Goal: Transaction & Acquisition: Purchase product/service

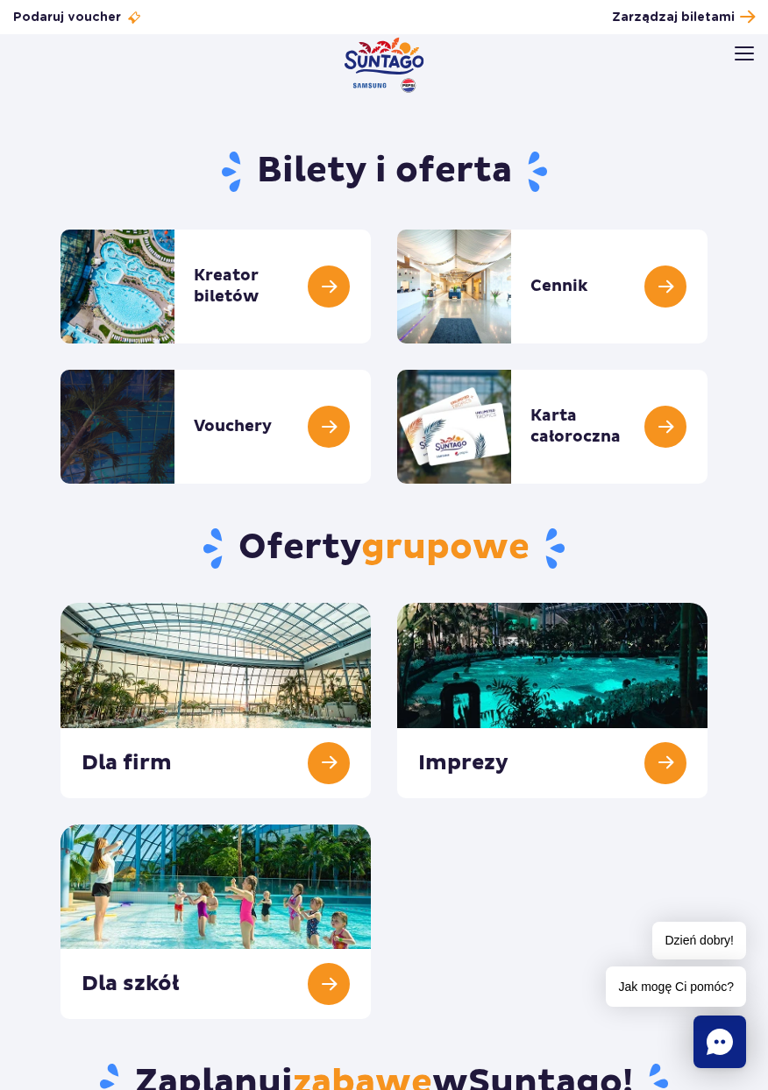
click at [735, 57] on img at bounding box center [743, 53] width 19 height 14
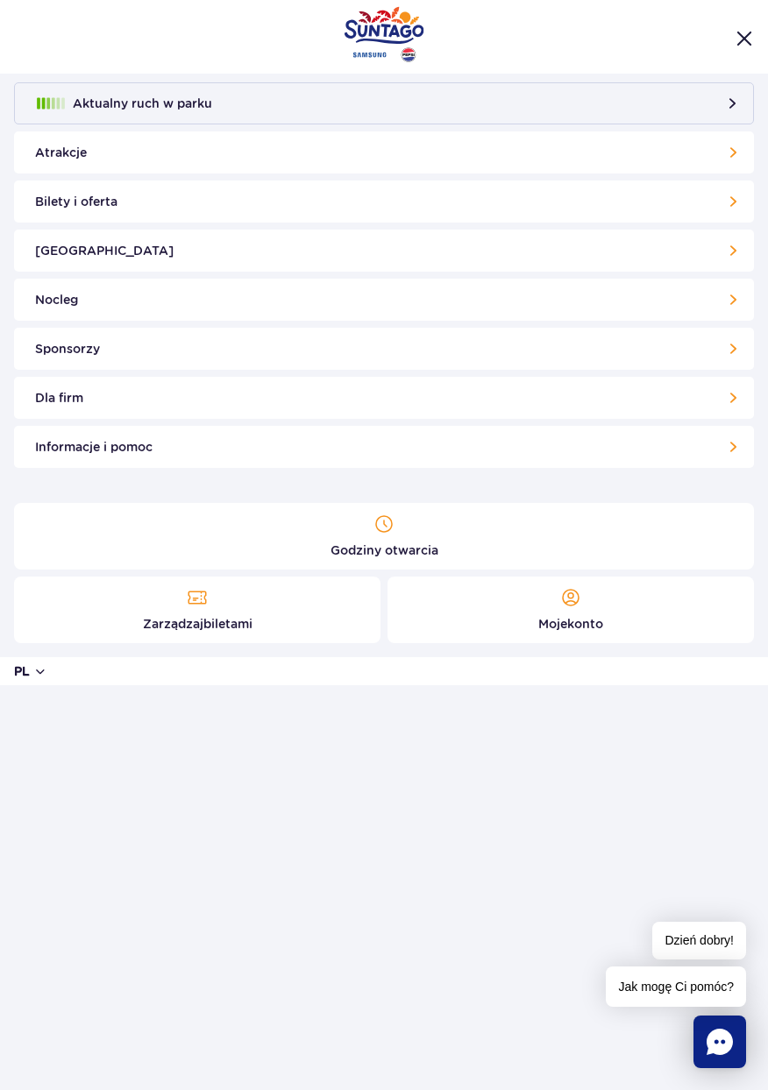
click at [37, 668] on button "pl" at bounding box center [30, 672] width 33 height 18
click at [53, 628] on button "UA" at bounding box center [61, 626] width 52 height 18
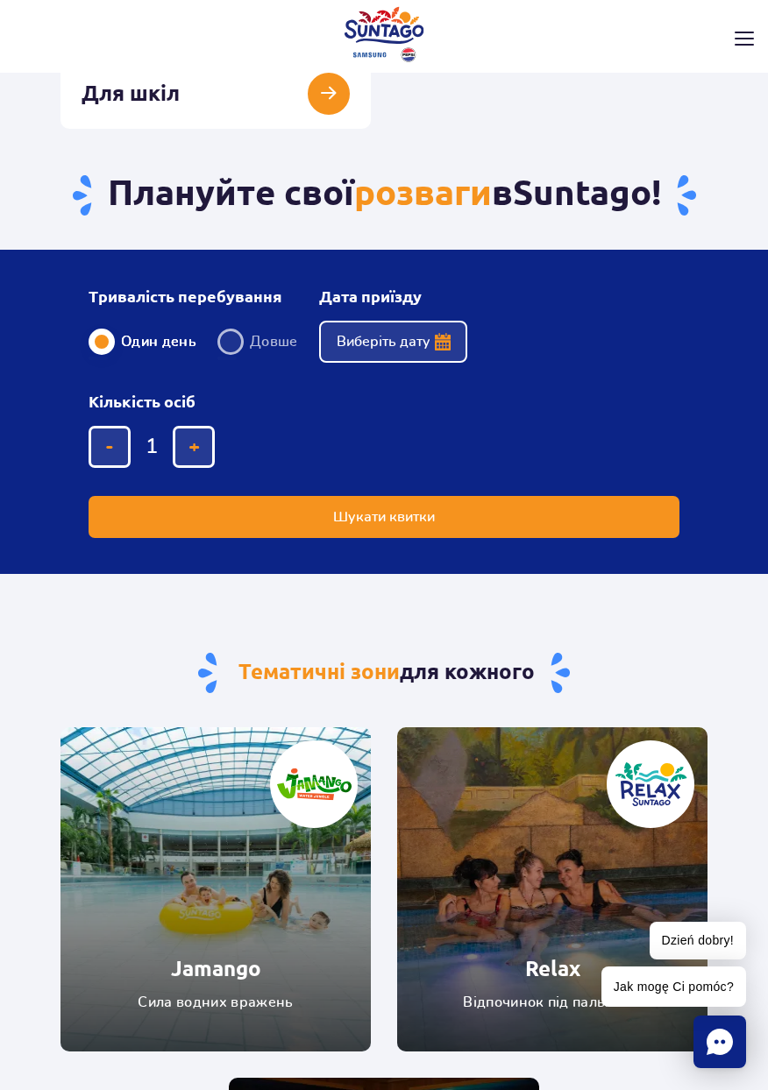
scroll to position [895, 0]
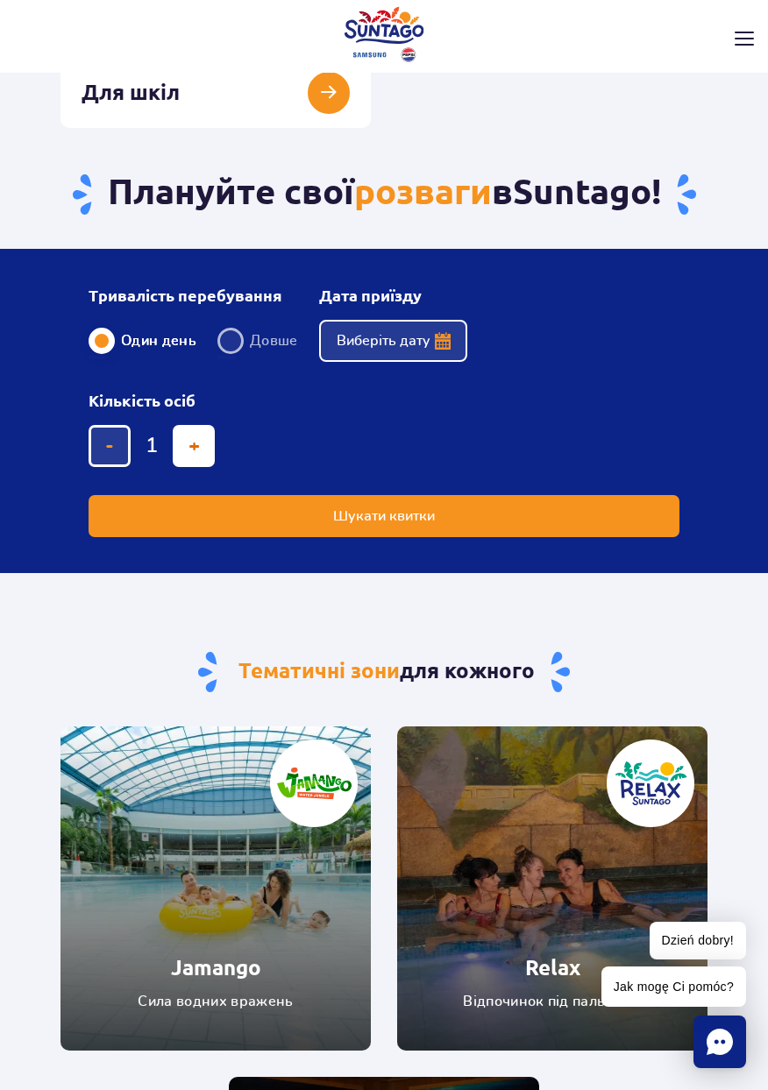
click at [174, 467] on button "додати квиток" at bounding box center [194, 446] width 42 height 42
click at [180, 467] on button "додати квиток" at bounding box center [194, 446] width 42 height 42
type input "4"
click at [415, 362] on button "Виберіть дату" at bounding box center [393, 341] width 148 height 42
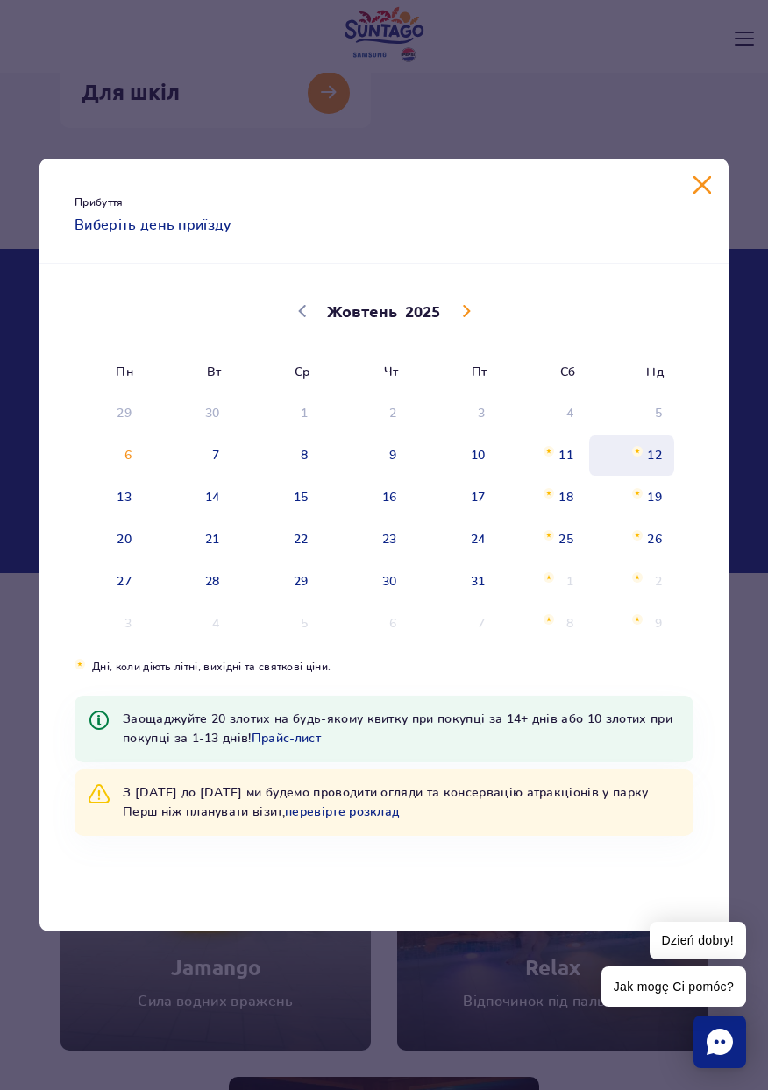
click at [653, 476] on span "12" at bounding box center [631, 456] width 89 height 40
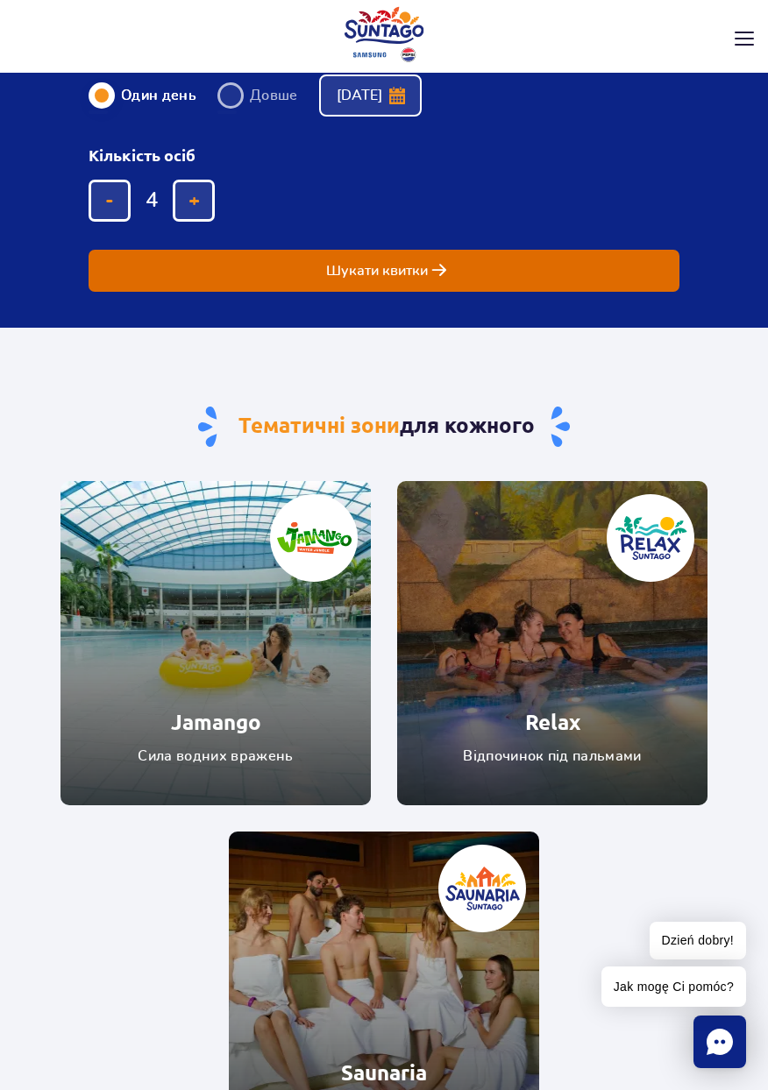
click at [616, 292] on button "Шукати квитки" at bounding box center [384, 271] width 591 height 42
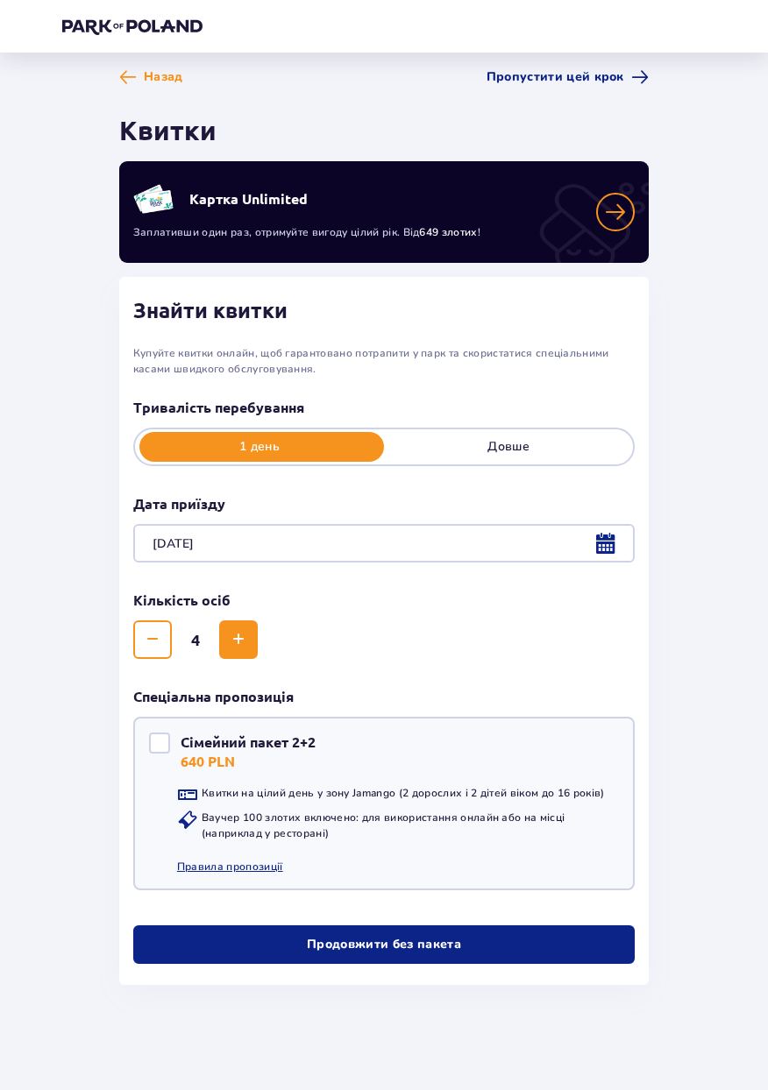
scroll to position [74, 0]
click at [524, 926] on button "Продовжити без пакета" at bounding box center [383, 945] width 501 height 39
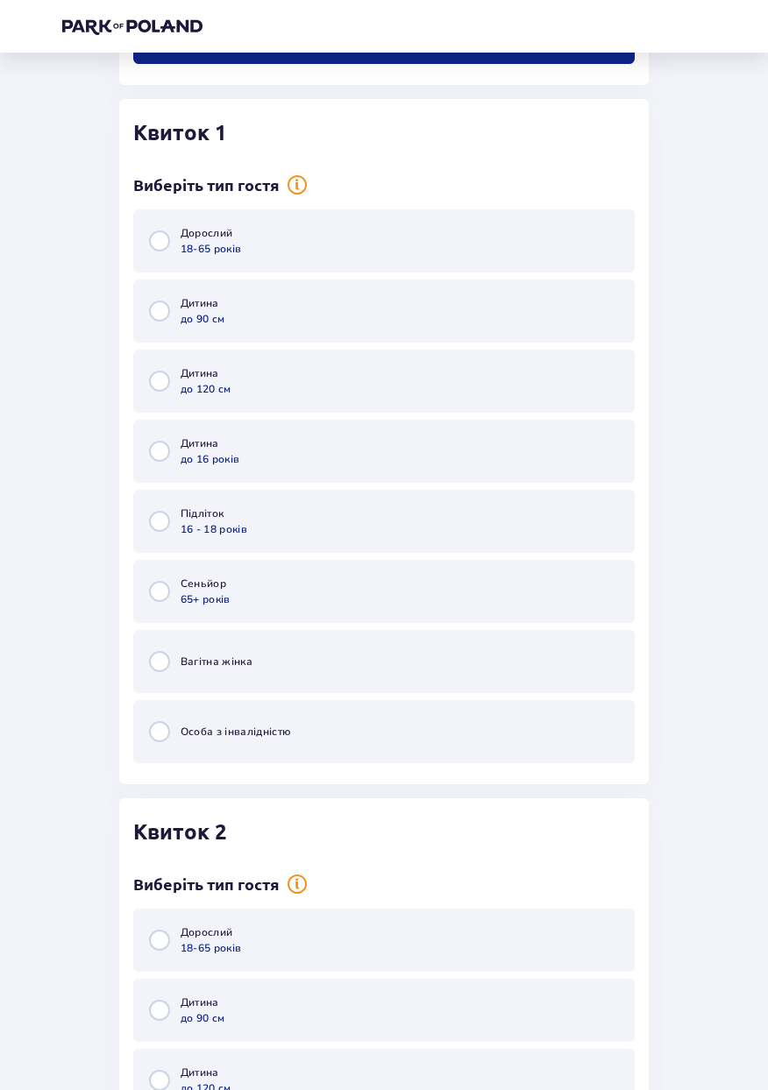
scroll to position [941, 0]
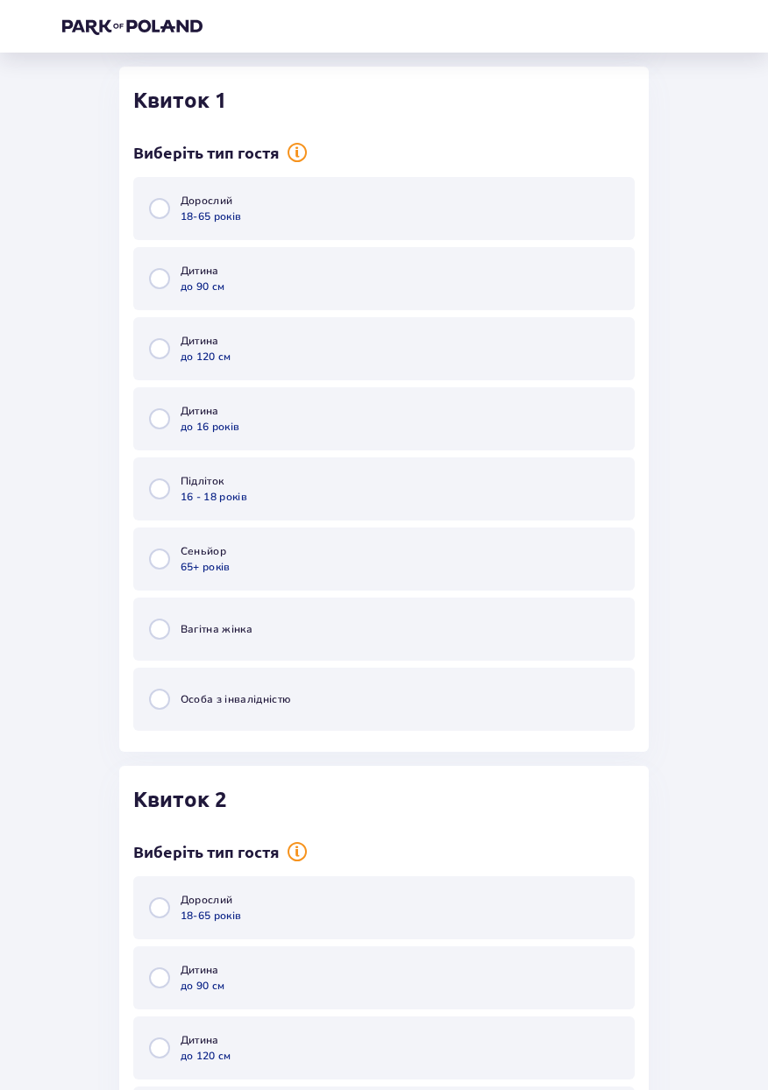
click at [152, 215] on input "radio" at bounding box center [159, 208] width 21 height 21
radio input "true"
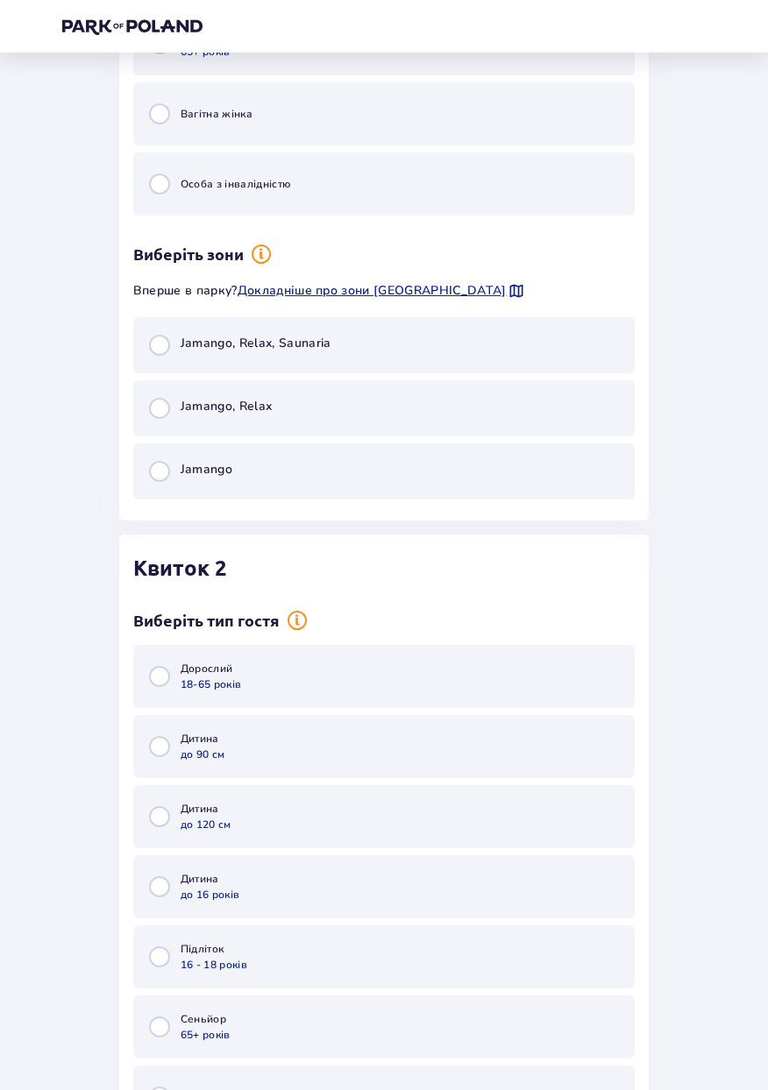
click at [161, 480] on input "radio" at bounding box center [159, 471] width 21 height 21
radio input "true"
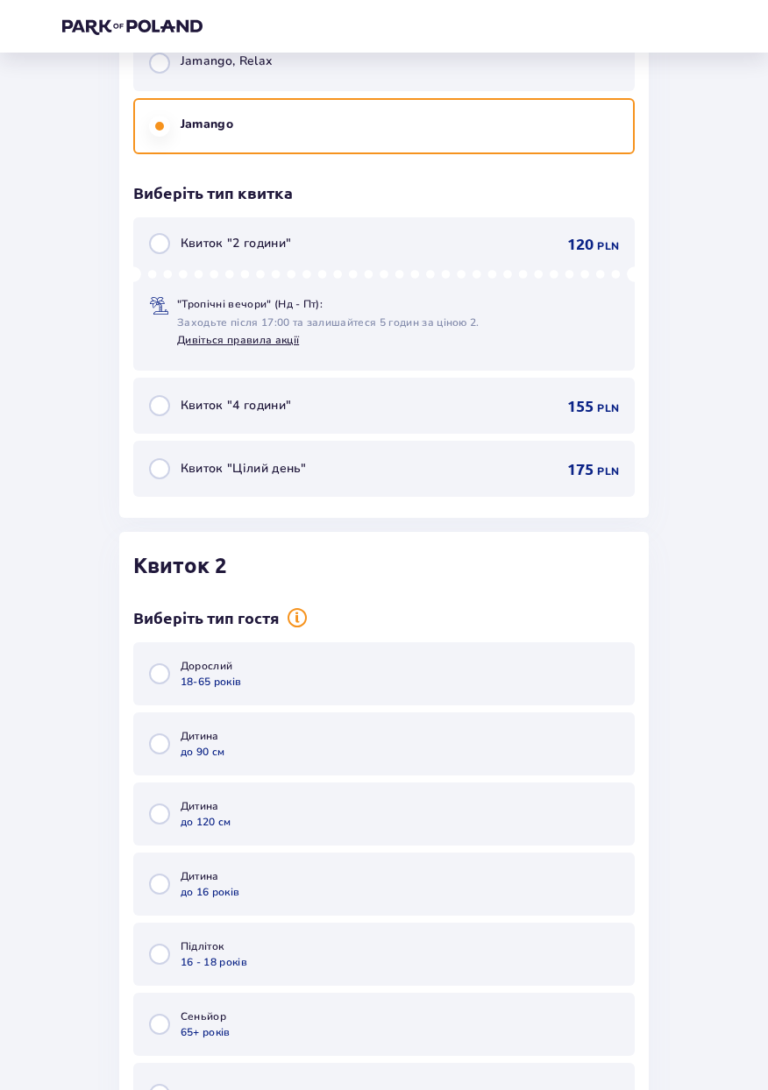
click at [159, 415] on input "radio" at bounding box center [159, 405] width 21 height 21
radio input "true"
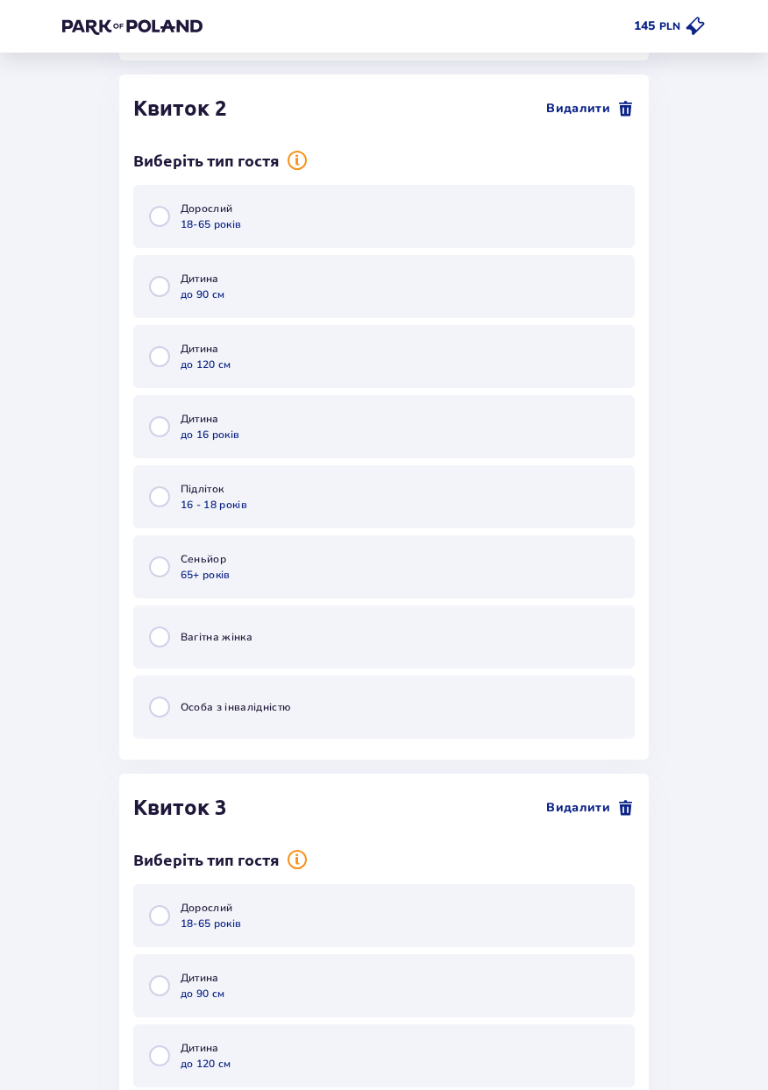
scroll to position [2267, 0]
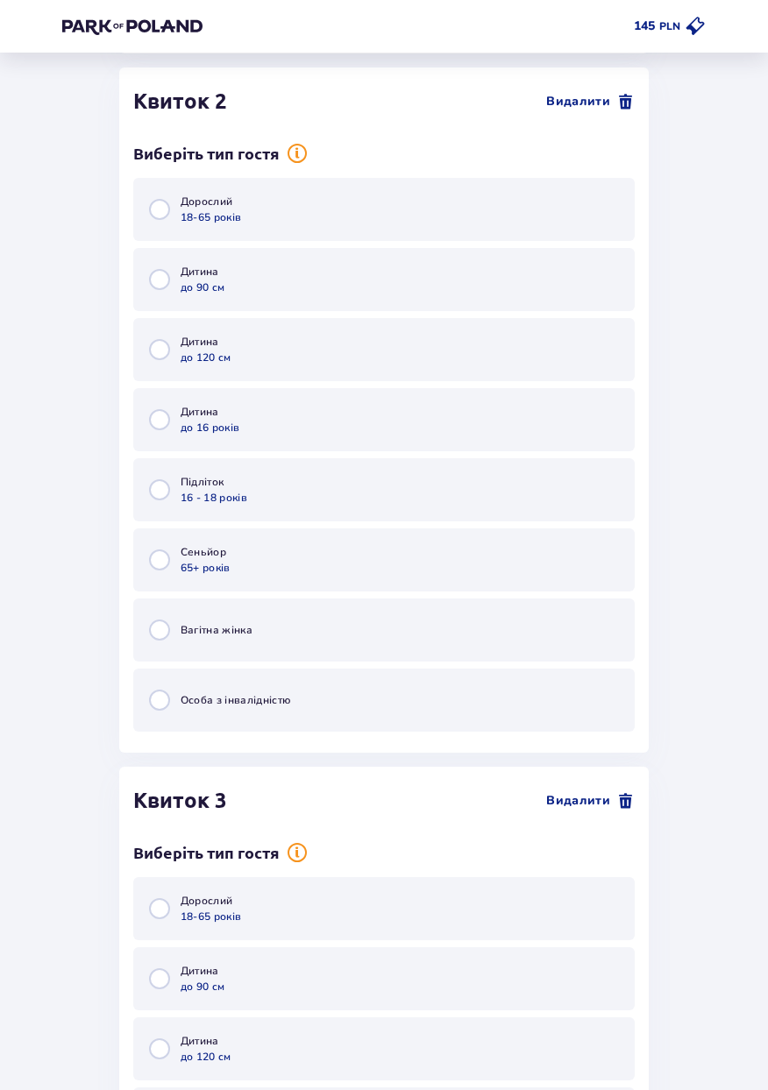
click at [138, 214] on div "Дорослий 18-65 років" at bounding box center [383, 209] width 501 height 63
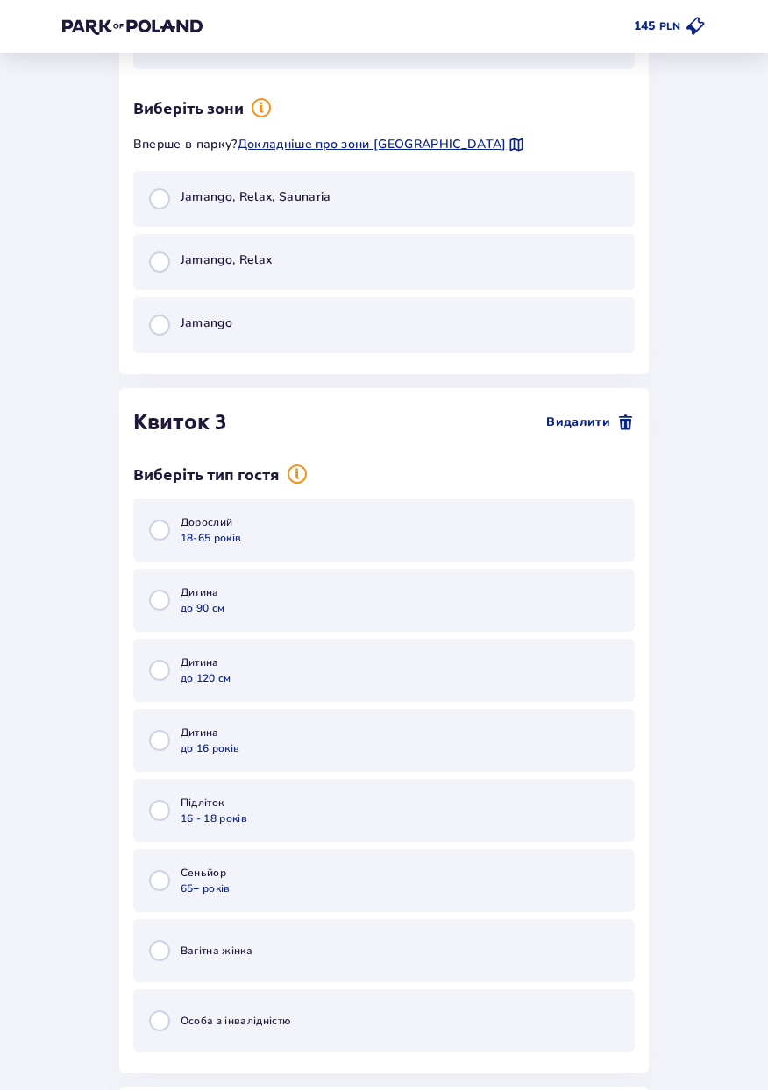
scroll to position [2959, 0]
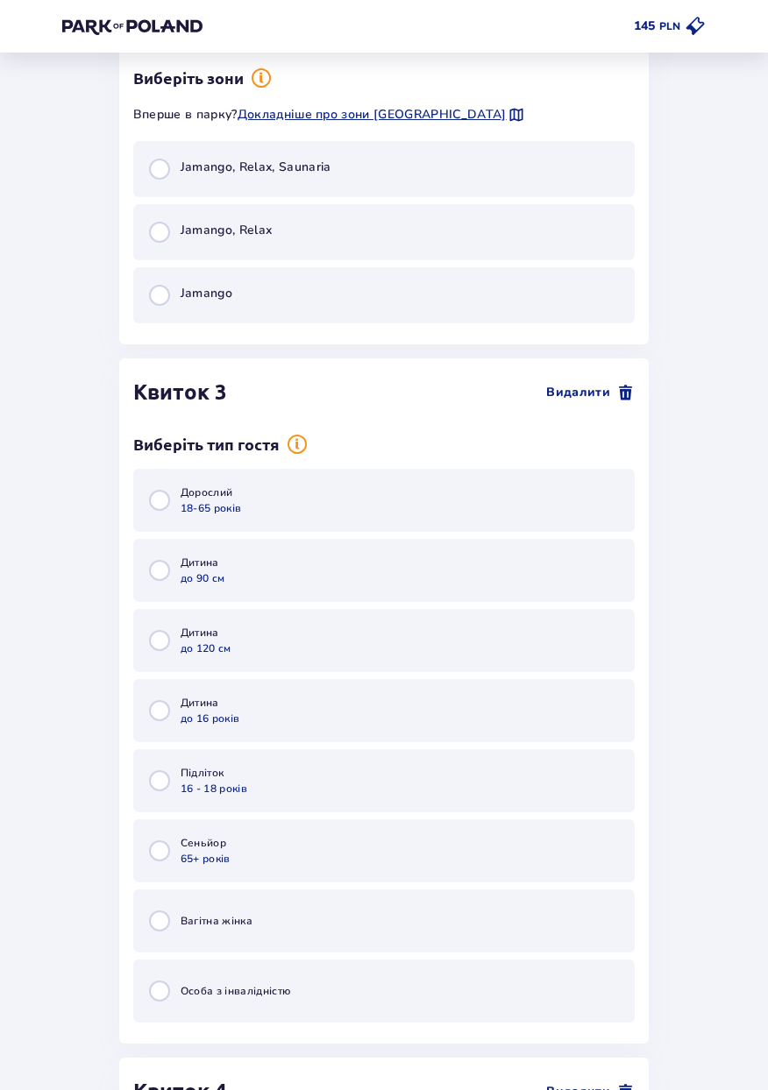
click at [158, 305] on input "radio" at bounding box center [159, 295] width 21 height 21
radio input "true"
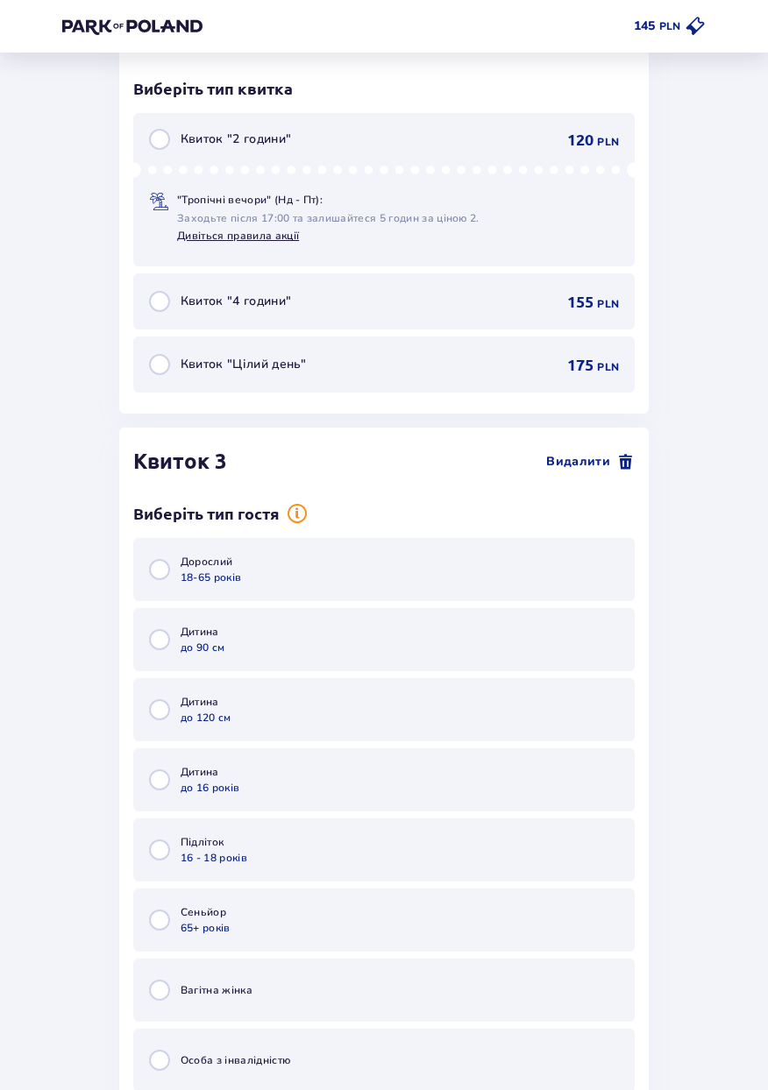
scroll to position [3243, 0]
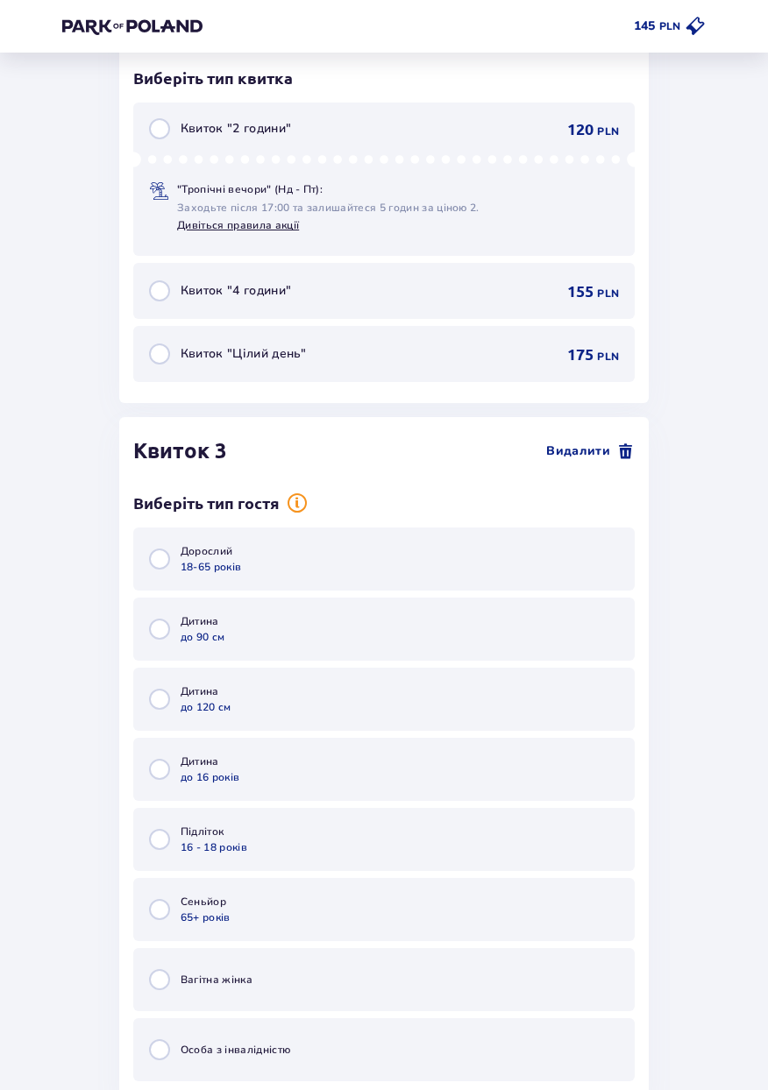
click at [182, 297] on span "Квиток "4 години"" at bounding box center [236, 291] width 110 height 18
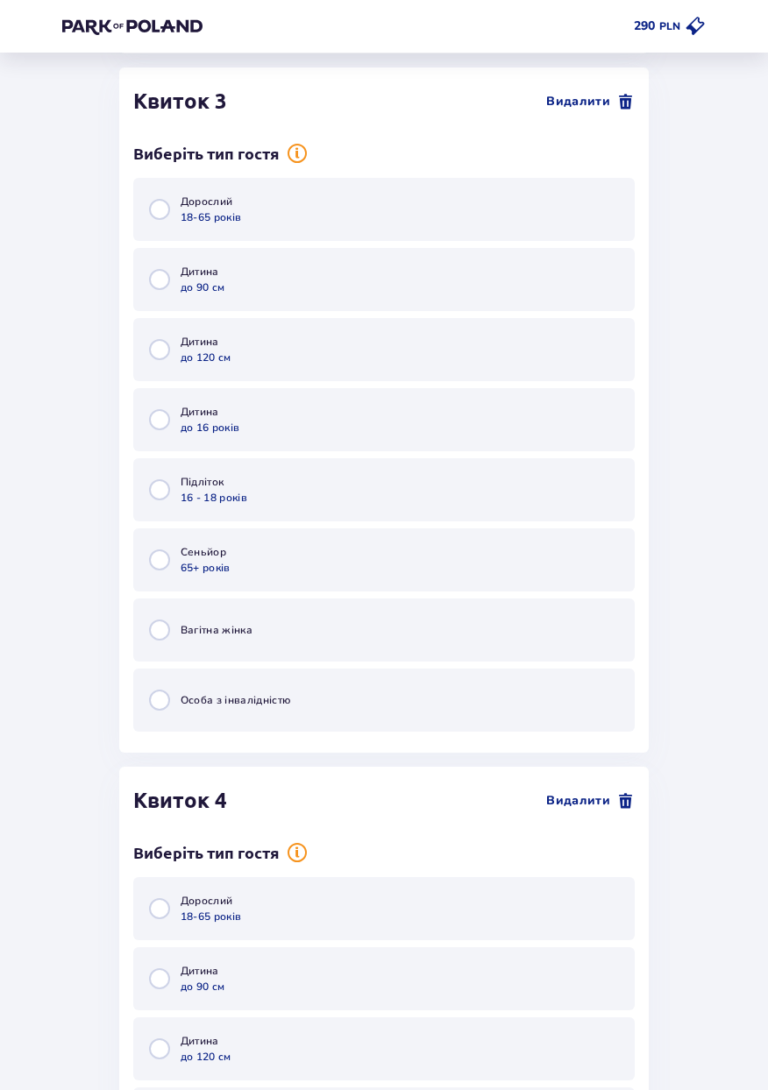
click at [167, 206] on input "radio" at bounding box center [159, 209] width 21 height 21
radio input "true"
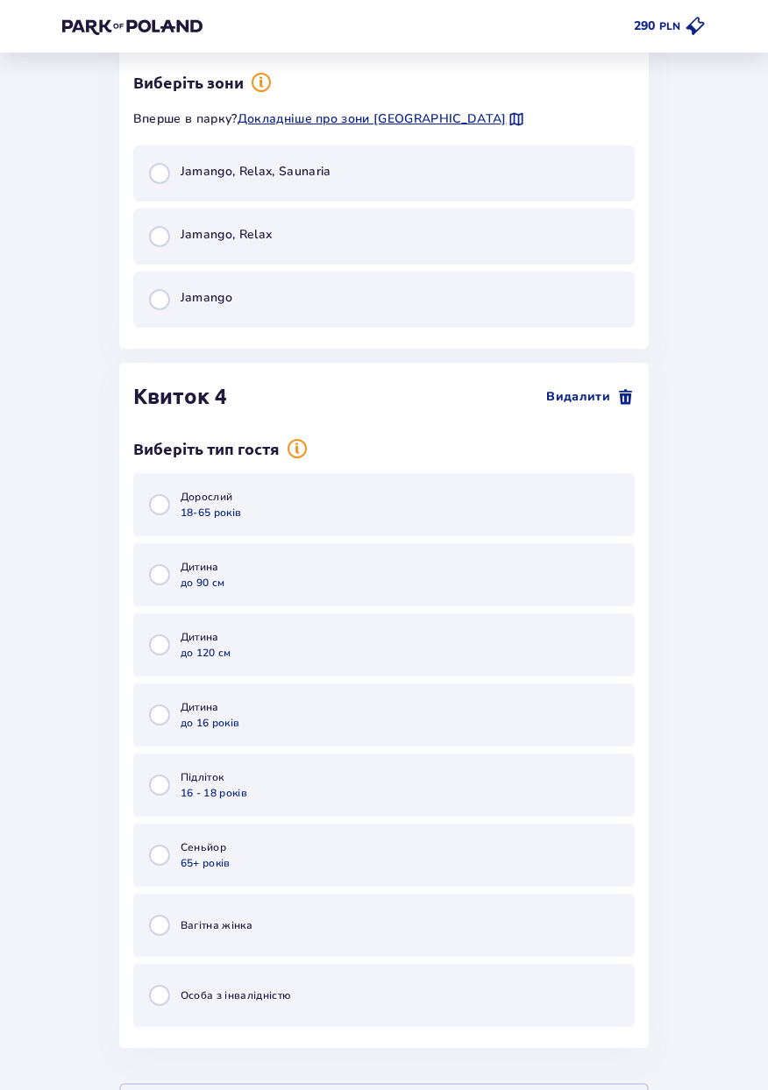
scroll to position [4285, 0]
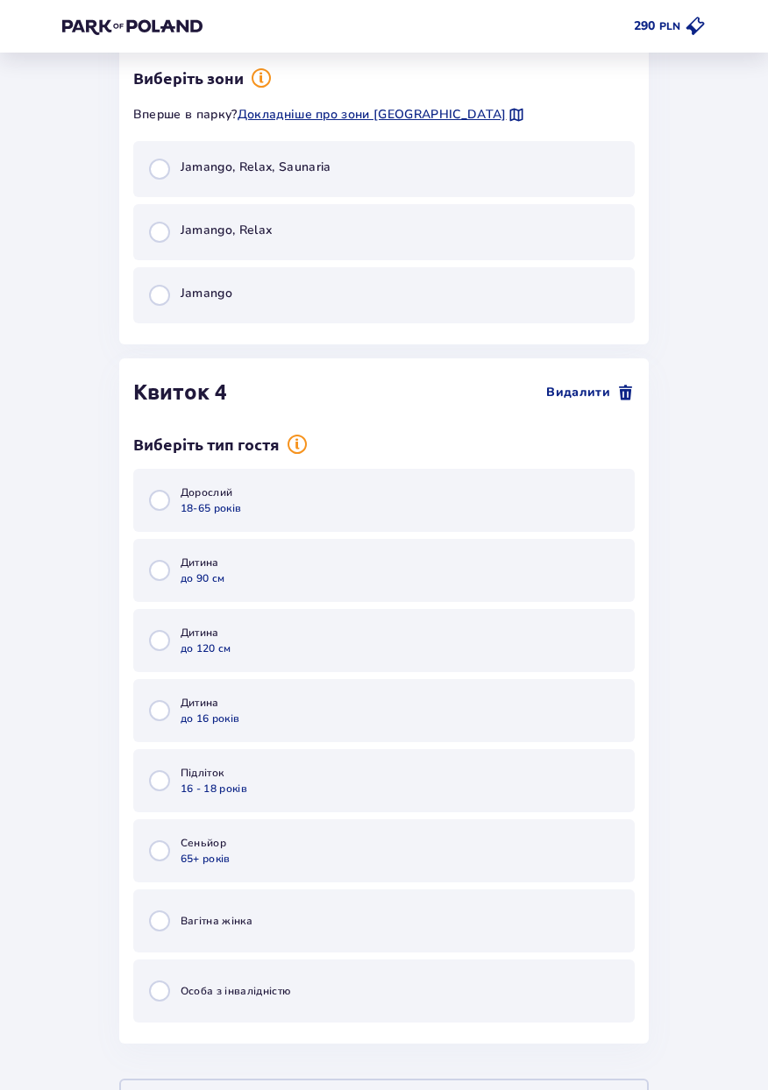
click at [167, 299] on input "radio" at bounding box center [159, 295] width 21 height 21
radio input "true"
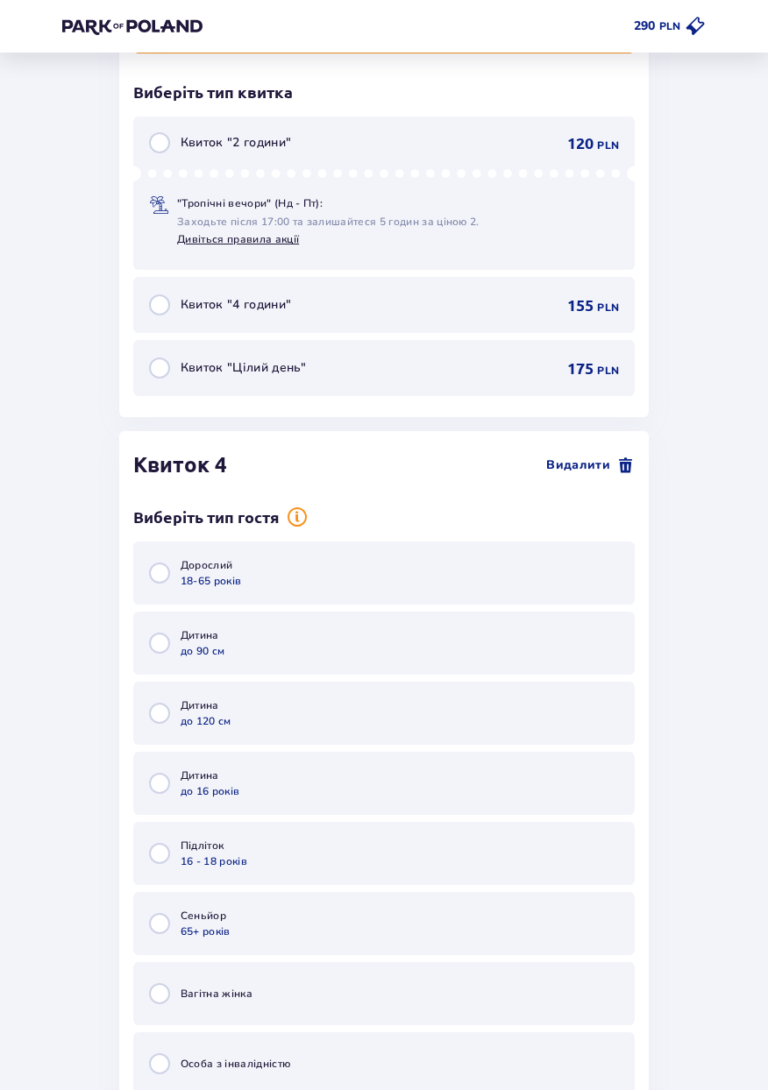
scroll to position [4569, 0]
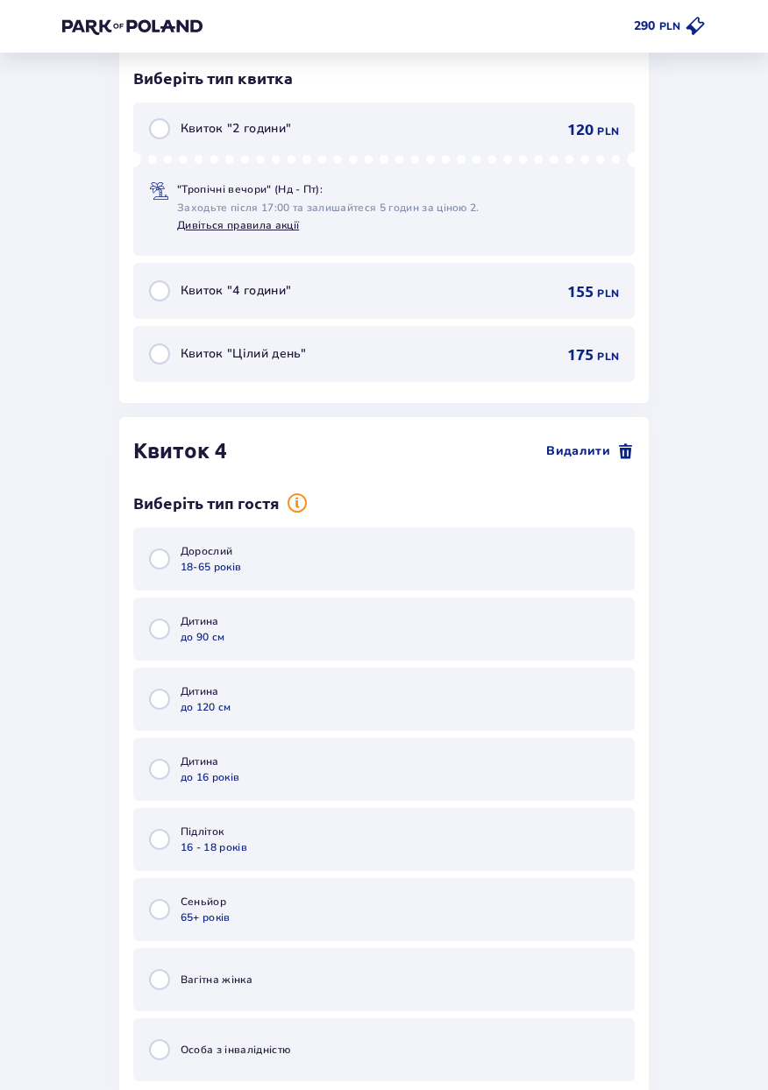
click at [169, 294] on input "radio" at bounding box center [159, 290] width 21 height 21
radio input "true"
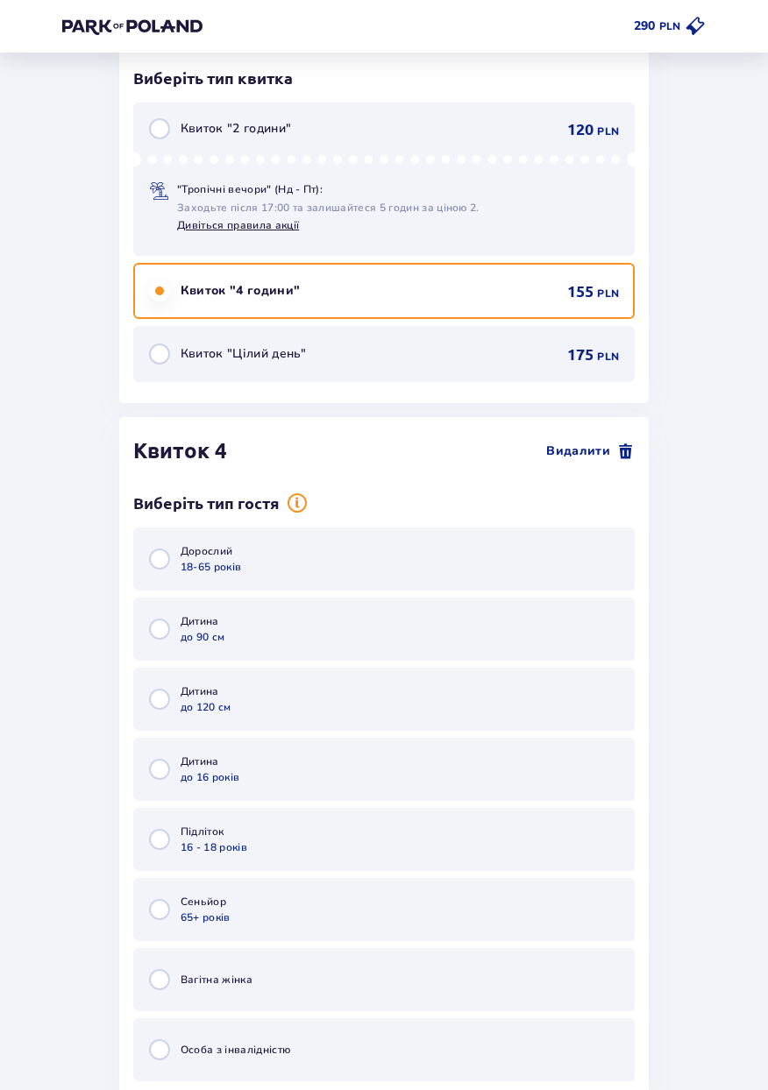
scroll to position [4686, 0]
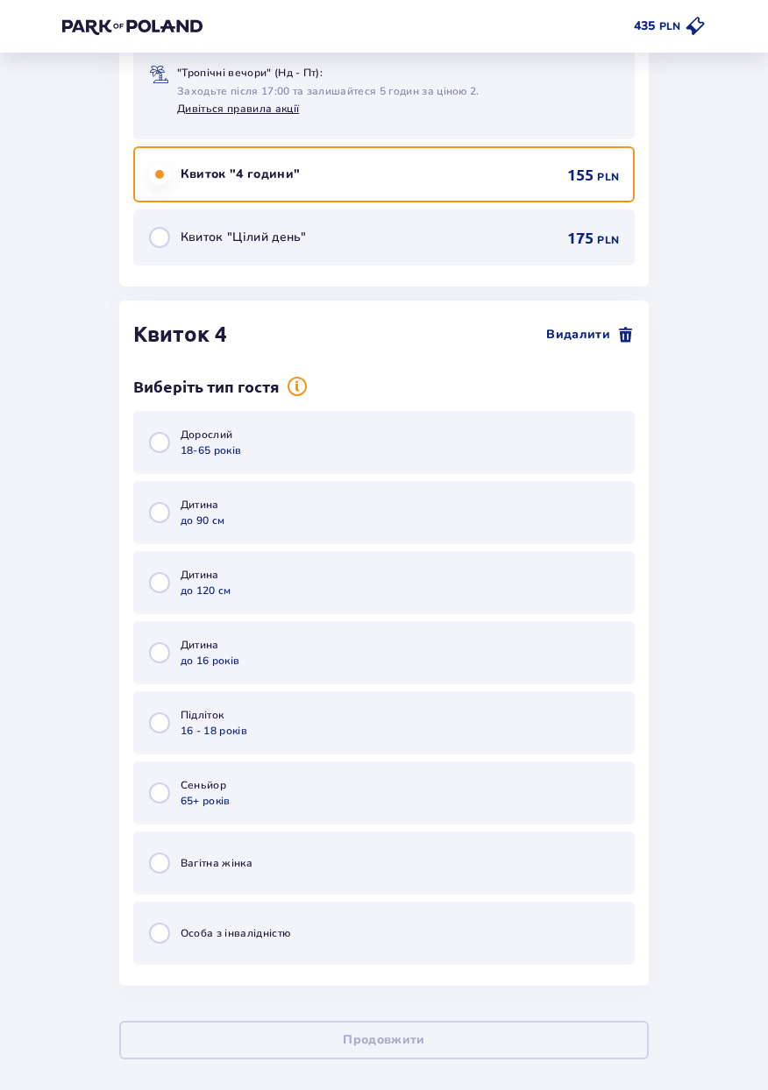
click at [169, 449] on input "radio" at bounding box center [159, 442] width 21 height 21
radio input "true"
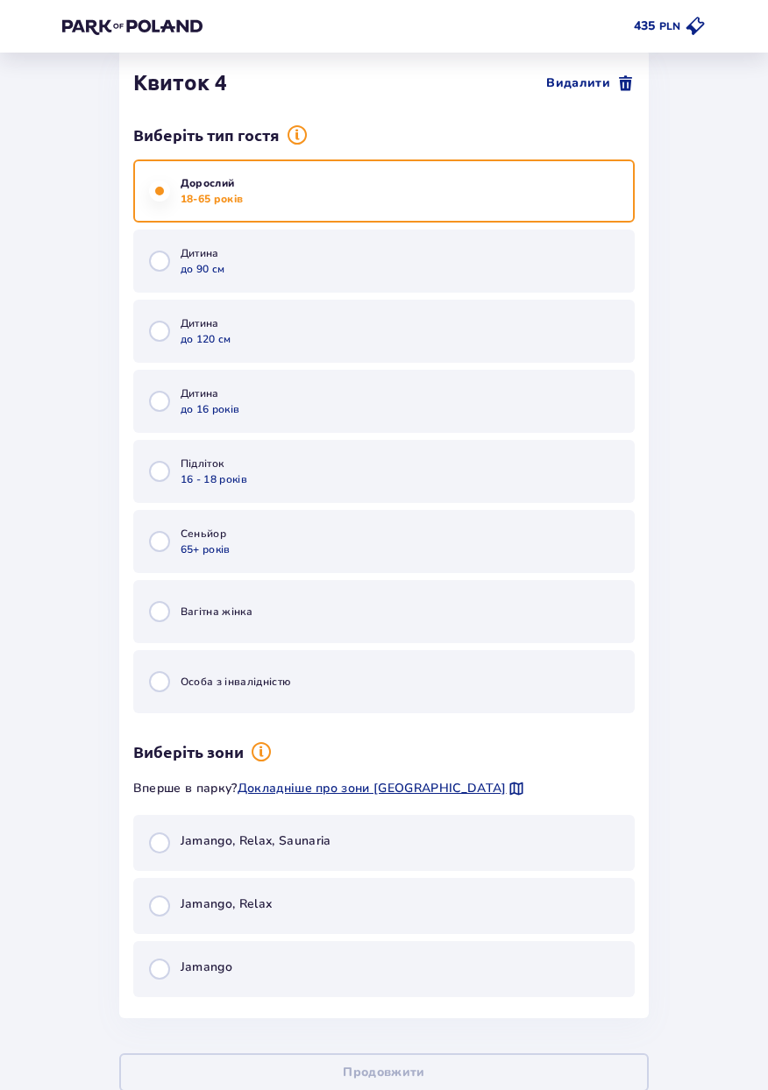
scroll to position [4970, 0]
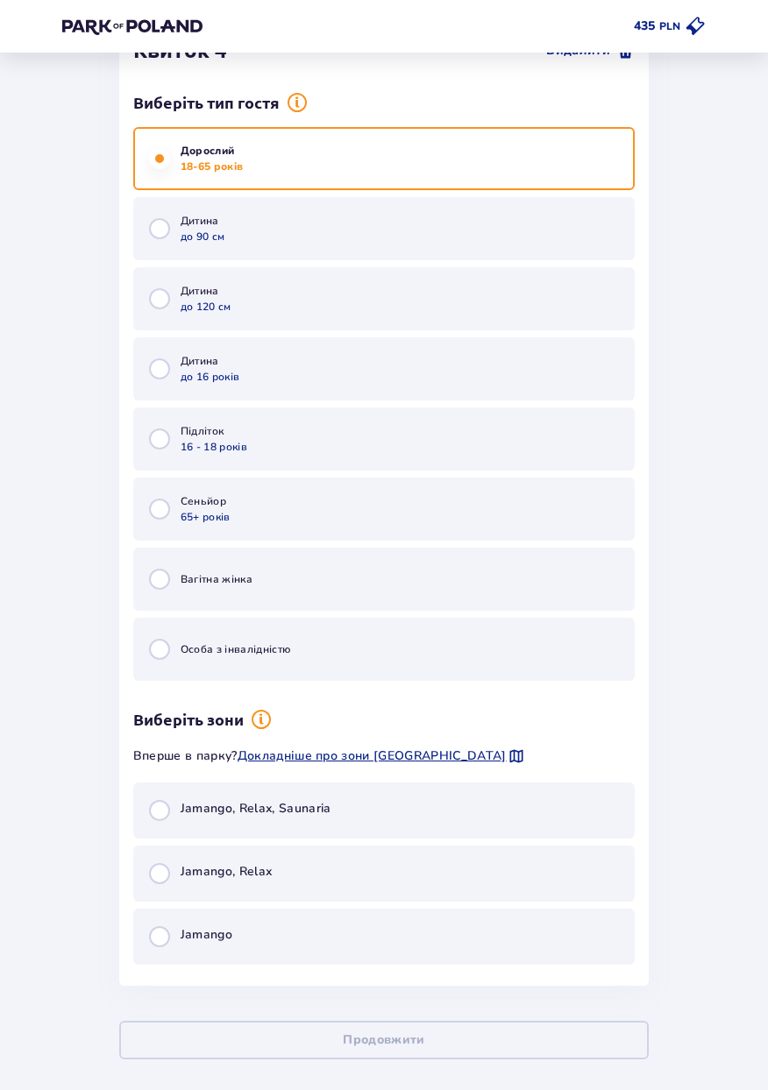
click at [159, 945] on input "radio" at bounding box center [159, 936] width 21 height 21
radio input "true"
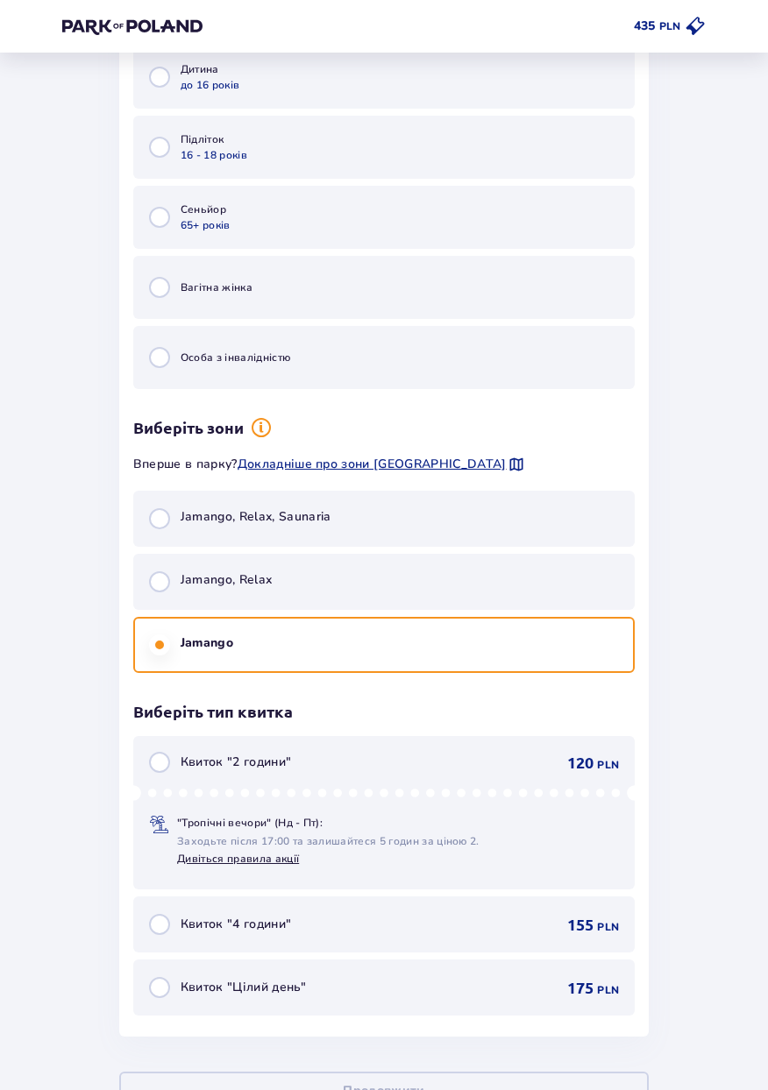
scroll to position [5311, 0]
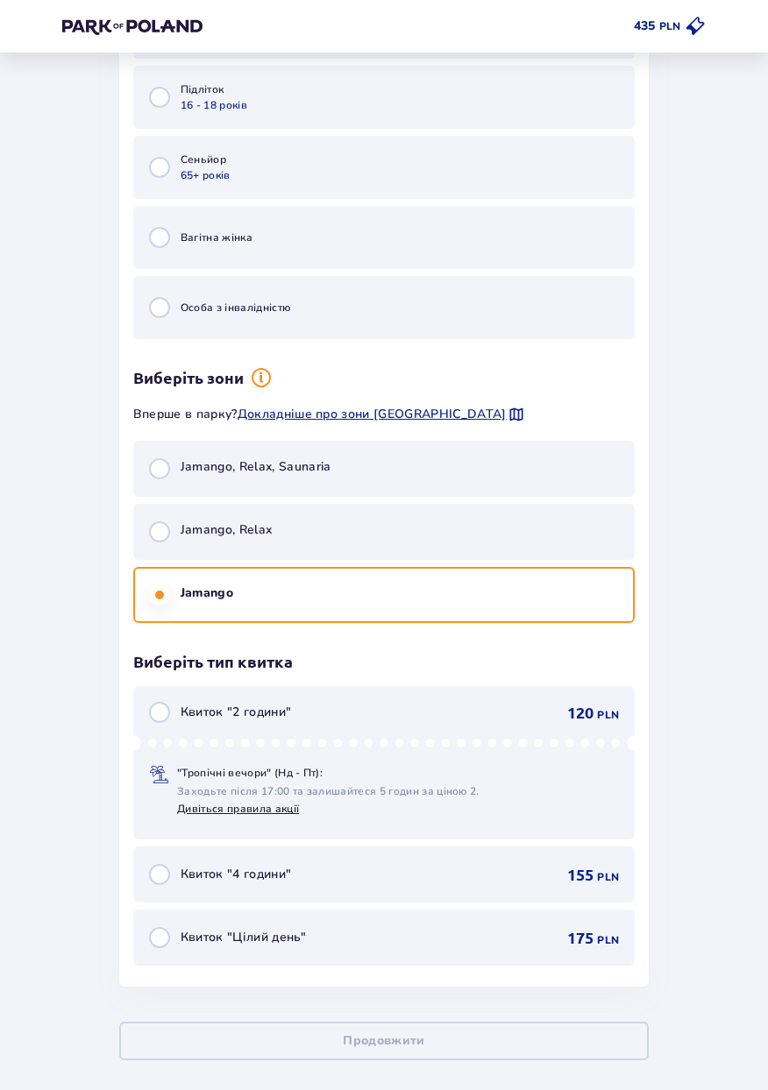
click at [154, 879] on input "radio" at bounding box center [159, 874] width 21 height 21
radio input "true"
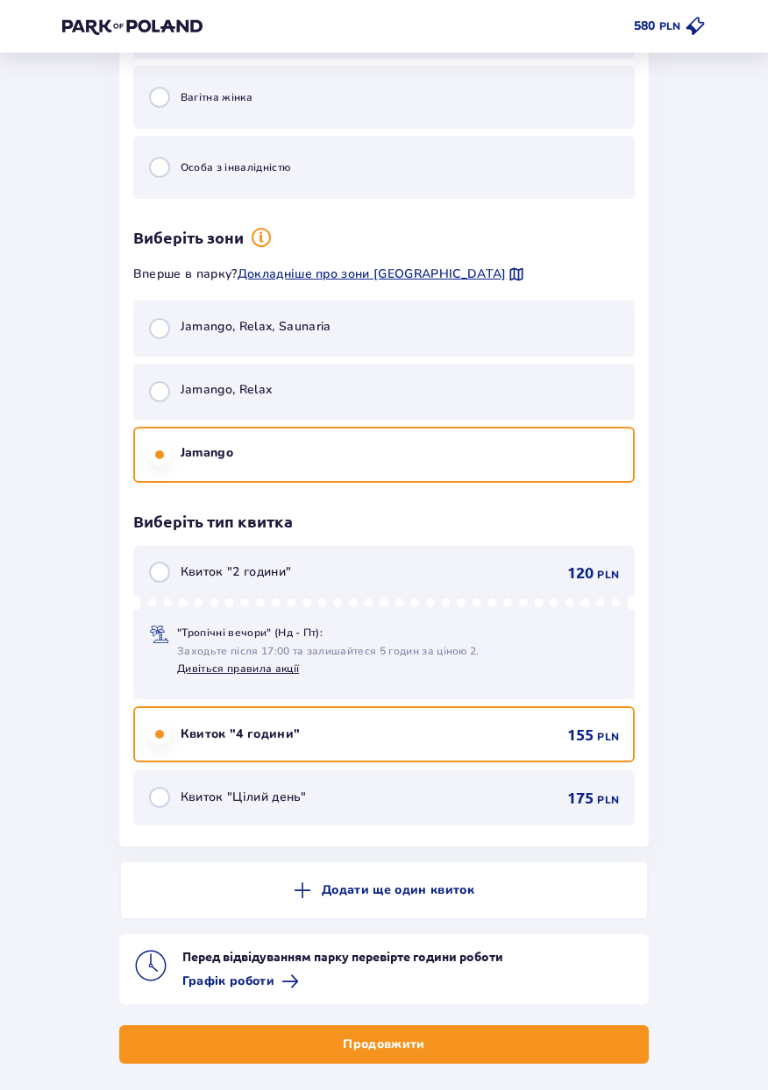
scroll to position [5455, 0]
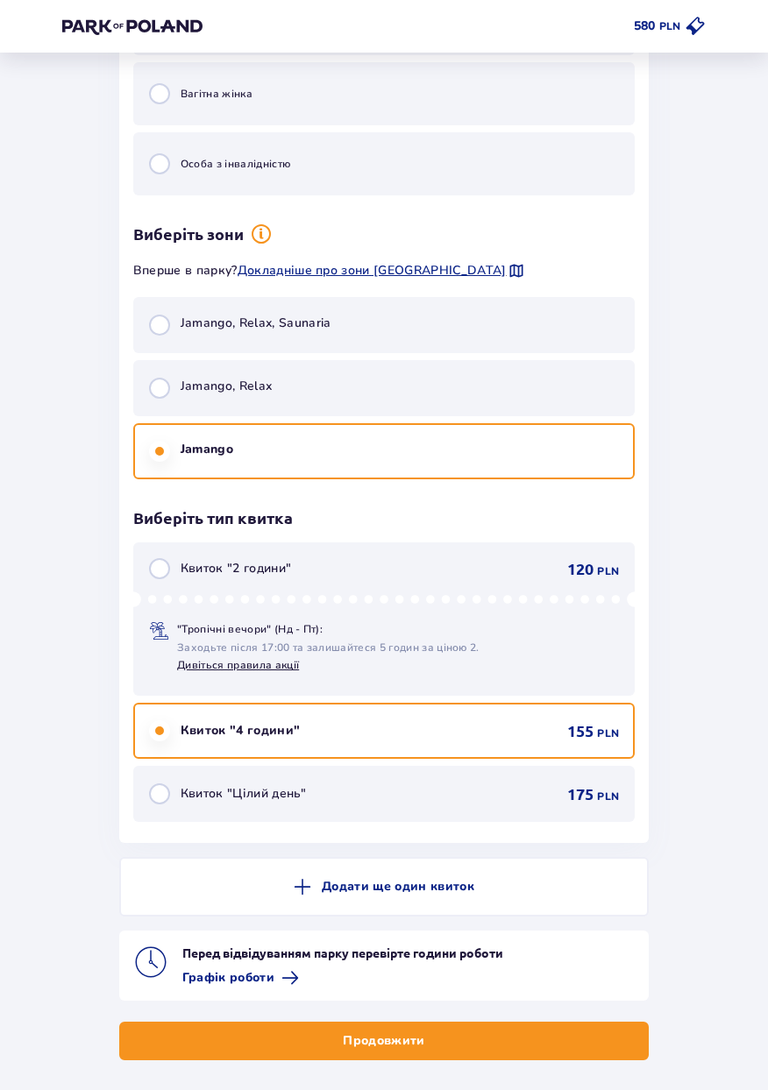
click at [519, 1044] on button "Продовжити" at bounding box center [383, 1041] width 529 height 39
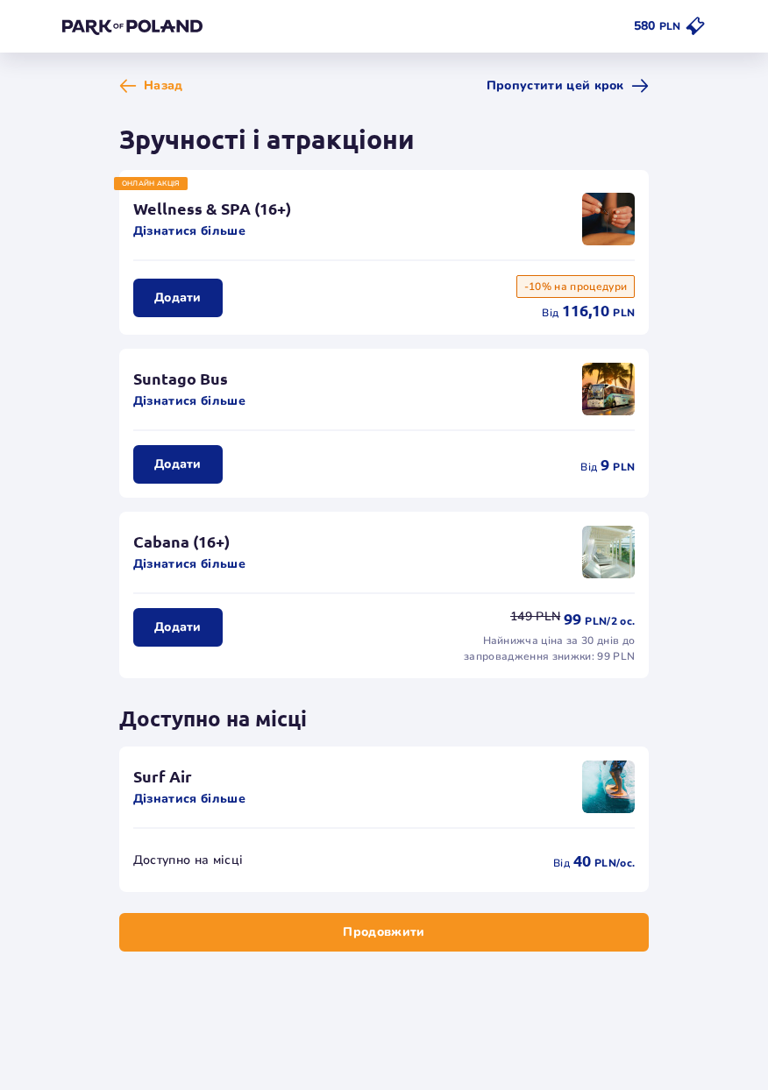
click at [178, 470] on p "Додати" at bounding box center [177, 465] width 47 height 18
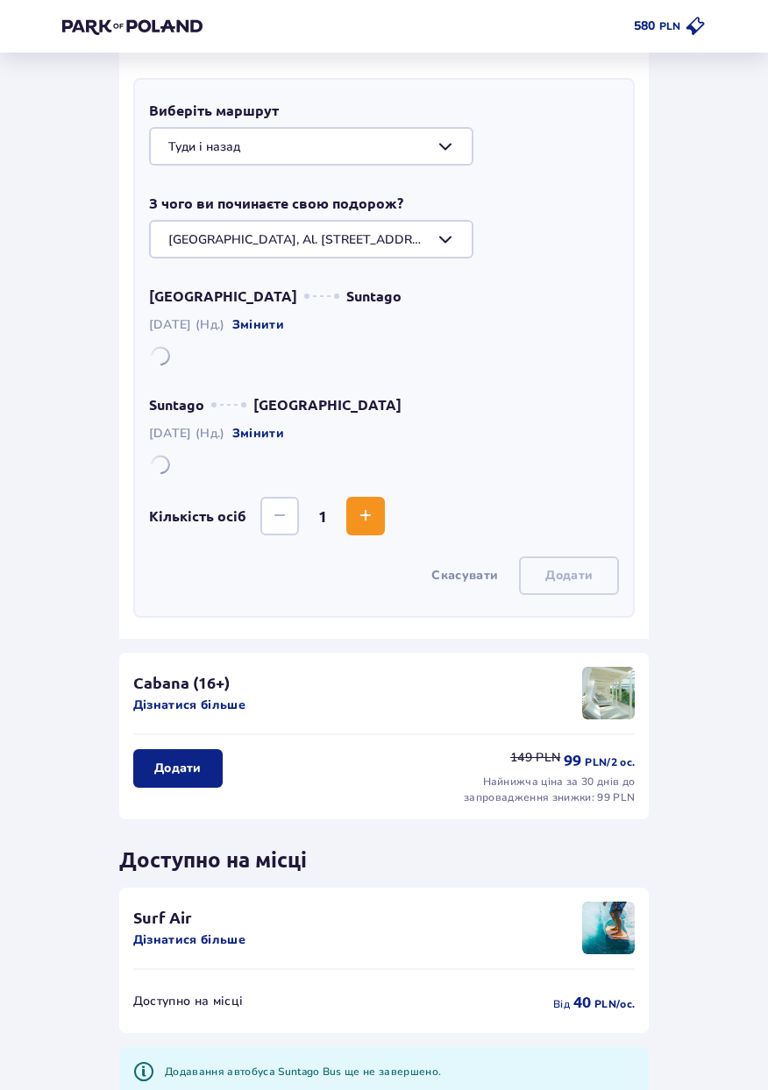
scroll to position [466, 0]
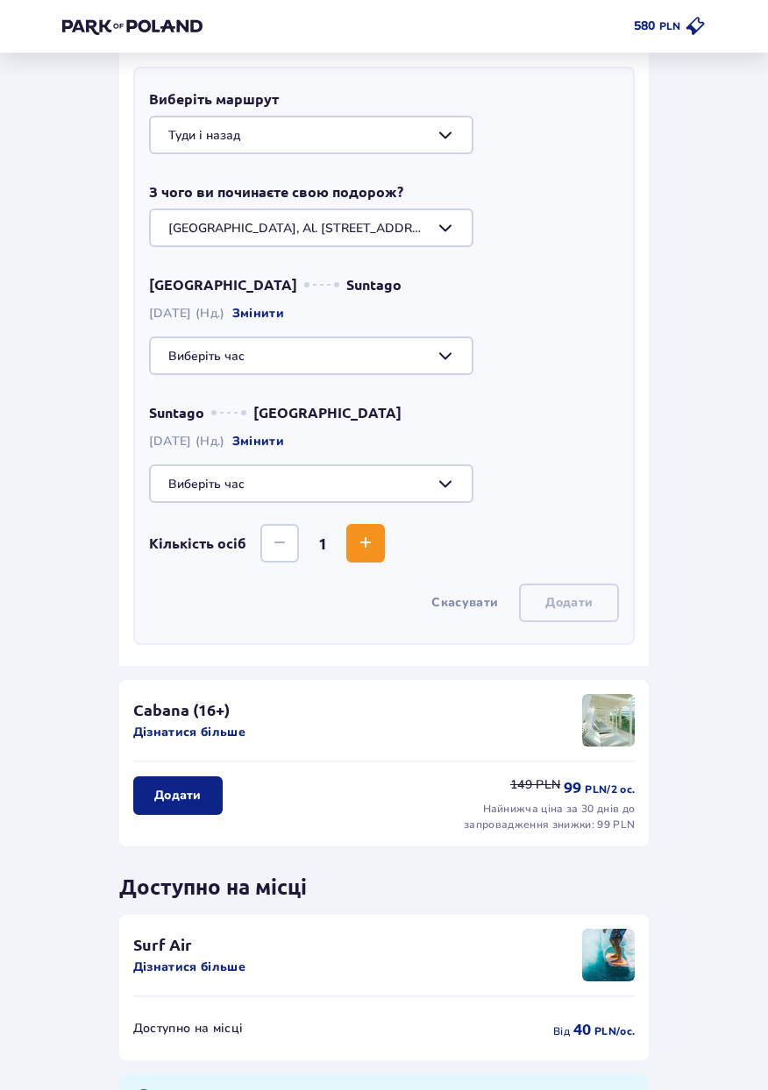
click at [368, 550] on span "Збільшити" at bounding box center [365, 543] width 21 height 21
click at [368, 543] on span "Збільшити" at bounding box center [365, 543] width 21 height 21
click at [369, 550] on span "Збільшити" at bounding box center [365, 543] width 21 height 21
click at [364, 551] on span "Збільшити" at bounding box center [365, 543] width 21 height 21
click at [262, 548] on button "Зменшити" at bounding box center [279, 543] width 39 height 39
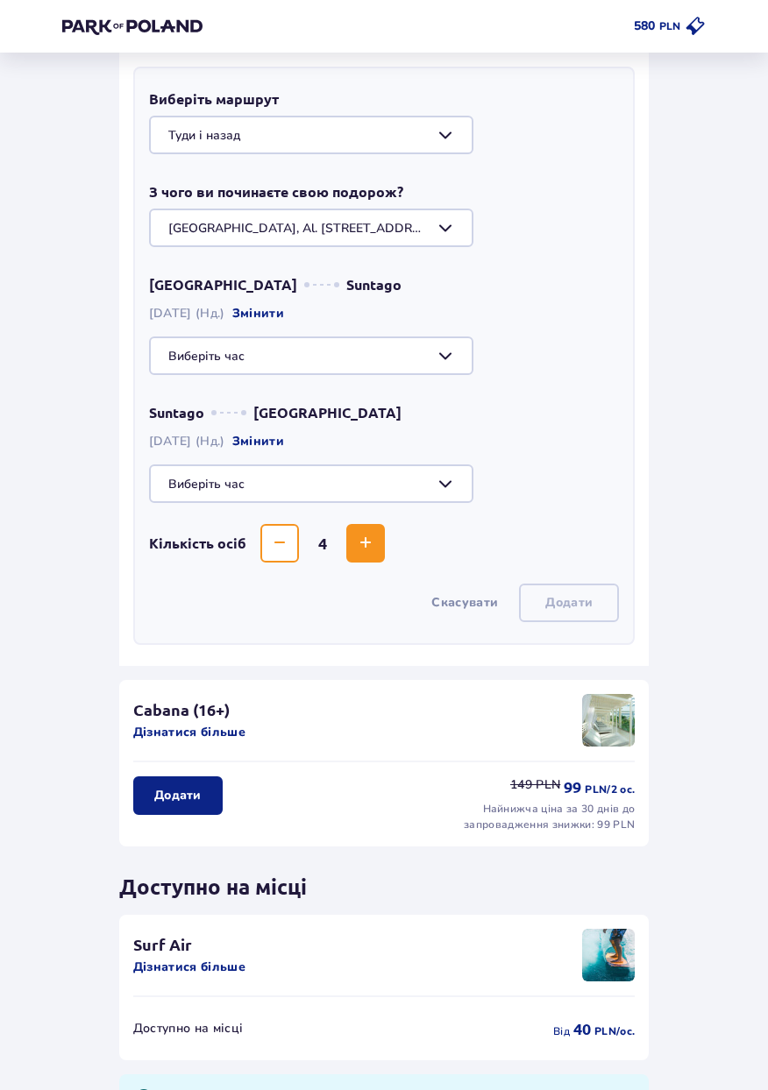
click at [427, 356] on div at bounding box center [384, 356] width 470 height 39
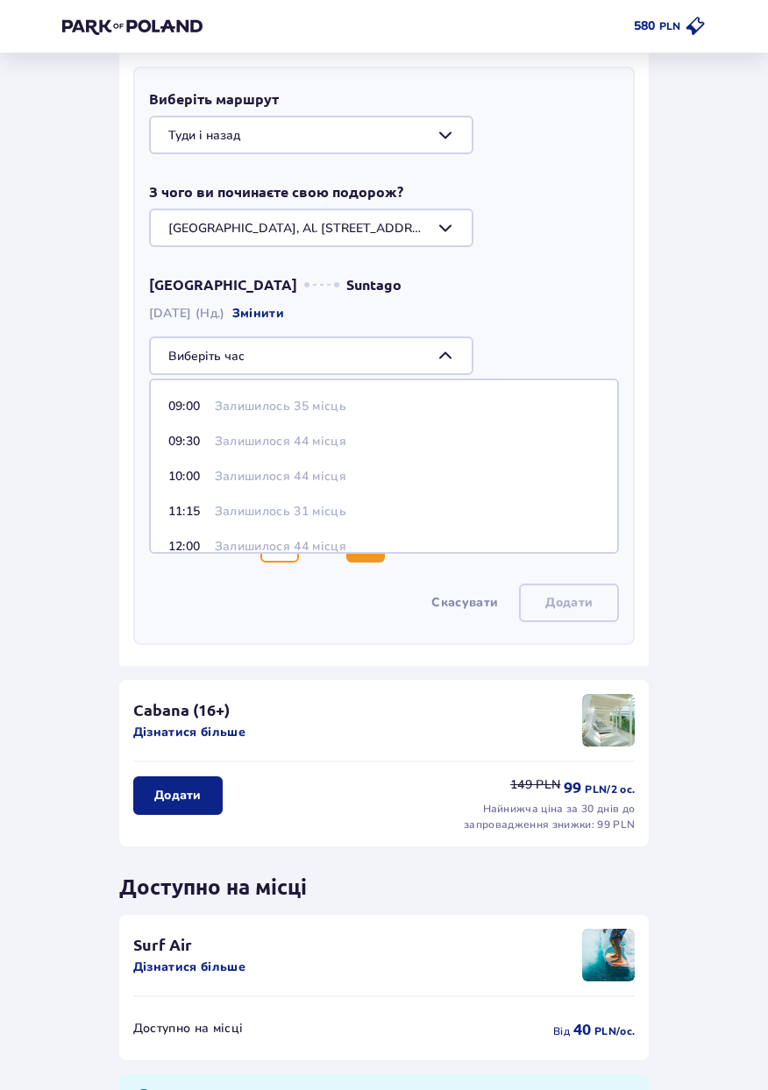
click at [70, 341] on div "Назад Пропустити цей крок Зручності і атракціони ОНЛАЙН АКЦІЯ Wellness & SPA (1…" at bounding box center [383, 397] width 671 height 1572
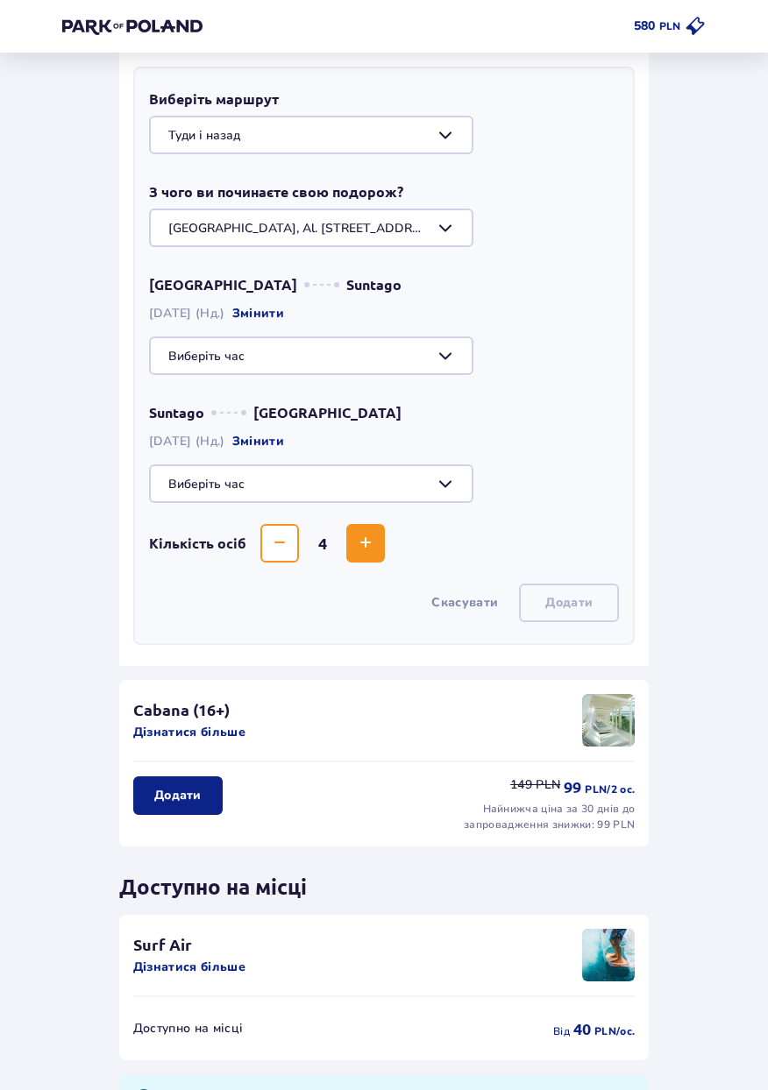
click at [221, 232] on div at bounding box center [384, 228] width 470 height 39
click at [204, 286] on p "Warszawa, Al. Jerozolimskie 56" at bounding box center [308, 279] width 281 height 18
click at [213, 216] on div at bounding box center [384, 228] width 470 height 39
click at [108, 355] on div "Назад Пропустити цей крок Зручності і атракціони ОНЛАЙН АКЦІЯ Wellness & SPA (1…" at bounding box center [383, 397] width 557 height 1572
click at [198, 356] on div at bounding box center [384, 356] width 470 height 39
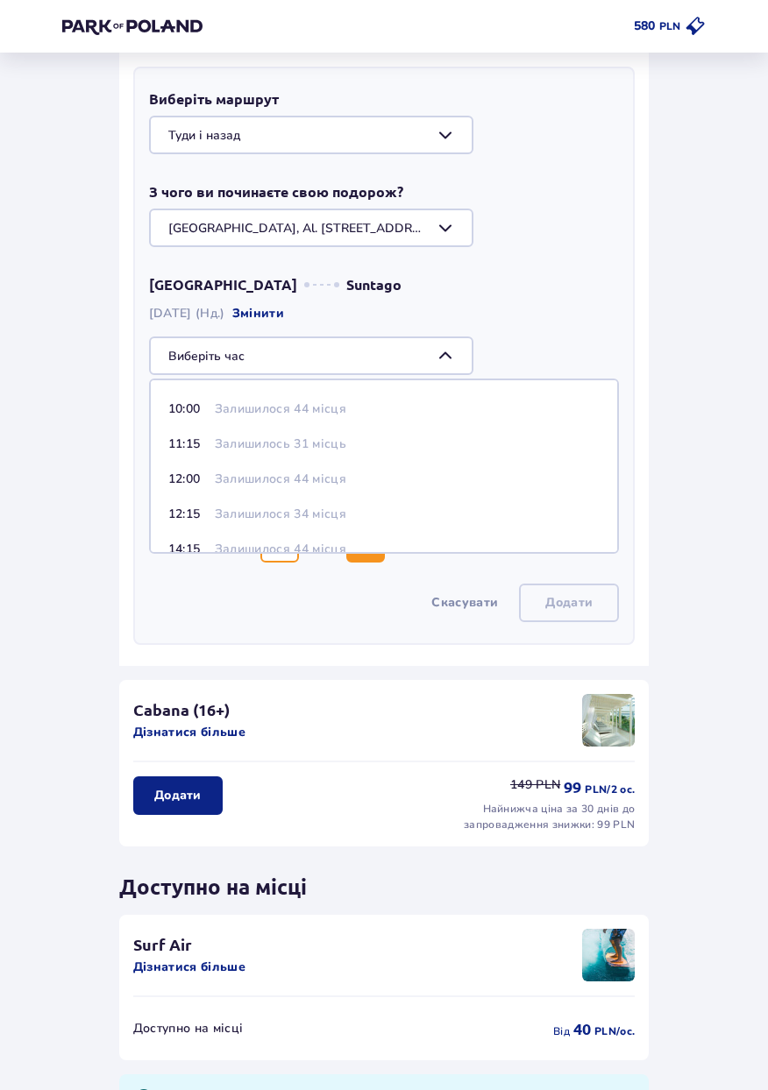
scroll to position [71, 0]
click at [176, 456] on span "11:15 Залишилось 31 місць" at bounding box center [384, 440] width 466 height 35
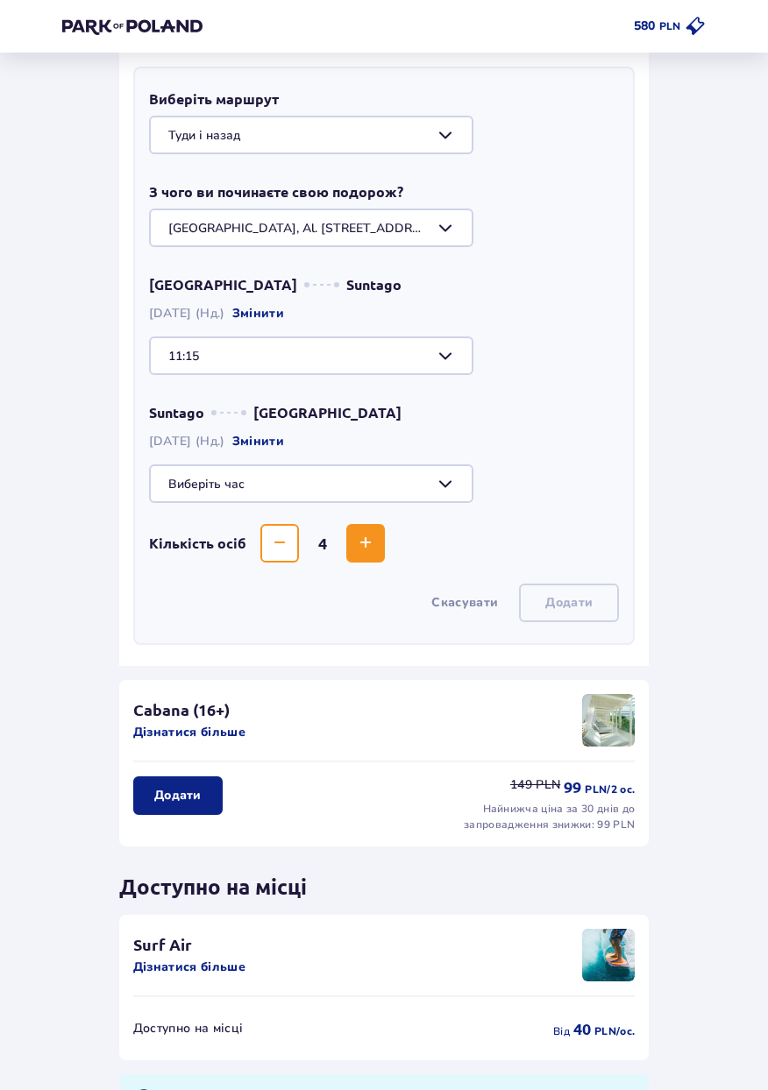
click at [211, 360] on div at bounding box center [384, 356] width 470 height 39
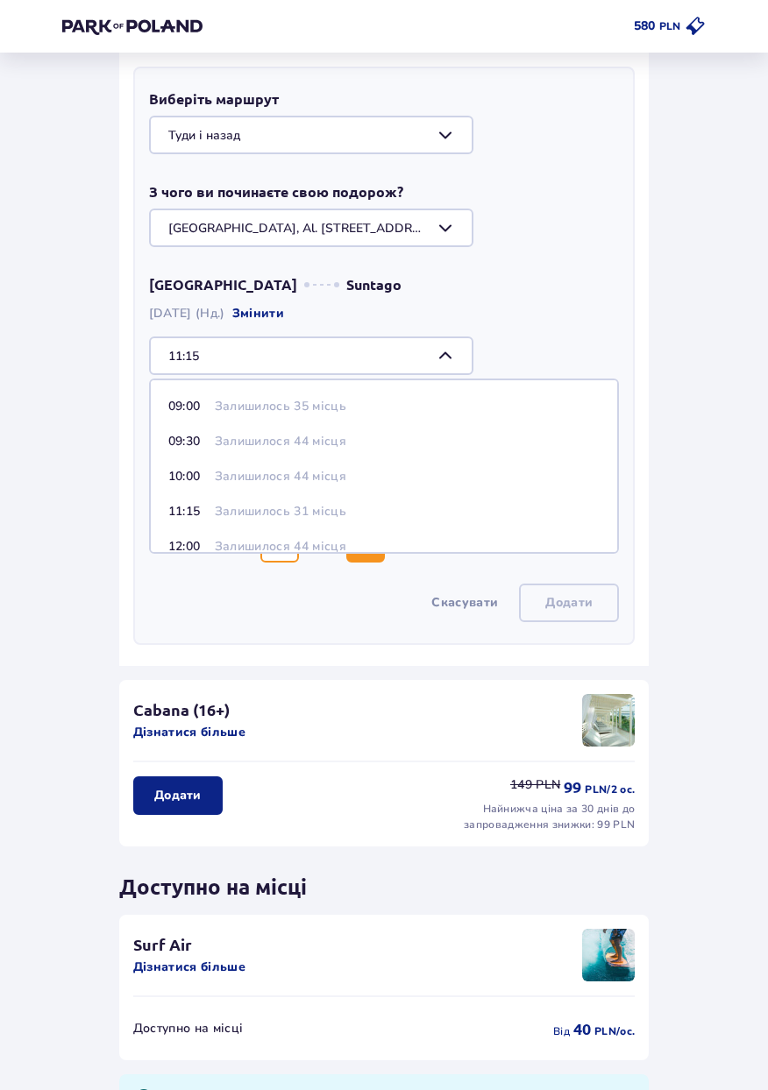
click at [175, 514] on p "11:15" at bounding box center [187, 512] width 39 height 18
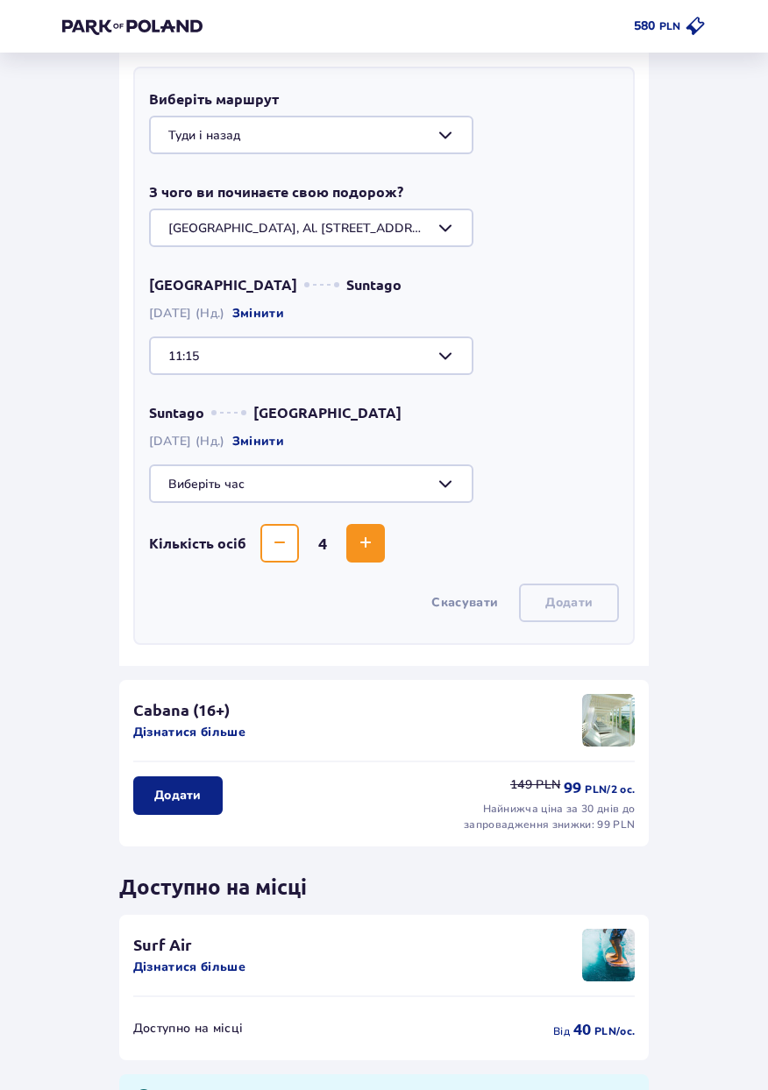
click at [438, 367] on div at bounding box center [384, 356] width 470 height 39
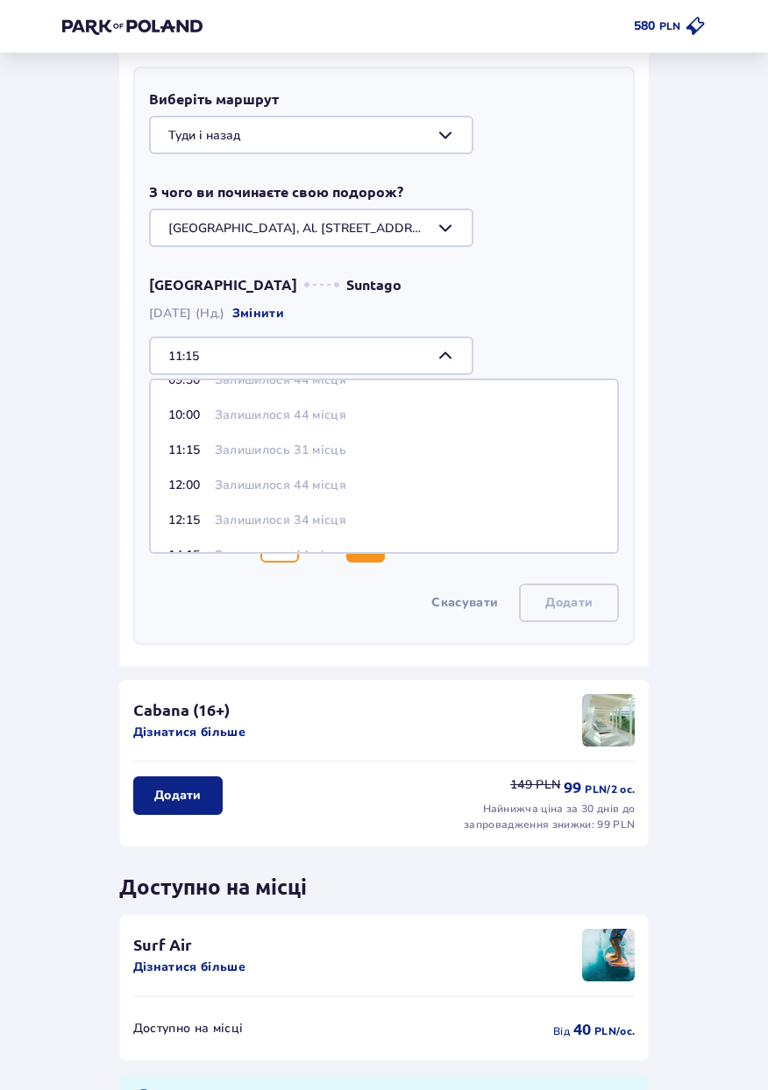
scroll to position [60, 0]
click at [343, 490] on p "Залишилося 44 місця" at bounding box center [280, 488] width 131 height 18
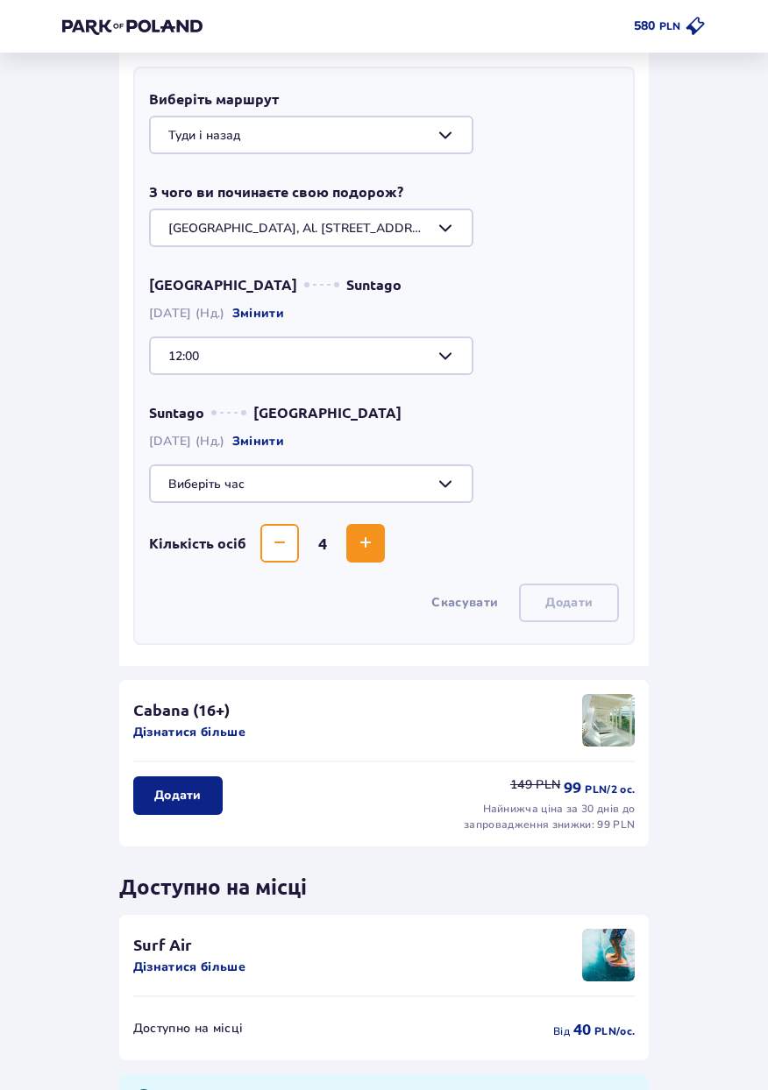
click at [423, 348] on div at bounding box center [384, 356] width 470 height 39
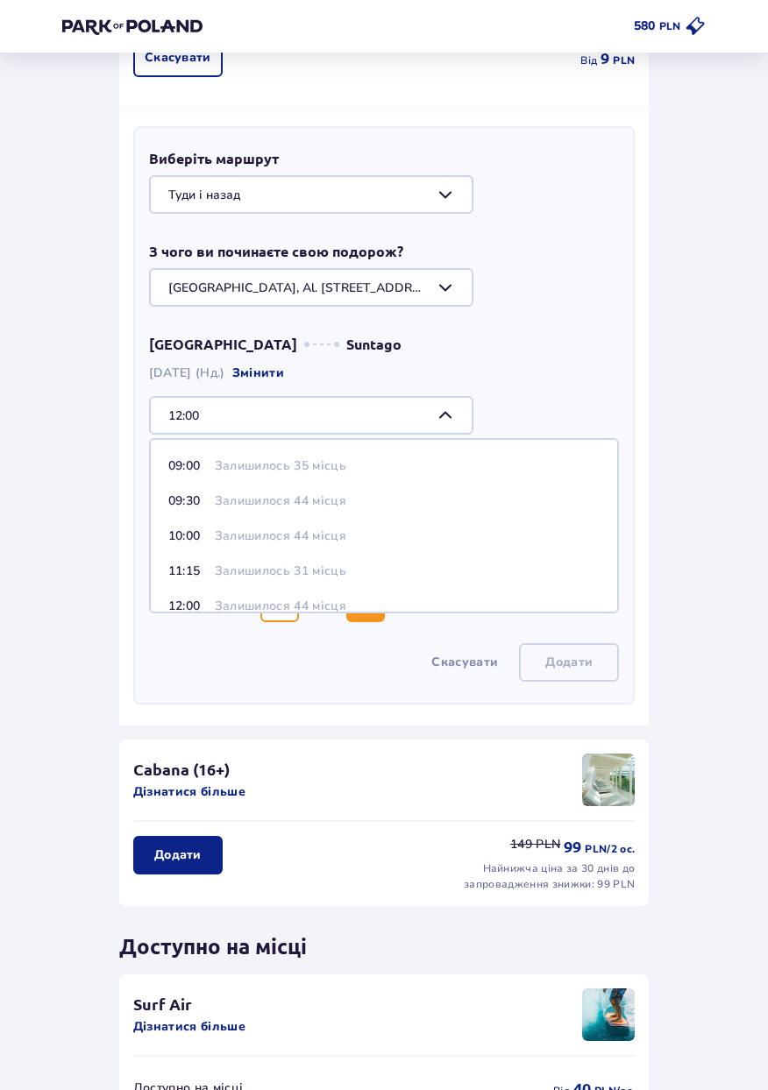
scroll to position [387, 0]
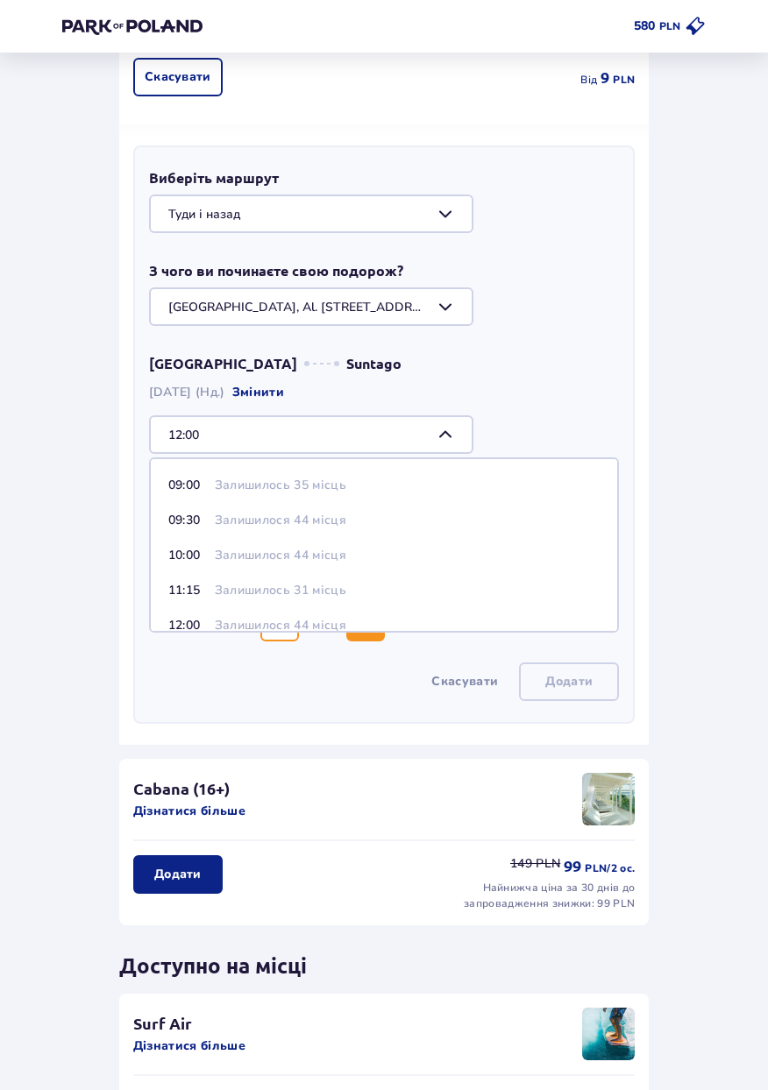
click at [404, 424] on div at bounding box center [384, 434] width 470 height 39
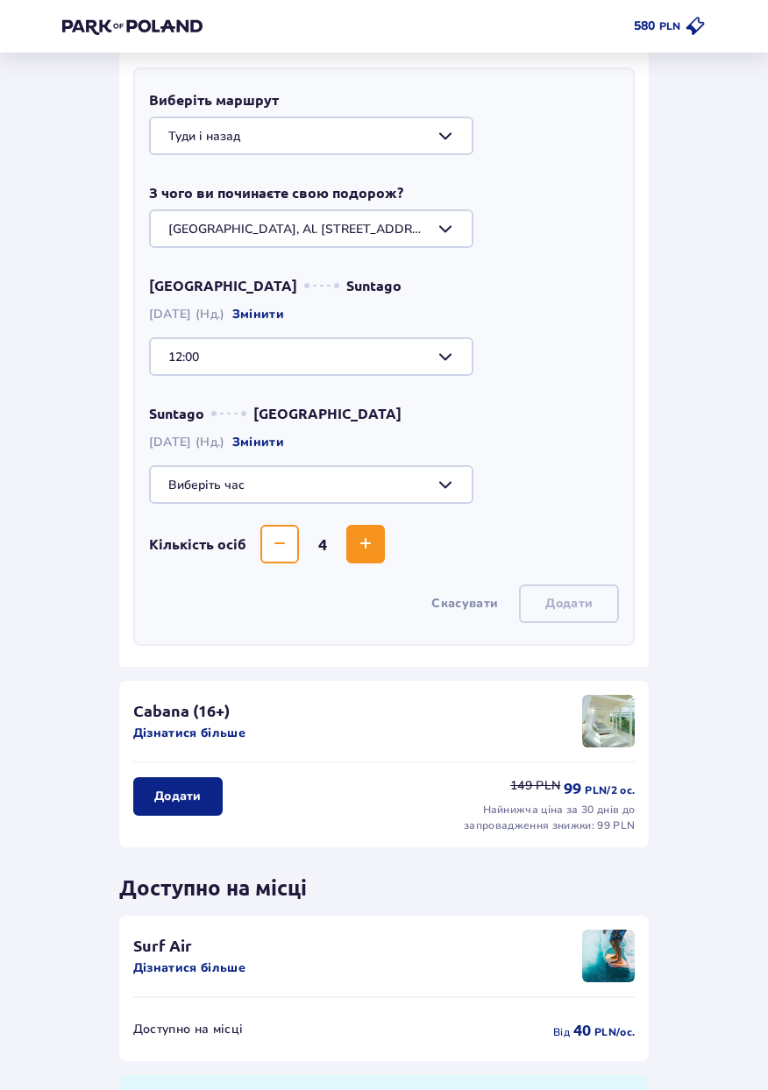
scroll to position [471, 0]
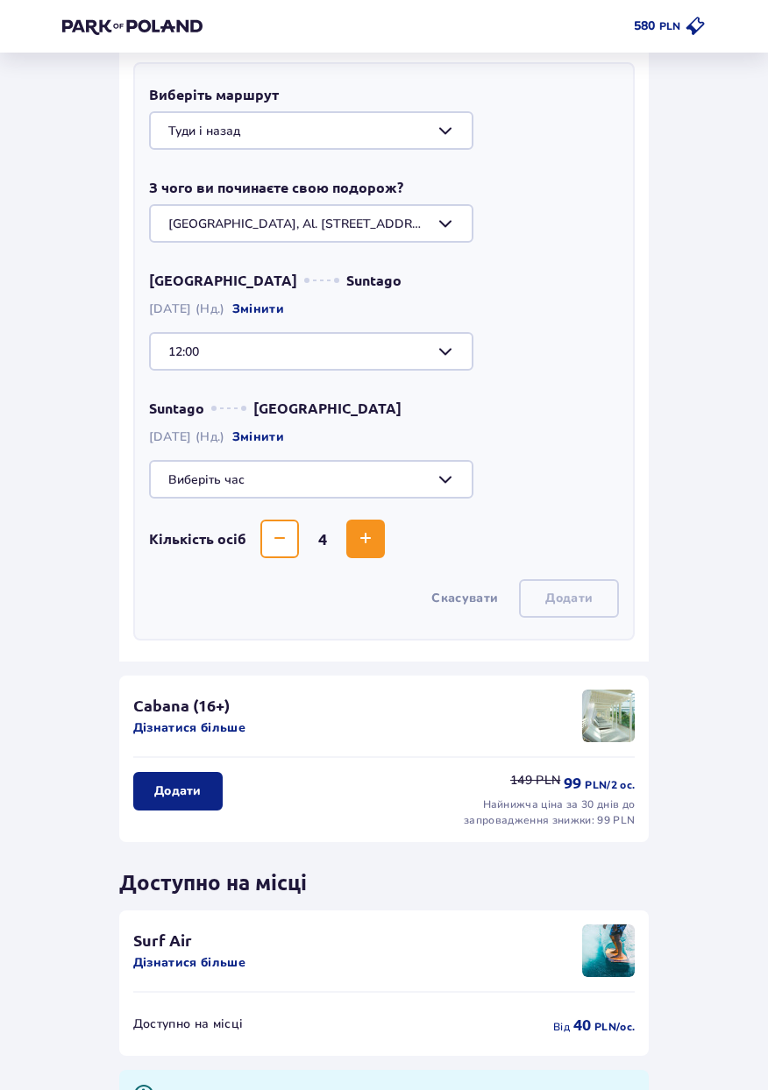
click at [179, 360] on div at bounding box center [384, 351] width 470 height 39
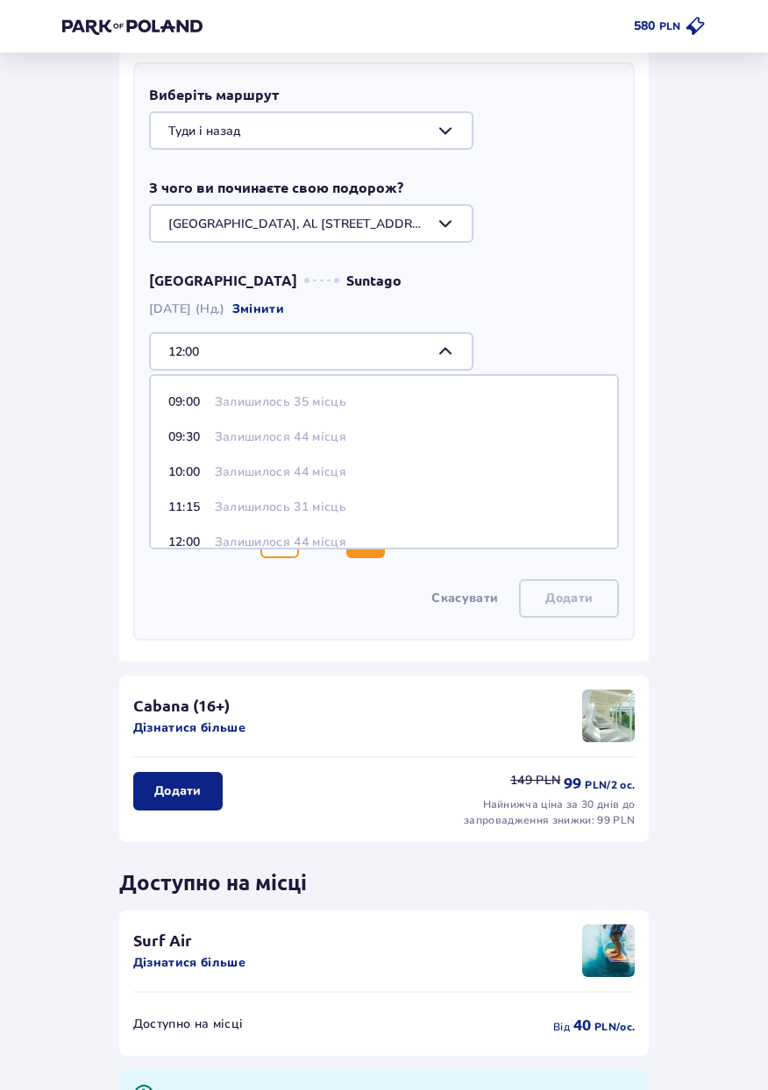
click at [174, 479] on p "10:00" at bounding box center [187, 473] width 39 height 18
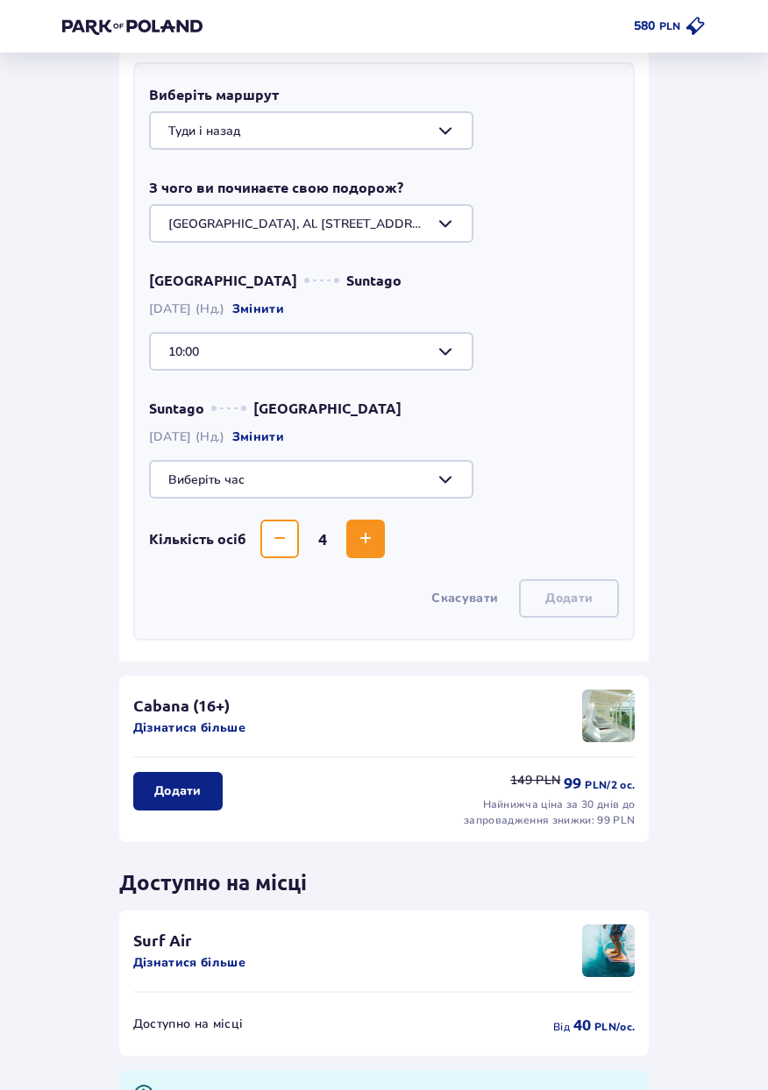
click at [202, 350] on div at bounding box center [384, 351] width 470 height 39
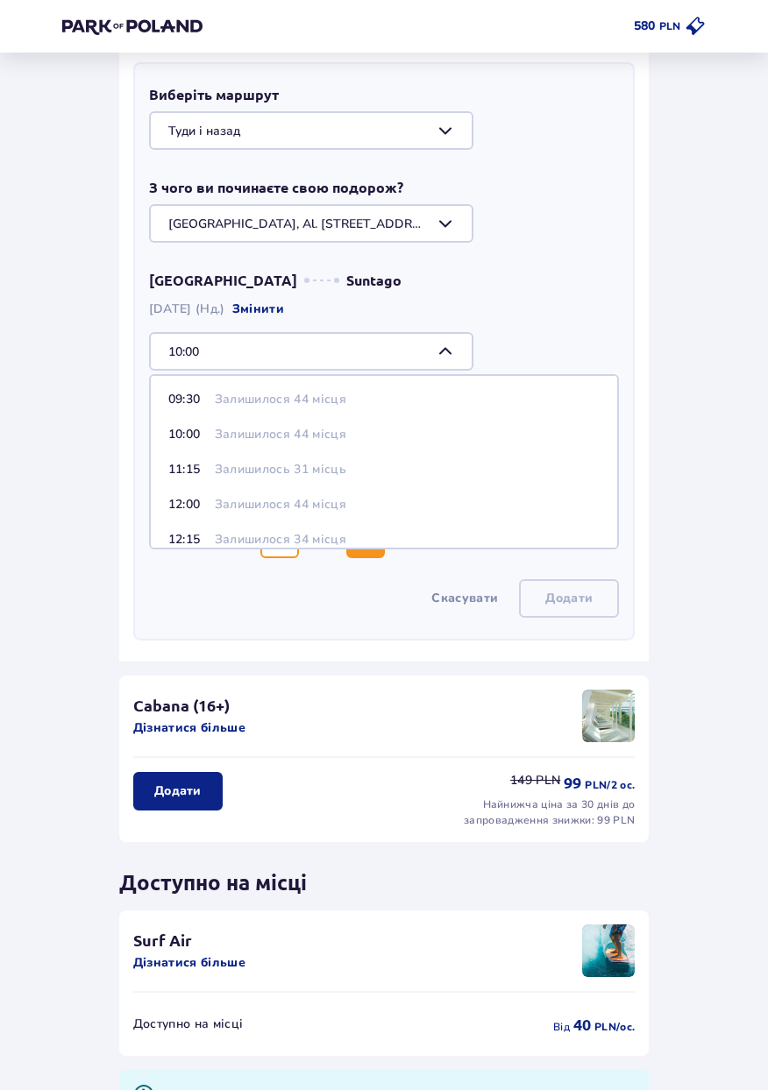
scroll to position [63, 0]
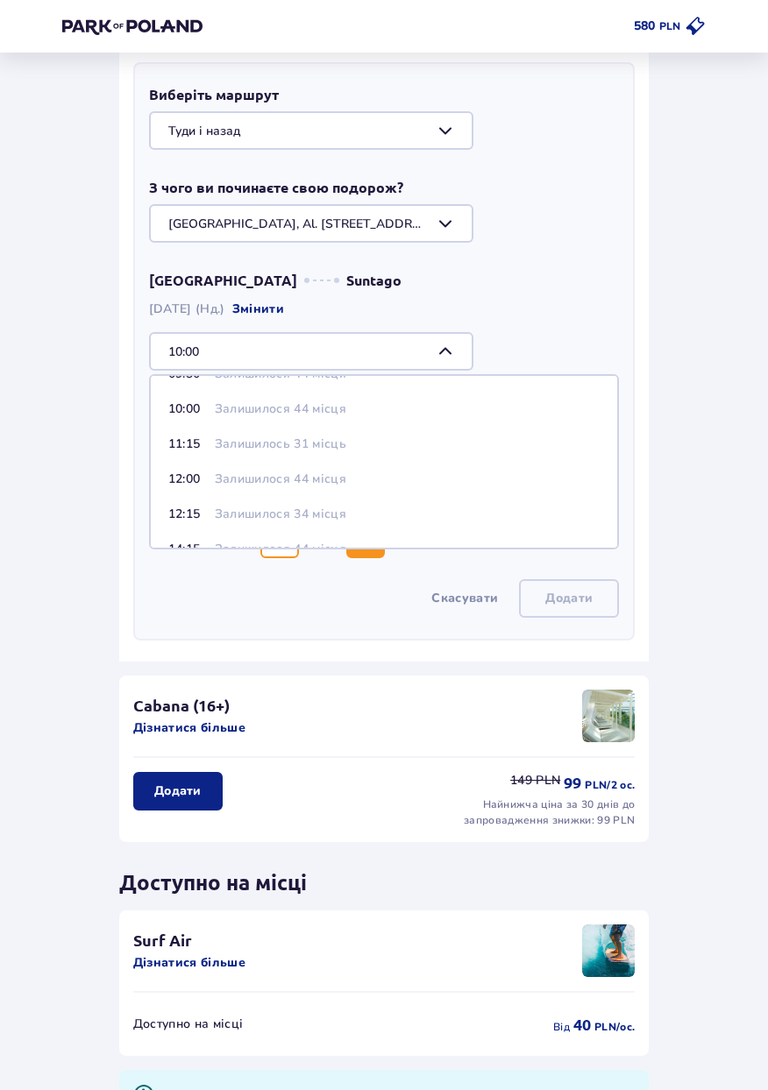
click at [186, 476] on p "12:00" at bounding box center [187, 480] width 39 height 18
type input "12:00"
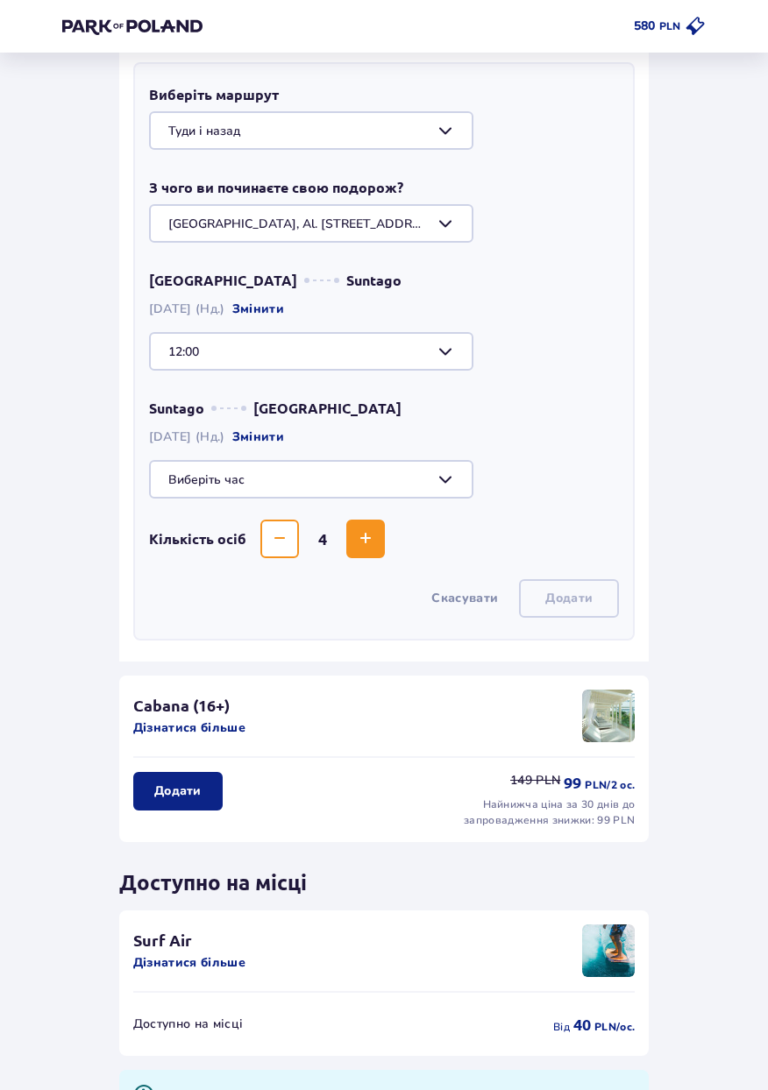
click at [184, 366] on div at bounding box center [384, 351] width 470 height 39
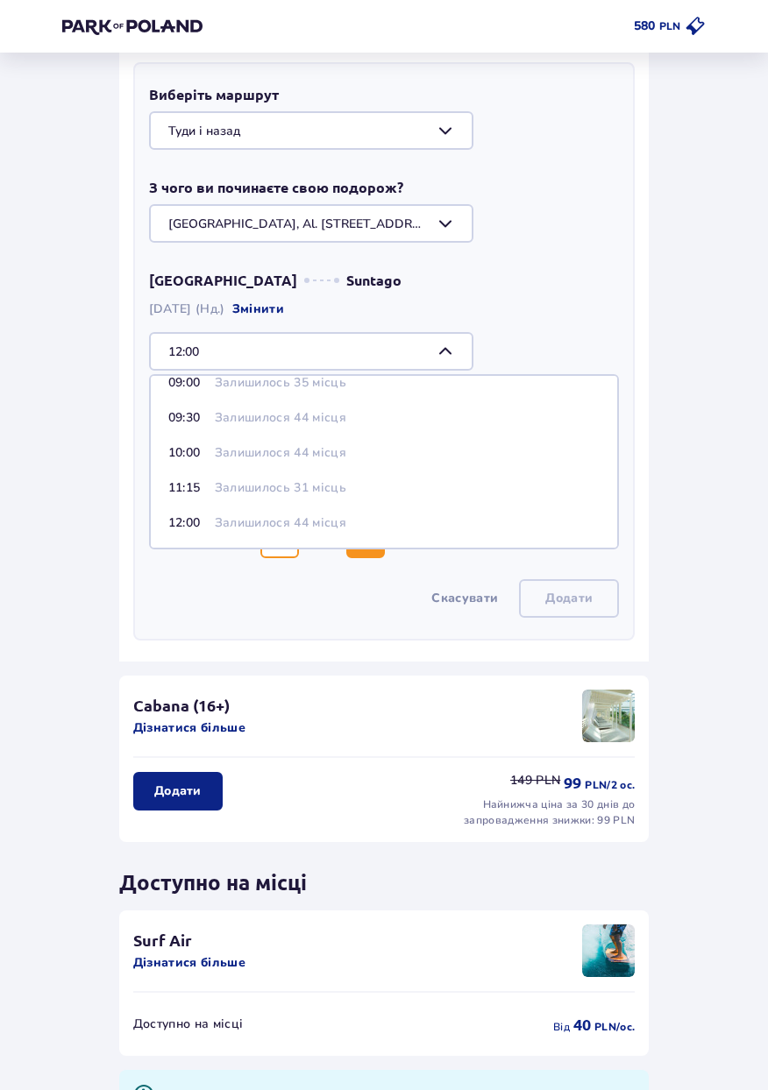
scroll to position [59, 0]
click at [181, 483] on p "12:00" at bounding box center [187, 484] width 39 height 18
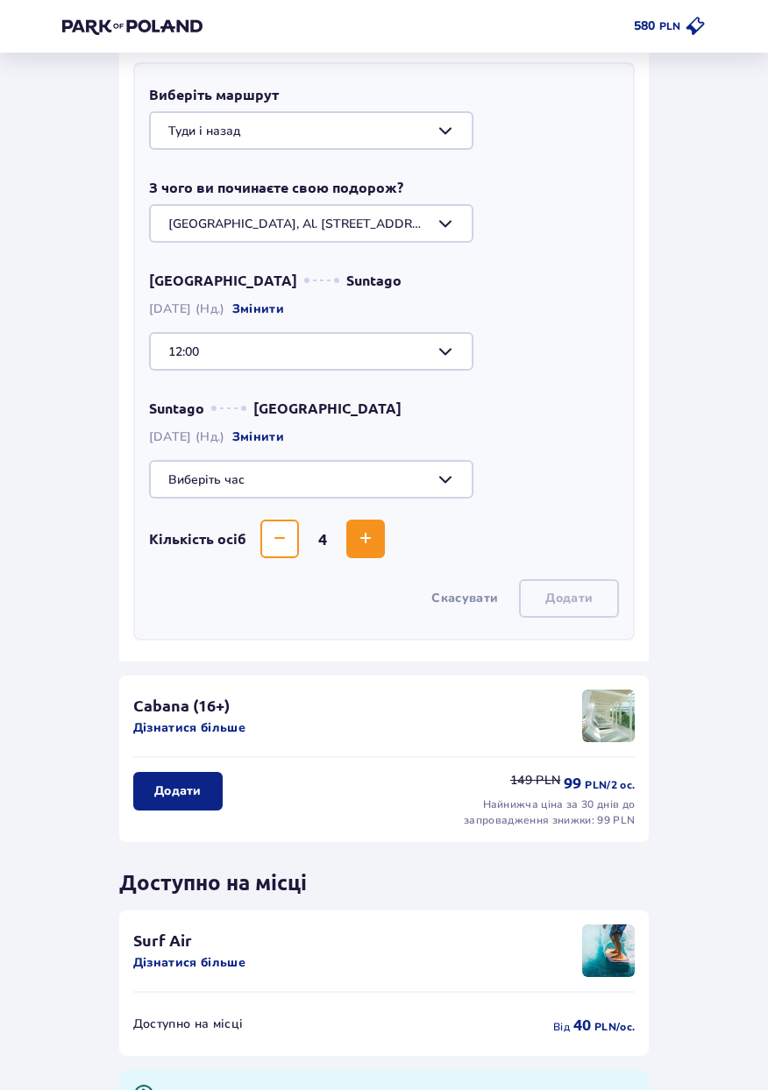
click at [440, 349] on div at bounding box center [384, 351] width 470 height 39
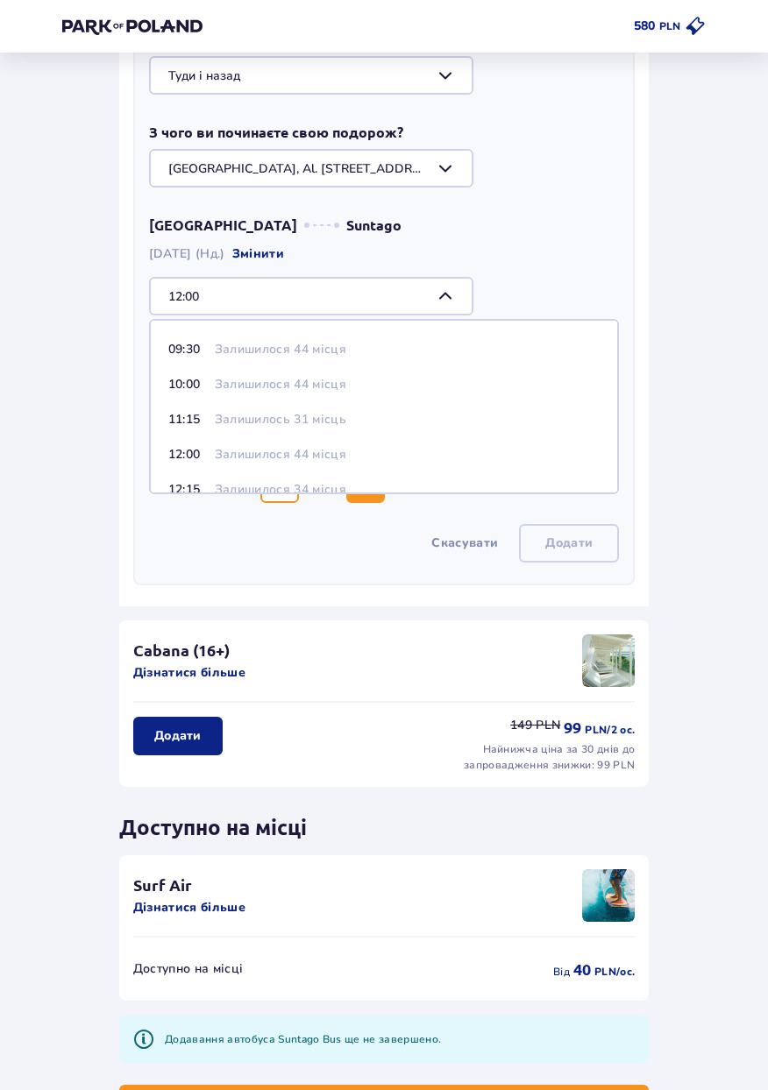
scroll to position [525, 0]
click at [687, 280] on div "Назад Пропустити цей крок Зручності і атракціони ОНЛАЙН АКЦІЯ Wellness & SPA (1…" at bounding box center [383, 338] width 671 height 1572
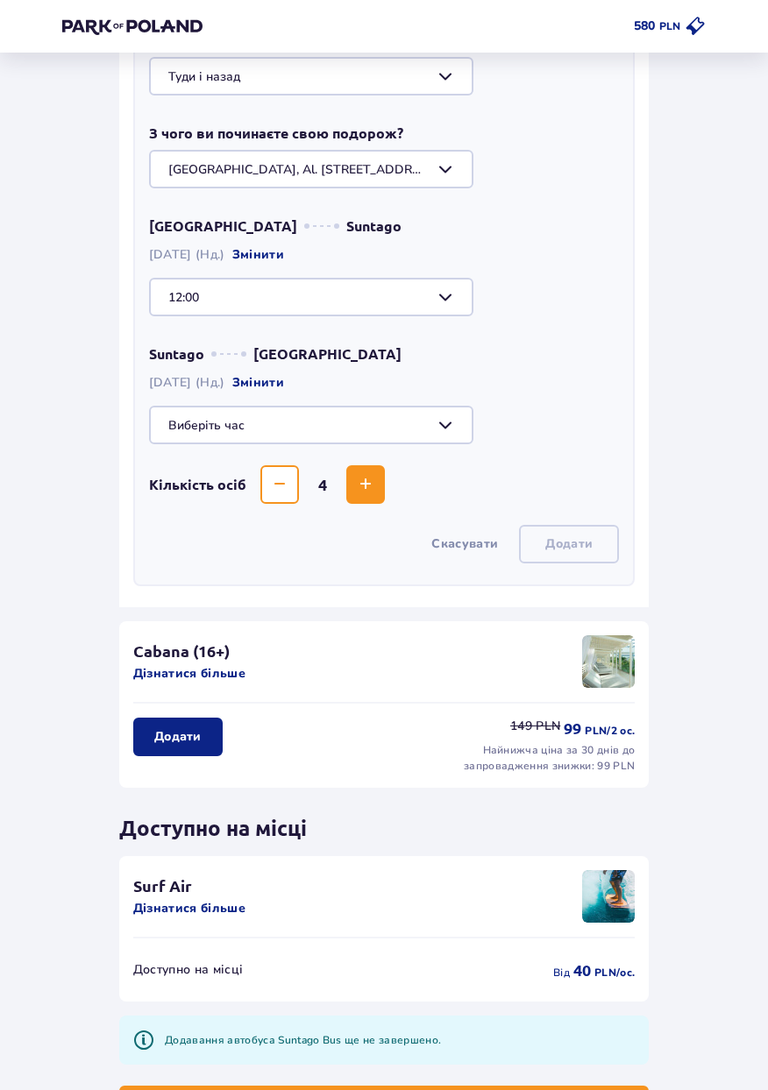
click at [412, 440] on div at bounding box center [384, 425] width 470 height 39
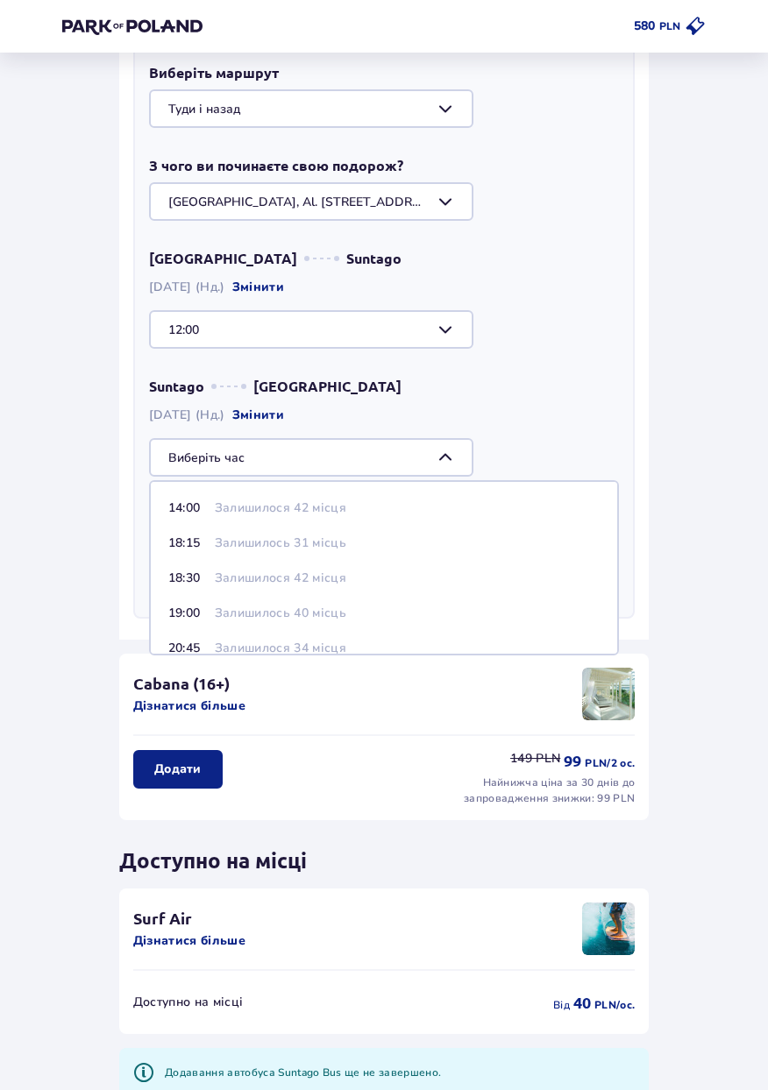
scroll to position [496, 0]
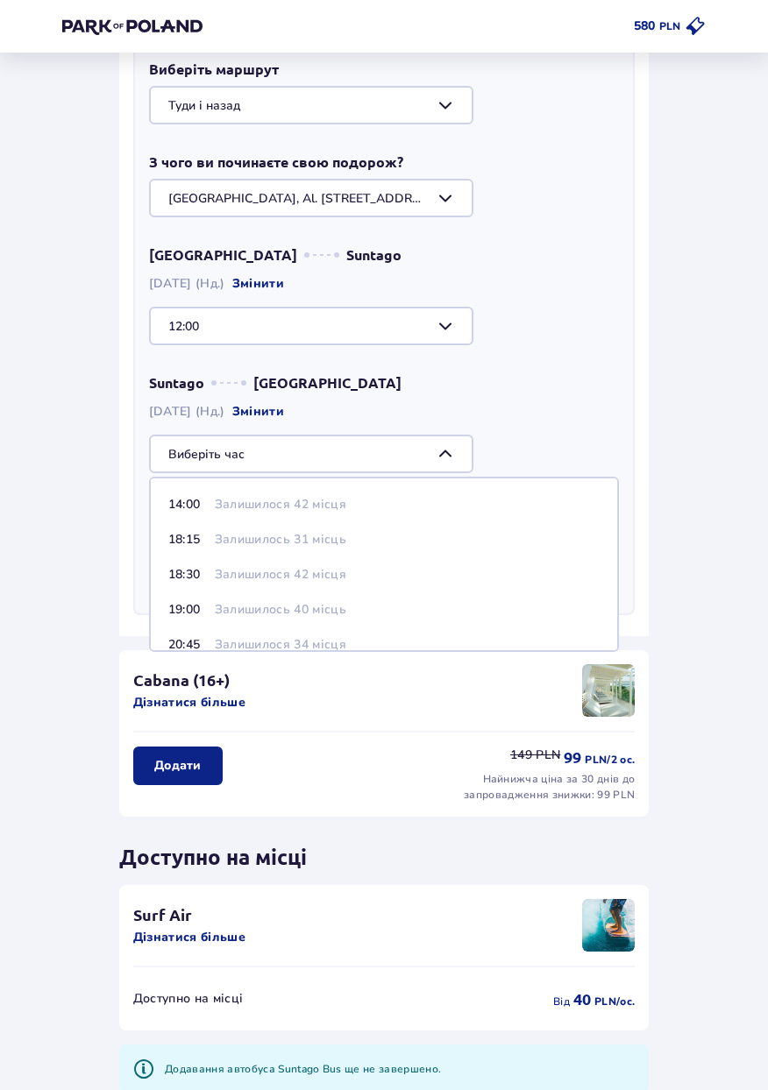
click at [287, 339] on div at bounding box center [384, 326] width 470 height 39
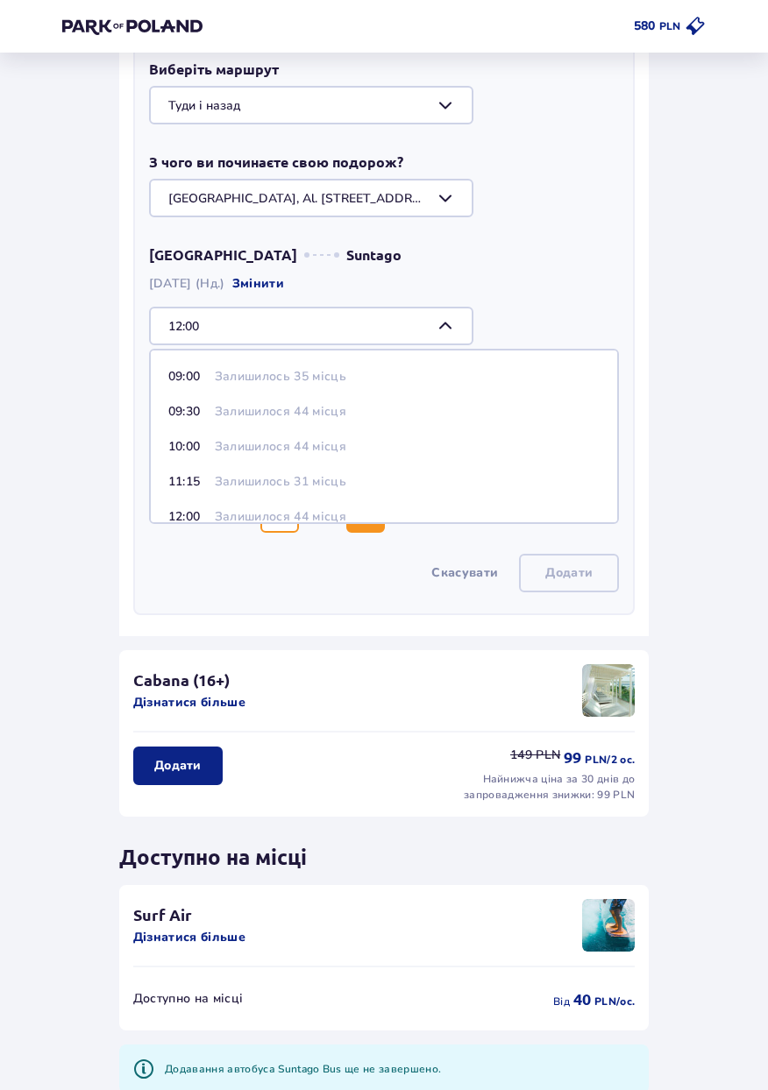
click at [682, 287] on div "Назад Пропустити цей крок Зручності і атракціони ОНЛАЙН АКЦІЯ Wellness & SPA (1…" at bounding box center [383, 367] width 671 height 1572
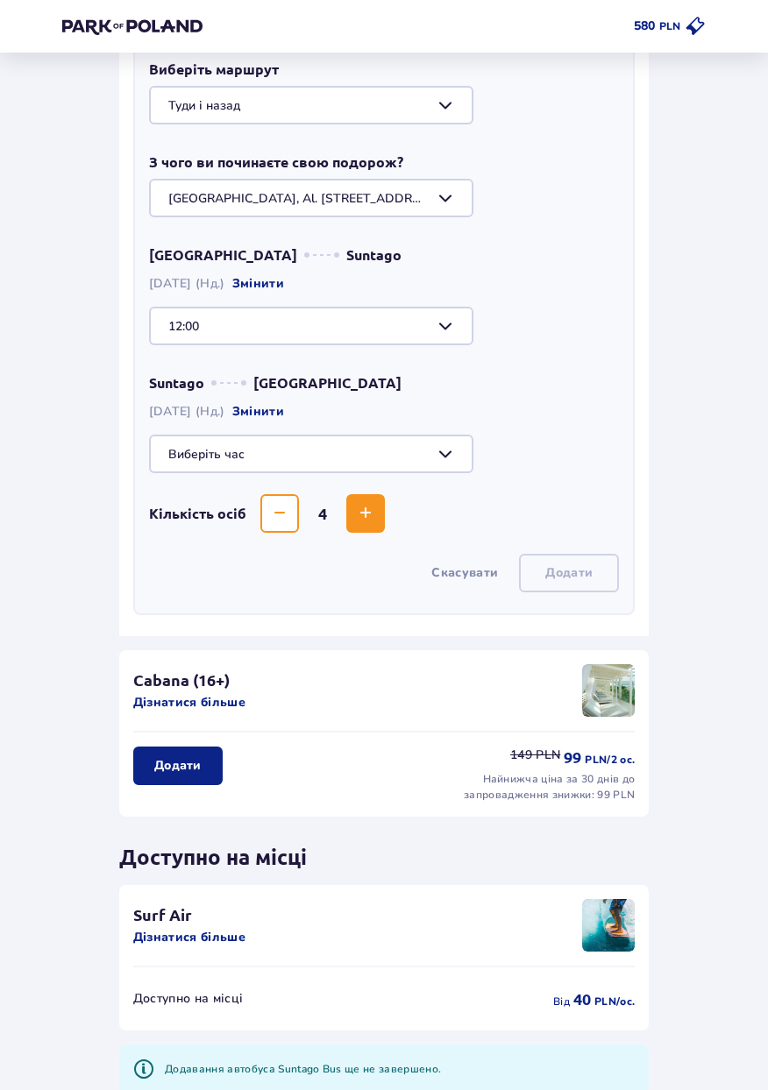
click at [400, 341] on div at bounding box center [384, 326] width 470 height 39
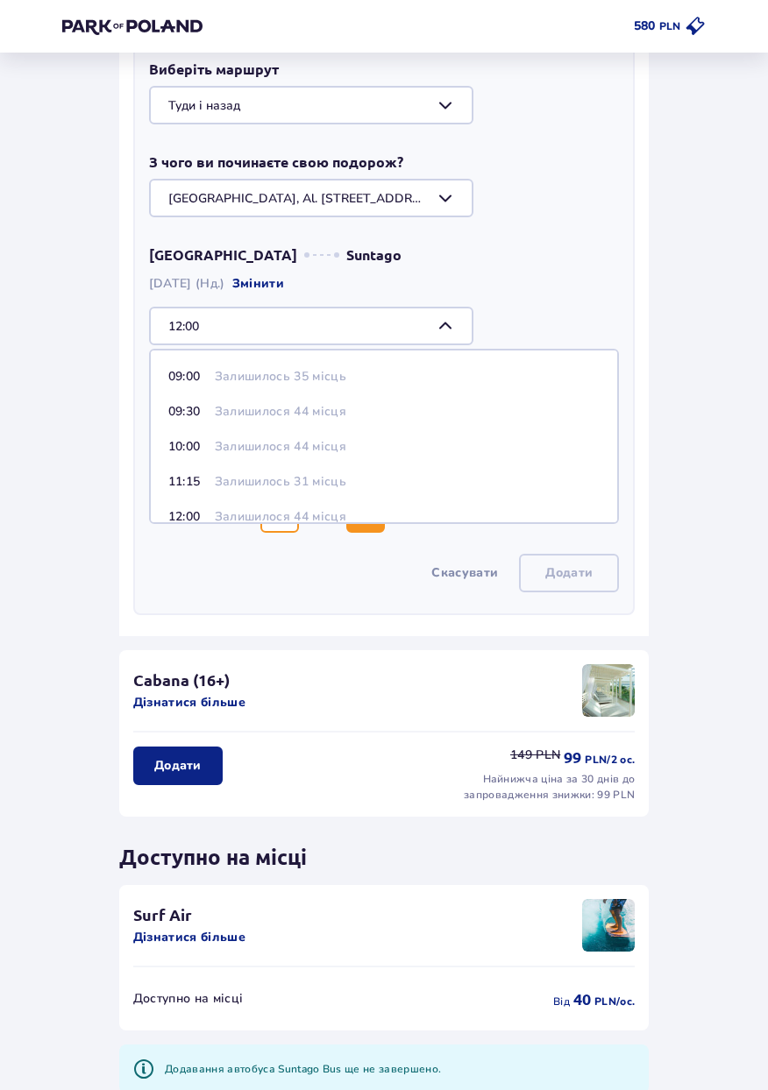
click at [424, 329] on div at bounding box center [384, 326] width 470 height 39
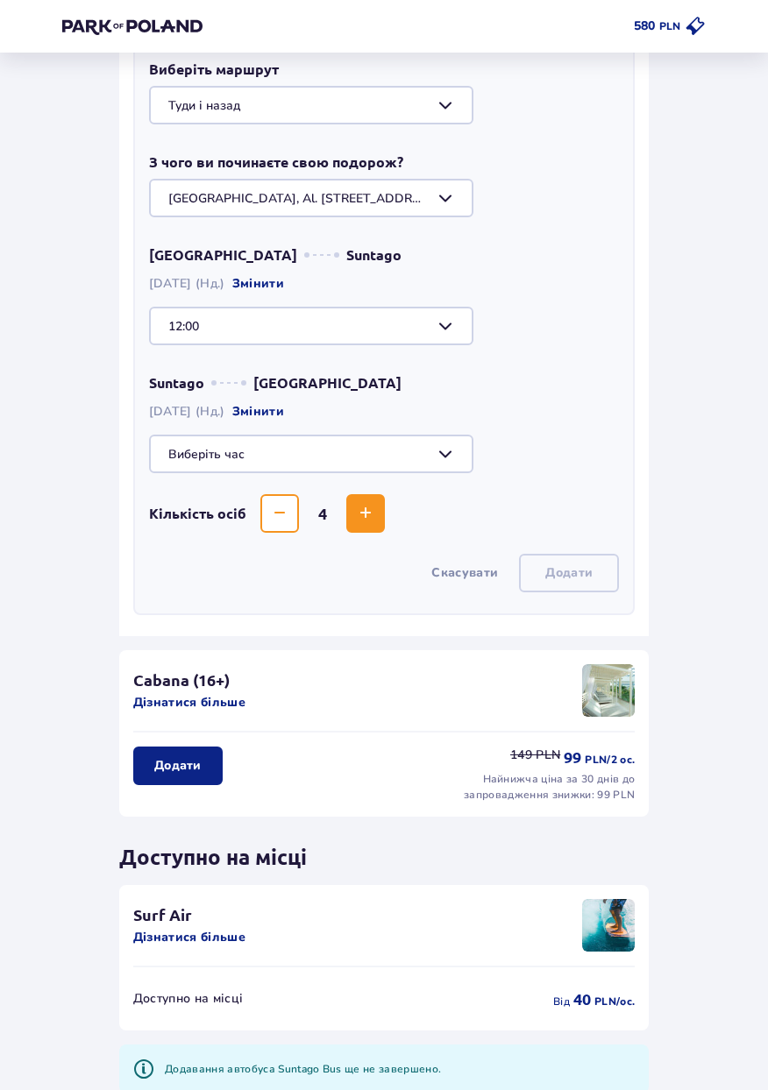
click at [420, 456] on div at bounding box center [384, 454] width 470 height 39
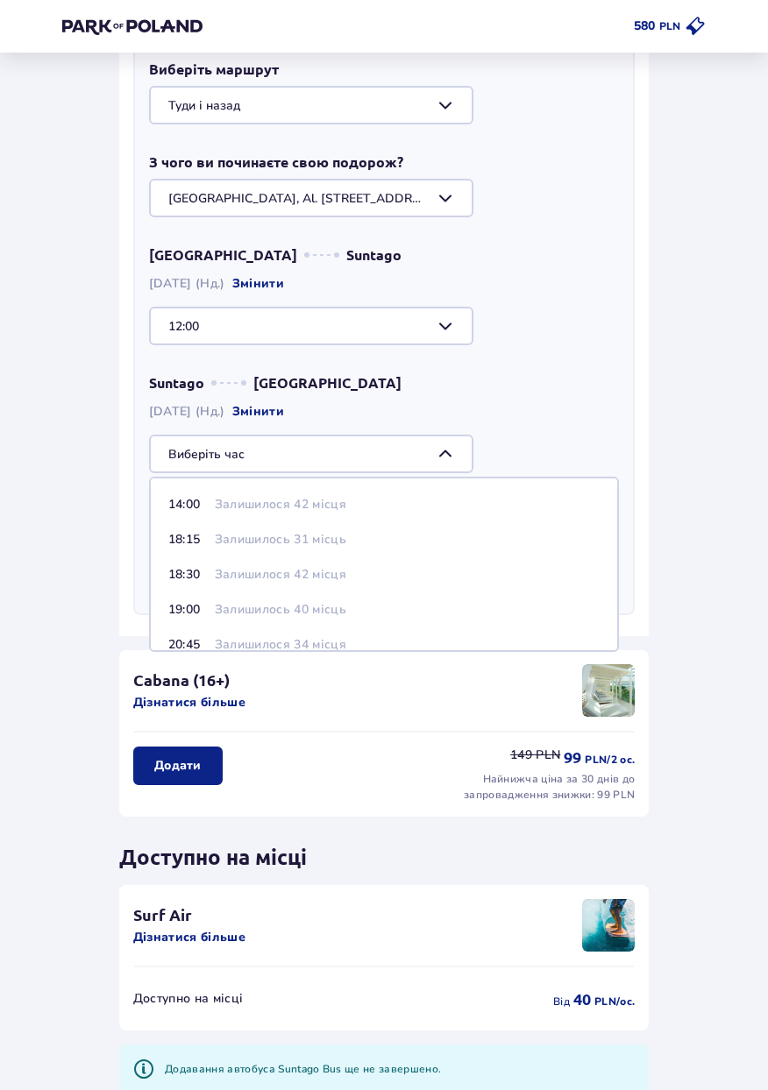
click at [370, 549] on span "18:15 Залишилось 31 місць" at bounding box center [384, 539] width 466 height 35
type input "18:15"
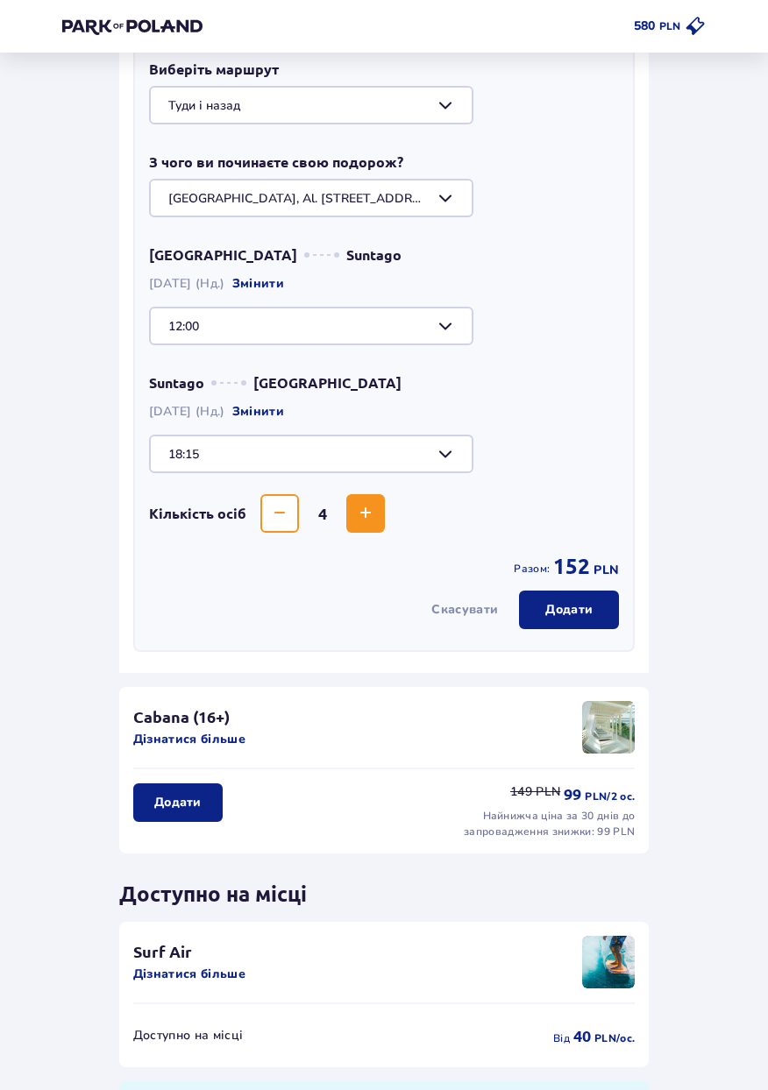
click at [435, 330] on div at bounding box center [384, 326] width 470 height 39
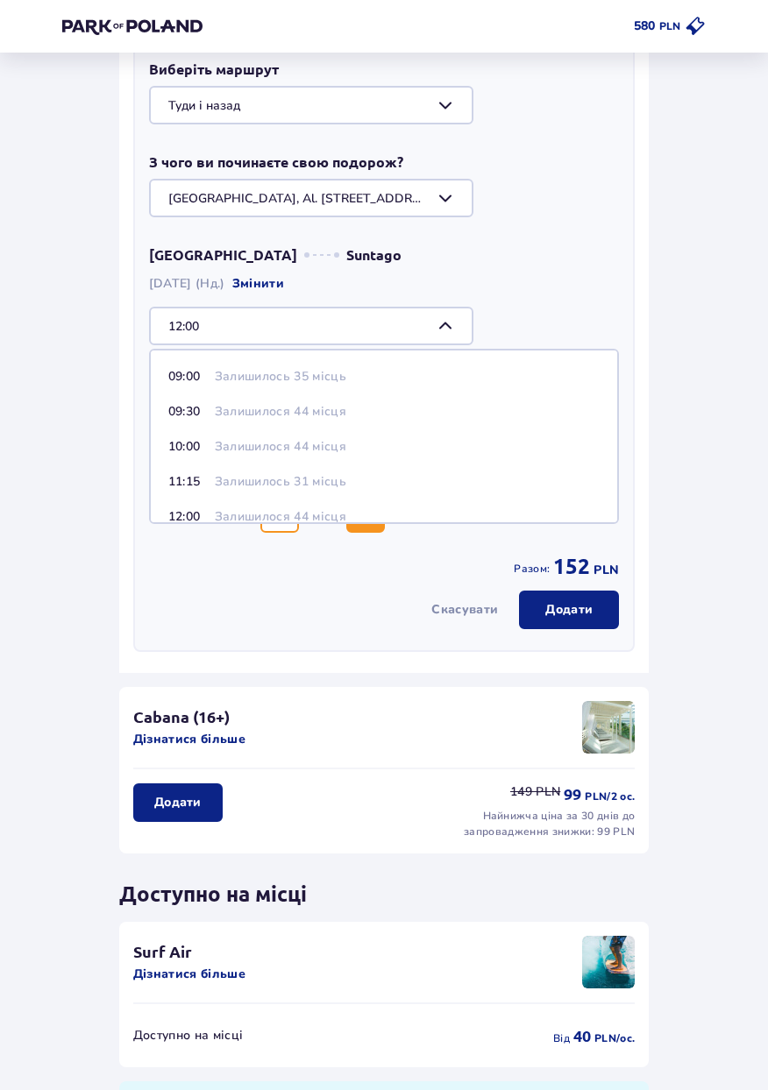
click at [312, 382] on p "Залишилось 35 місць" at bounding box center [280, 377] width 131 height 18
type input "09:00"
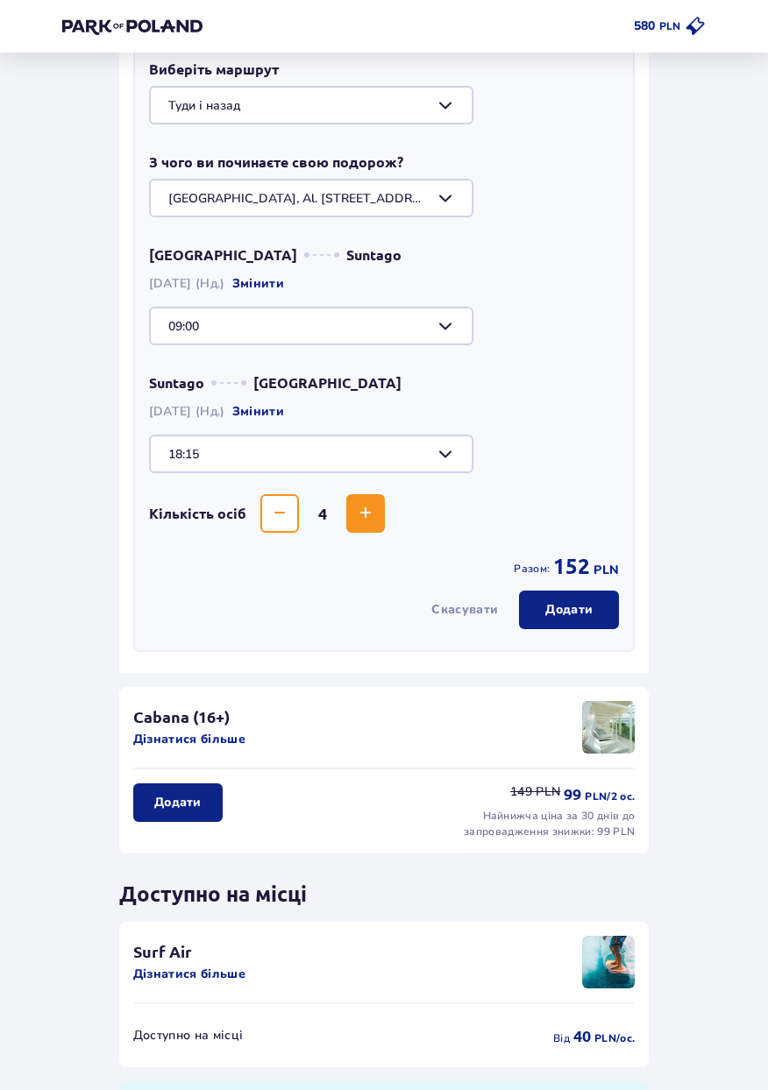
click at [387, 457] on div at bounding box center [384, 454] width 470 height 39
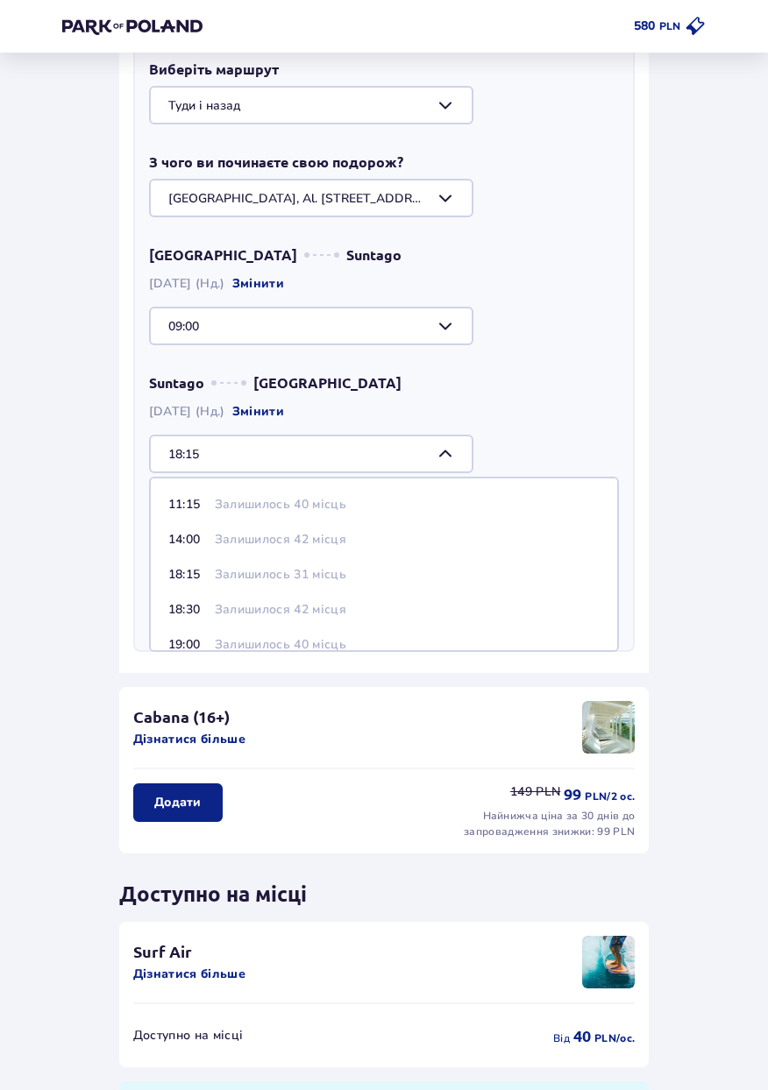
scroll to position [475, 0]
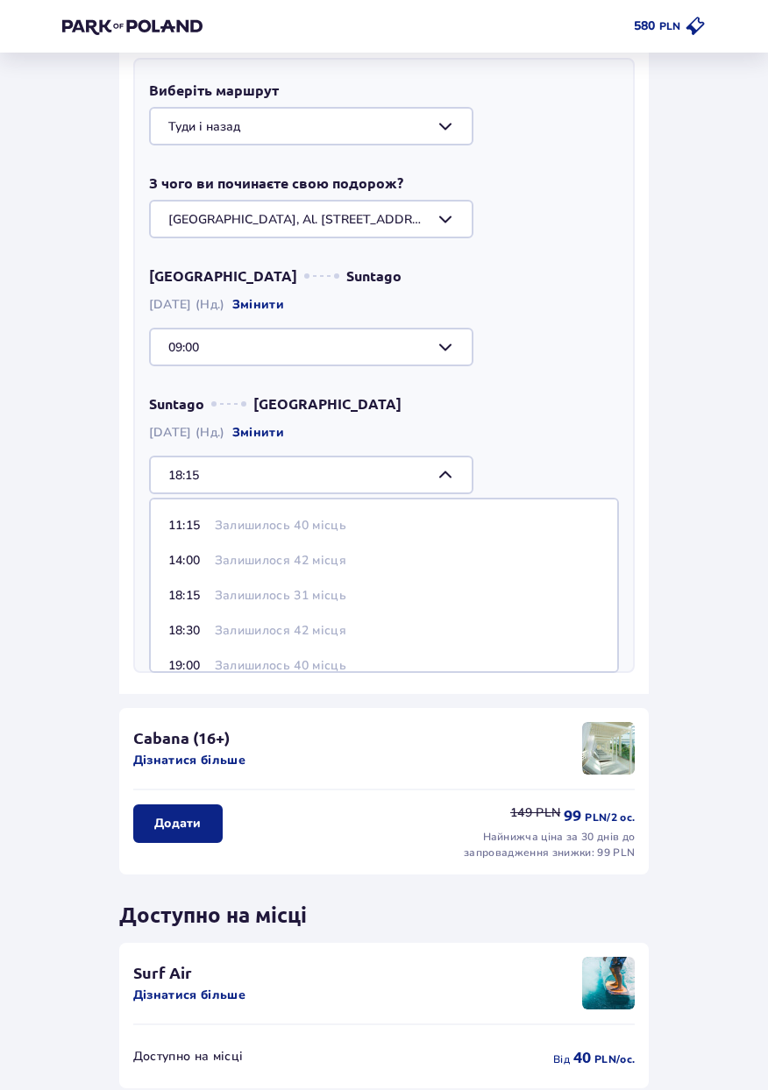
click at [323, 567] on p "Залишилося 42 місця" at bounding box center [280, 561] width 131 height 18
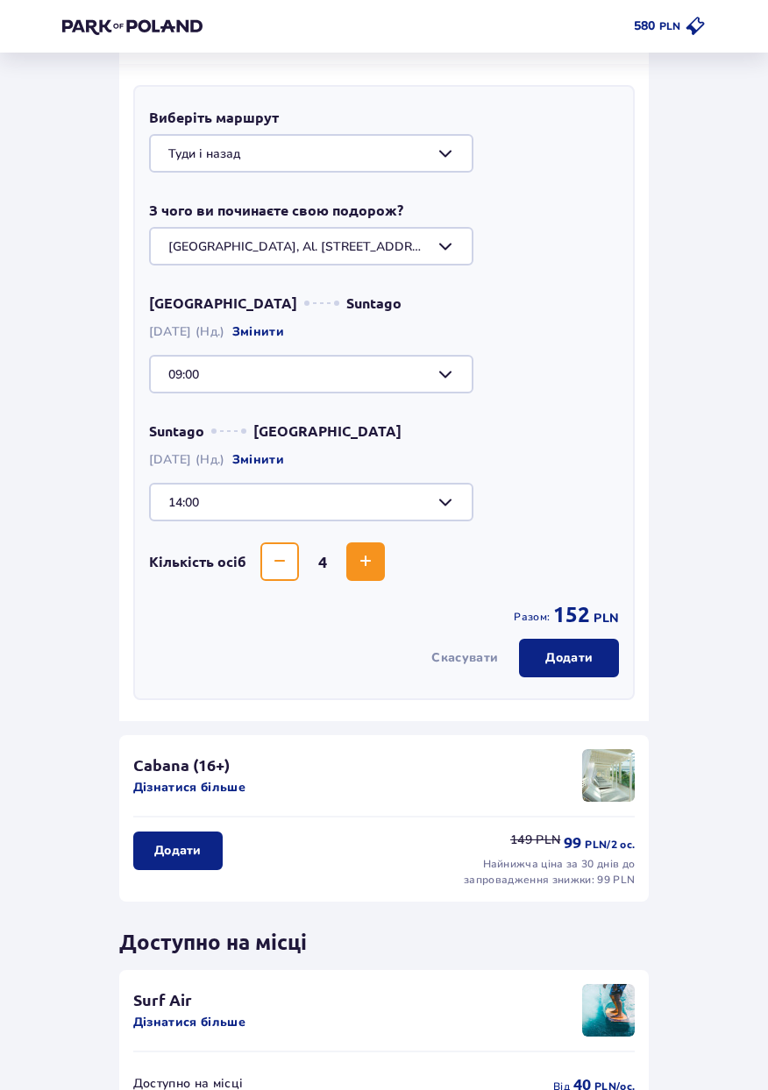
scroll to position [447, 0]
click at [448, 514] on div at bounding box center [384, 503] width 470 height 39
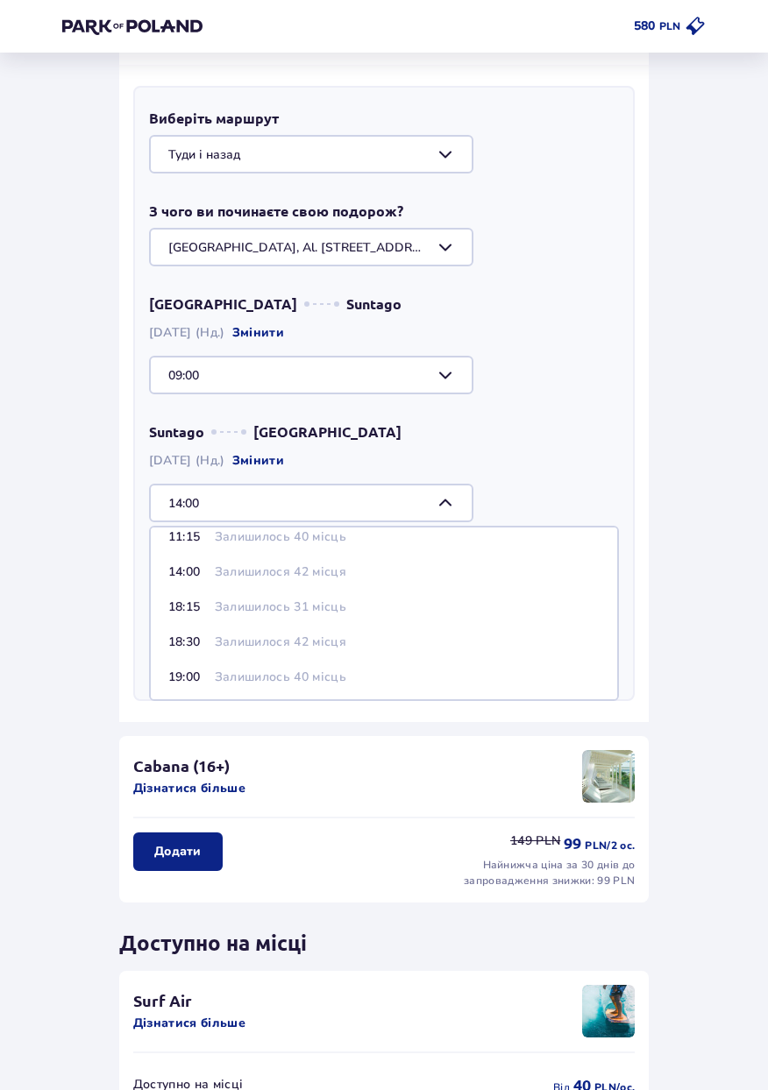
scroll to position [16, 0]
click at [187, 607] on p "18:15" at bounding box center [187, 609] width 39 height 18
type input "18:15"
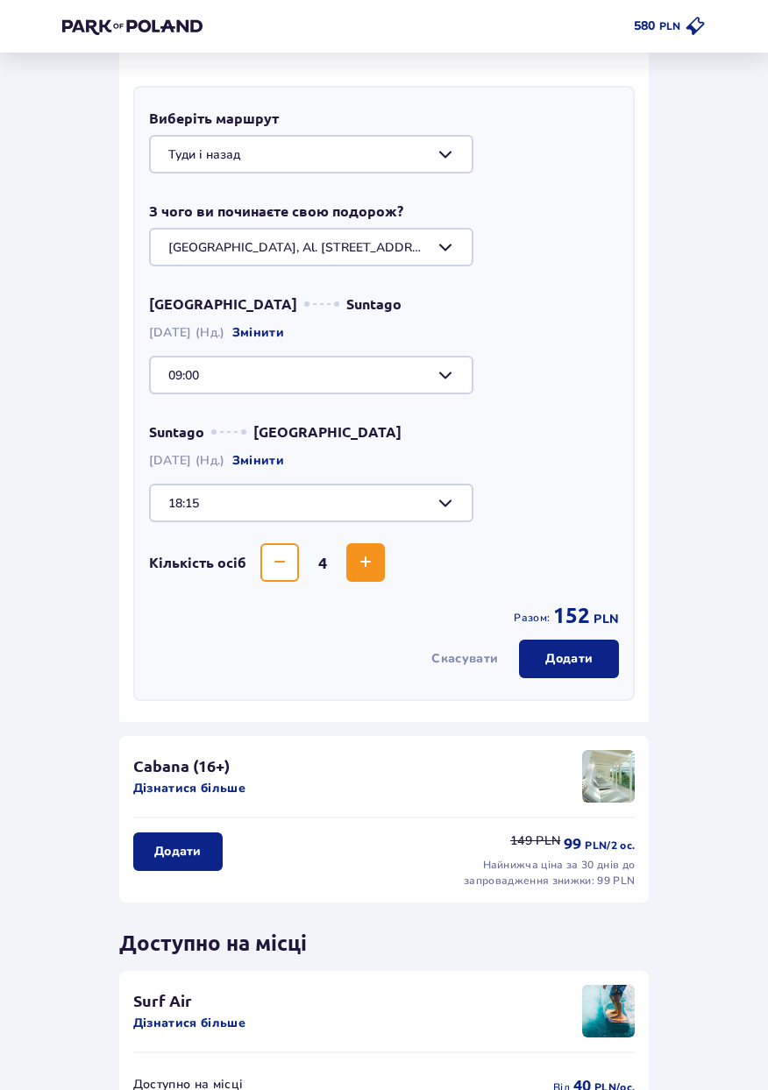
click at [174, 385] on div at bounding box center [384, 375] width 470 height 39
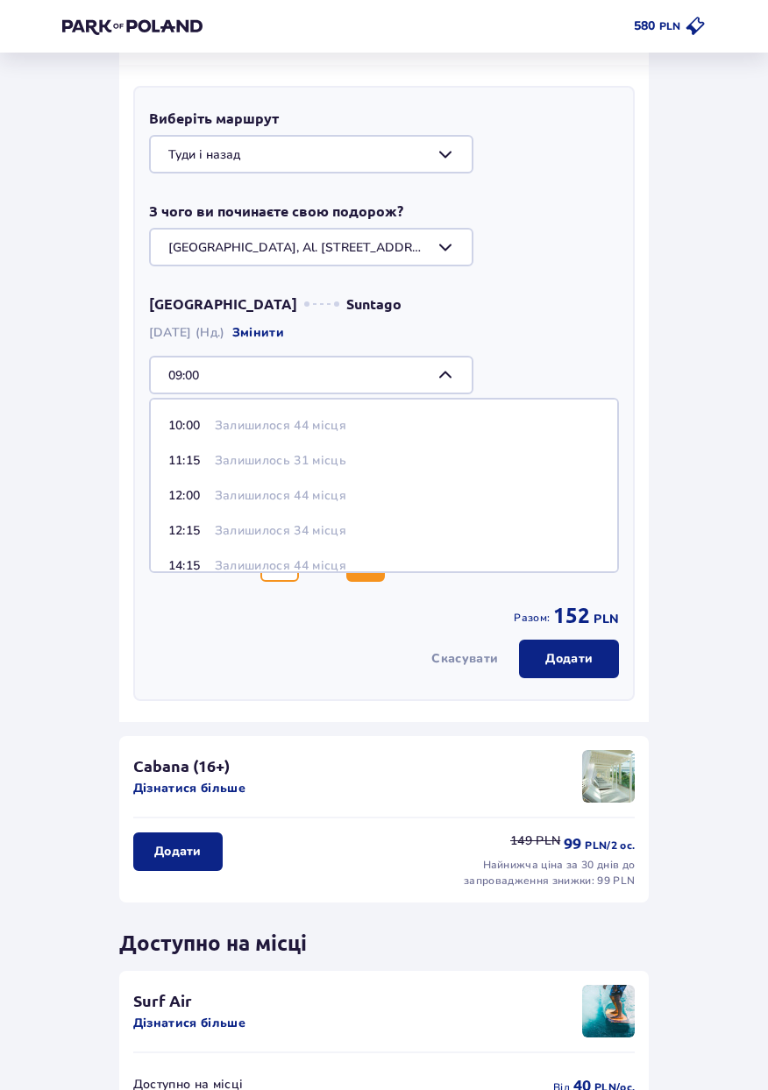
scroll to position [70, 0]
click at [188, 497] on p "12:00" at bounding box center [187, 496] width 39 height 18
type input "12:00"
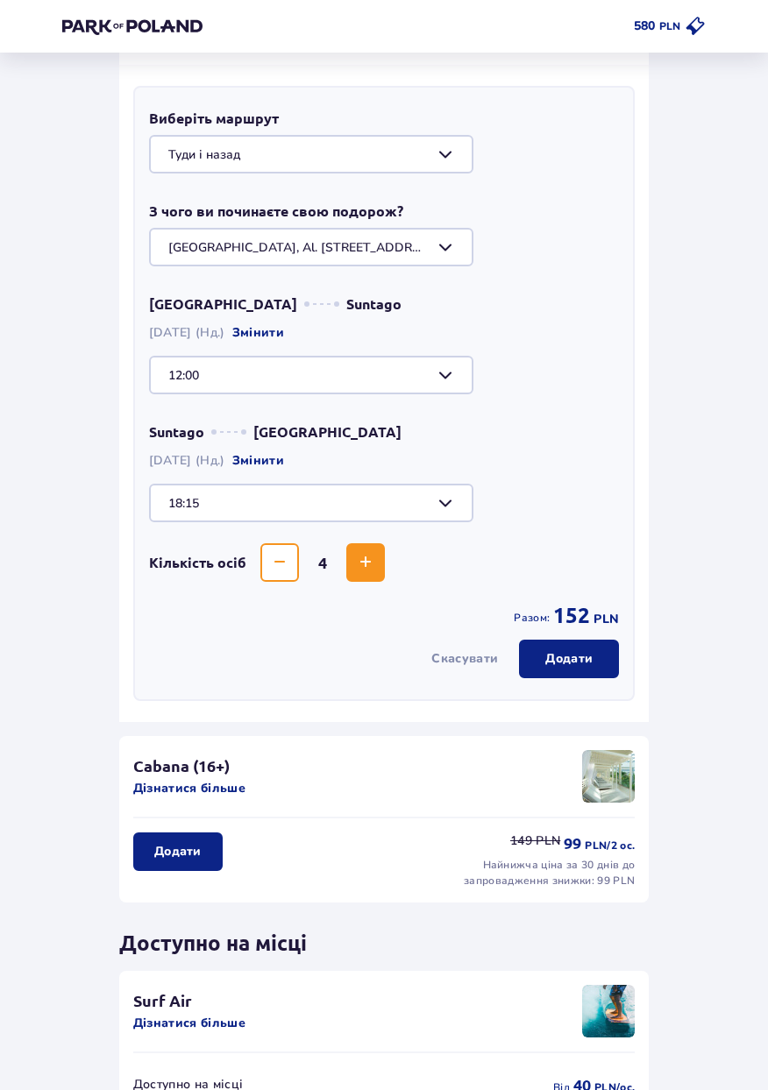
click at [441, 366] on div at bounding box center [384, 375] width 470 height 39
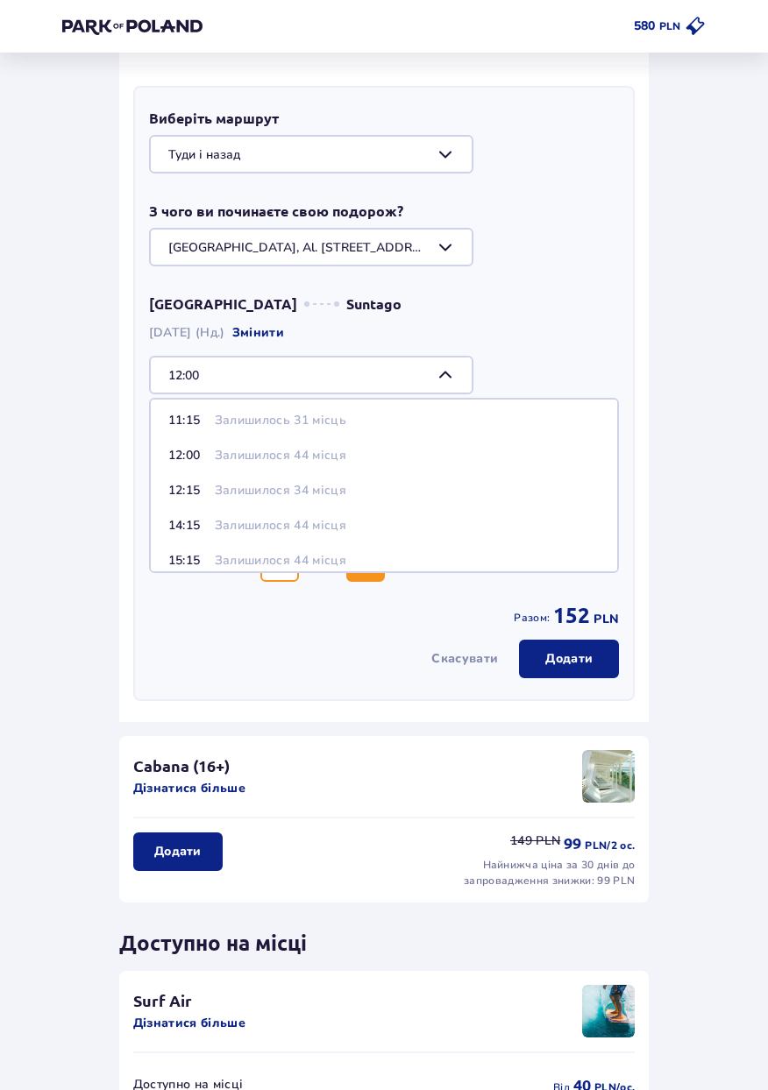
scroll to position [109, 0]
click at [83, 796] on div "Назад Пропустити цей крок Зручності і атракціони ОНЛАЙН АКЦІЯ Wellness & SPA (1…" at bounding box center [383, 434] width 671 height 1609
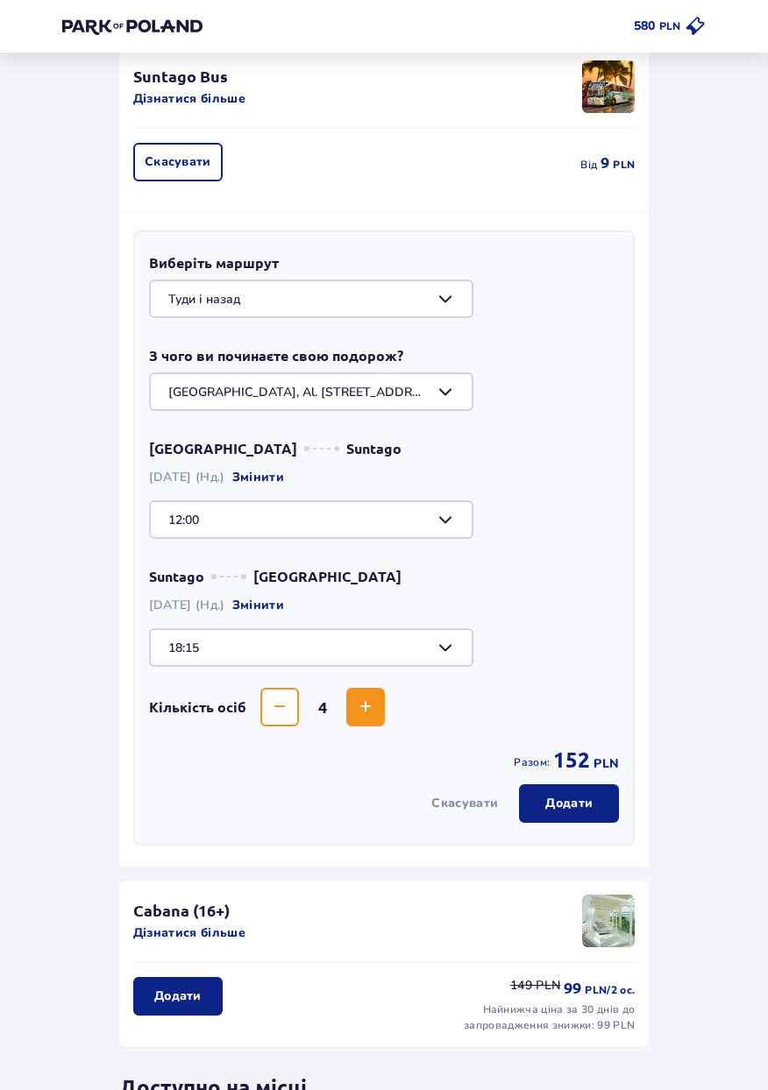
scroll to position [302, 0]
click at [449, 522] on div at bounding box center [384, 520] width 470 height 39
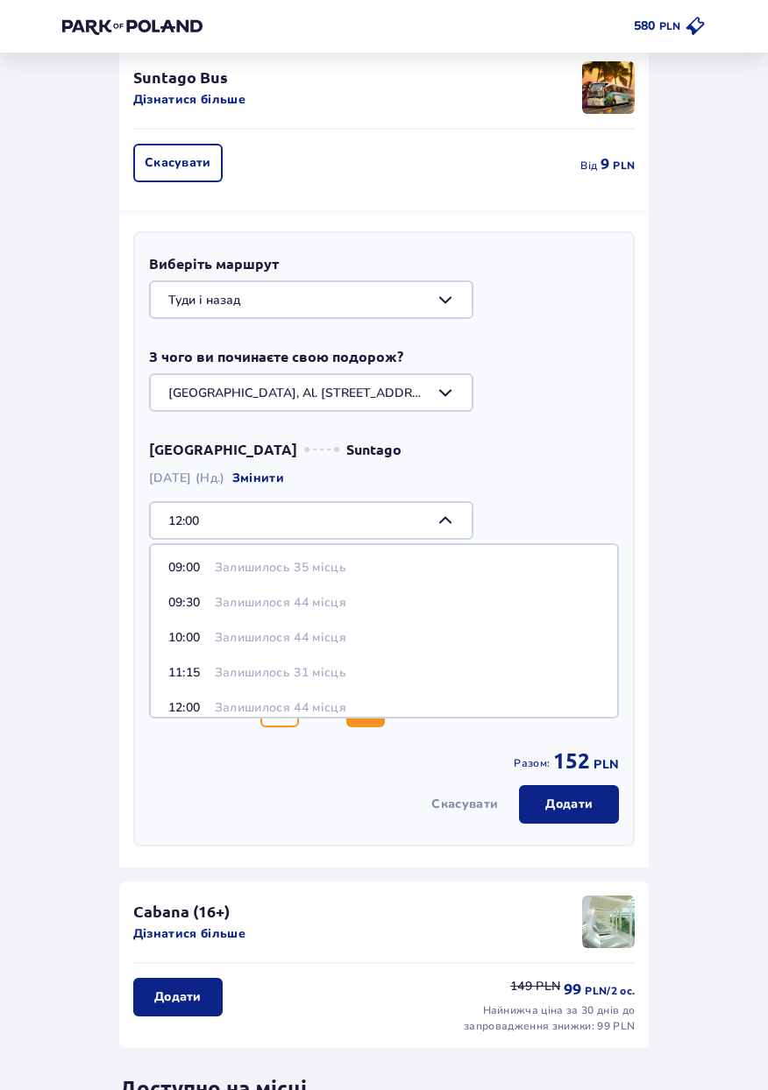
scroll to position [0, 0]
click at [124, 572] on div "Виберіть маршрут Туди і назад З чого ви починаєте свою подорож? Warszawa, Al. J…" at bounding box center [383, 538] width 529 height 657
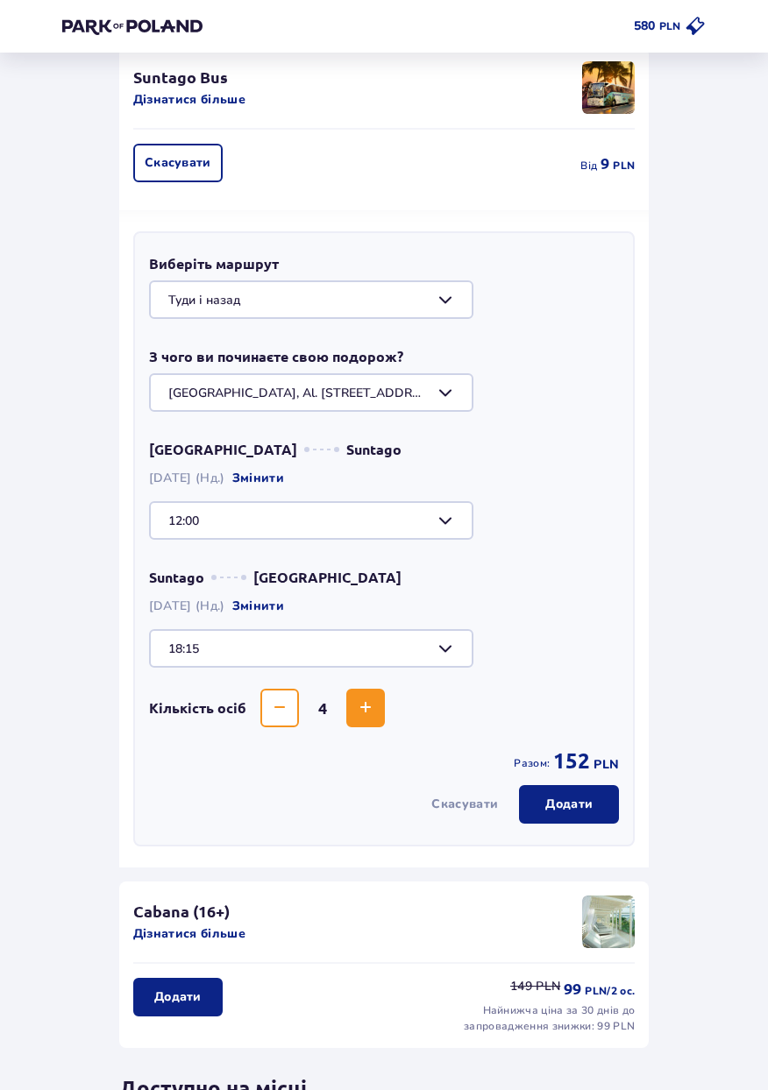
click at [202, 526] on div at bounding box center [384, 520] width 470 height 39
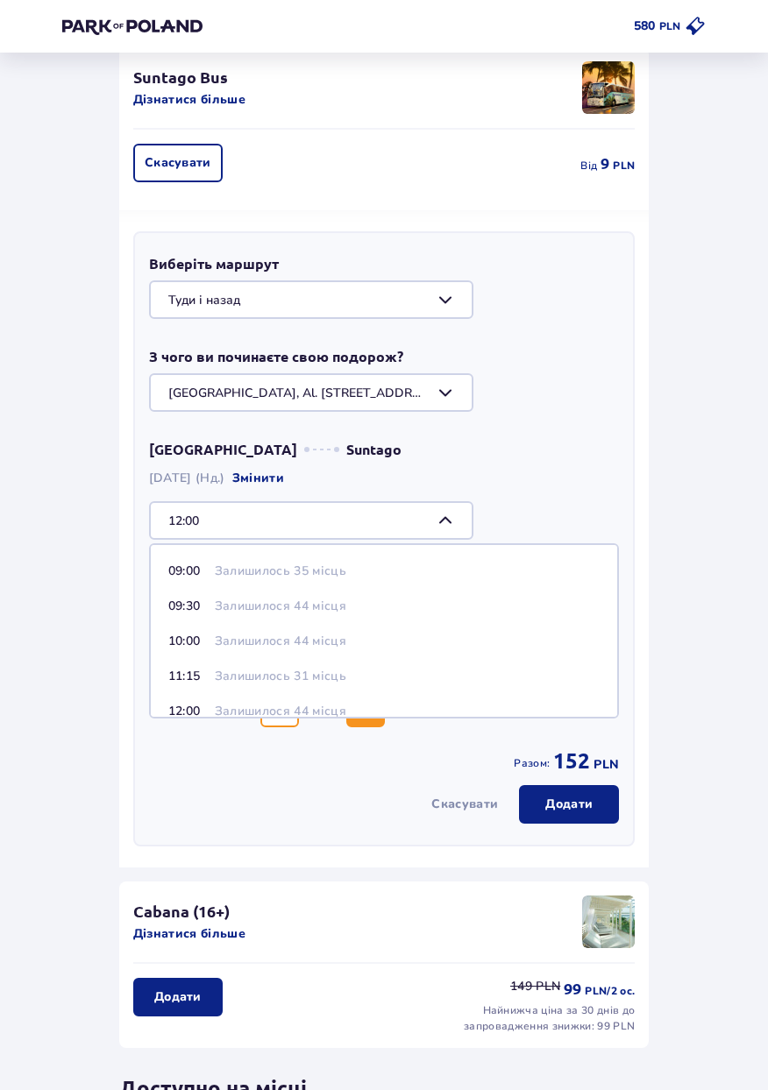
click at [90, 529] on div "Назад Пропустити цей крок Зручності і атракціони ОНЛАЙН АКЦІЯ Wellness & SPA (1…" at bounding box center [383, 580] width 671 height 1609
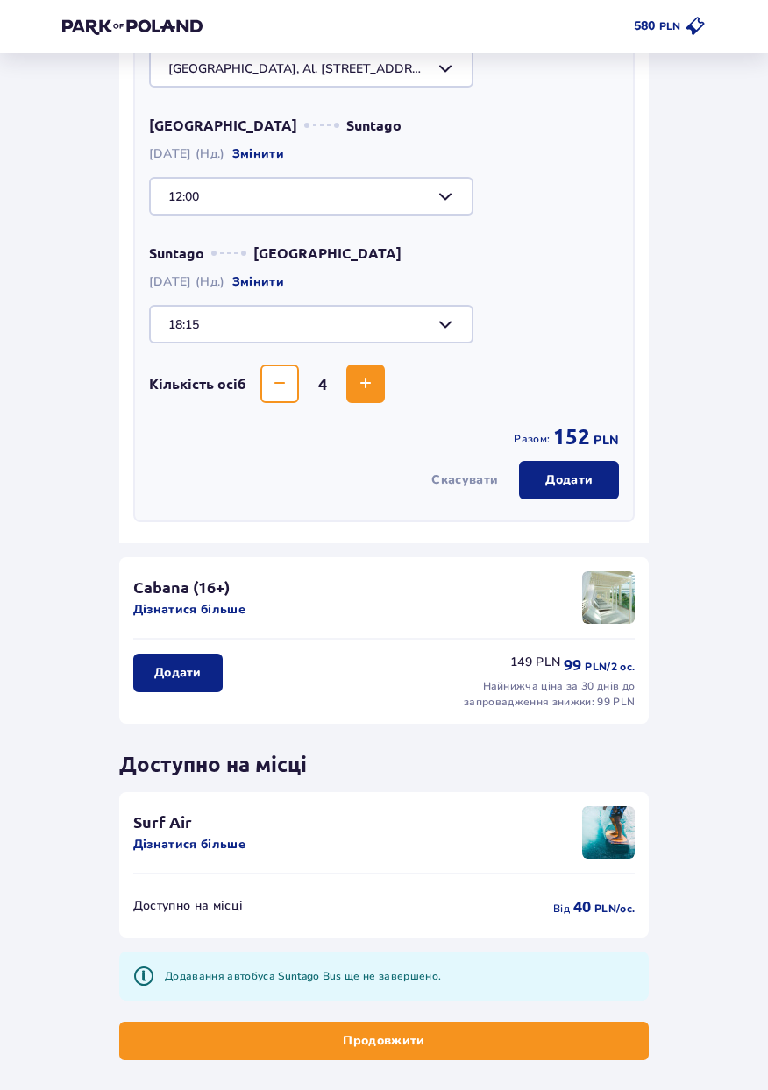
scroll to position [628, 0]
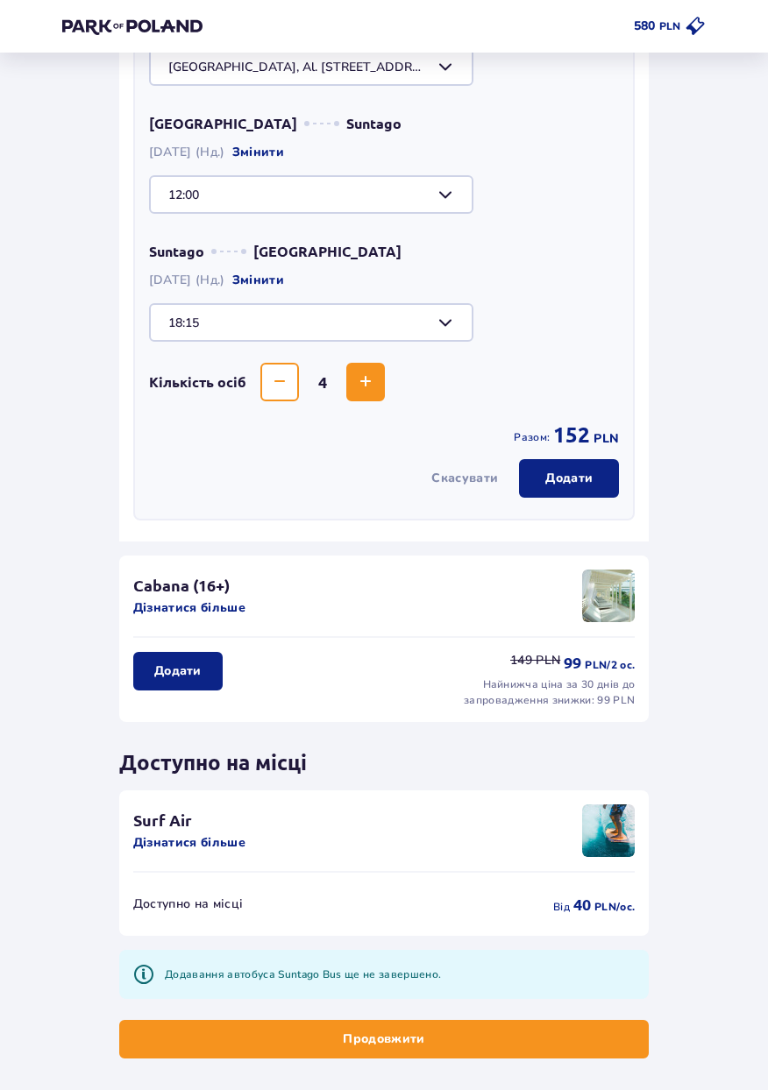
click at [390, 1047] on p "Продовжити" at bounding box center [384, 1040] width 82 height 18
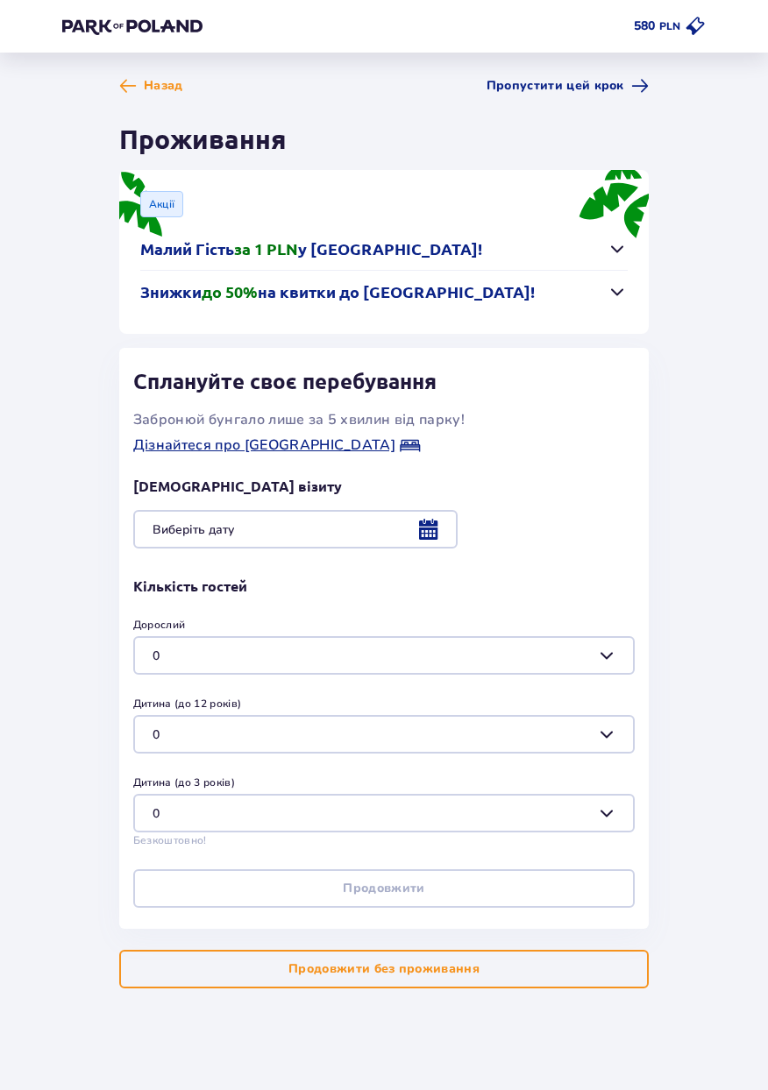
click at [173, 536] on div at bounding box center [383, 529] width 501 height 39
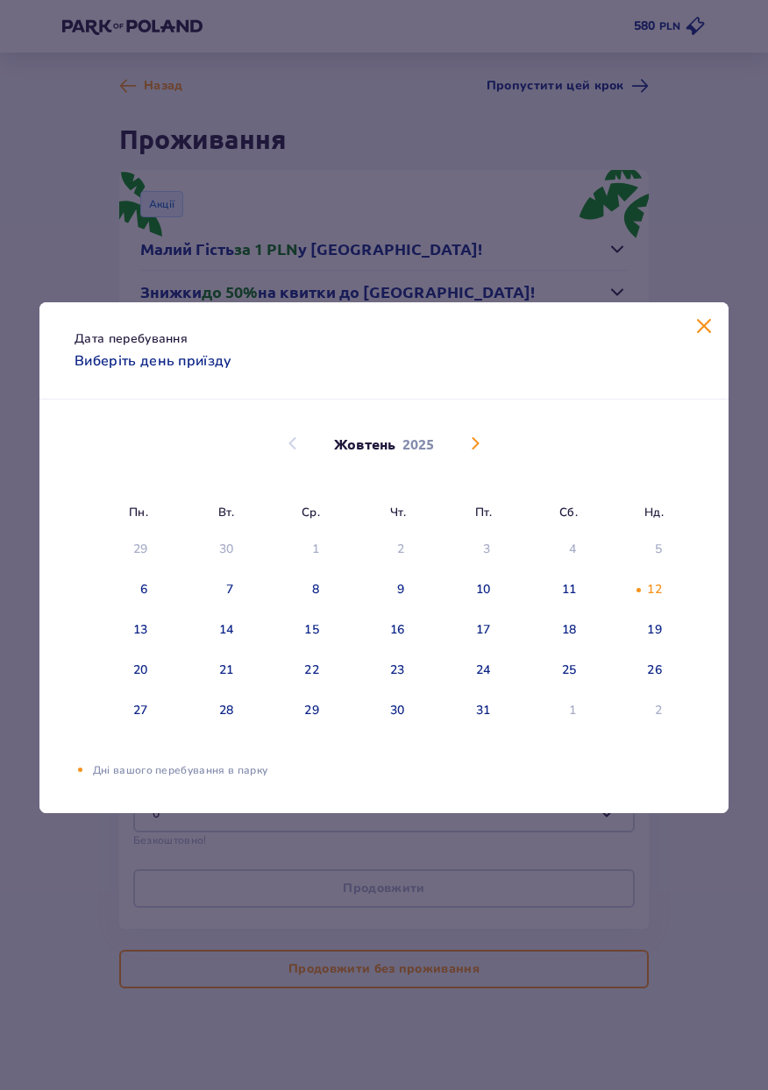
click at [706, 337] on span "Закрити" at bounding box center [703, 326] width 21 height 21
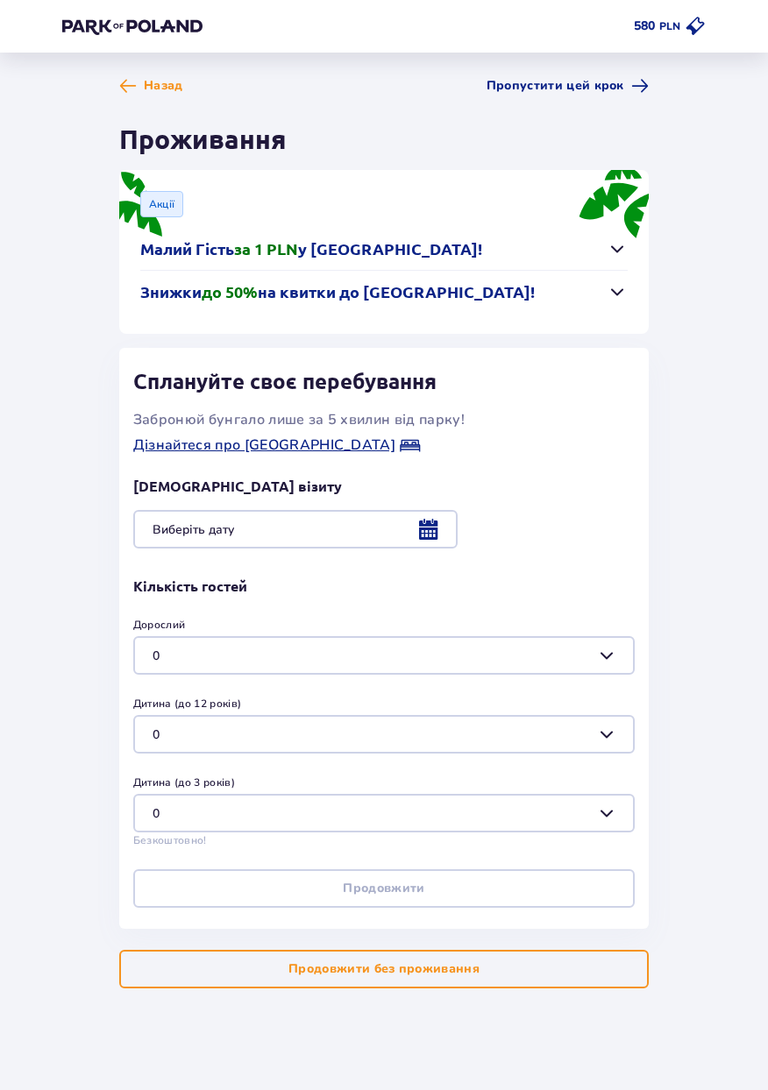
click at [625, 302] on button "Знижки до 50% на квитки до Suntago!" at bounding box center [383, 292] width 487 height 42
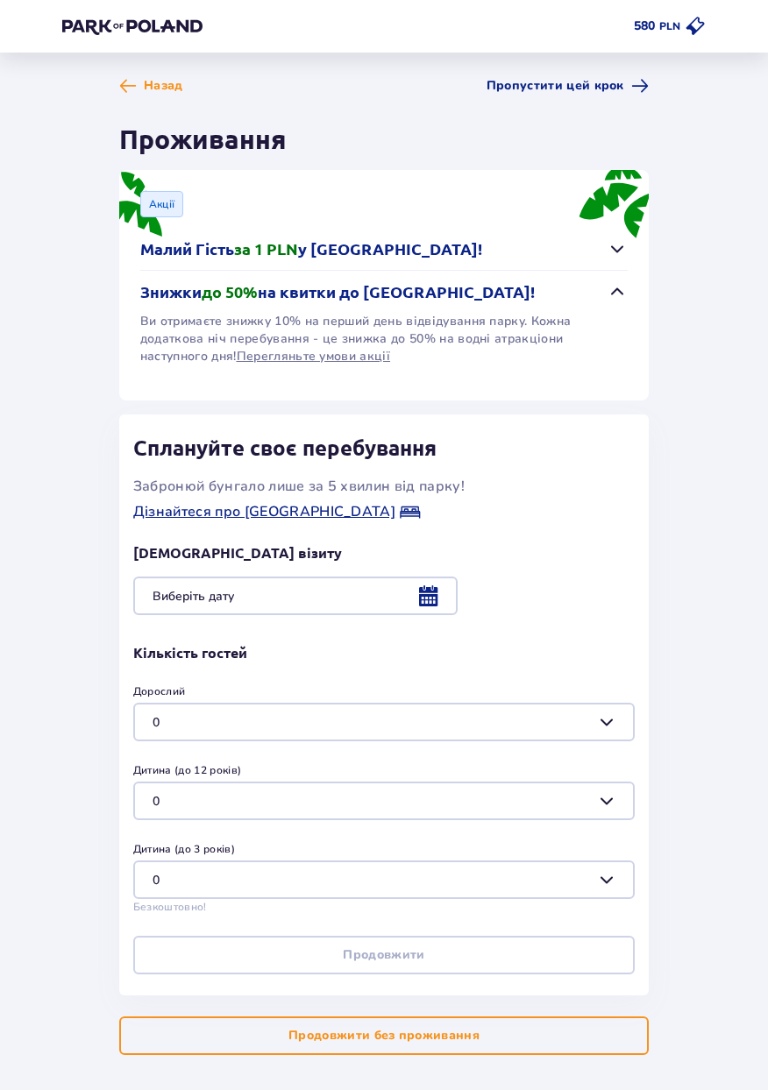
click at [623, 300] on span "button" at bounding box center [617, 291] width 21 height 21
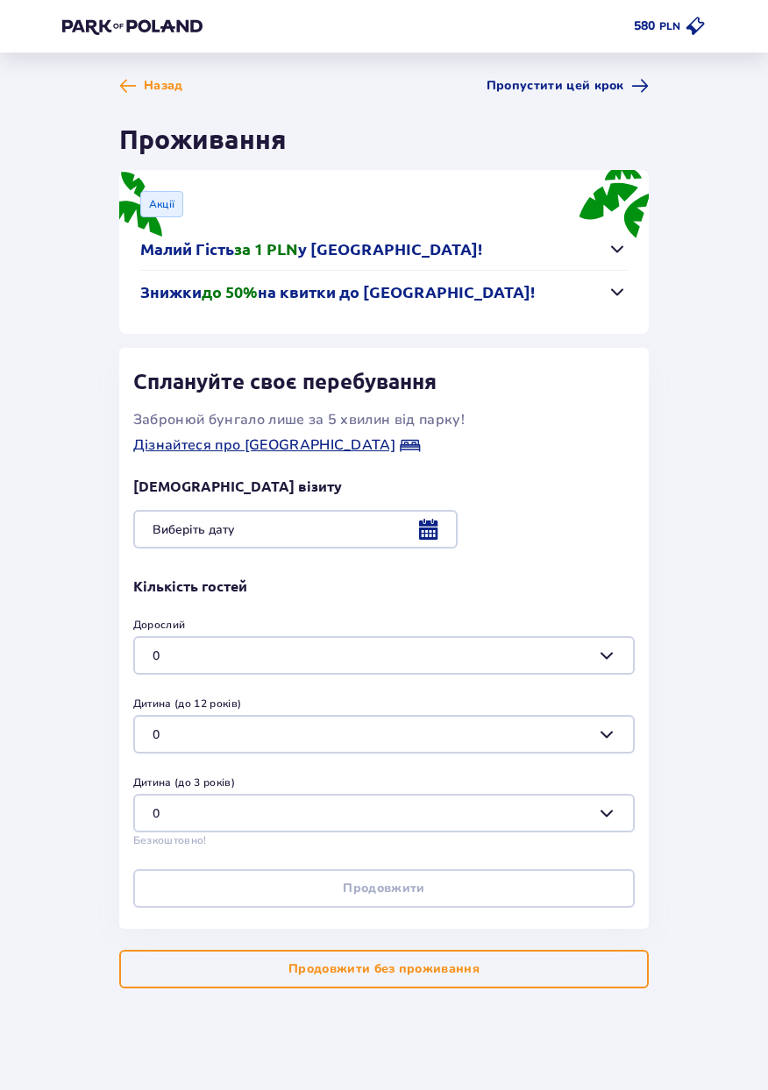
click at [298, 976] on p "Продовжити без проживання" at bounding box center [383, 970] width 191 height 18
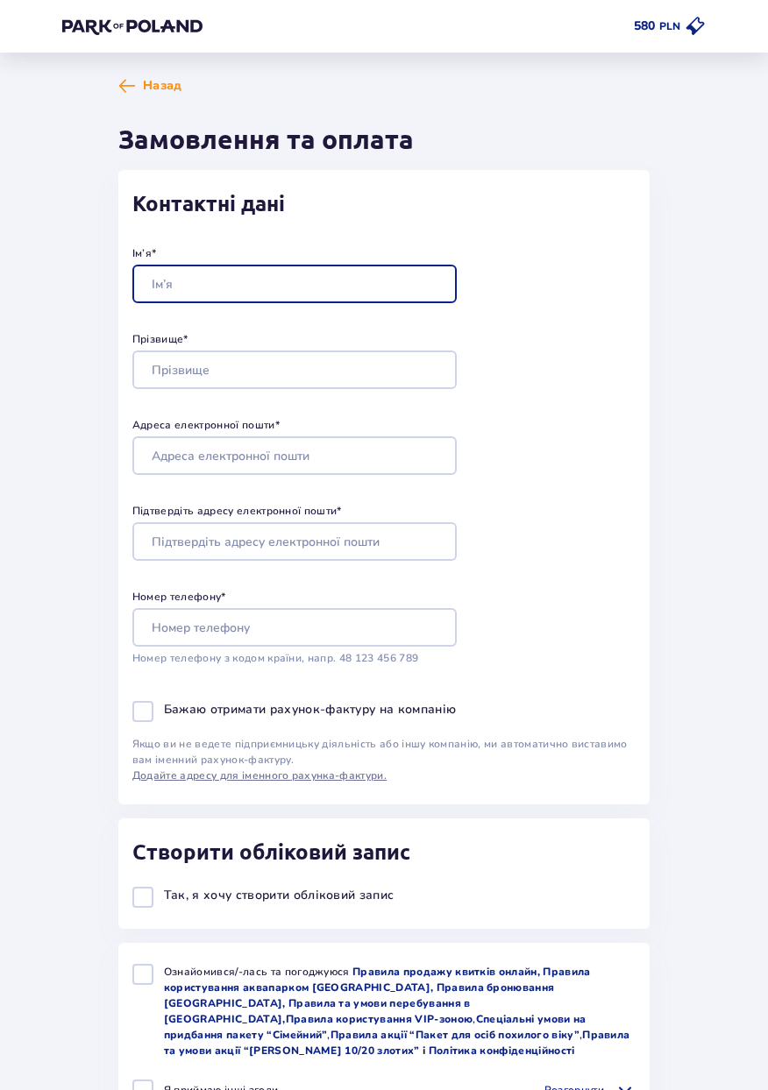
click at [175, 292] on input "Ім’я *" at bounding box center [294, 284] width 324 height 39
type input "Д"
type input "Daria"
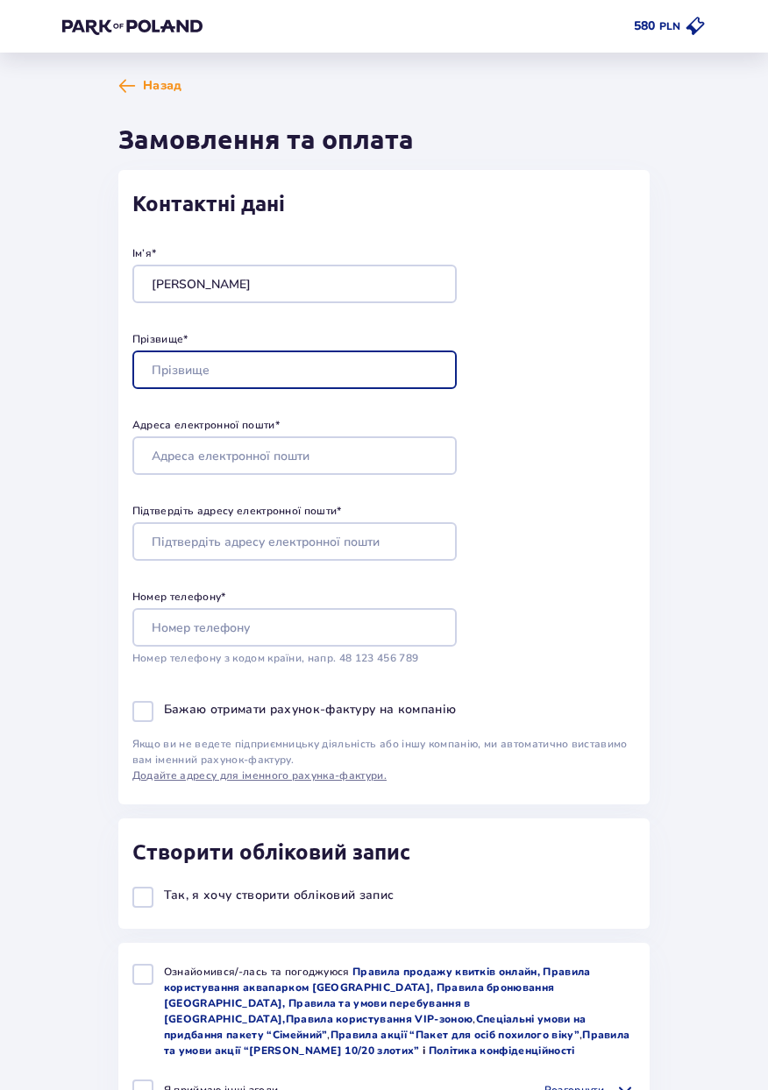
click at [354, 373] on input "Прізвище *" at bounding box center [294, 370] width 324 height 39
type input "Romanovska"
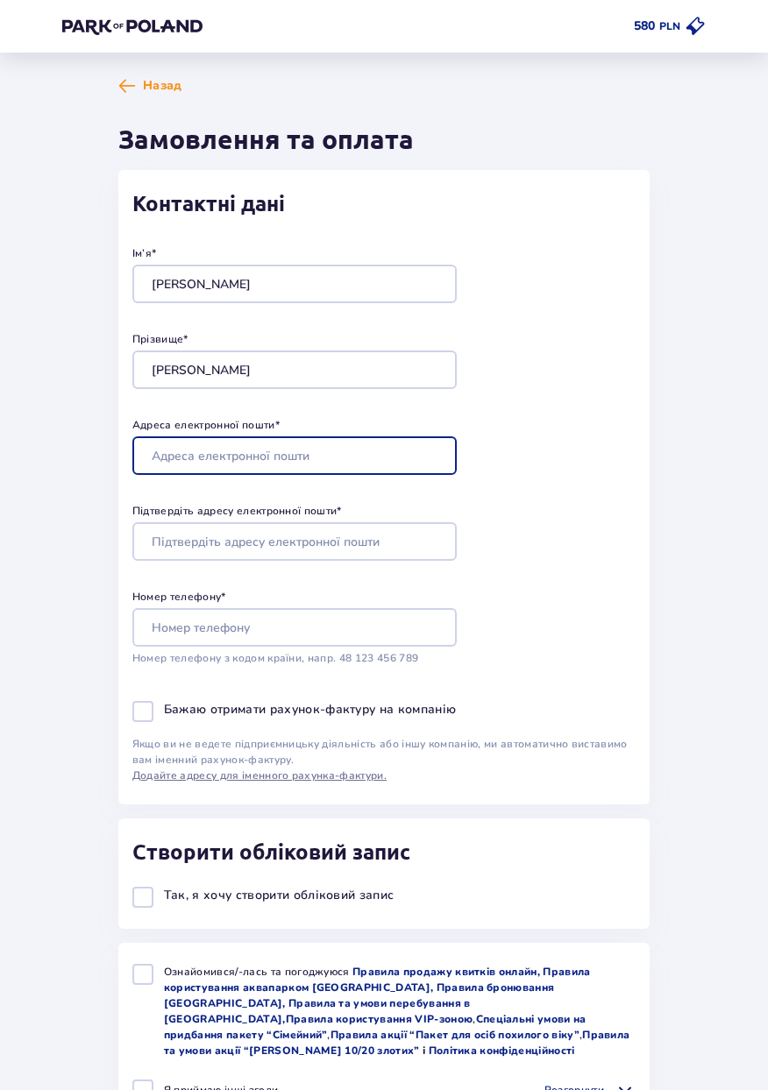
click at [186, 454] on input "Адреса електронної пошти *" at bounding box center [294, 455] width 324 height 39
type input "dashka.romanovskay@gmail.com"
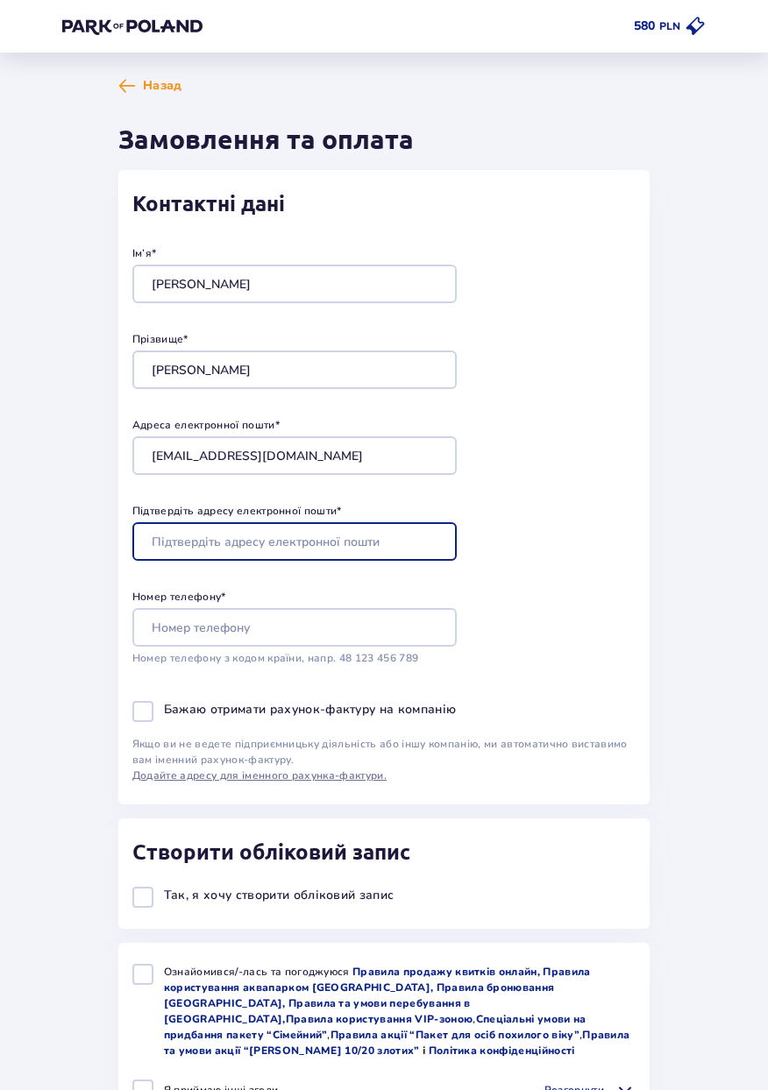
click at [174, 547] on input "Підтвердіть адресу електронної пошти *" at bounding box center [294, 541] width 324 height 39
type input "dashka.romanovskay@gmail.com"
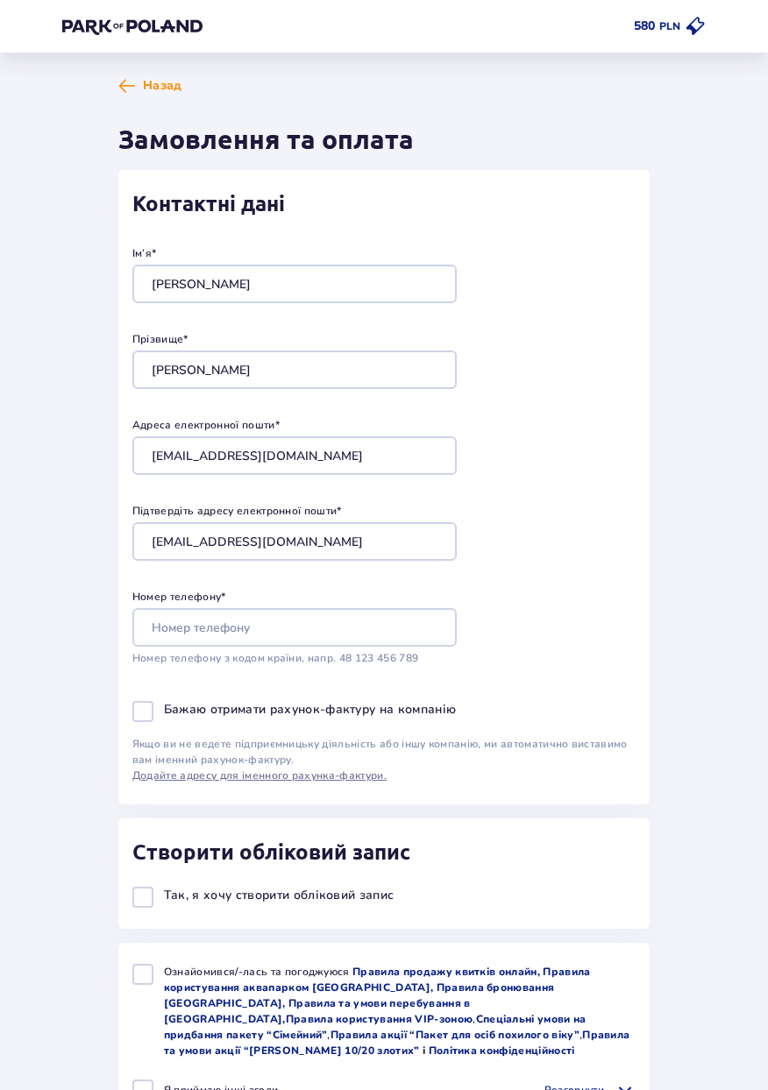
click at [182, 656] on p "Номер телефону з кодом країни, напр. 48 ​123 ​456 ​789" at bounding box center [294, 658] width 324 height 16
click at [165, 635] on input "Номер телефону *" at bounding box center [294, 627] width 324 height 39
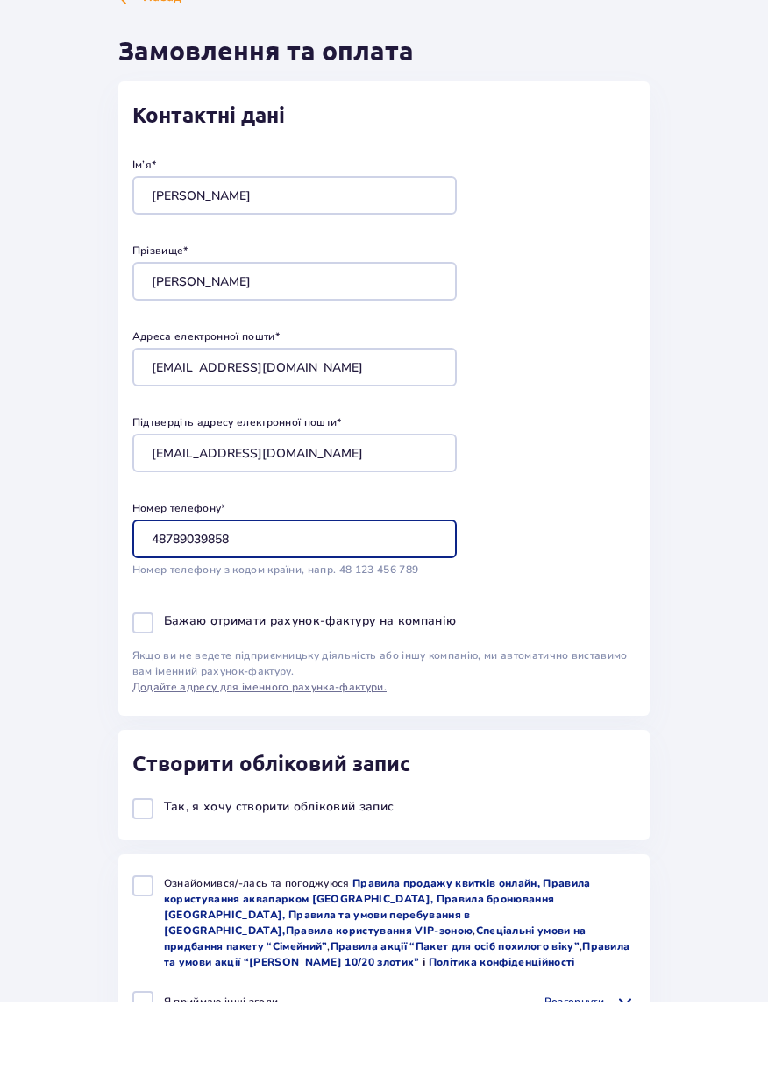
type input "48789039858"
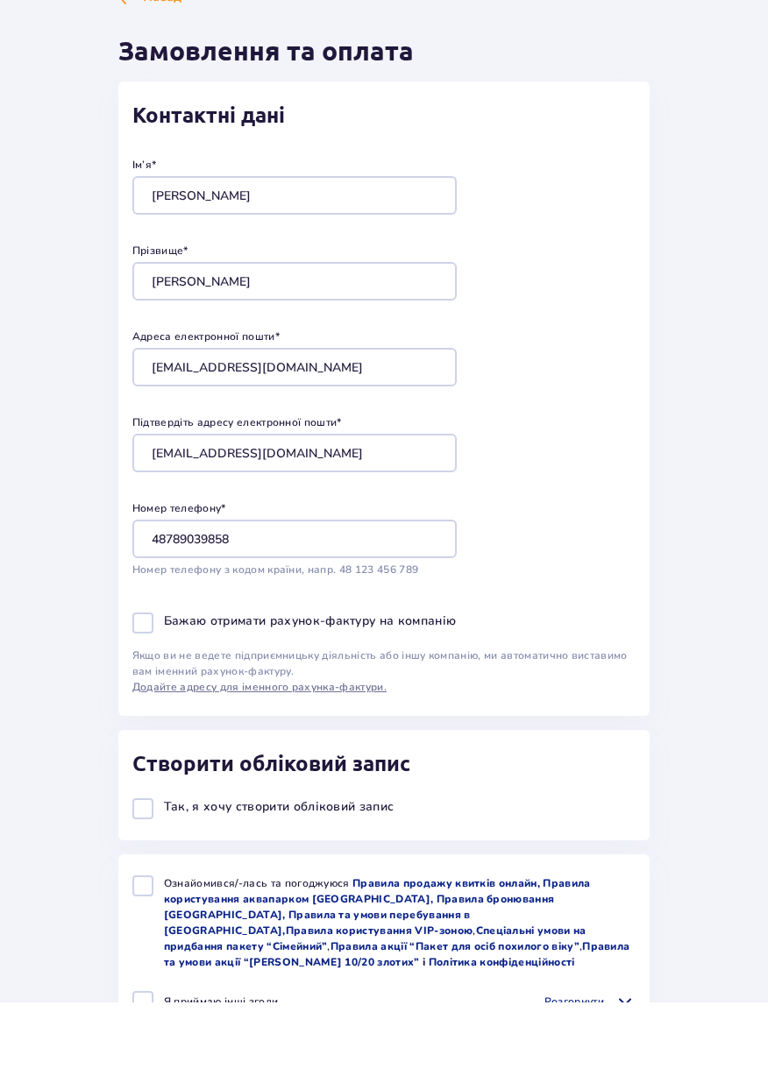
click at [528, 682] on div "Ім’я * Daria Прізвище * Romanovska Адреса електронної пошти * dashka.romanovska…" at bounding box center [383, 459] width 503 height 484
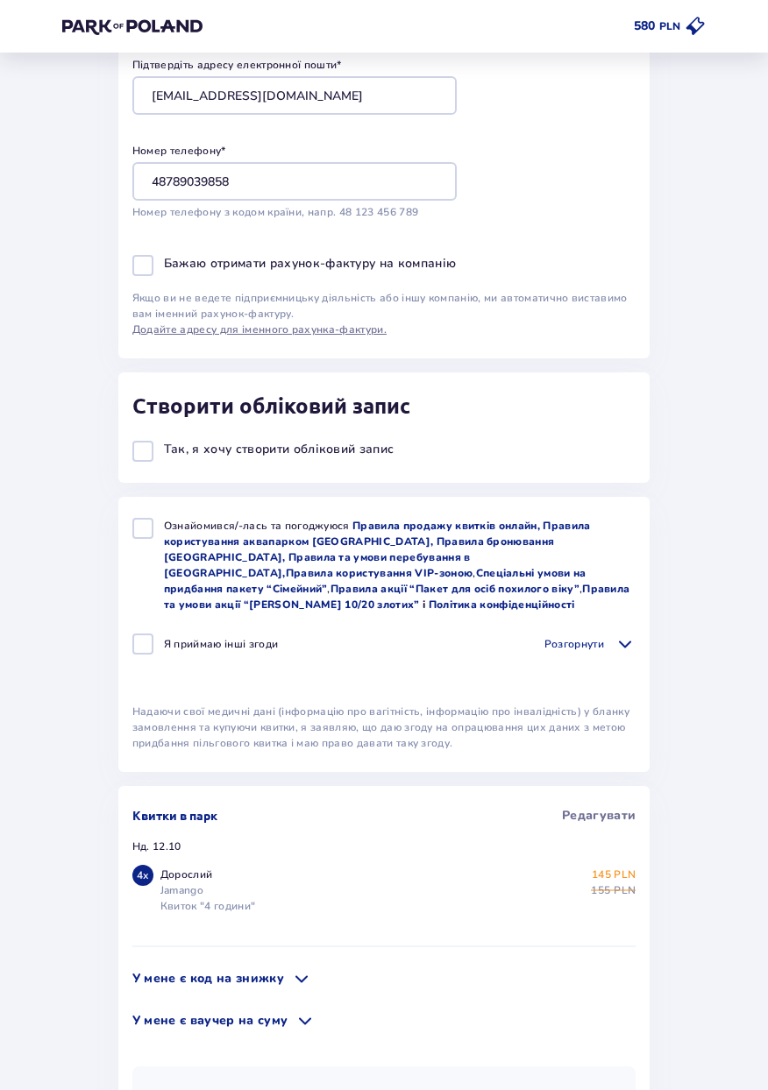
scroll to position [451, 0]
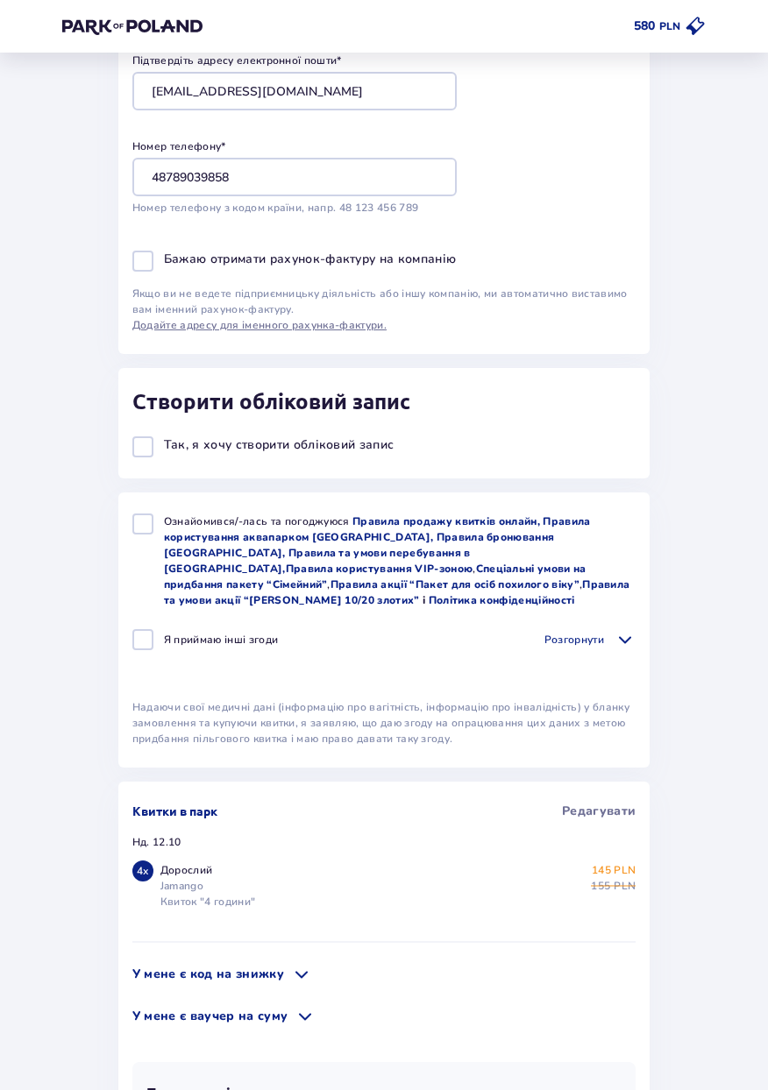
click at [144, 455] on div at bounding box center [142, 446] width 21 height 21
checkbox input "true"
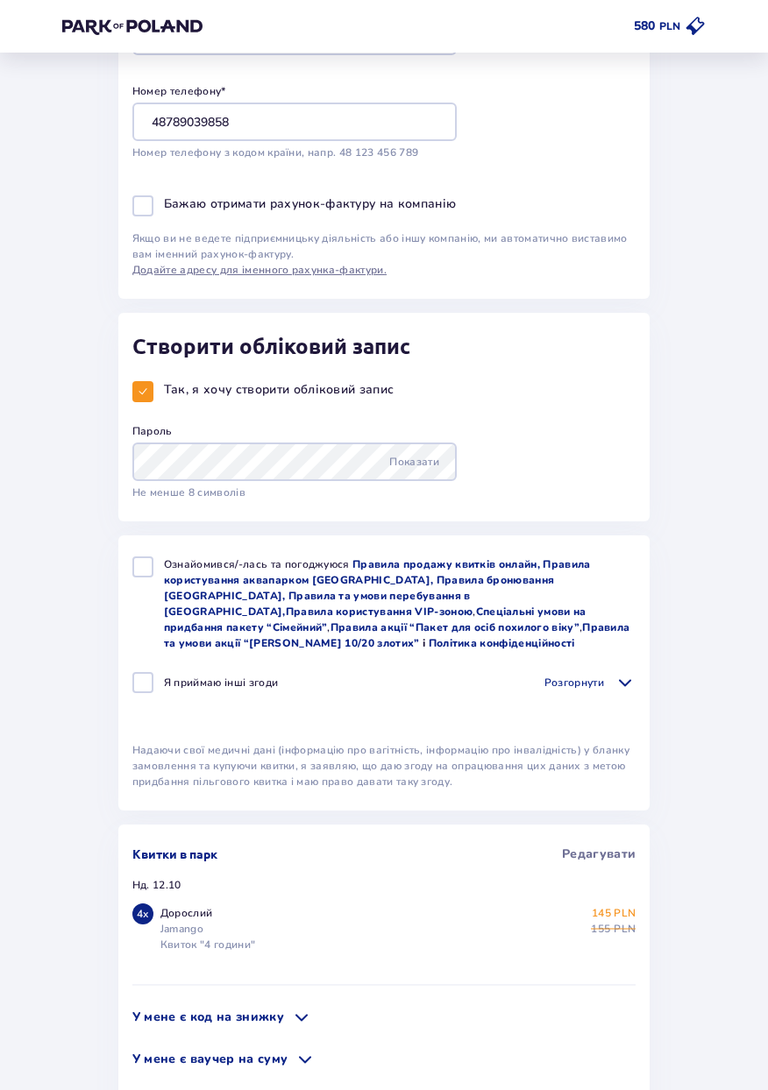
scroll to position [505, 0]
click at [138, 572] on div at bounding box center [142, 567] width 21 height 21
checkbox input "true"
click at [136, 690] on div at bounding box center [142, 683] width 21 height 21
checkbox input "true"
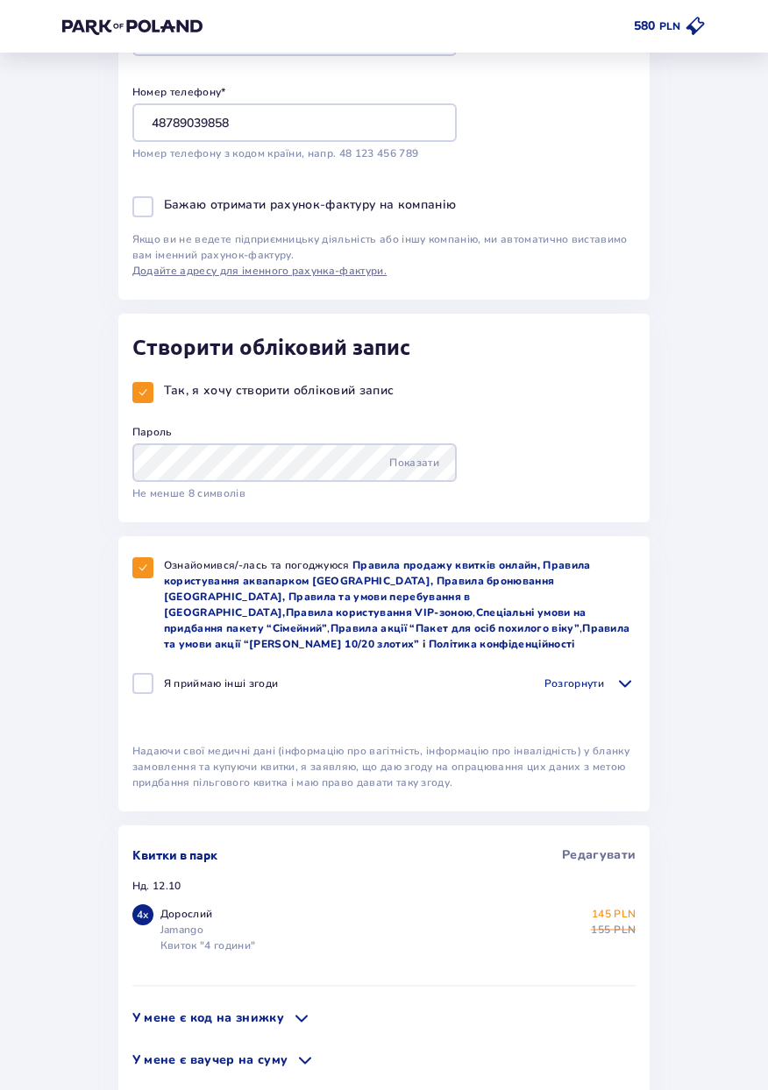
checkbox input "true"
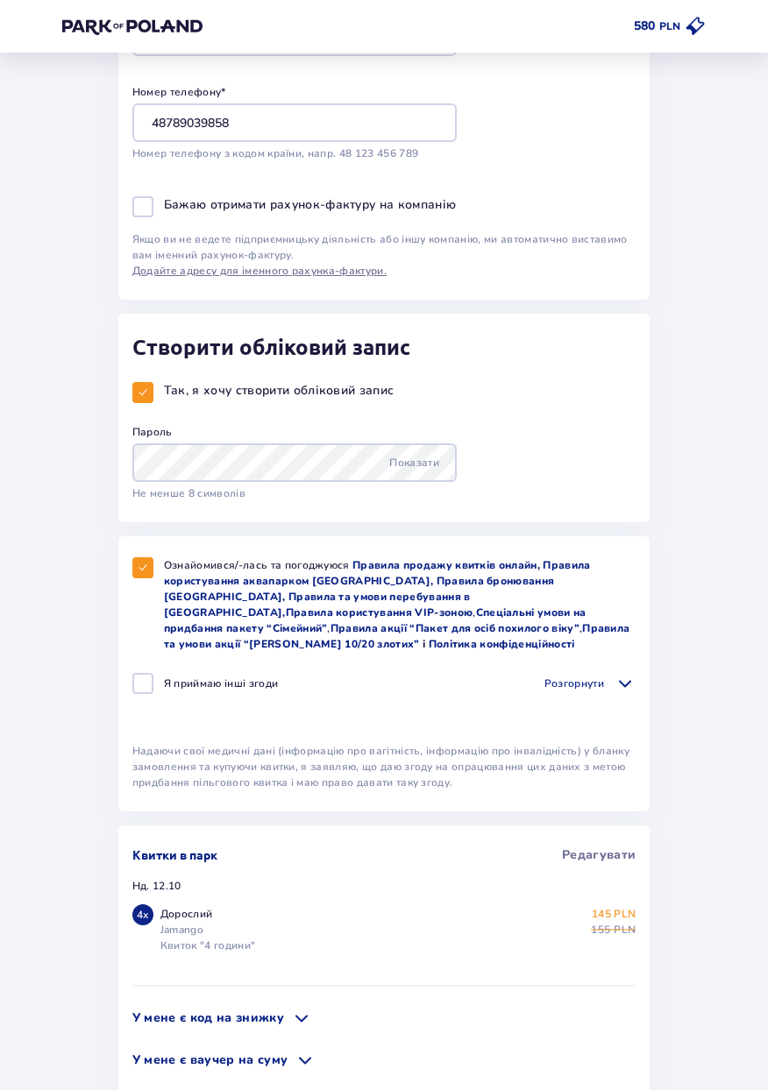
checkbox input "true"
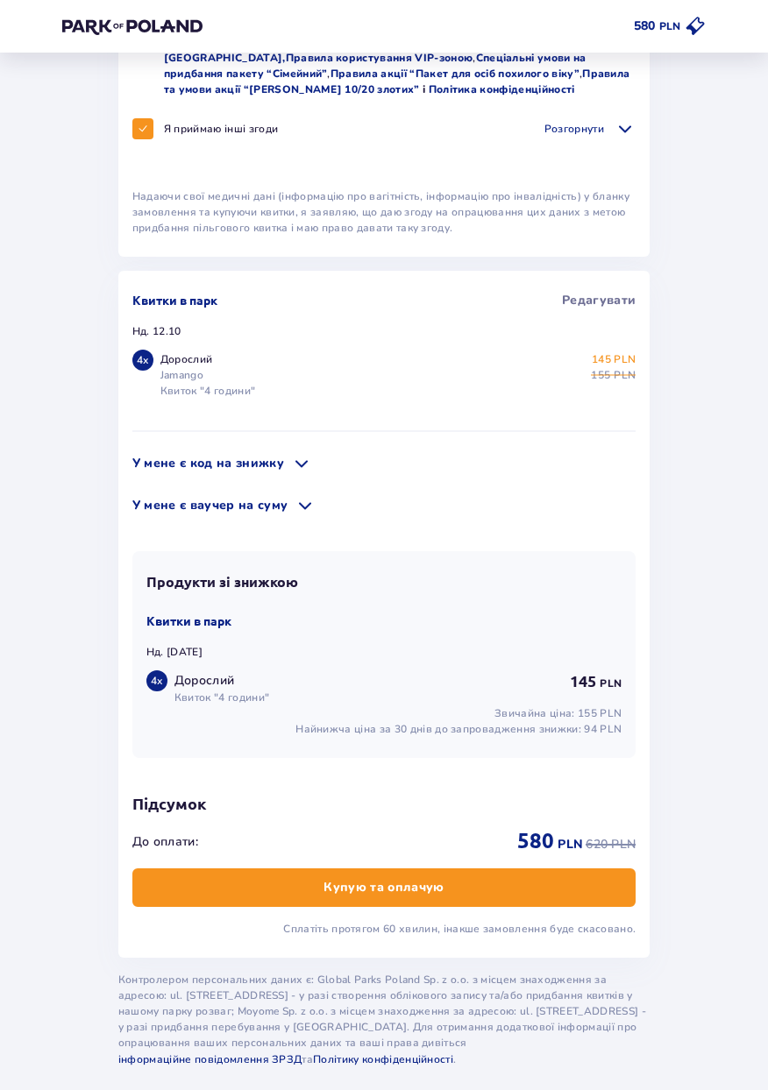
scroll to position [1061, 0]
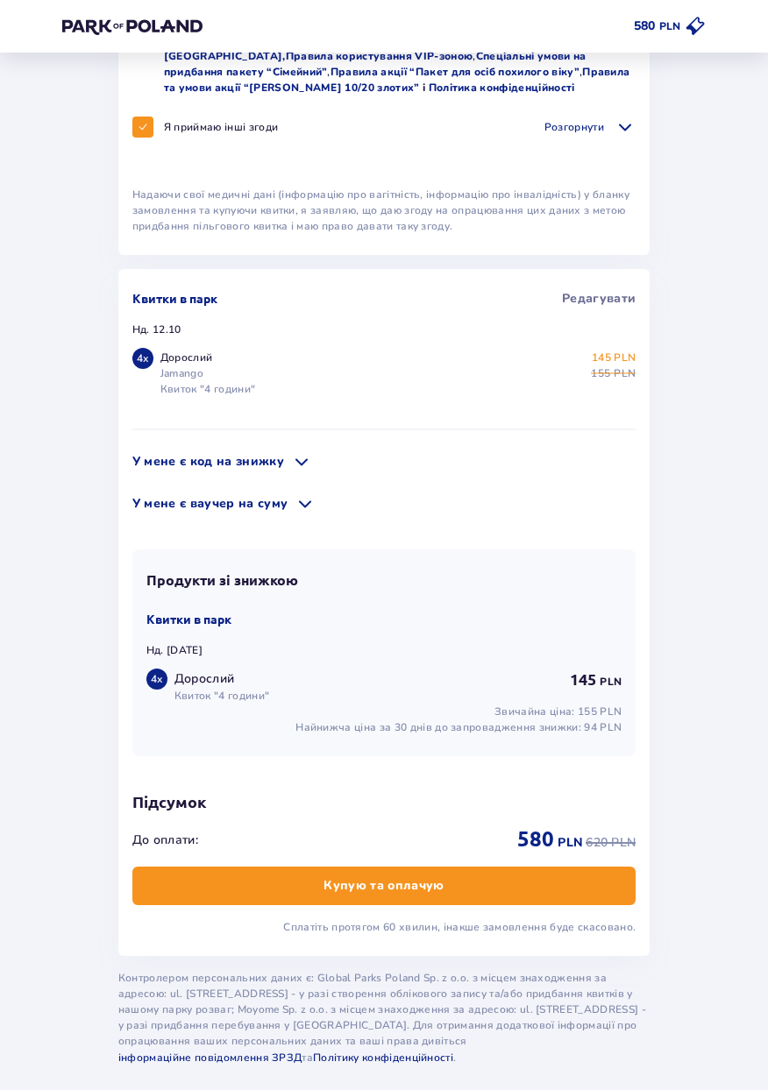
click at [179, 466] on p "У мене є код на знижку" at bounding box center [208, 462] width 152 height 18
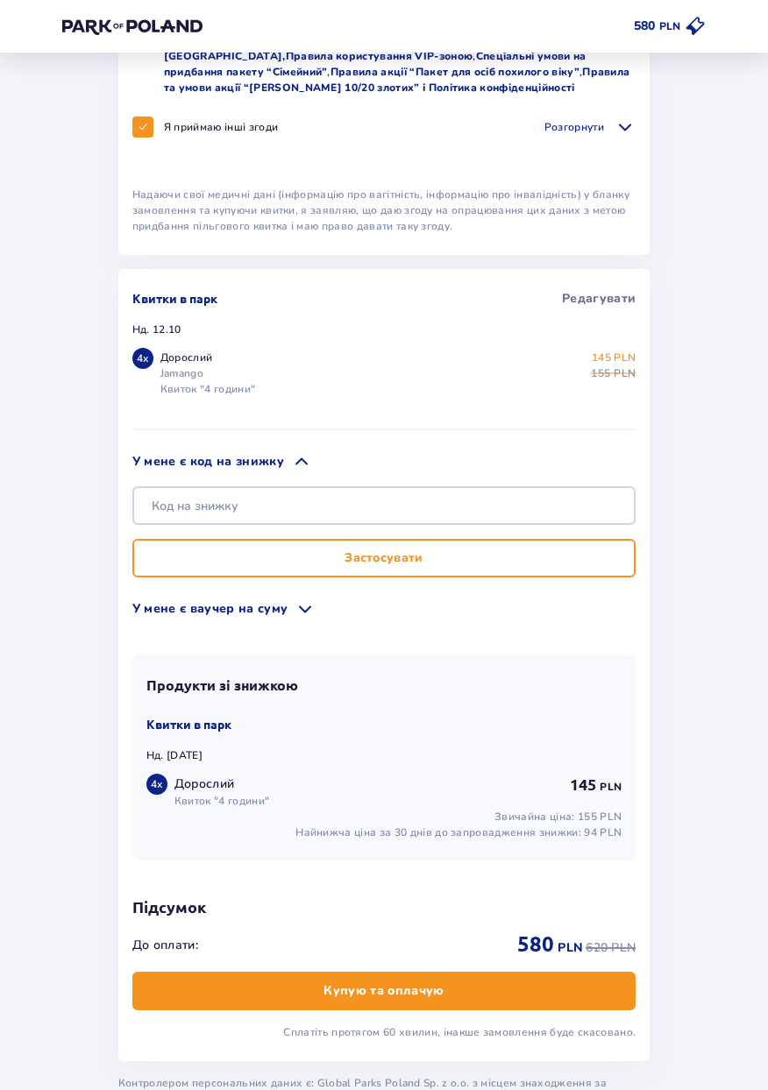
click at [182, 457] on p "У мене є код на знижку" at bounding box center [208, 462] width 152 height 18
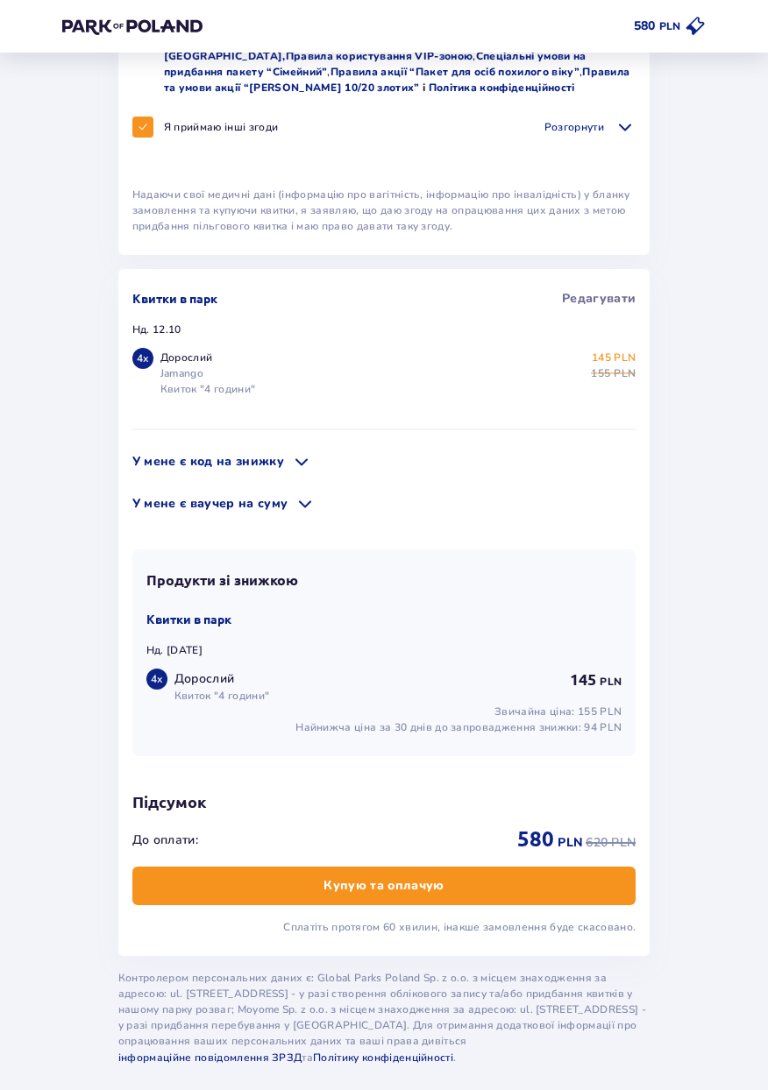
click at [171, 508] on p "У мене є ваучер на суму" at bounding box center [209, 504] width 155 height 18
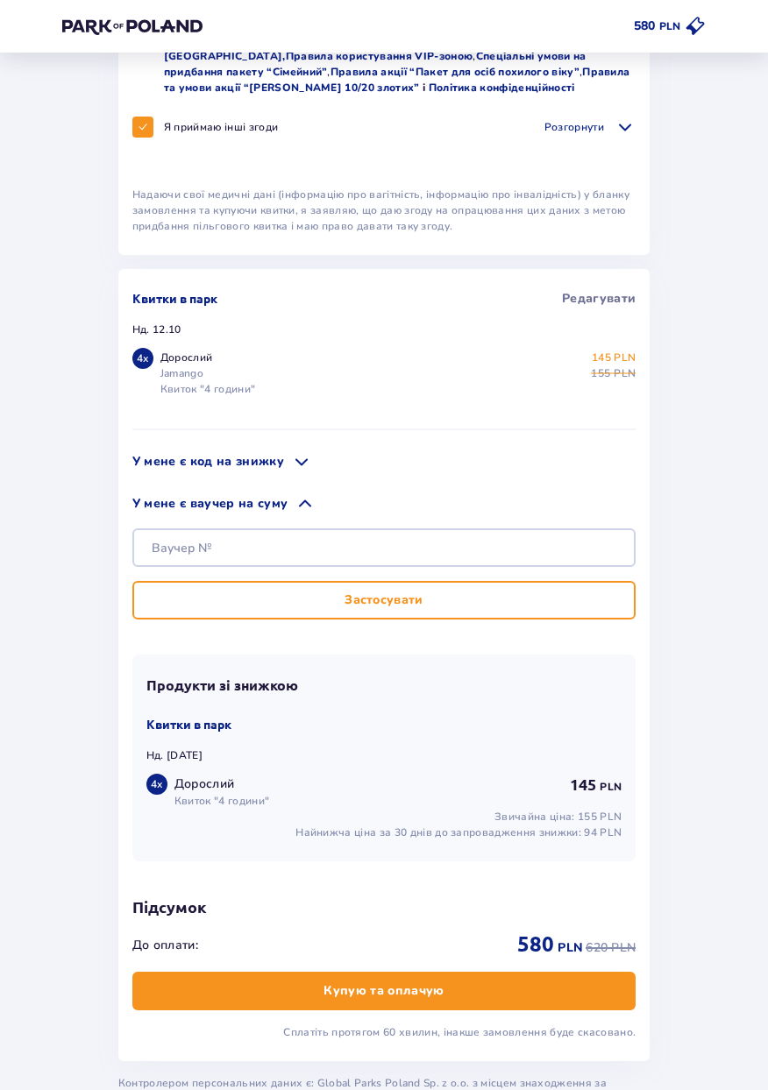
click at [174, 506] on p "У мене є ваучер на суму" at bounding box center [209, 504] width 155 height 18
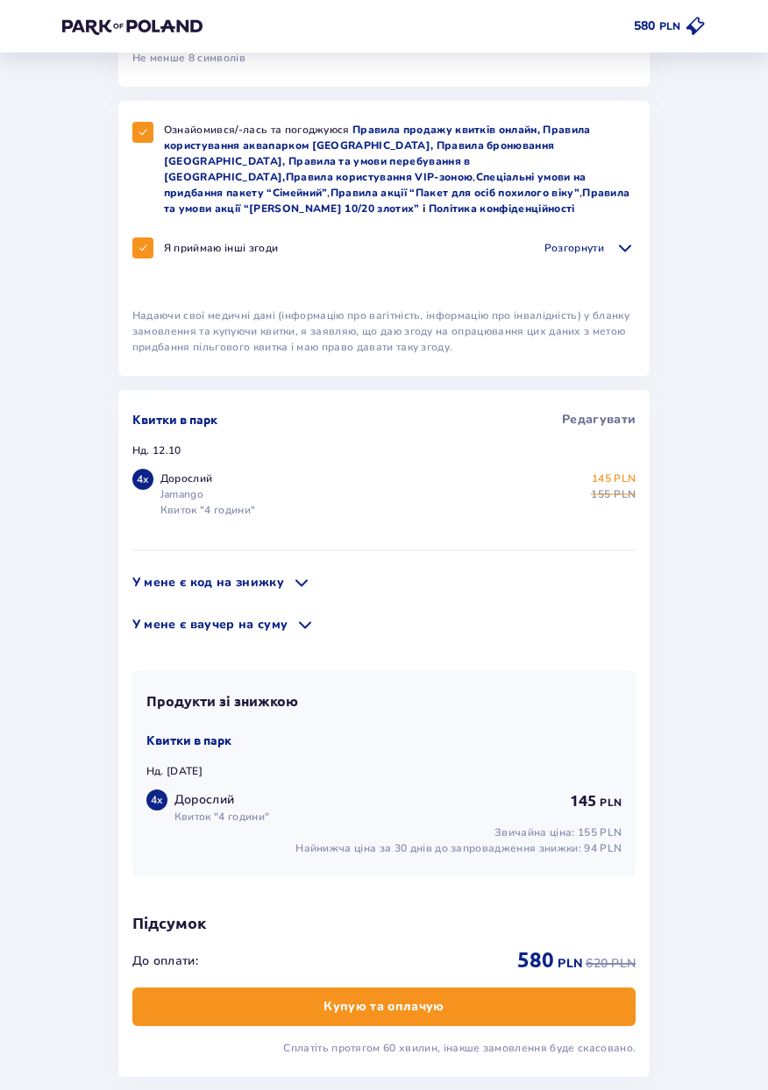
scroll to position [1068, 0]
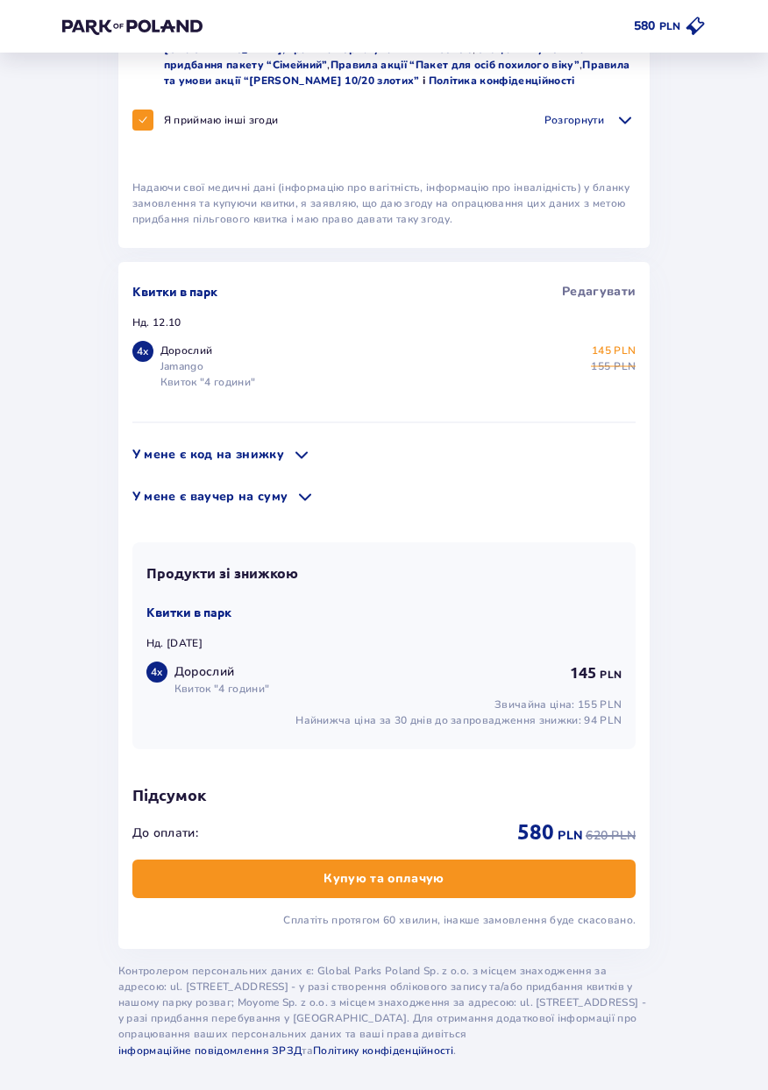
click at [252, 886] on button "Купую та оплачую" at bounding box center [383, 879] width 503 height 39
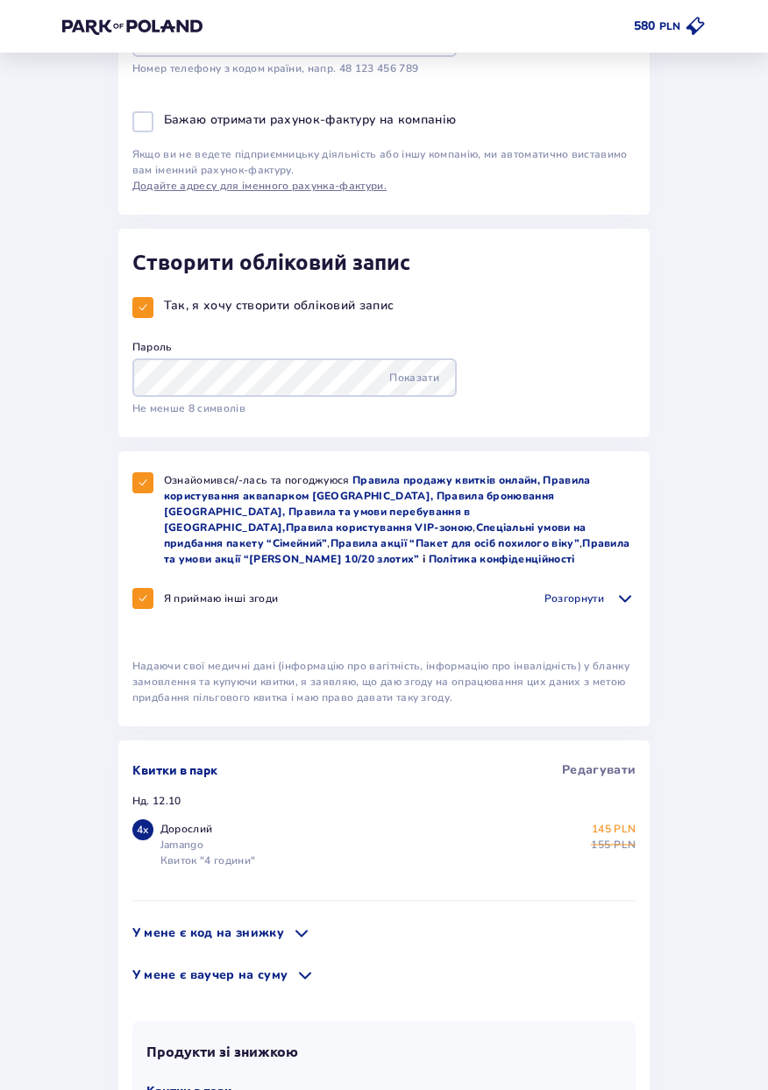
scroll to position [0, 0]
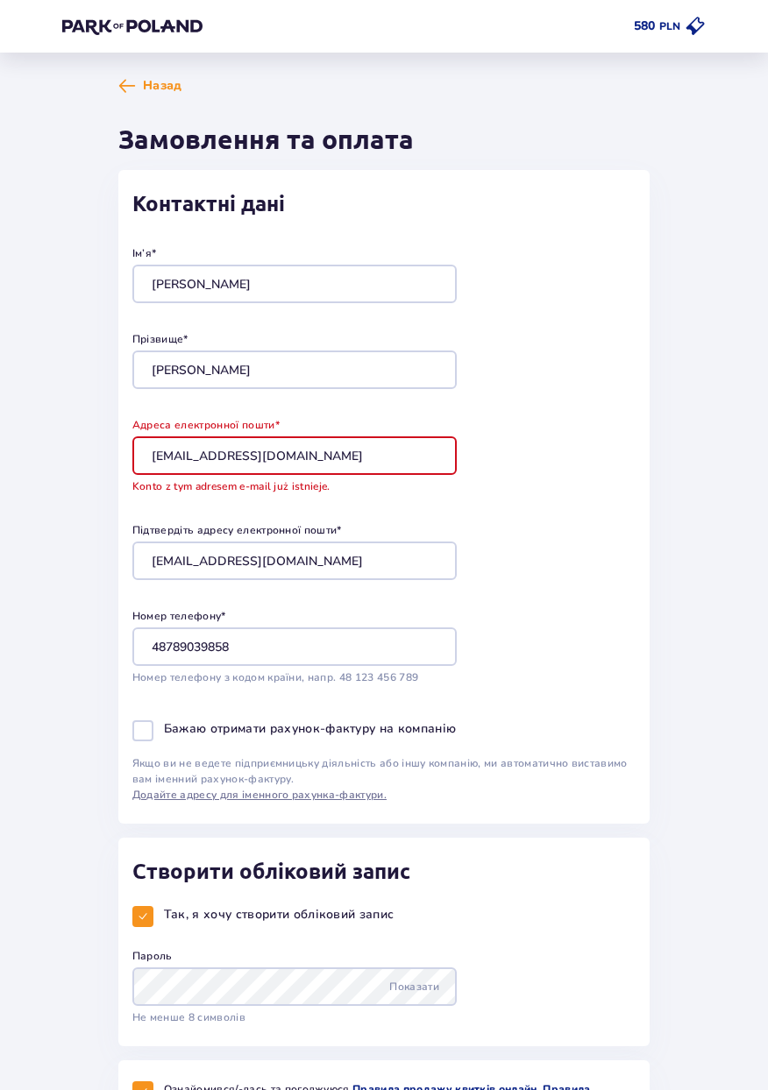
click at [360, 457] on input "dashka.romanovskay@gmail.com" at bounding box center [294, 455] width 324 height 39
click at [167, 462] on input "dashka.romanovskay@gmail.com" at bounding box center [294, 455] width 324 height 39
click at [152, 456] on input "dashka.romanovskay@gmail.com" at bounding box center [294, 455] width 324 height 39
click at [594, 616] on div "Номер телефону * 48789039858 Номер телефону з кодом країни, напр. 48 ​123 ​456 …" at bounding box center [383, 646] width 503 height 77
click at [391, 457] on input "dashka.romanovskay@gmail.com" at bounding box center [294, 455] width 324 height 39
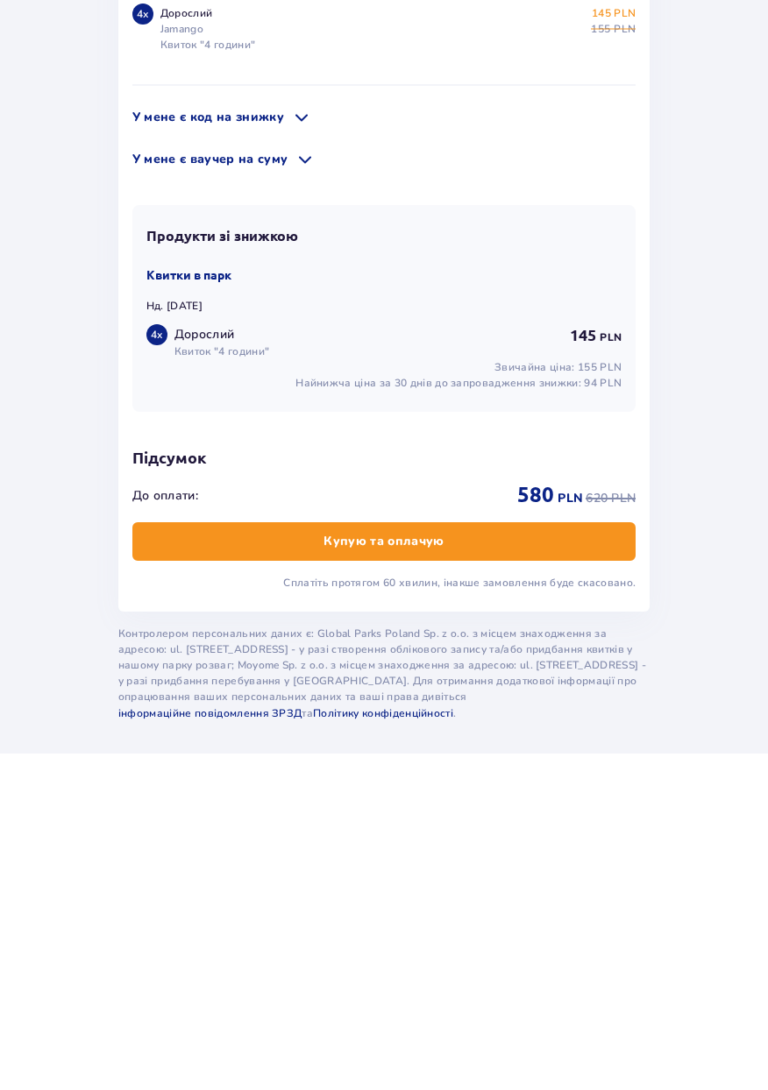
click at [209, 891] on button "Купую та оплачую" at bounding box center [383, 879] width 503 height 39
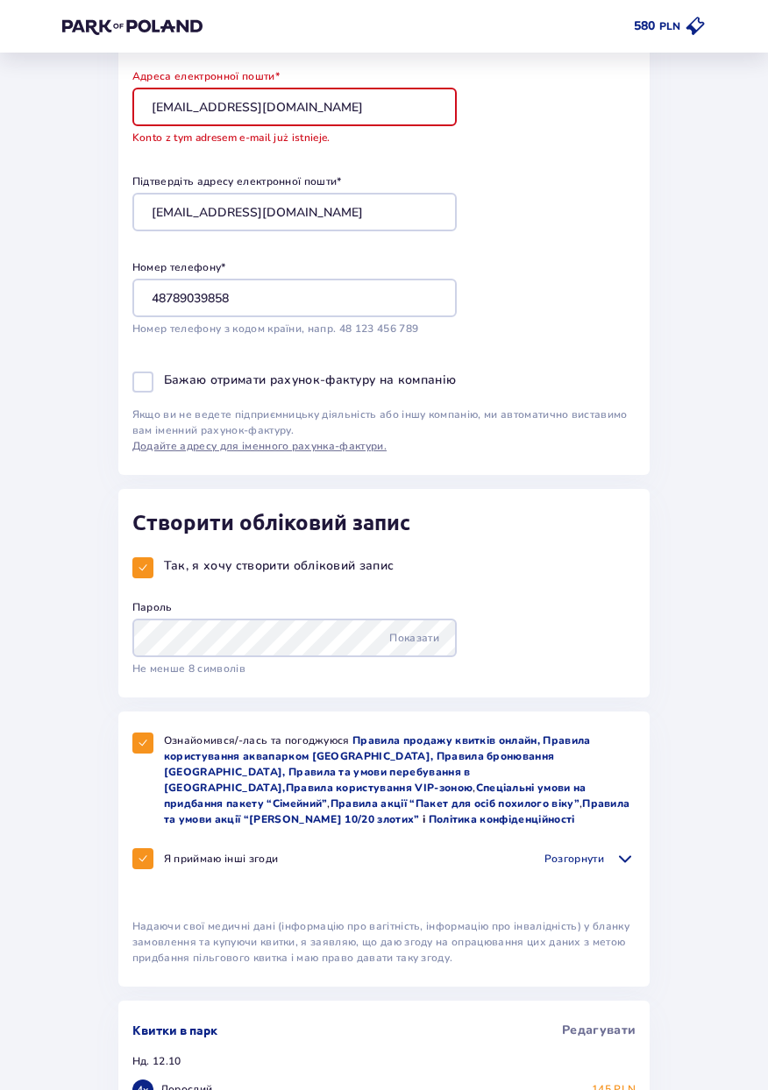
scroll to position [312, 0]
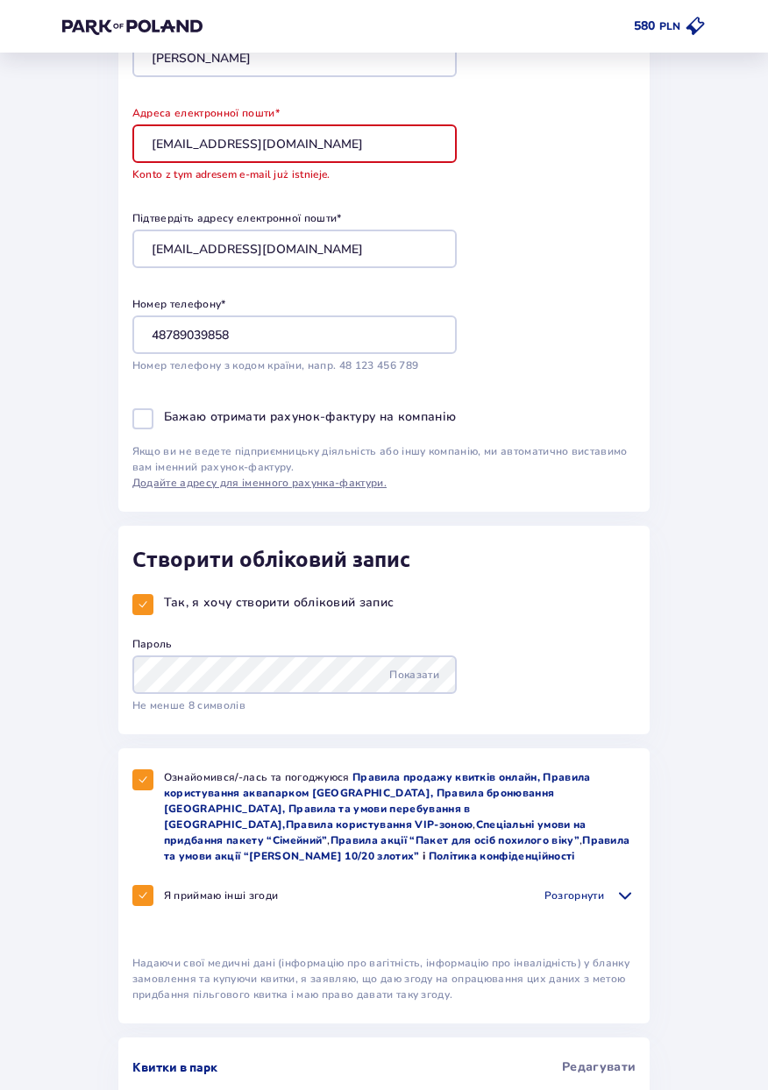
click at [143, 606] on span at bounding box center [143, 605] width 11 height 11
checkbox input "false"
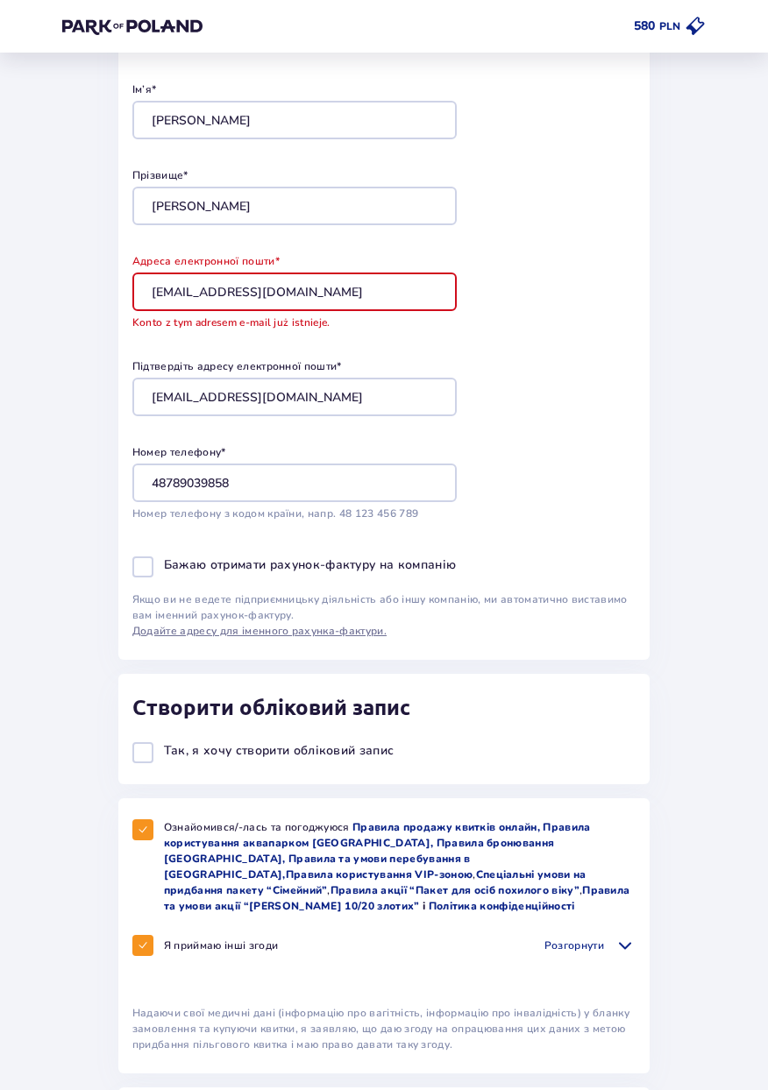
scroll to position [167, 0]
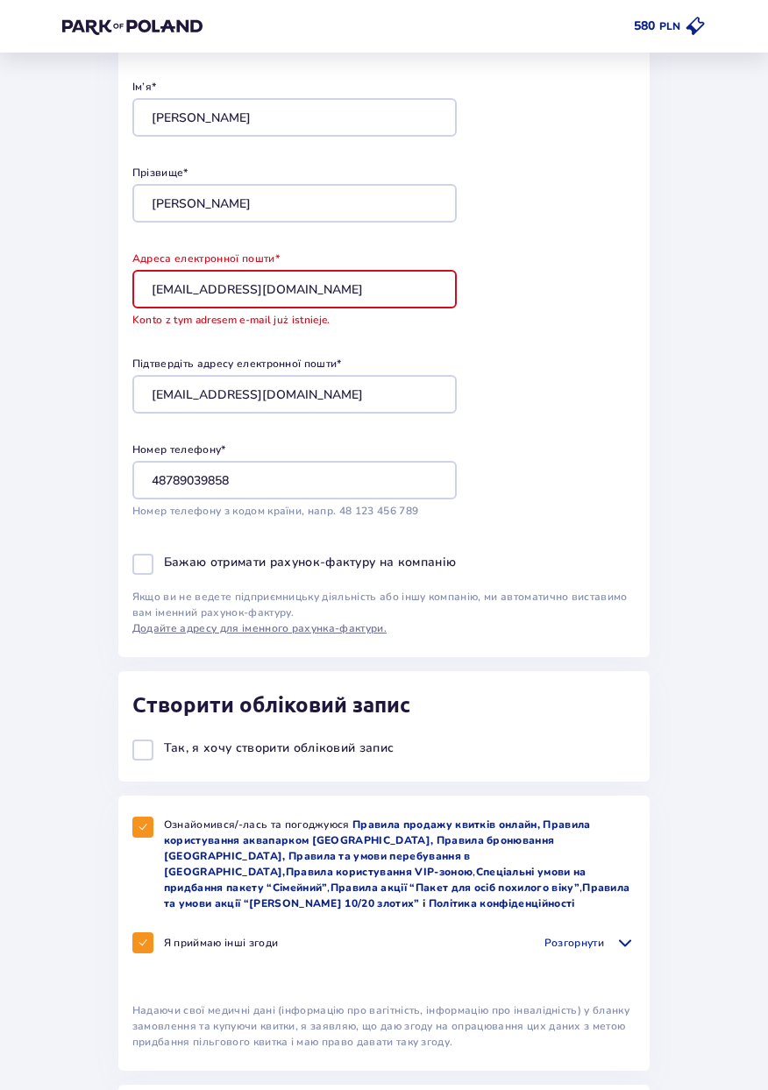
click at [367, 288] on input "dashka.romanovskay@gmail.com" at bounding box center [294, 289] width 324 height 39
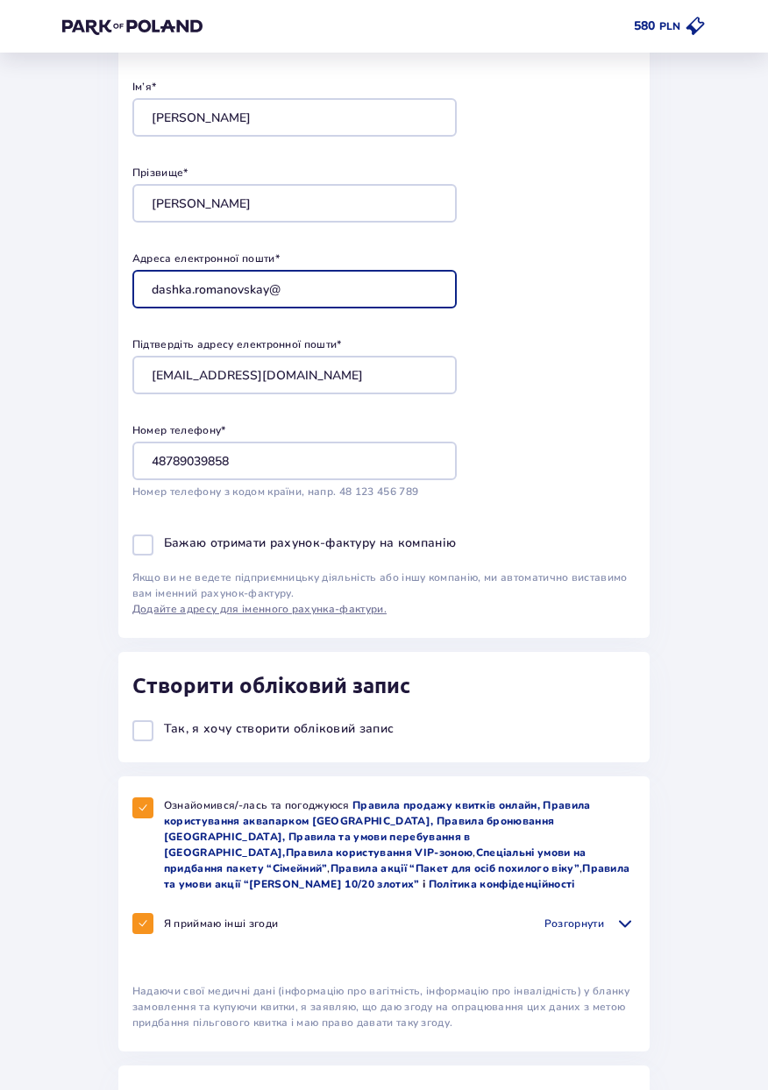
type input "dashka.romanovskay"
type input "dashka.romanovskay@gmail.com"
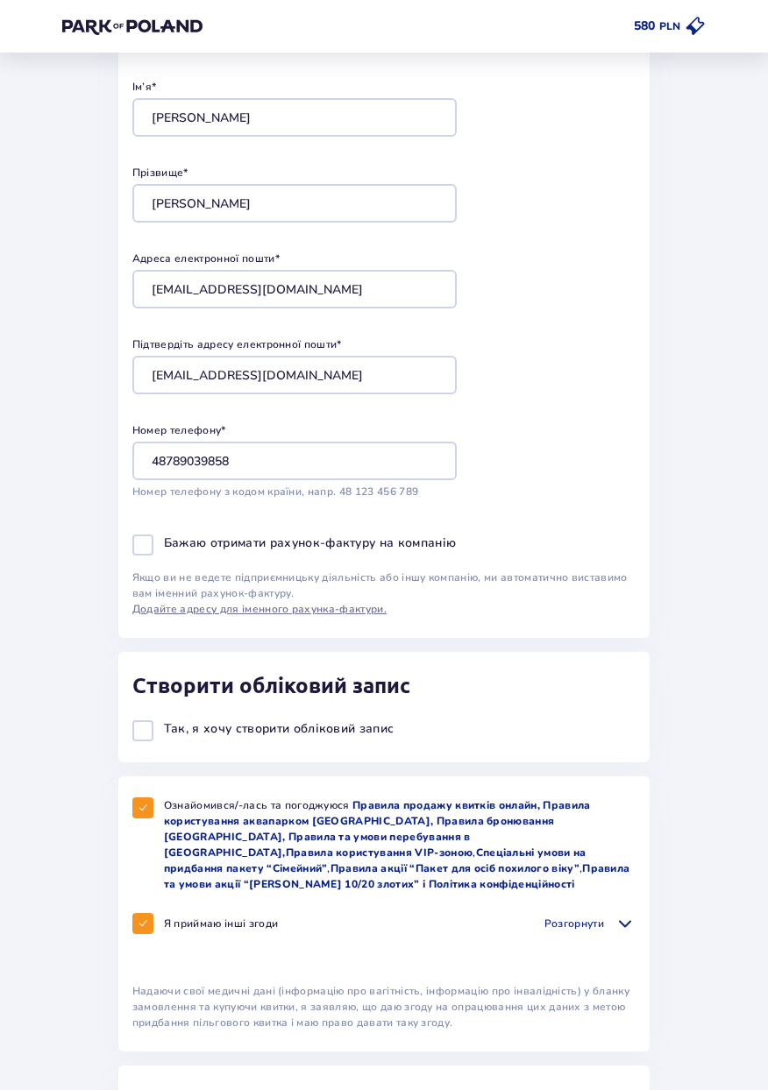
click at [631, 504] on div "Ім’я * Daria Прізвище * Romanovska Адреса електронної пошти * dashka.romanovska…" at bounding box center [383, 293] width 503 height 484
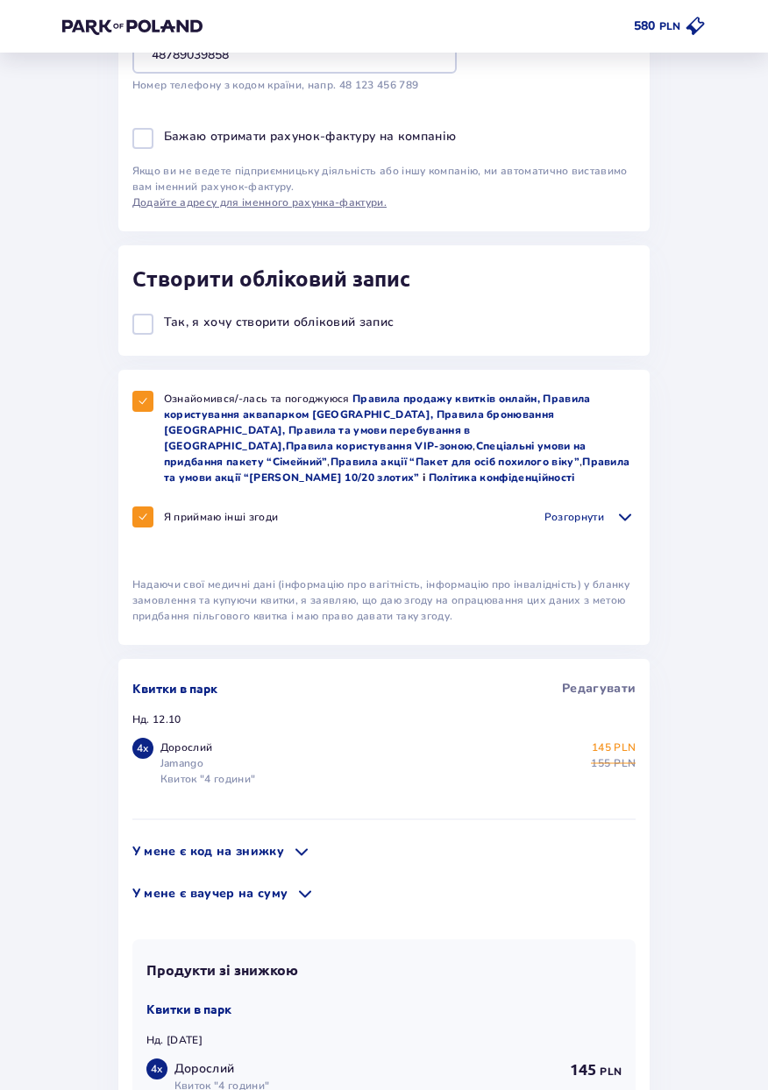
scroll to position [575, 0]
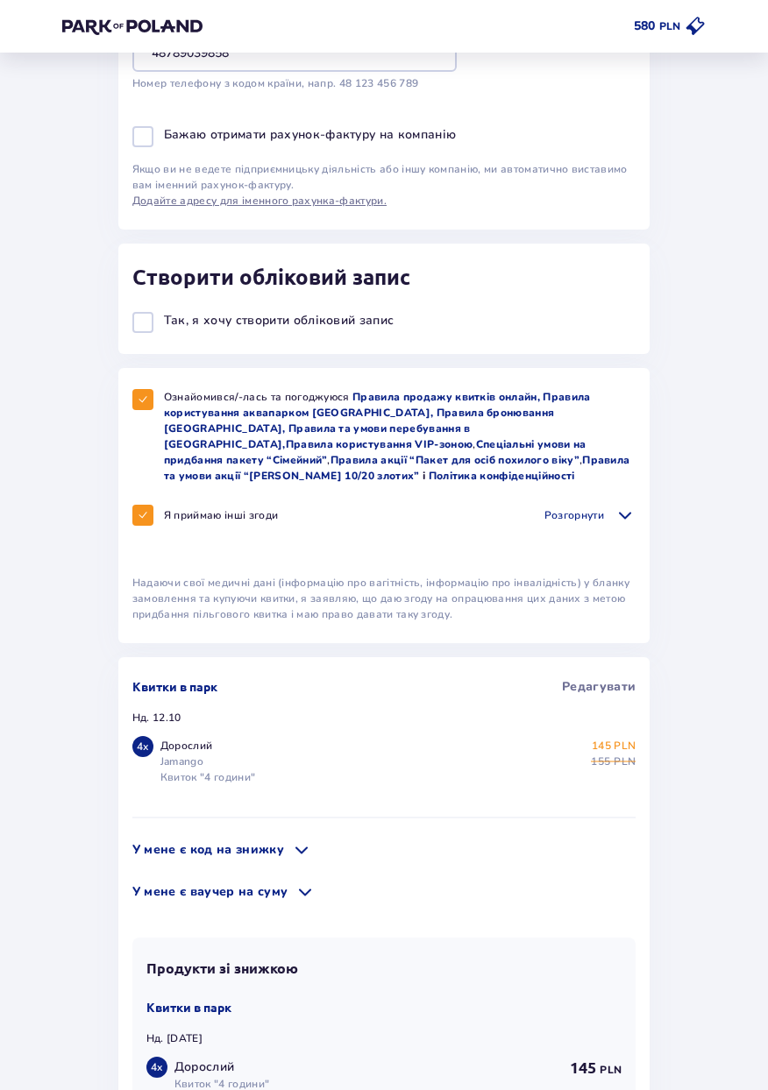
click at [601, 513] on p "Розгорнути" at bounding box center [574, 515] width 60 height 16
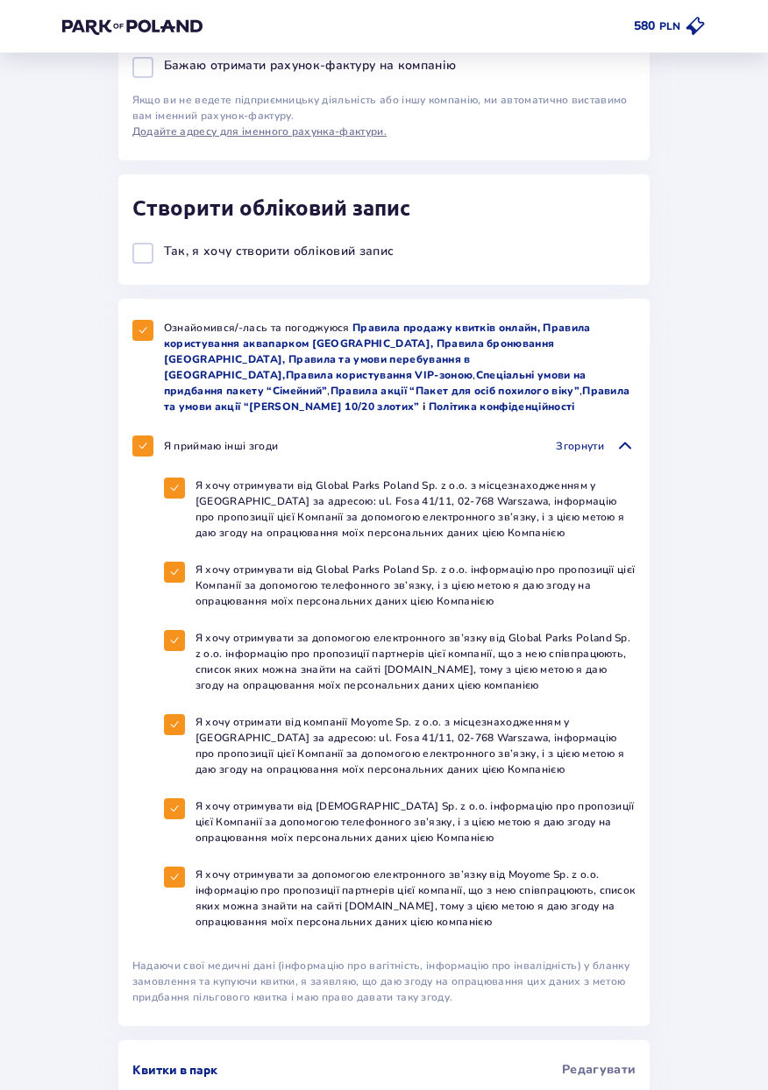
scroll to position [645, 0]
click at [173, 489] on span at bounding box center [174, 487] width 11 height 11
checkbox input "false"
click at [133, 449] on div at bounding box center [142, 445] width 21 height 21
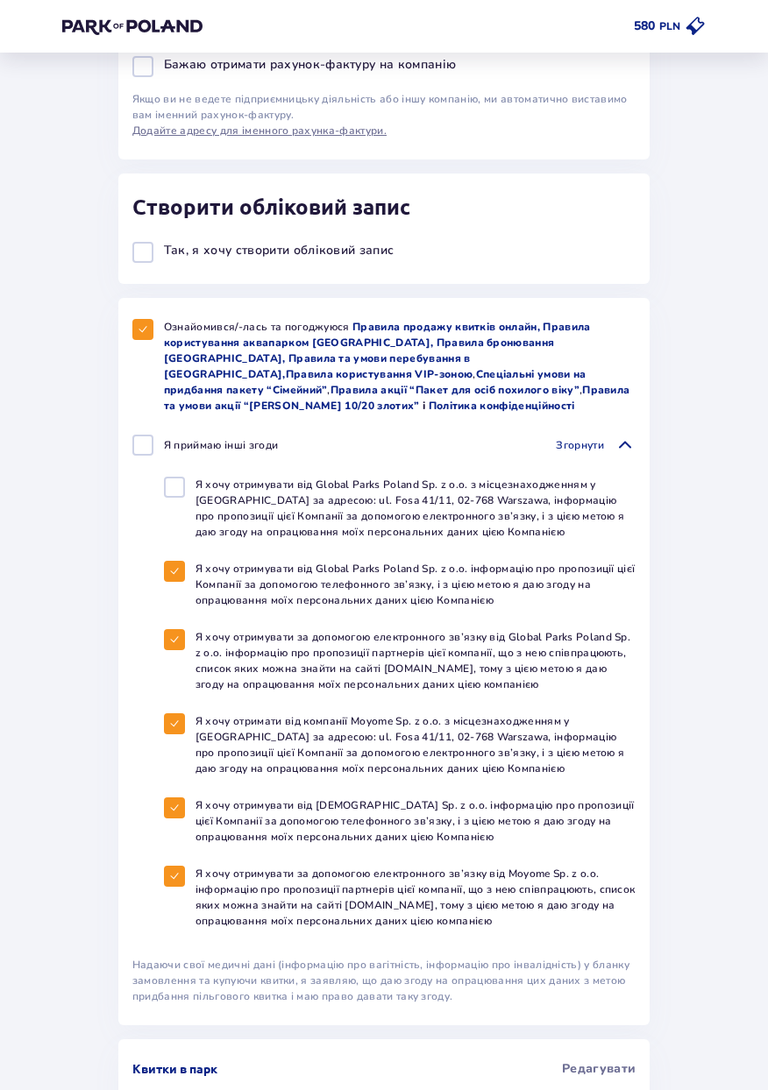
checkbox input "true"
click at [136, 447] on div at bounding box center [142, 445] width 21 height 21
checkbox input "false"
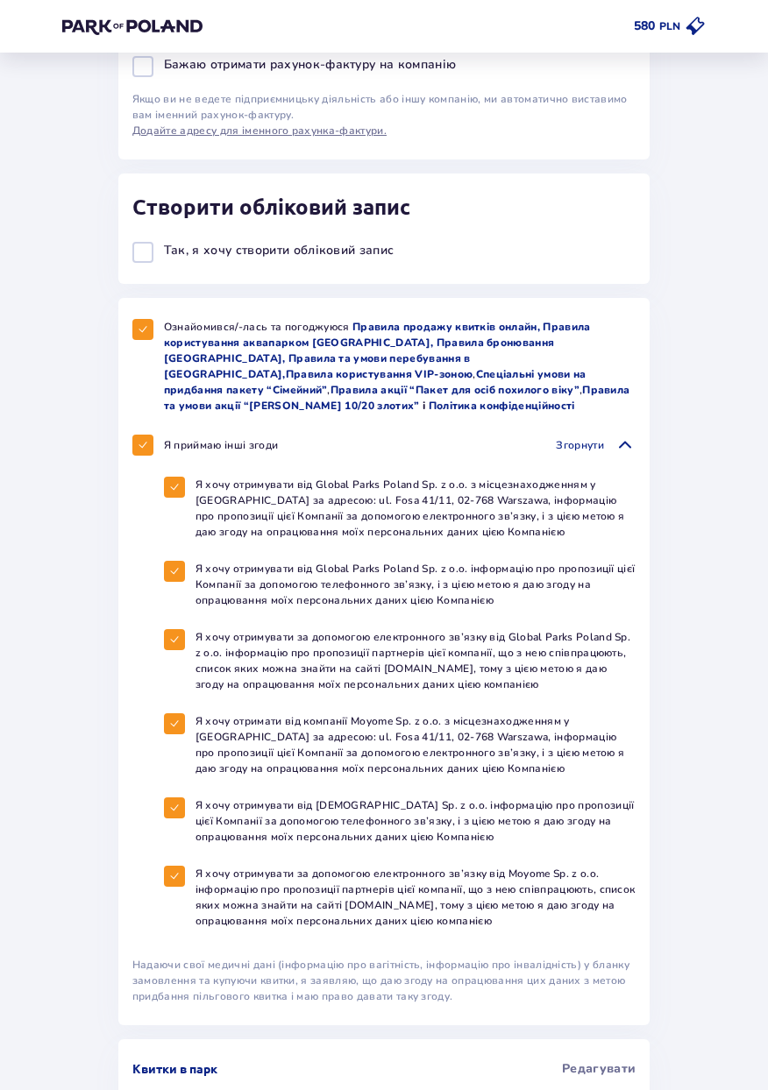
checkbox input "false"
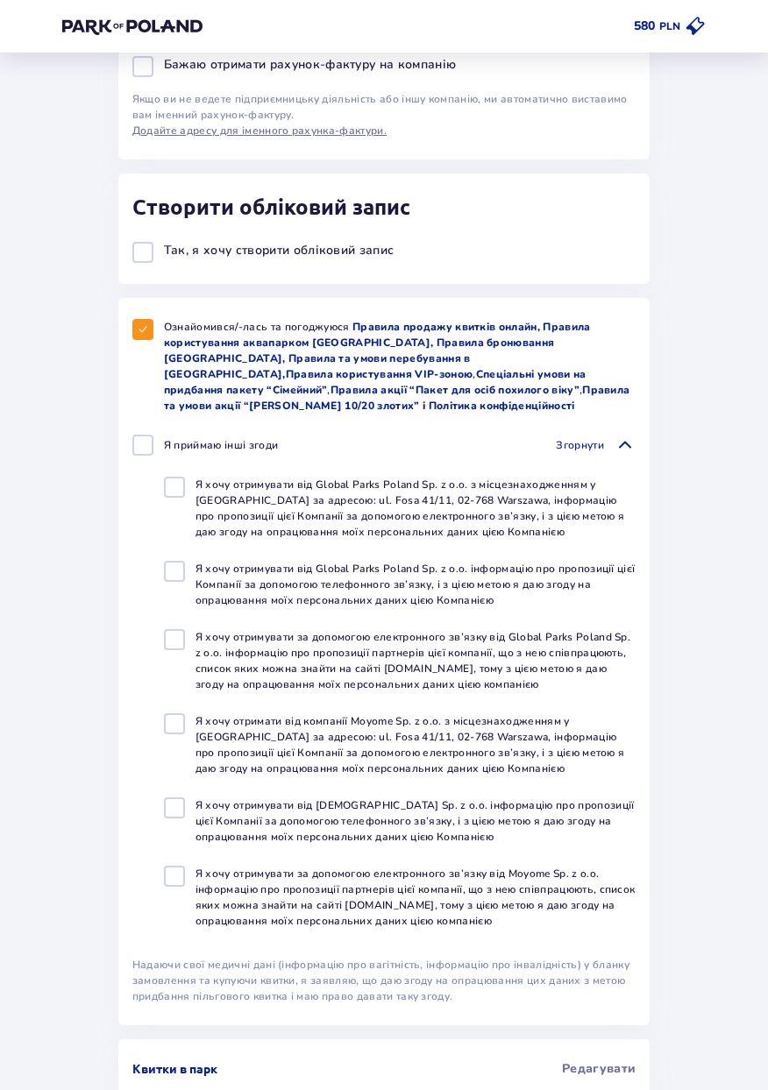
click at [618, 442] on span at bounding box center [624, 445] width 21 height 21
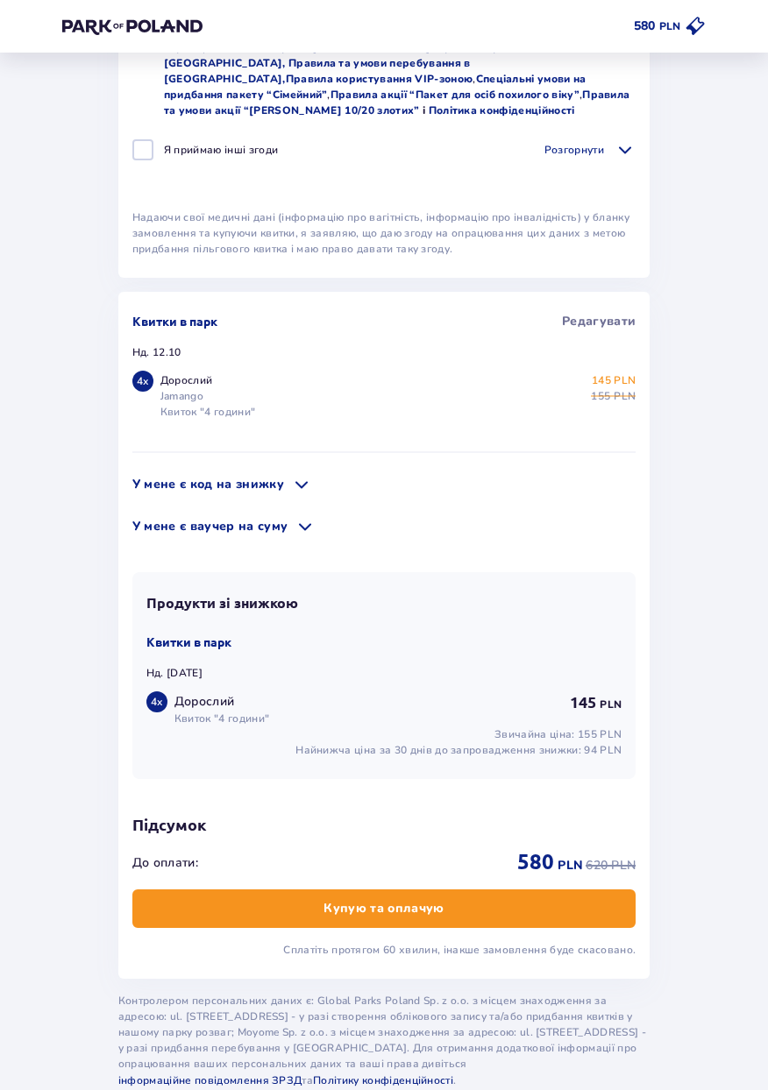
scroll to position [970, 0]
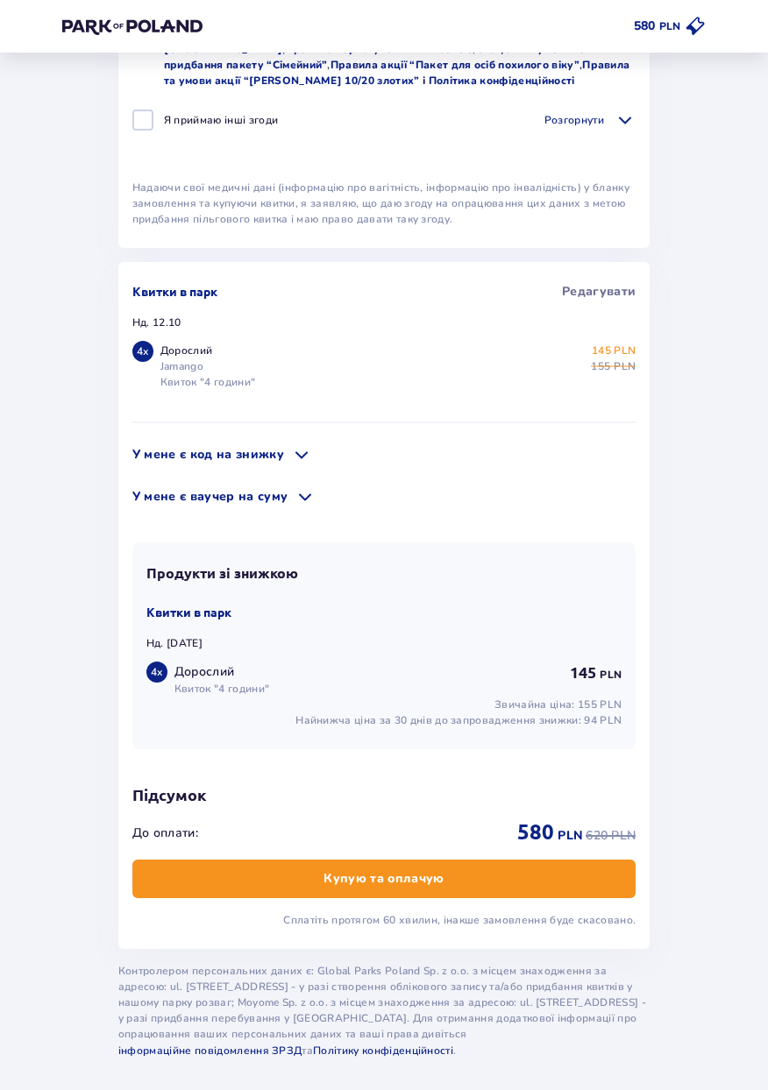
click at [307, 892] on button "Купую та оплачую" at bounding box center [383, 879] width 503 height 39
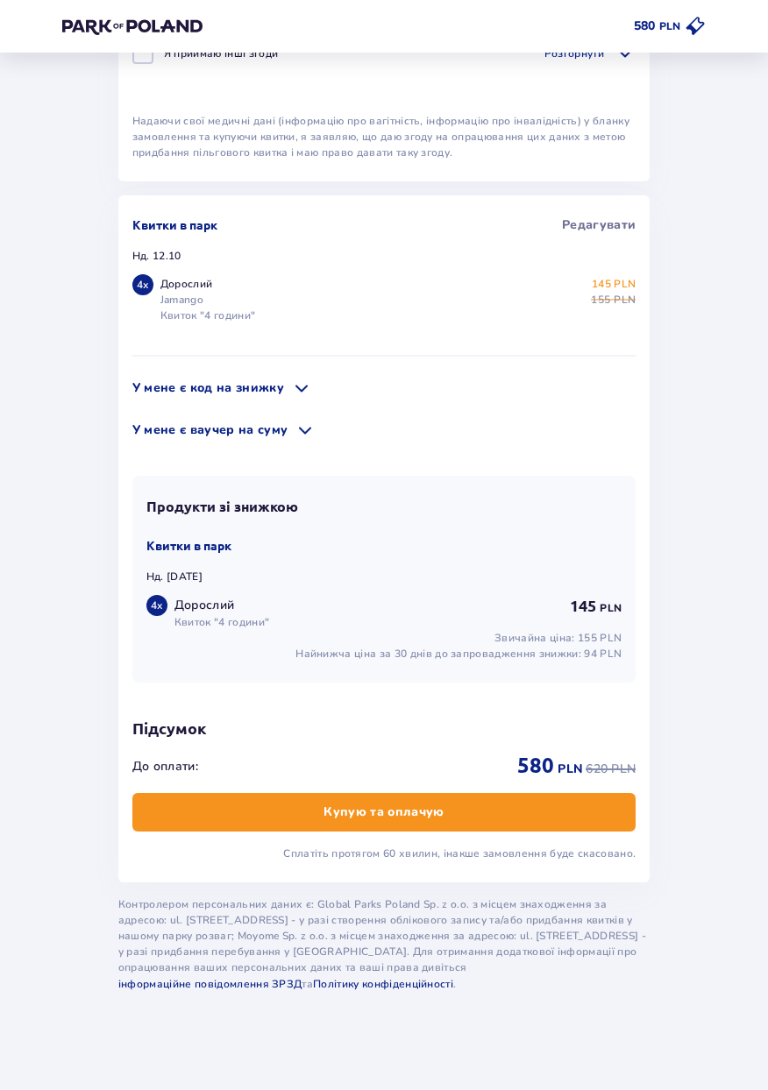
scroll to position [0, 0]
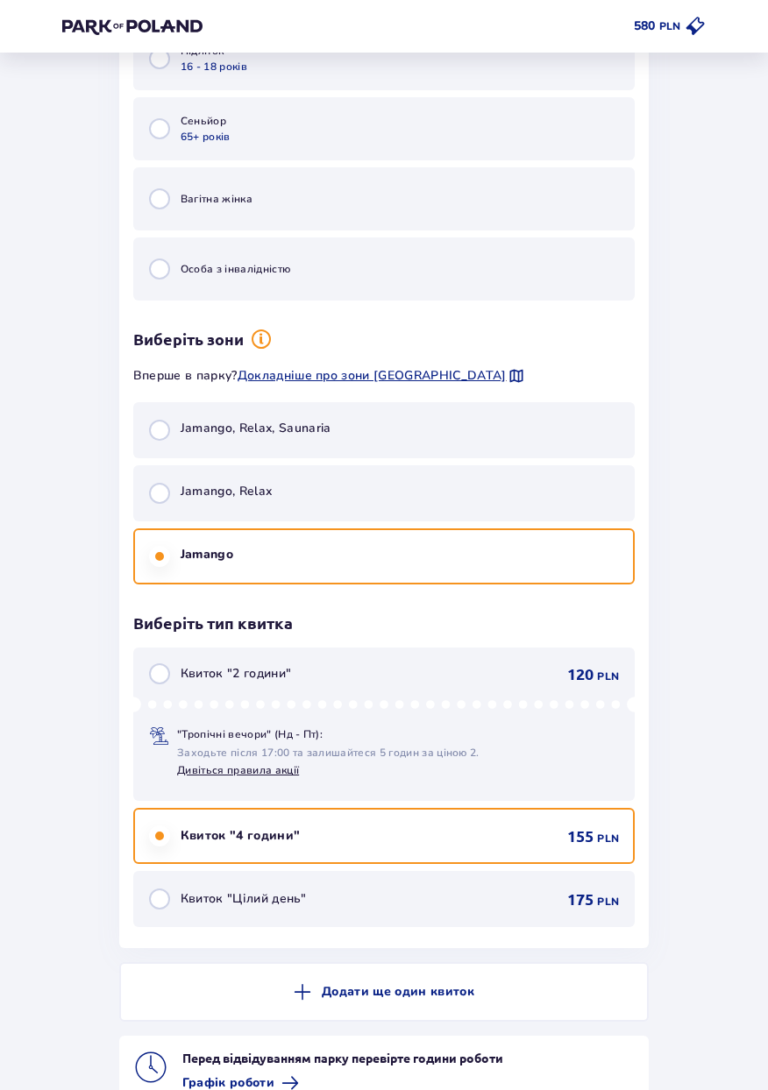
scroll to position [5455, 0]
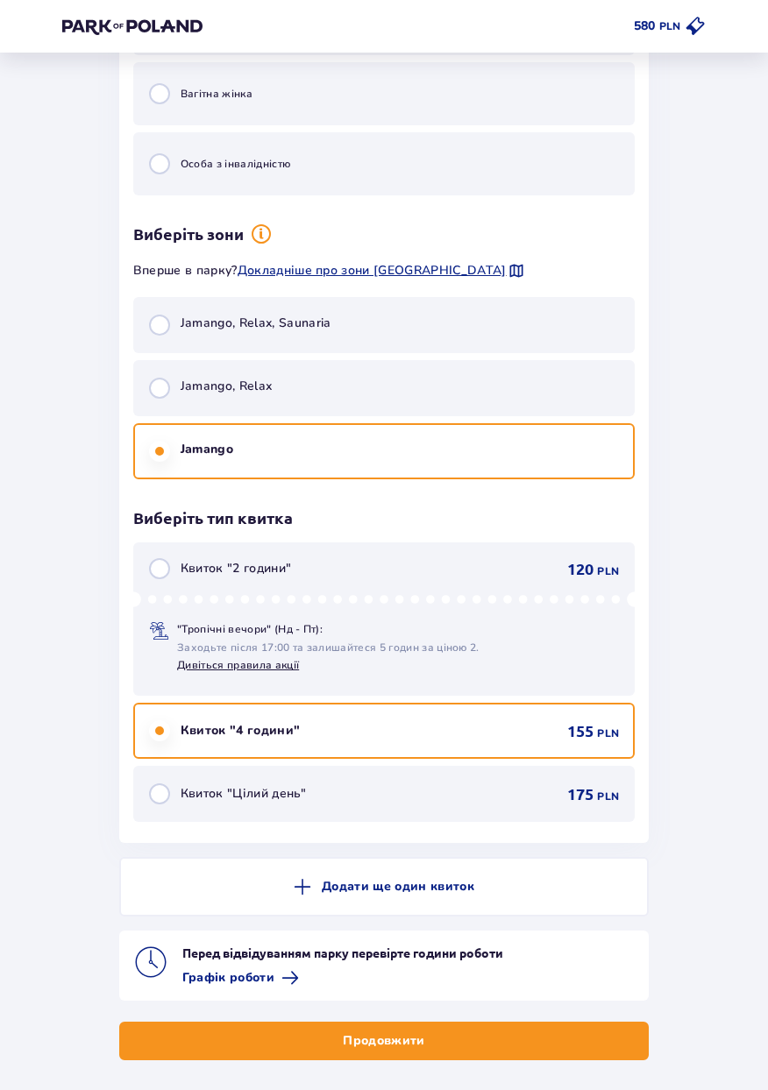
click at [302, 1047] on button "Продовжити" at bounding box center [383, 1041] width 529 height 39
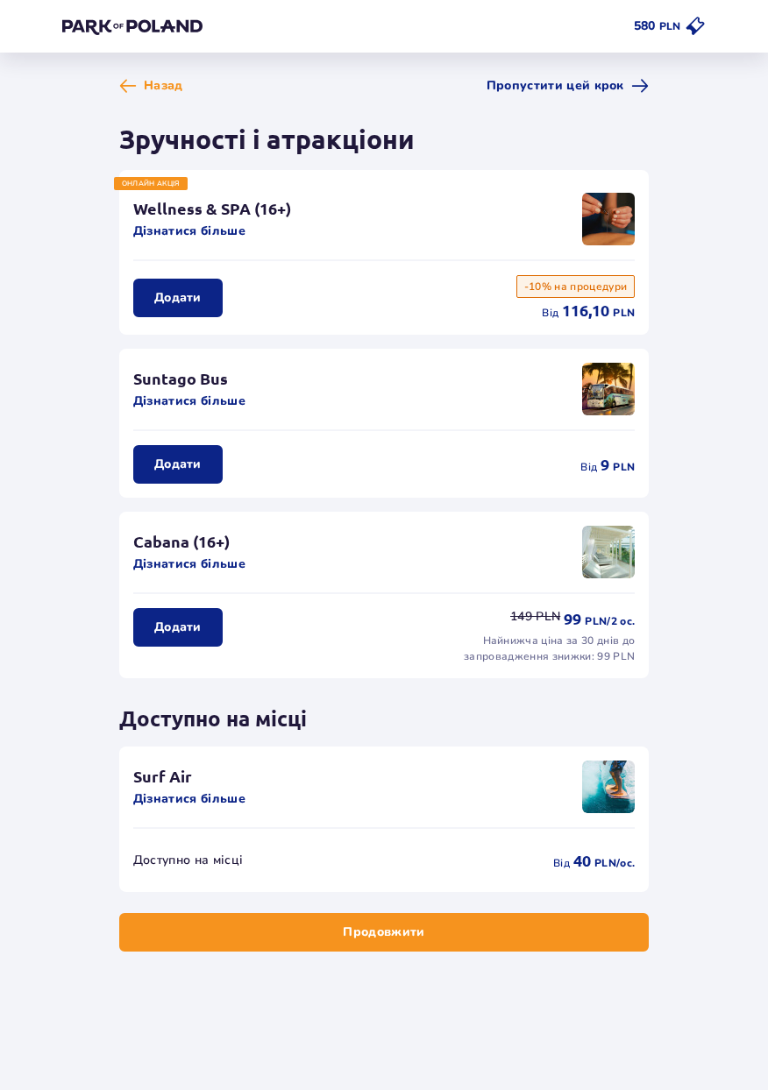
click at [172, 470] on p "Додати" at bounding box center [177, 465] width 47 height 18
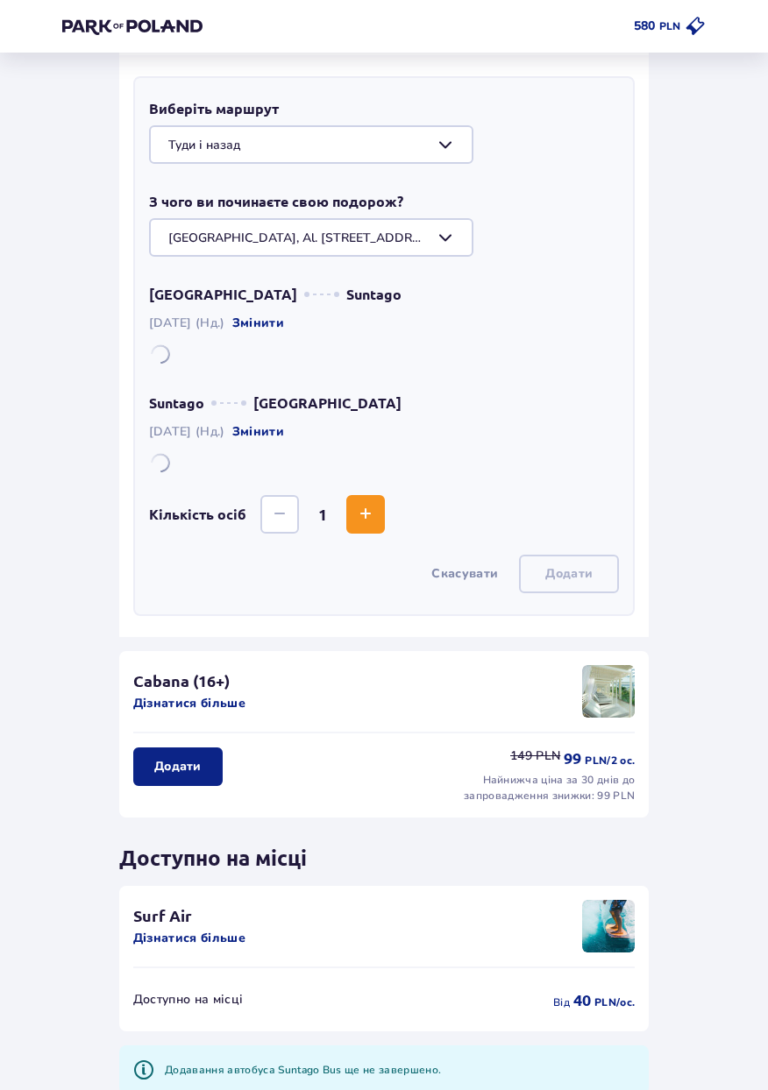
scroll to position [466, 0]
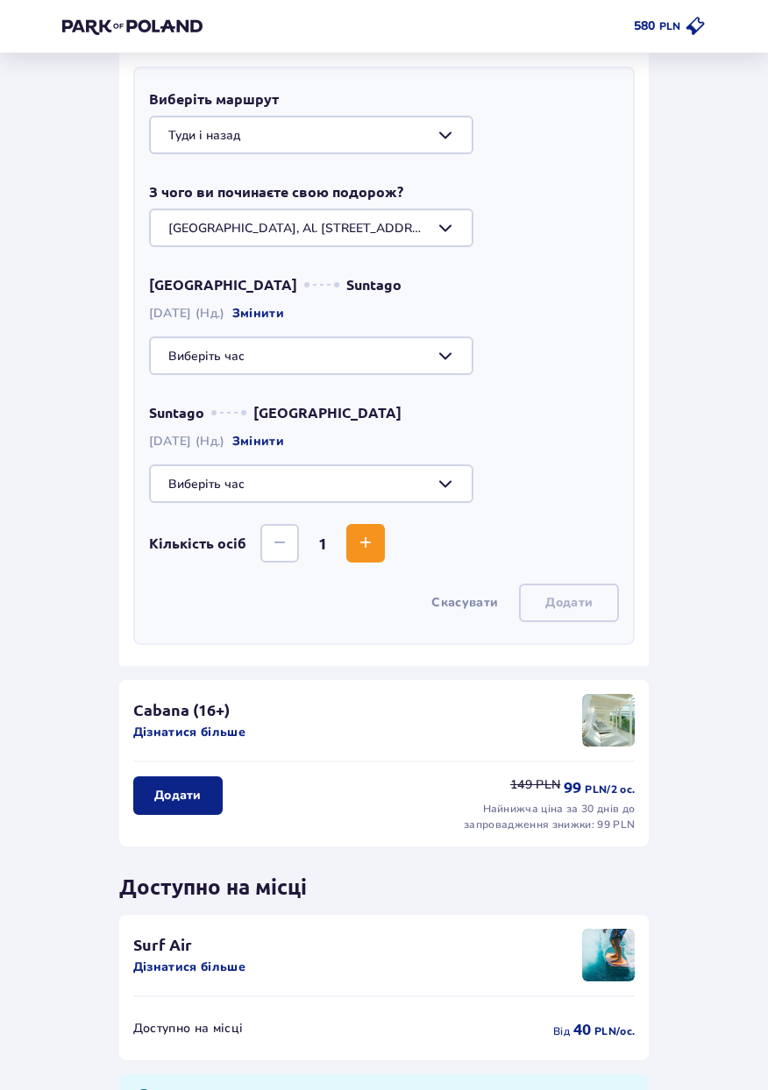
click at [361, 548] on span "Збільшити" at bounding box center [365, 543] width 21 height 21
click at [371, 551] on span "Збільшити" at bounding box center [365, 543] width 21 height 21
click at [365, 551] on span "Збільшити" at bounding box center [365, 543] width 21 height 21
click at [209, 369] on div at bounding box center [384, 356] width 470 height 39
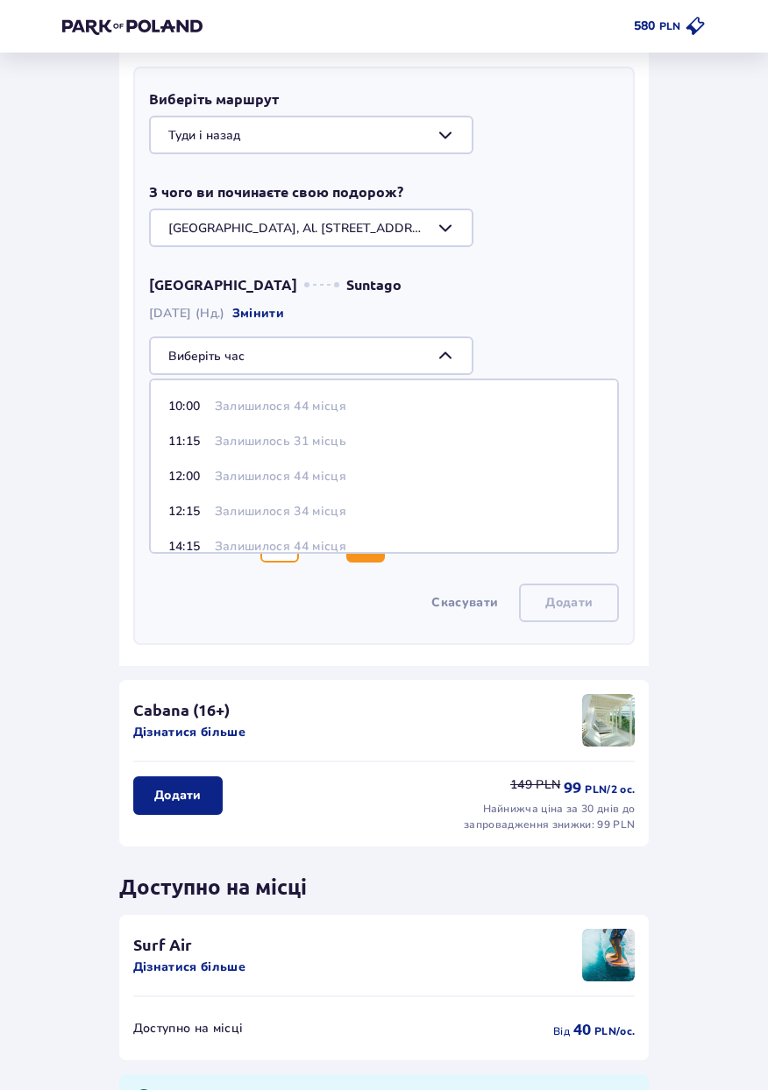
scroll to position [75, 0]
click at [194, 466] on p "12:00" at bounding box center [187, 473] width 39 height 18
type input "12:00"
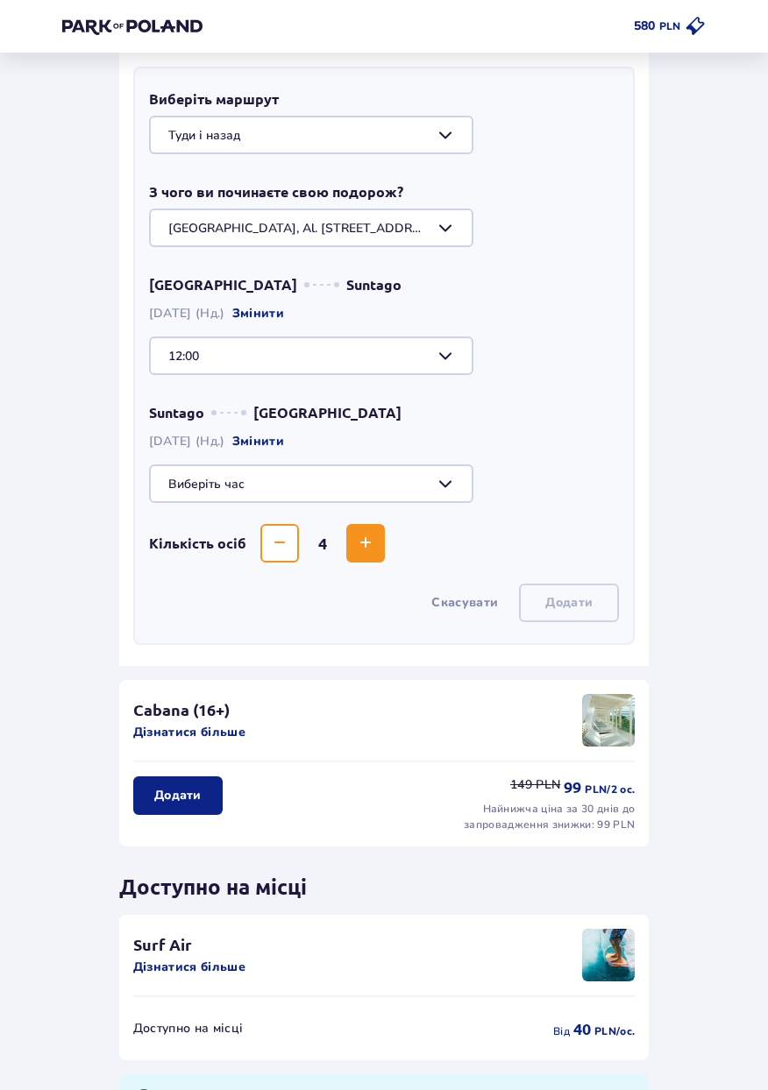
click at [189, 471] on div at bounding box center [384, 484] width 470 height 39
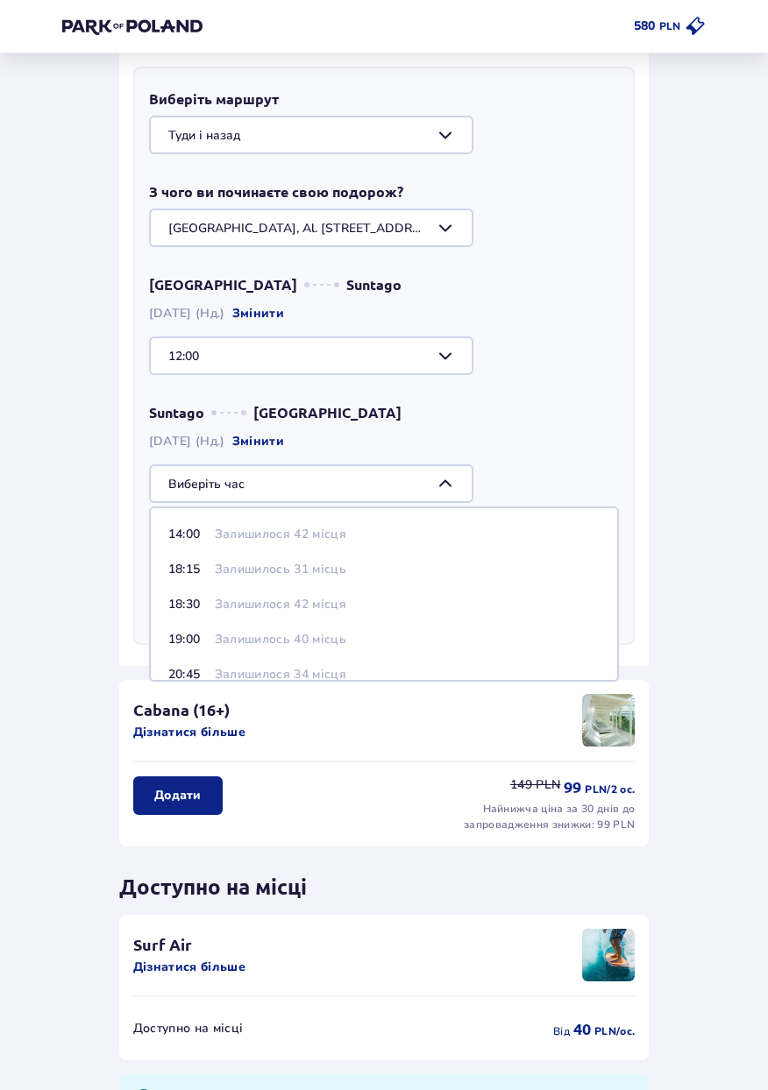
click at [184, 573] on p "18:15" at bounding box center [187, 570] width 39 height 18
type input "18:15"
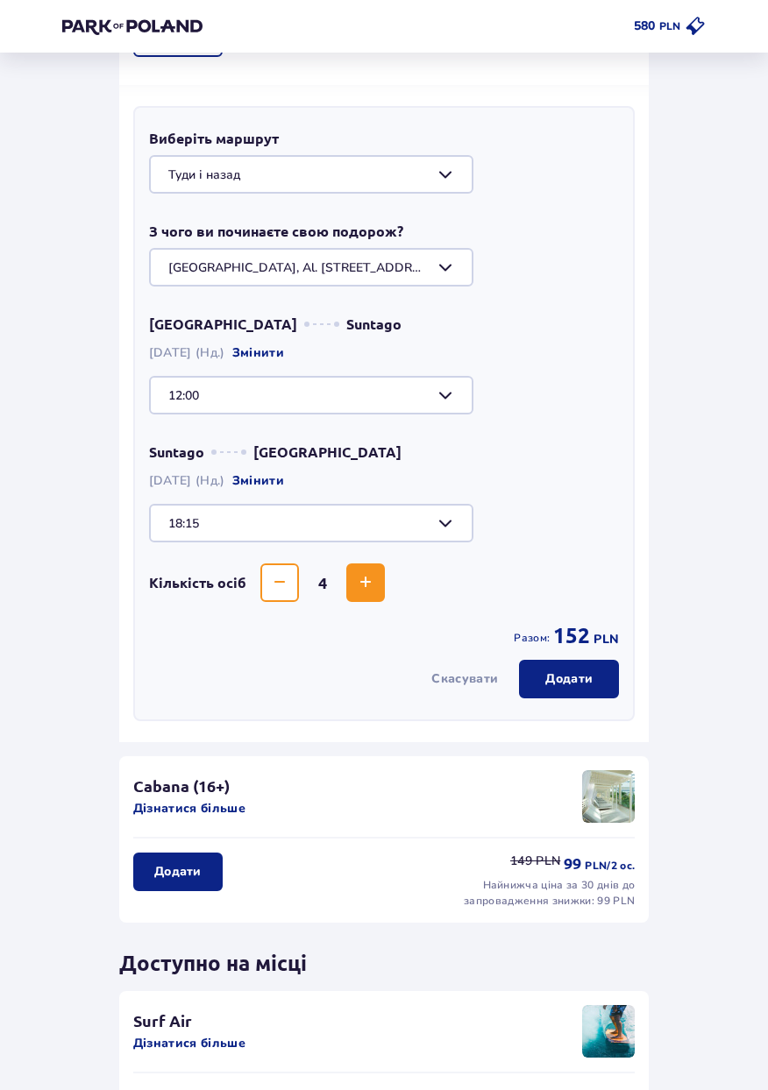
scroll to position [426, 0]
click at [555, 686] on p "Додати" at bounding box center [568, 680] width 47 height 18
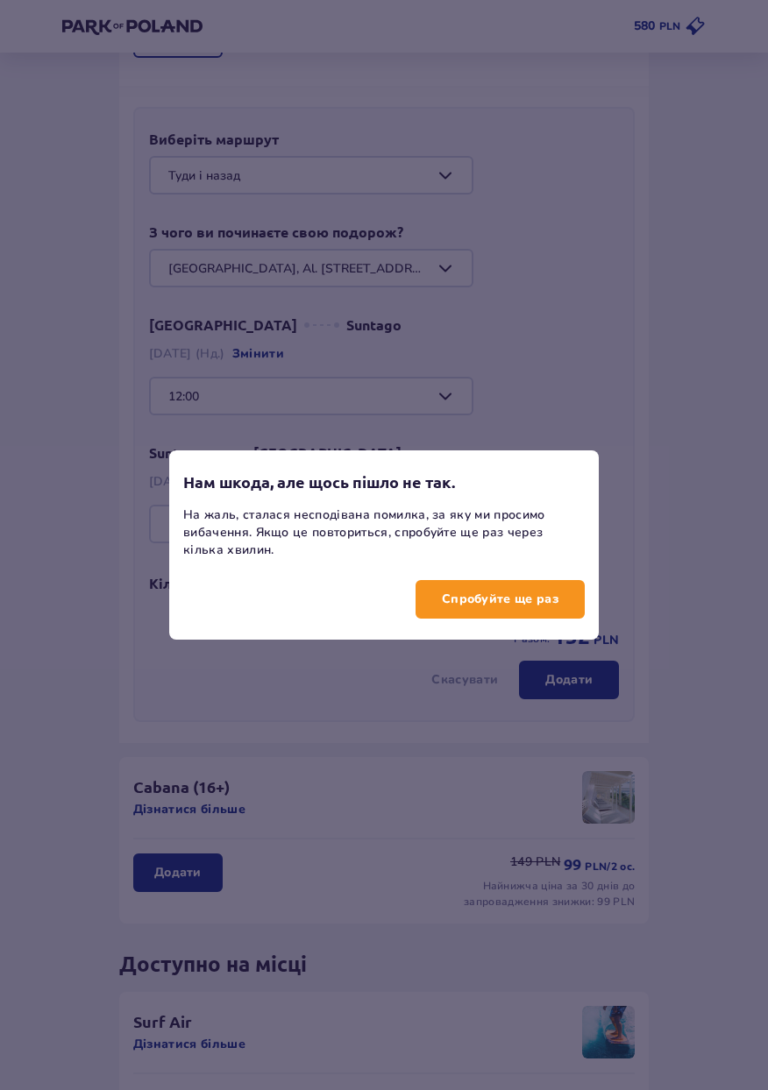
click at [462, 600] on p "Спробуйте ще раз" at bounding box center [500, 600] width 117 height 18
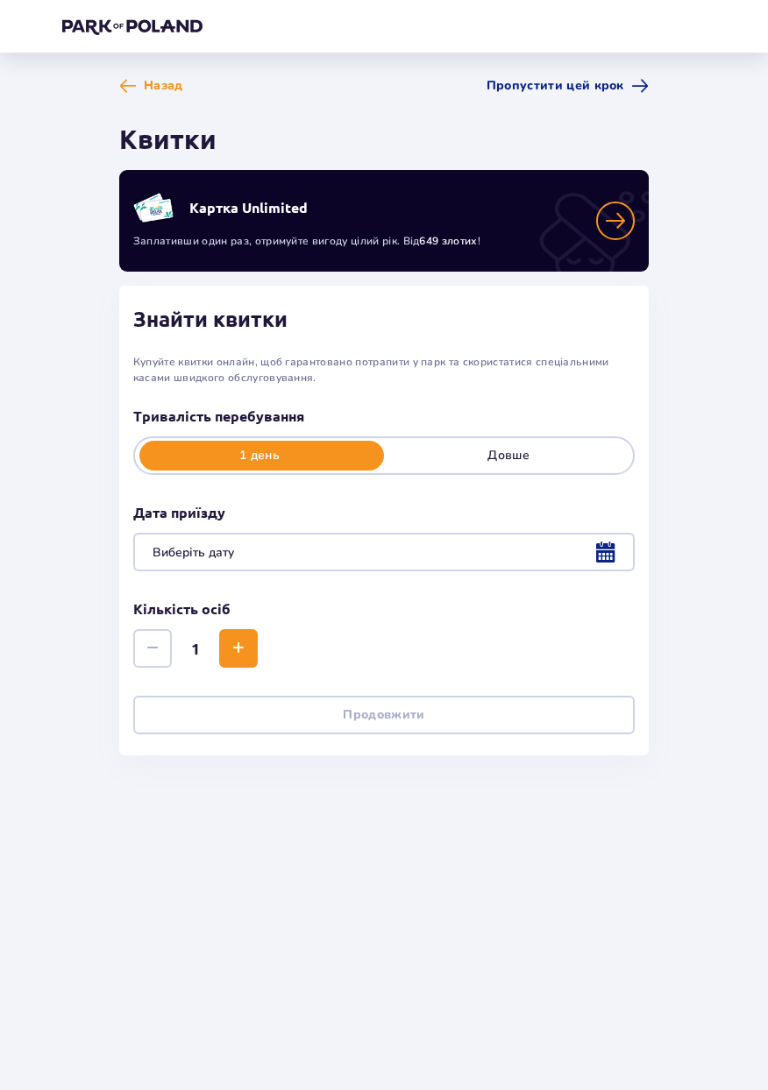
click at [597, 555] on div at bounding box center [383, 552] width 501 height 39
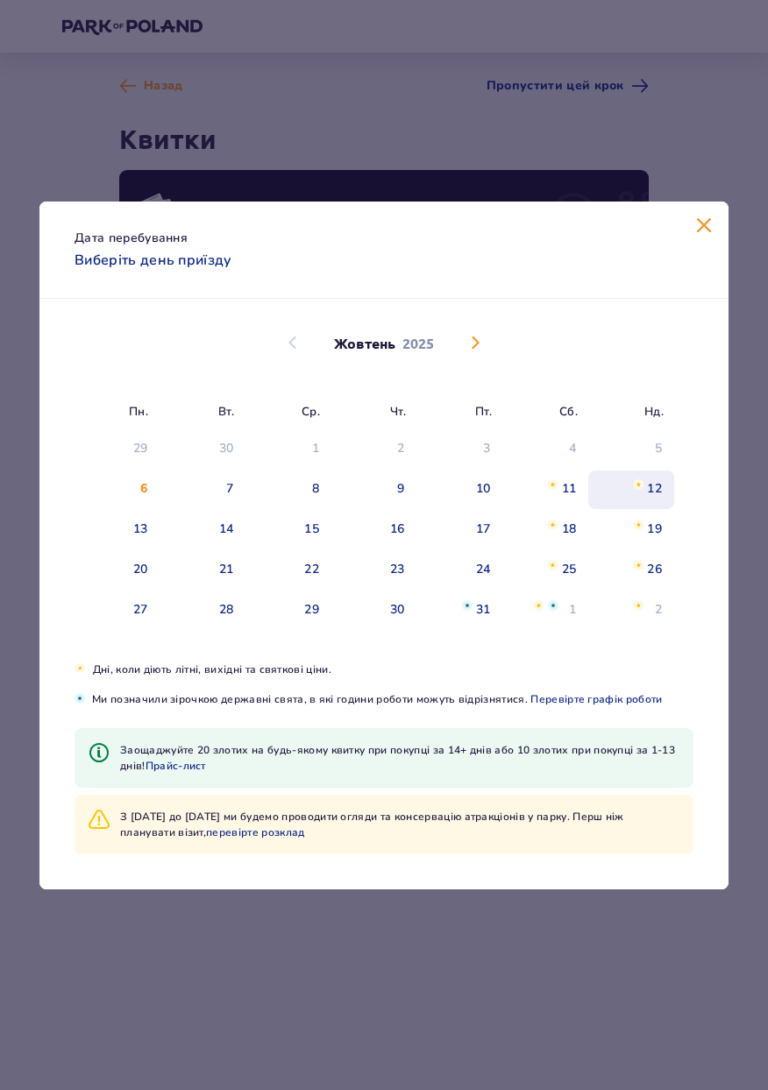
click at [649, 483] on div "12" at bounding box center [654, 489] width 15 height 18
type input "[DATE]"
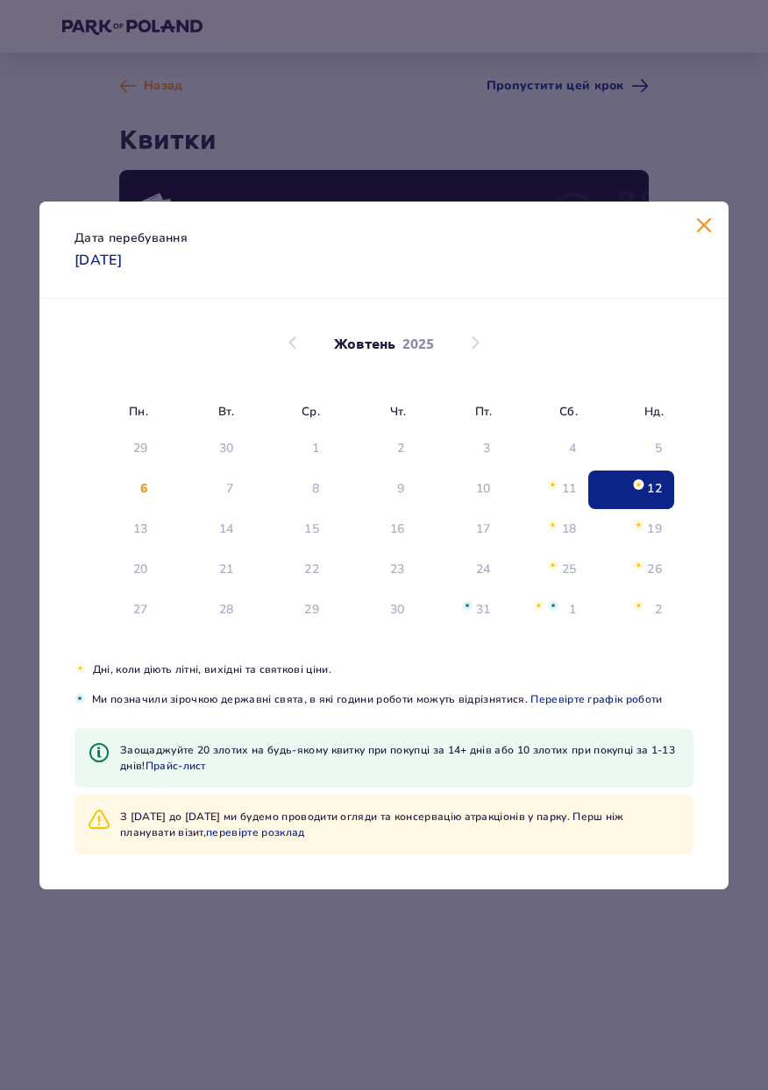
click at [663, 495] on div "12" at bounding box center [631, 490] width 86 height 39
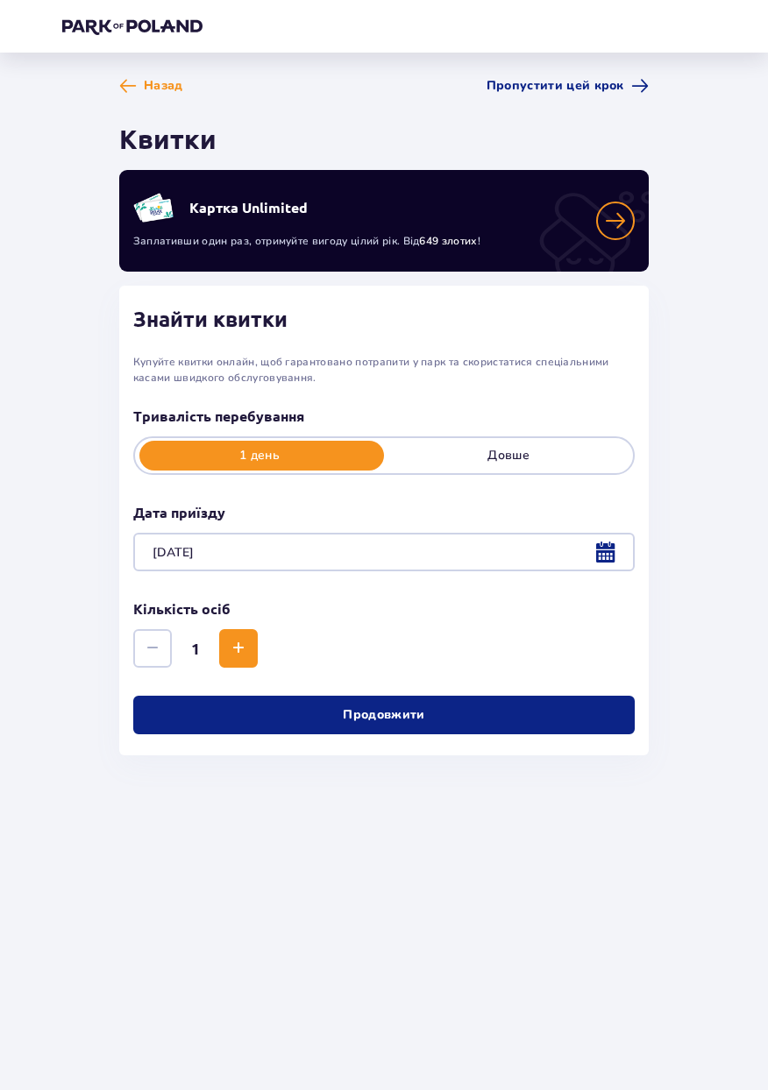
scroll to position [74, 0]
click at [236, 638] on span "Збільшити" at bounding box center [238, 648] width 21 height 21
click at [230, 638] on span "Збільшити" at bounding box center [238, 648] width 21 height 21
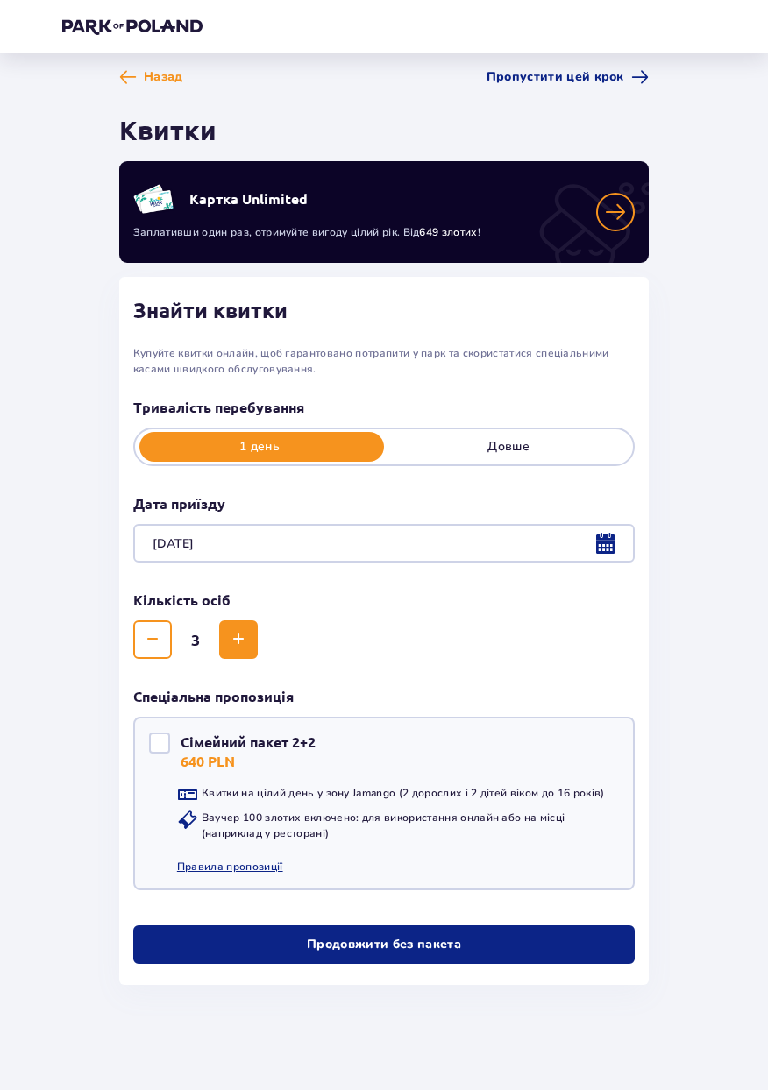
click at [228, 629] on span "Збільшити" at bounding box center [238, 639] width 21 height 21
click at [443, 936] on p "Продовжити без пакета" at bounding box center [384, 945] width 154 height 18
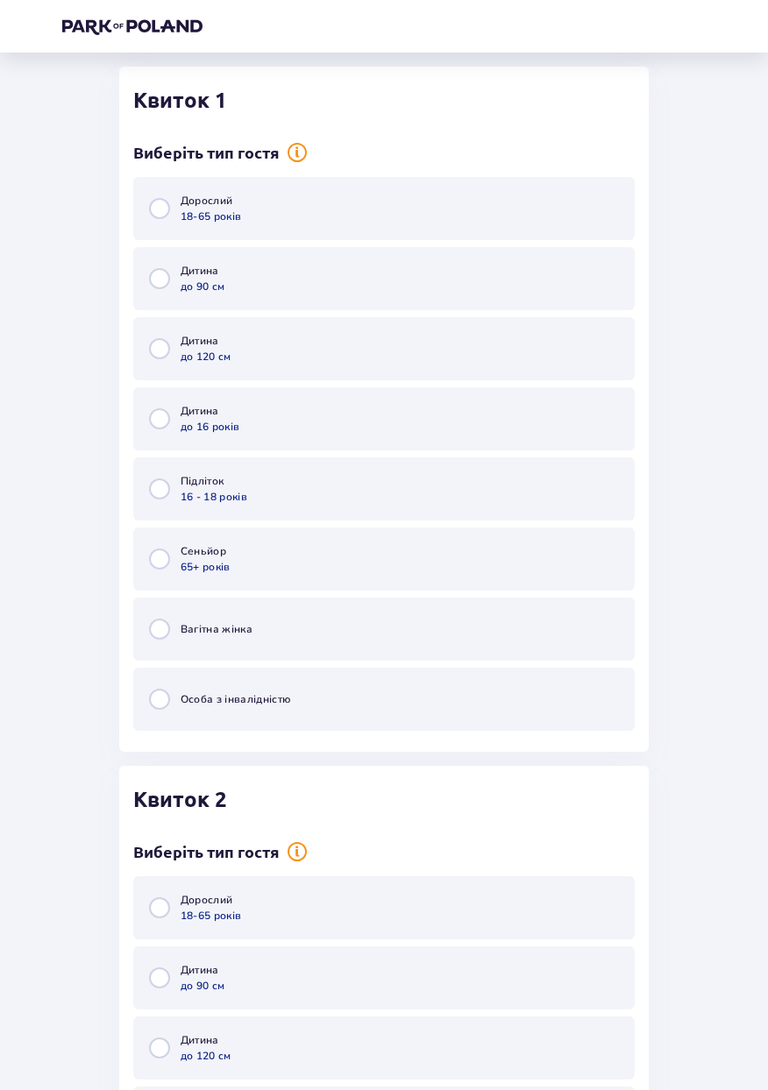
click at [161, 216] on input "radio" at bounding box center [159, 208] width 21 height 21
radio input "true"
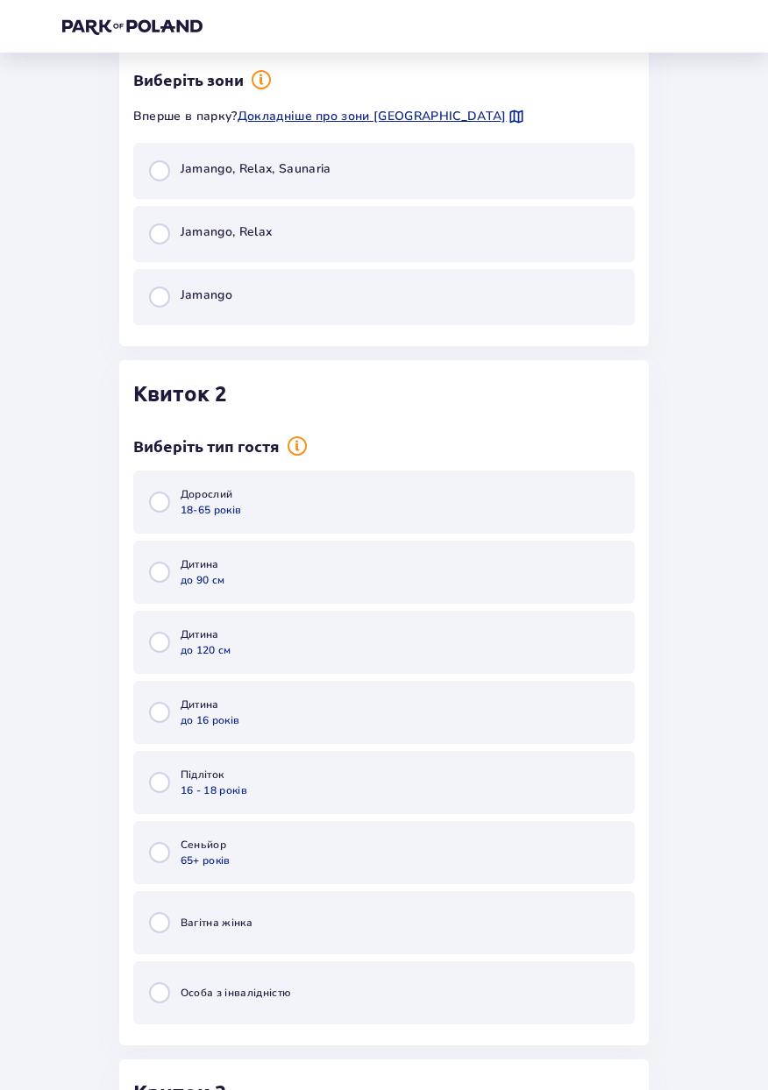
scroll to position [1634, 0]
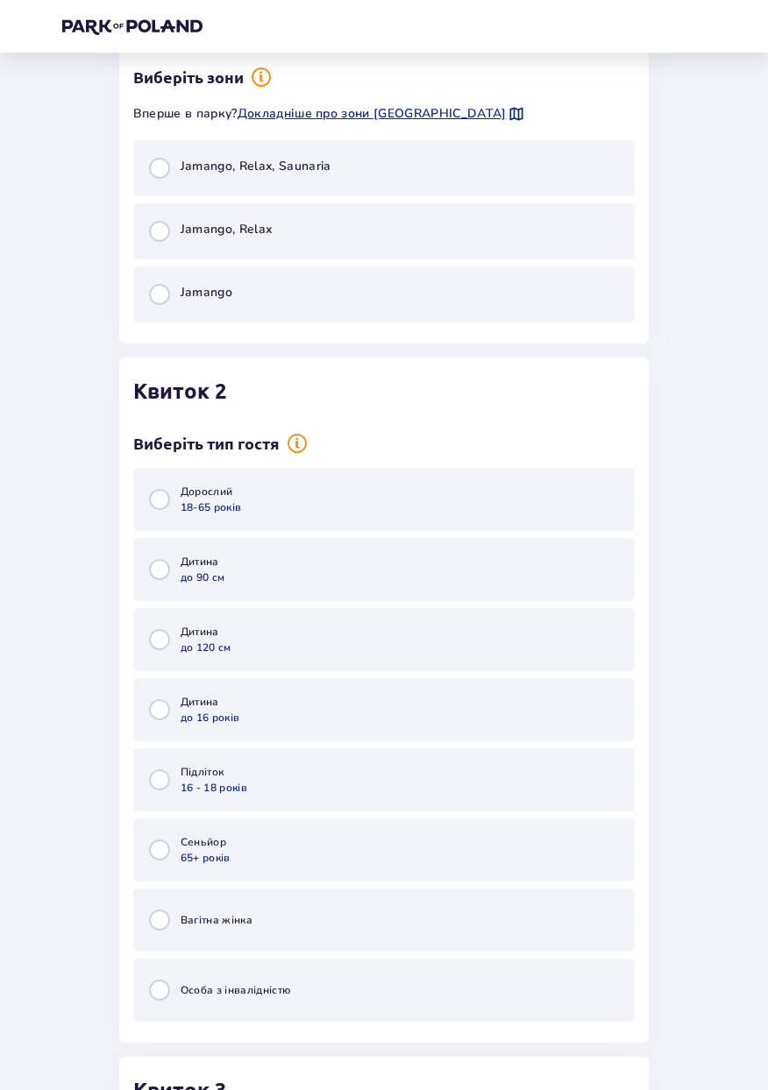
click at [158, 298] on input "radio" at bounding box center [159, 294] width 21 height 21
radio input "true"
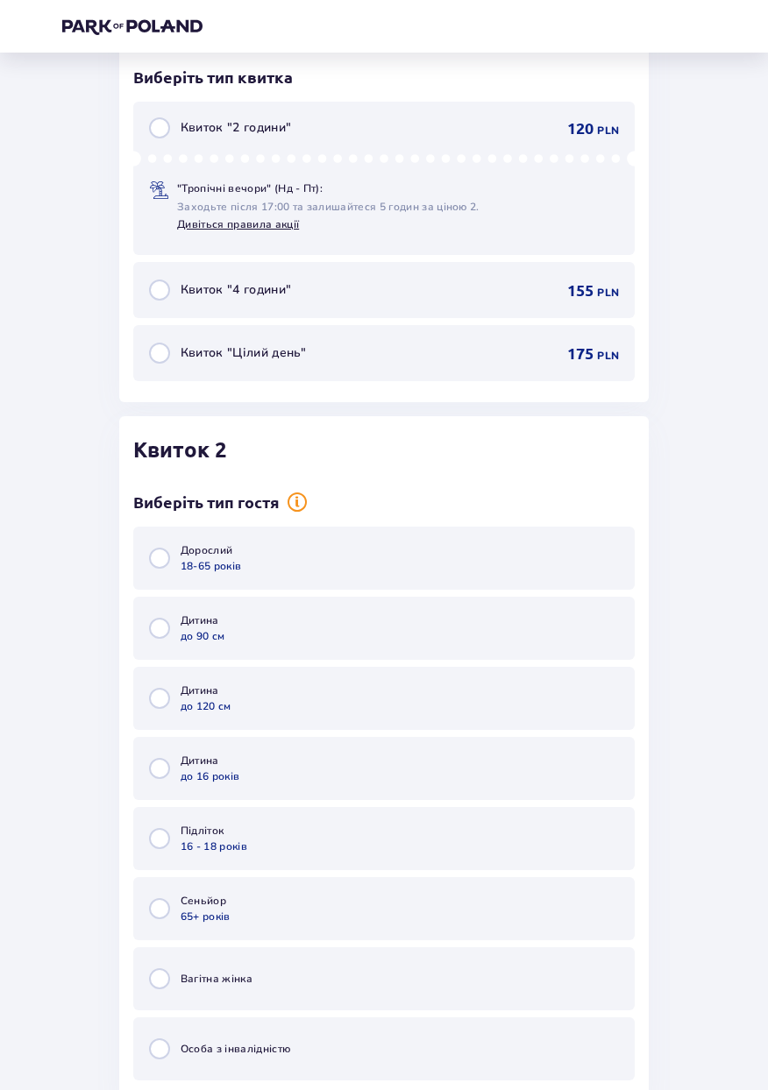
click at [157, 297] on input "radio" at bounding box center [159, 290] width 21 height 21
radio input "true"
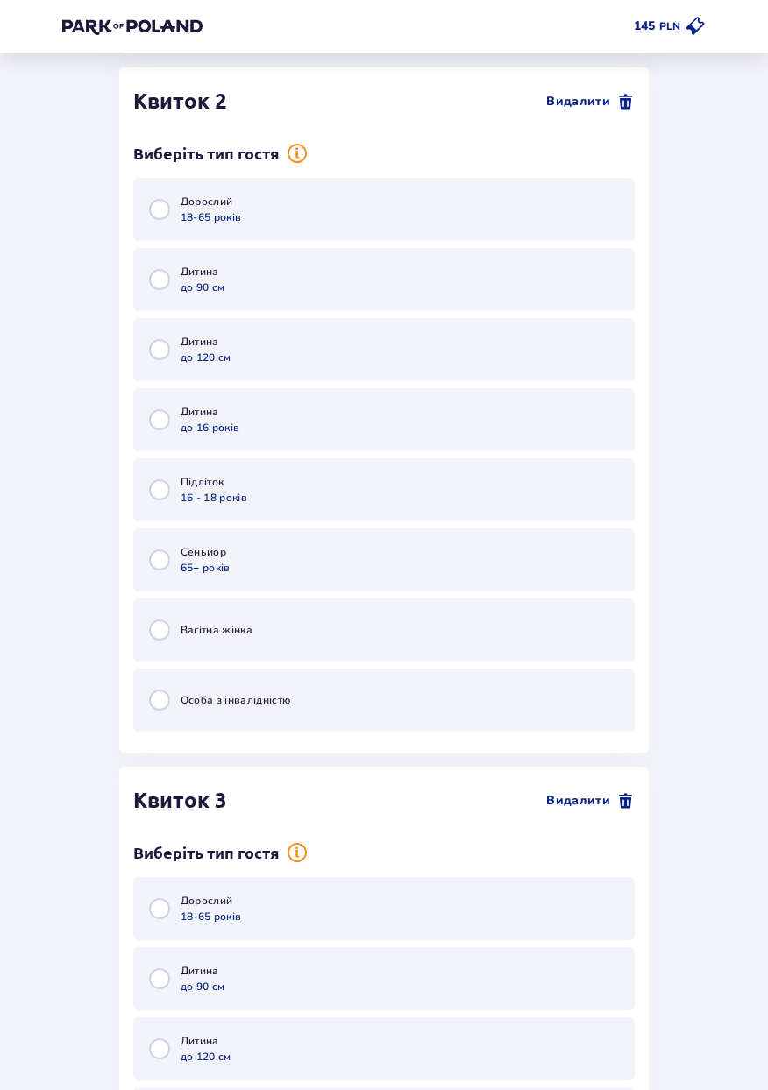
click at [160, 212] on input "radio" at bounding box center [159, 209] width 21 height 21
radio input "true"
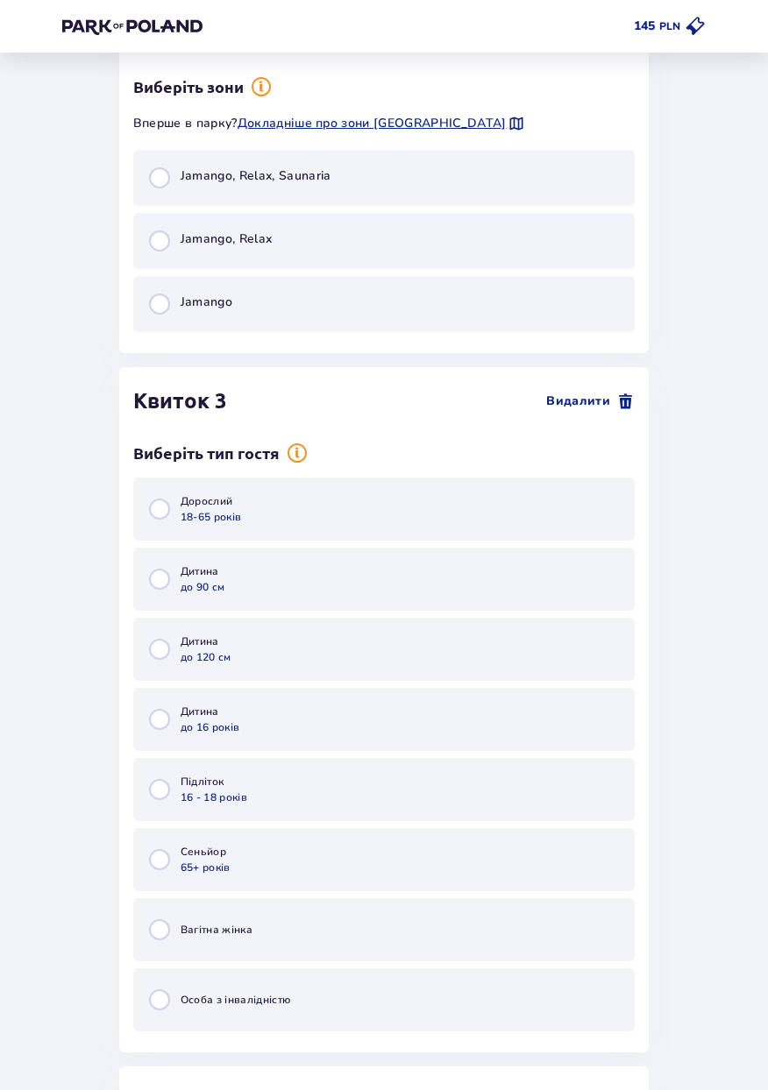
scroll to position [2959, 0]
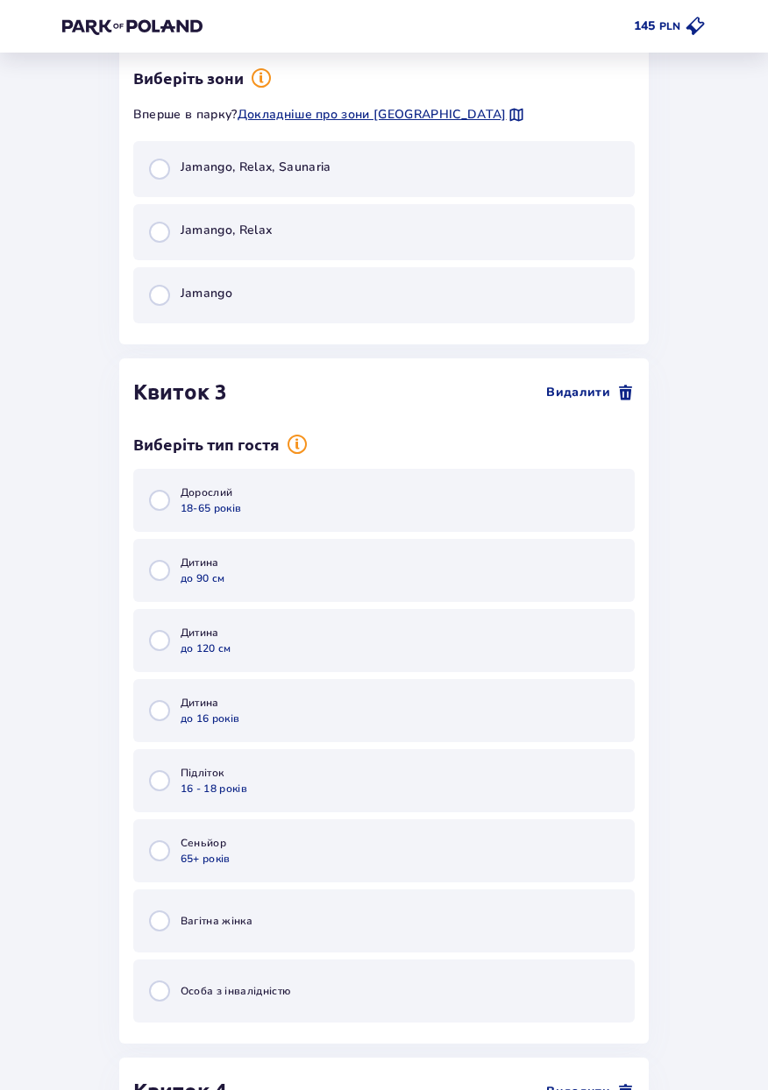
click at [179, 314] on div "Jamango" at bounding box center [383, 295] width 501 height 56
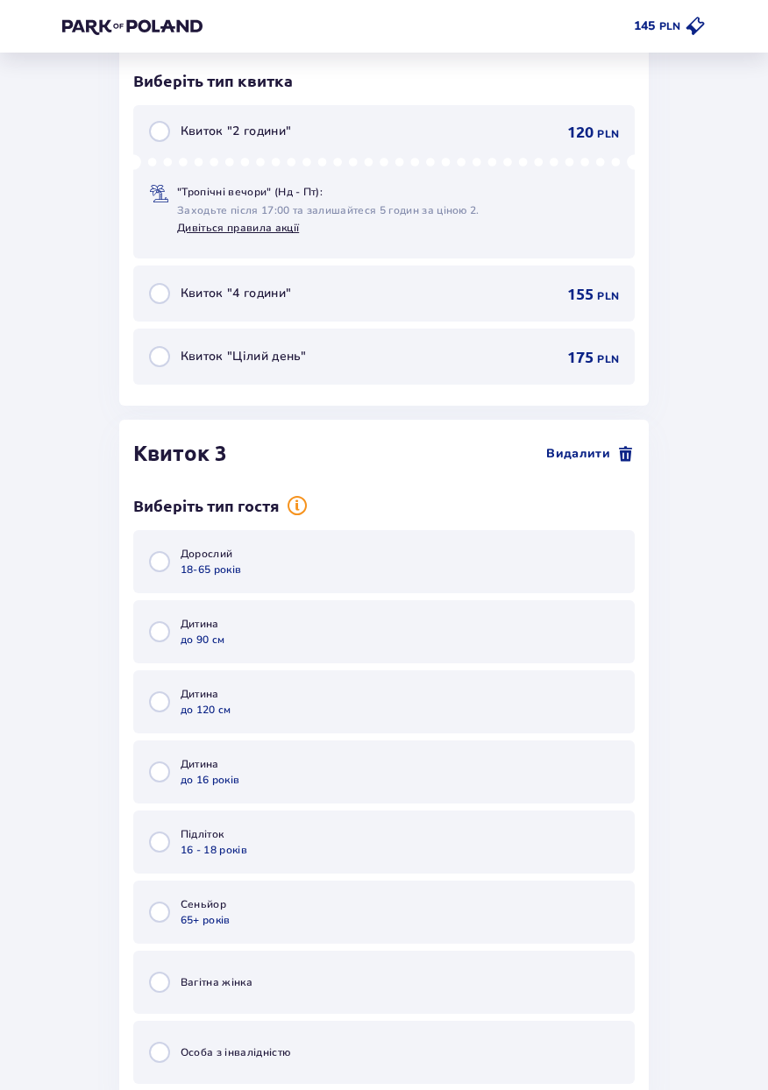
scroll to position [3243, 0]
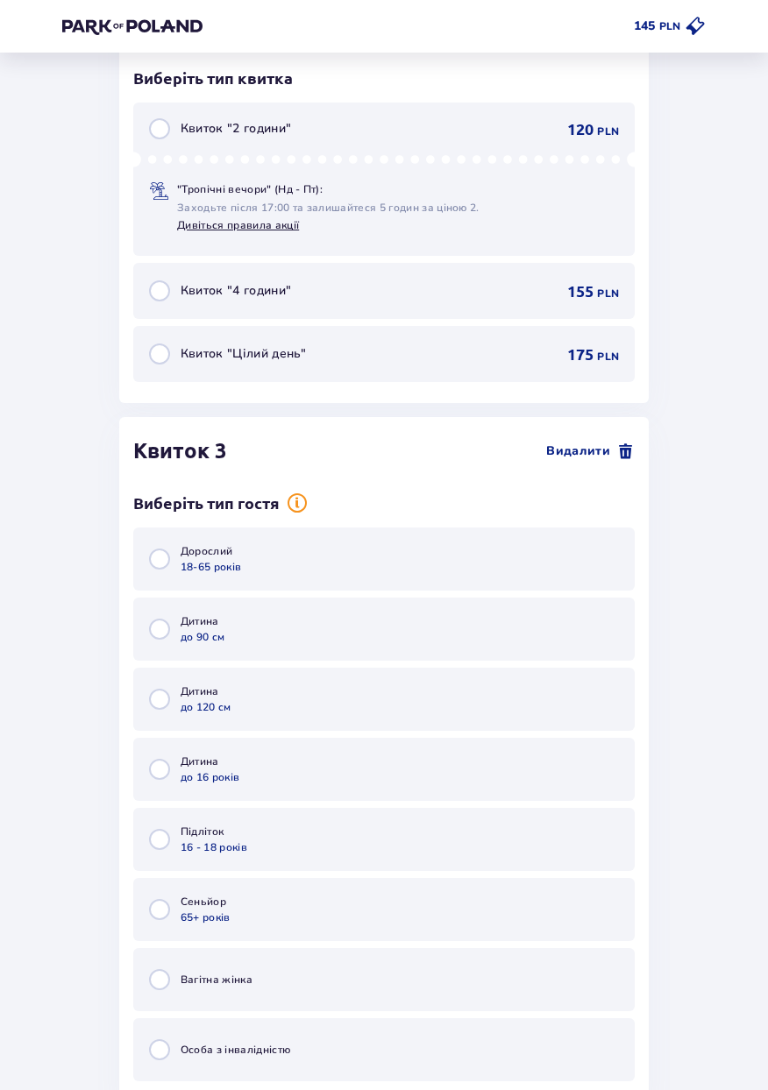
click at [166, 292] on input "radio" at bounding box center [159, 290] width 21 height 21
radio input "true"
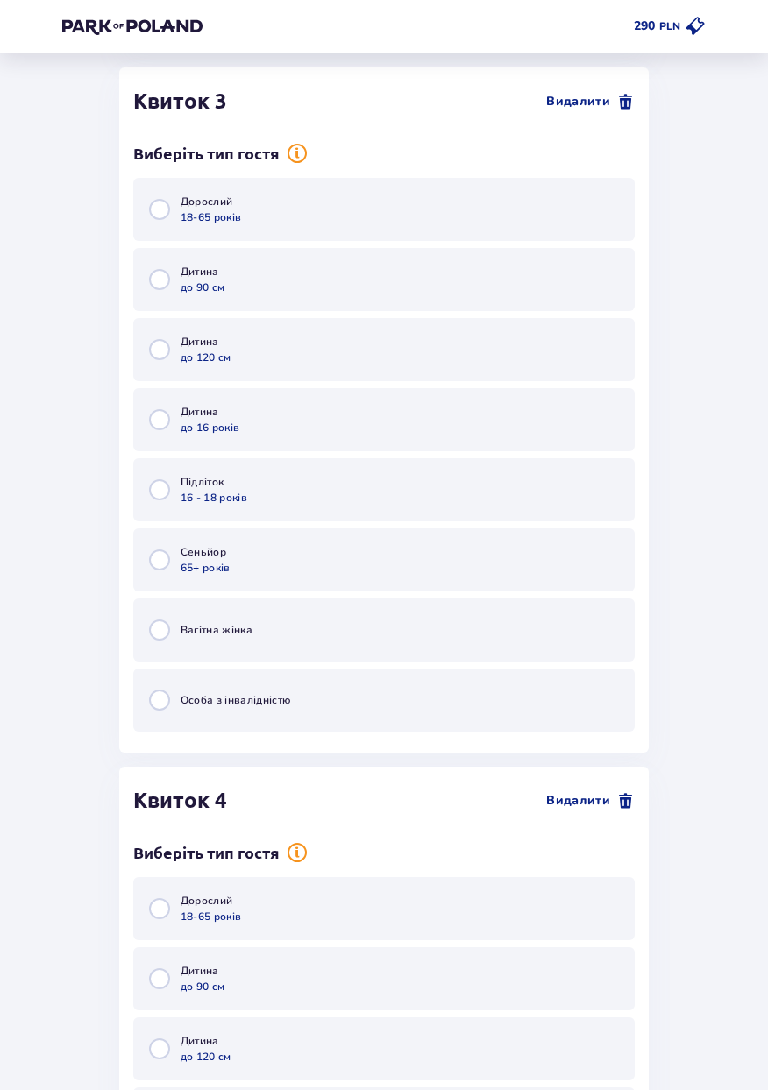
click at [166, 213] on input "radio" at bounding box center [159, 209] width 21 height 21
radio input "true"
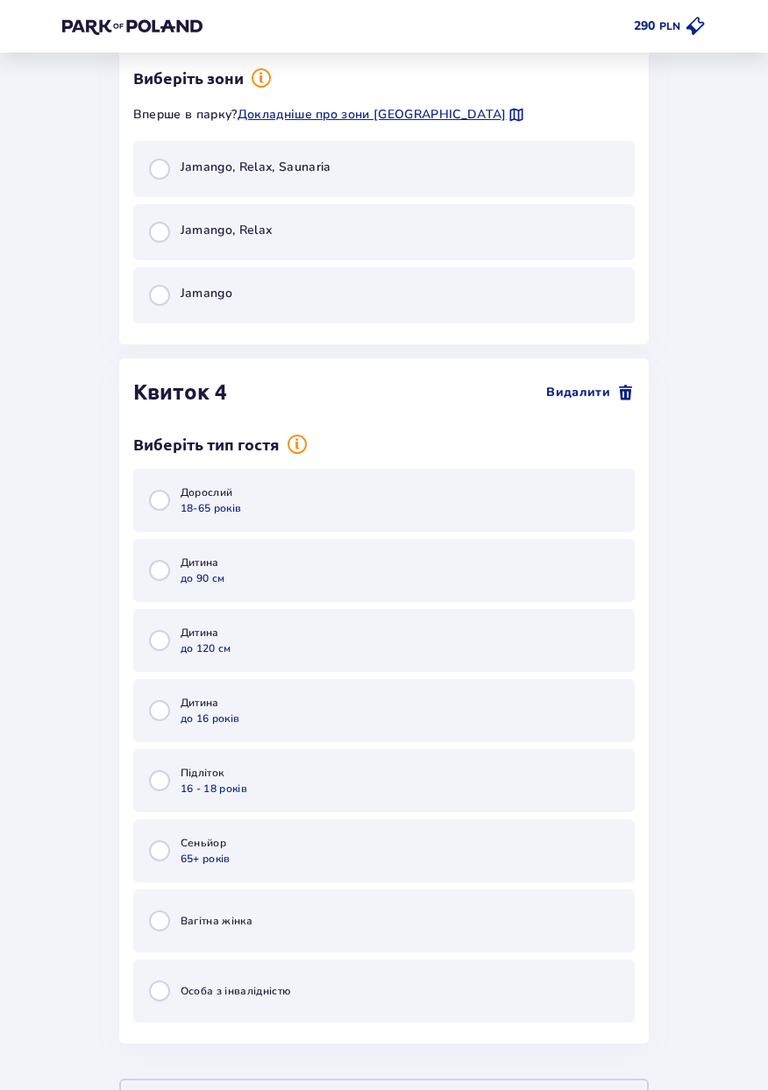
click at [167, 296] on input "radio" at bounding box center [159, 295] width 21 height 21
radio input "true"
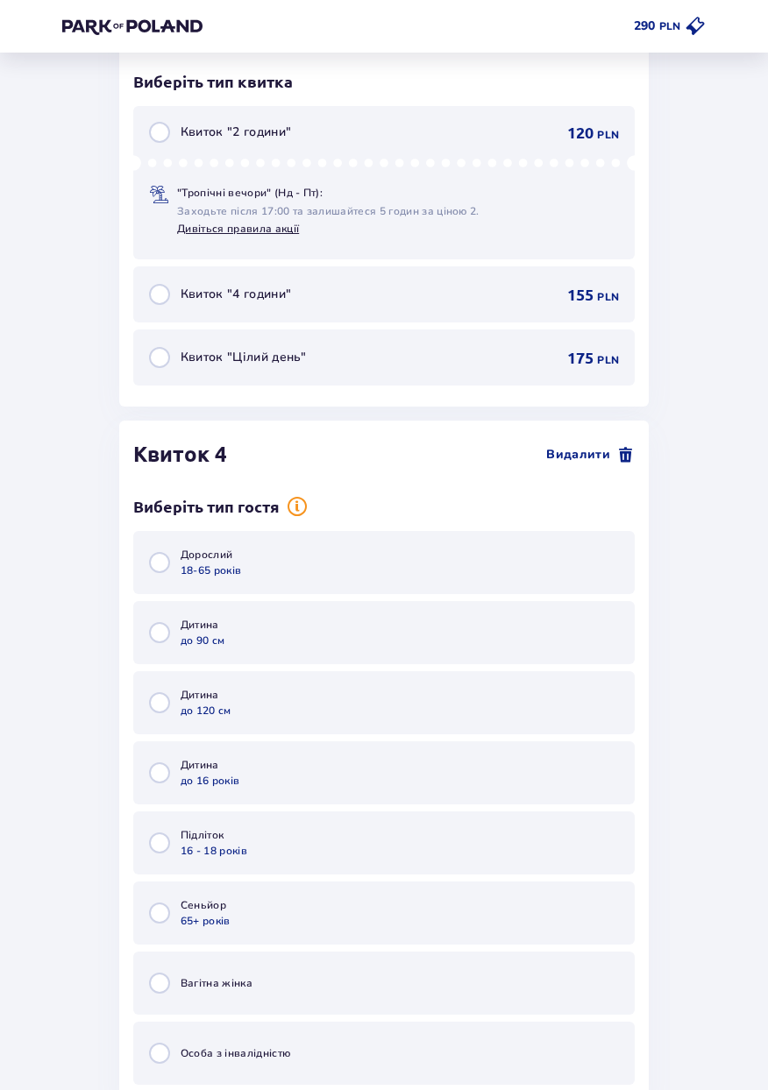
scroll to position [4569, 0]
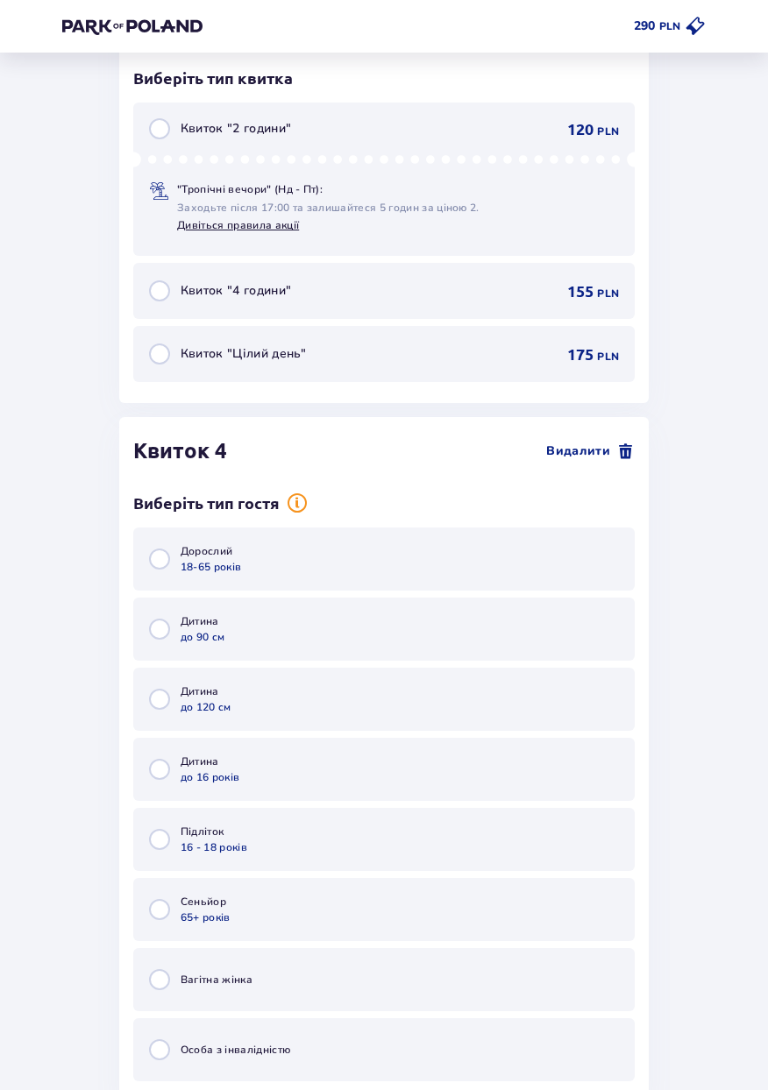
click at [166, 292] on input "radio" at bounding box center [159, 290] width 21 height 21
radio input "true"
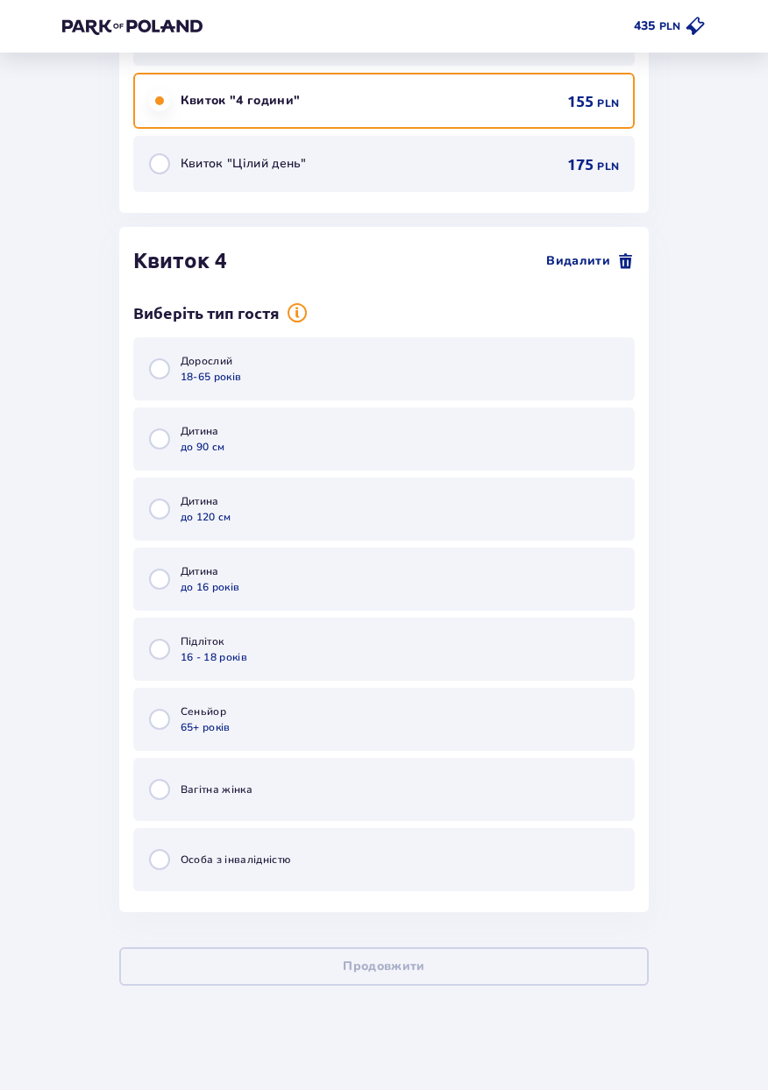
click at [160, 374] on input "radio" at bounding box center [159, 368] width 21 height 21
radio input "true"
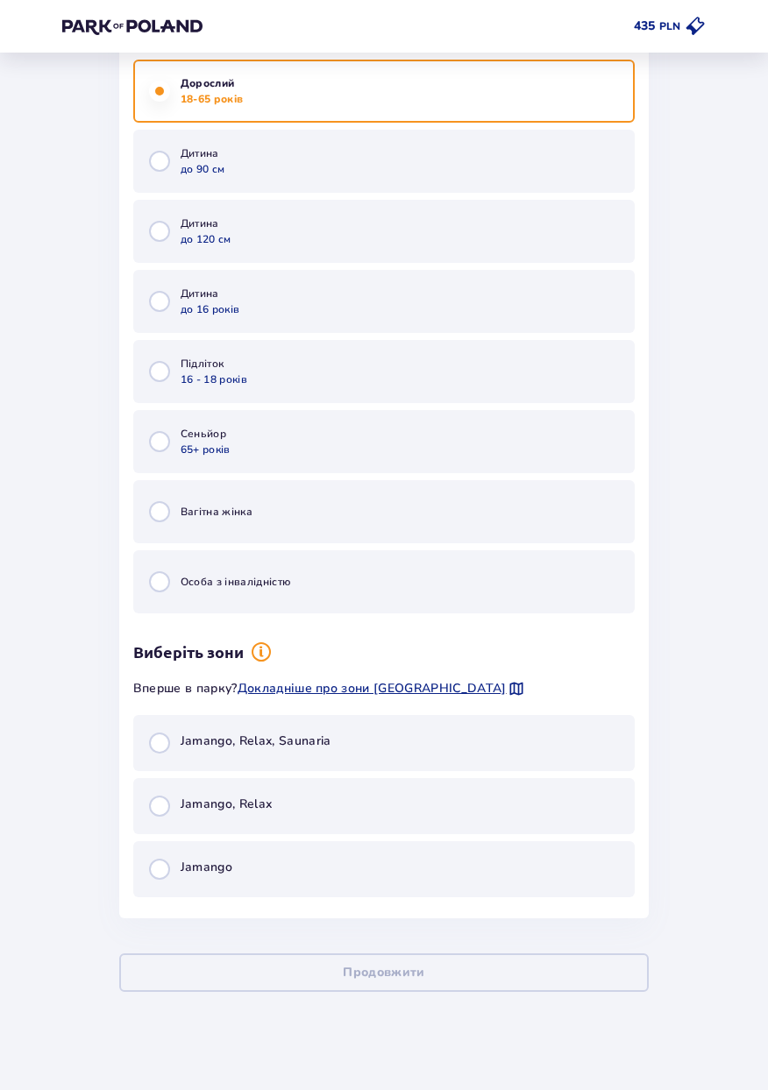
scroll to position [5043, 0]
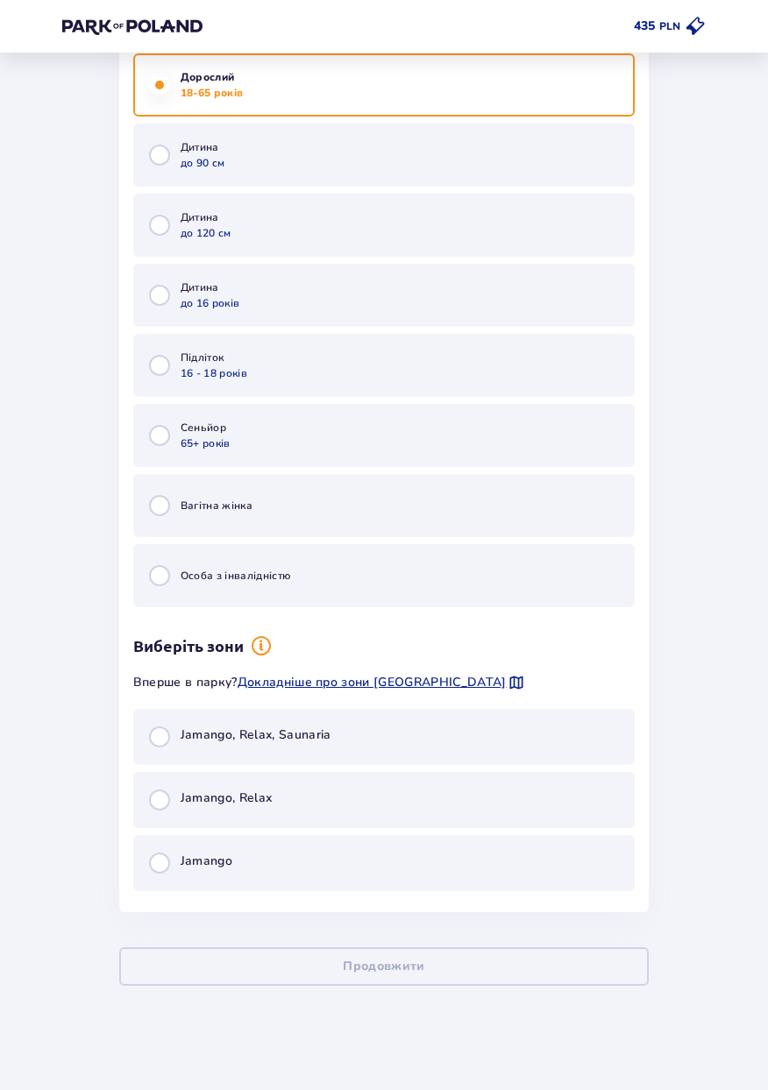
click at [154, 855] on input "radio" at bounding box center [159, 863] width 21 height 21
radio input "true"
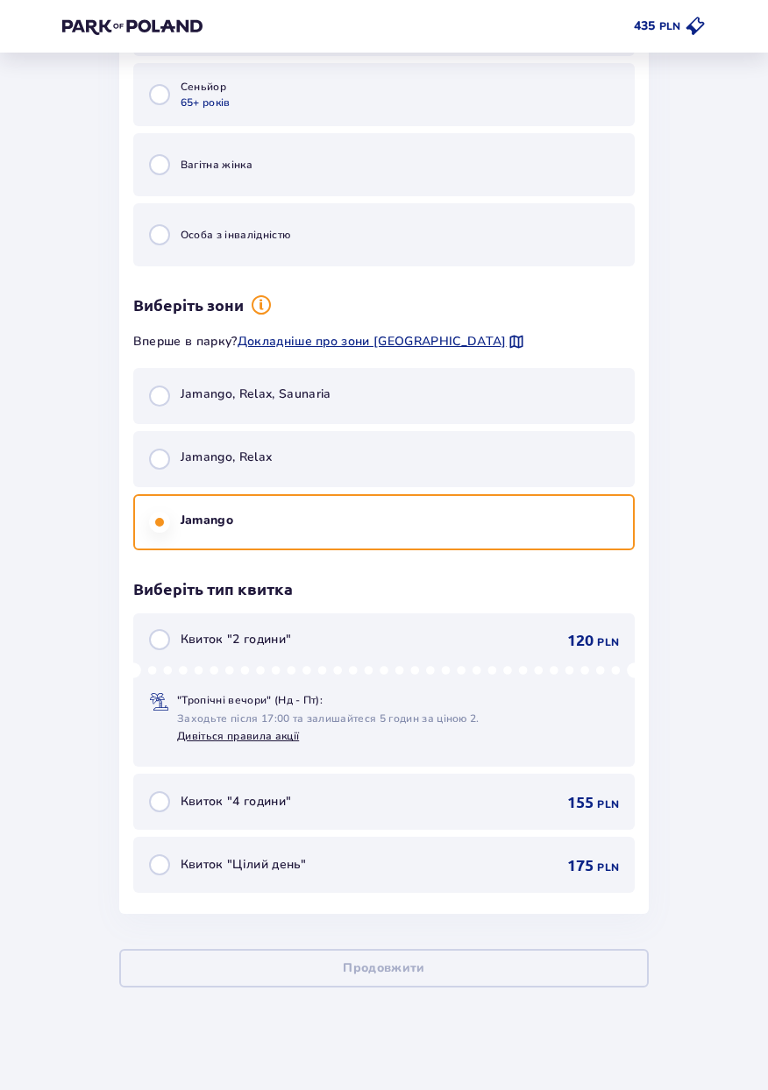
scroll to position [5385, 0]
click at [167, 795] on input "radio" at bounding box center [159, 801] width 21 height 21
radio input "true"
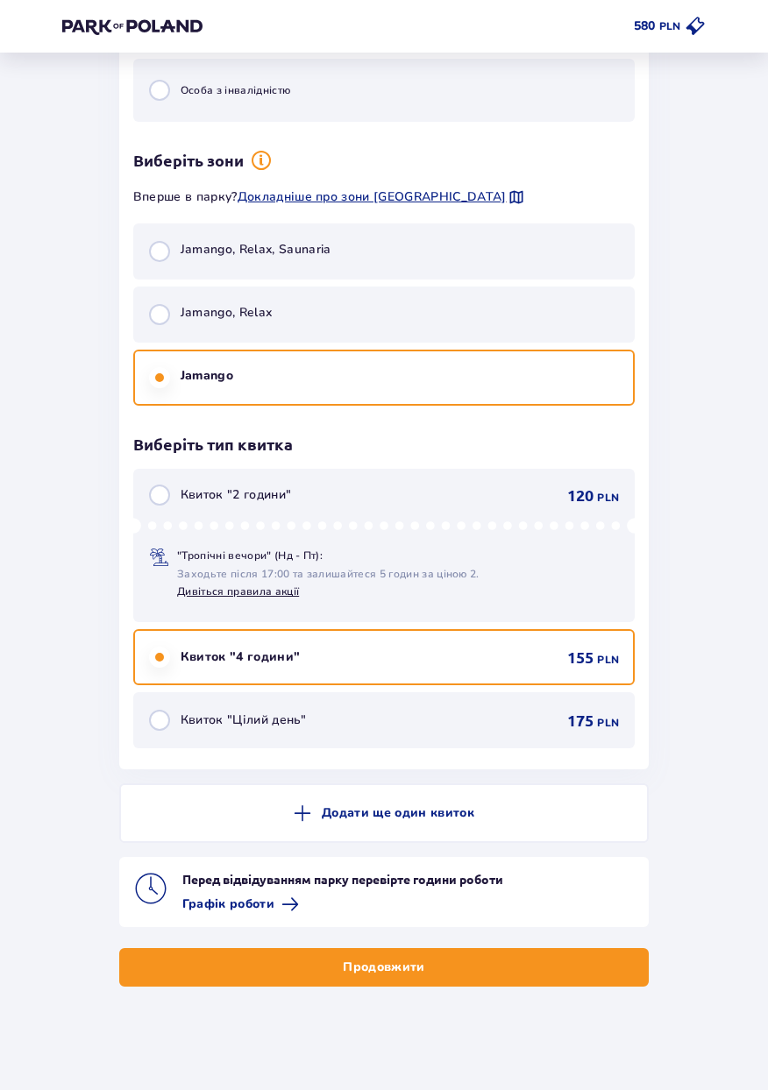
scroll to position [5455, 0]
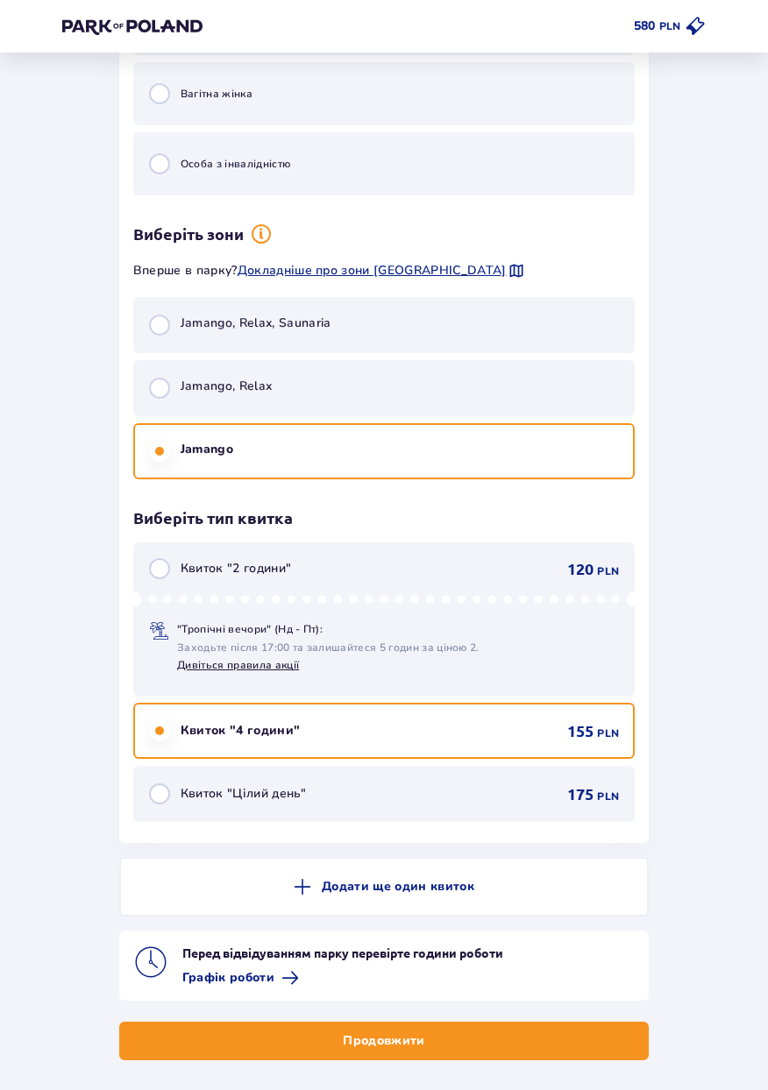
click at [369, 1035] on p "Продовжити" at bounding box center [384, 1041] width 82 height 18
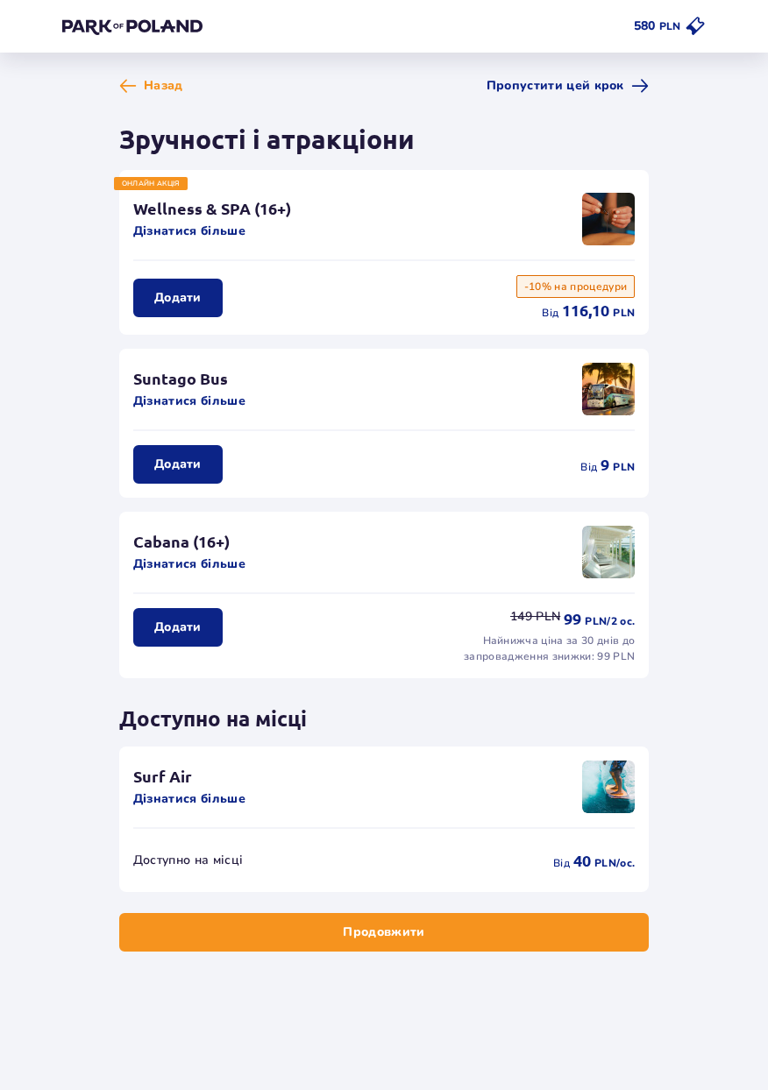
click at [173, 458] on p "Додати" at bounding box center [177, 465] width 47 height 18
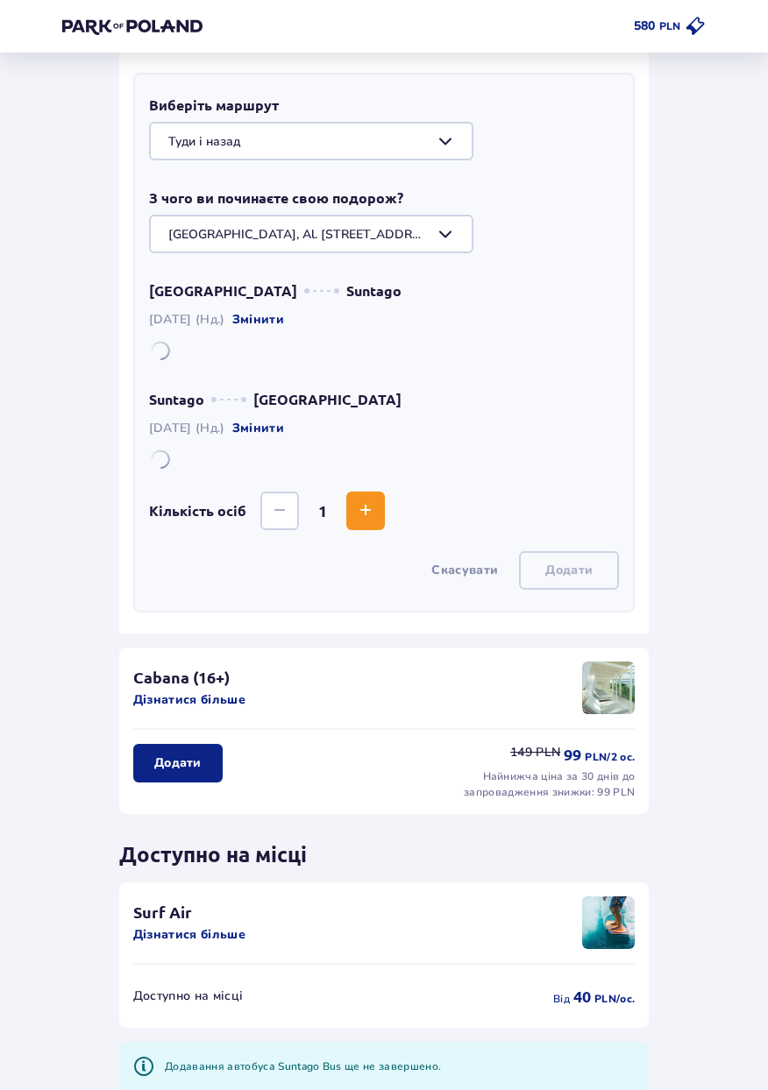
scroll to position [466, 0]
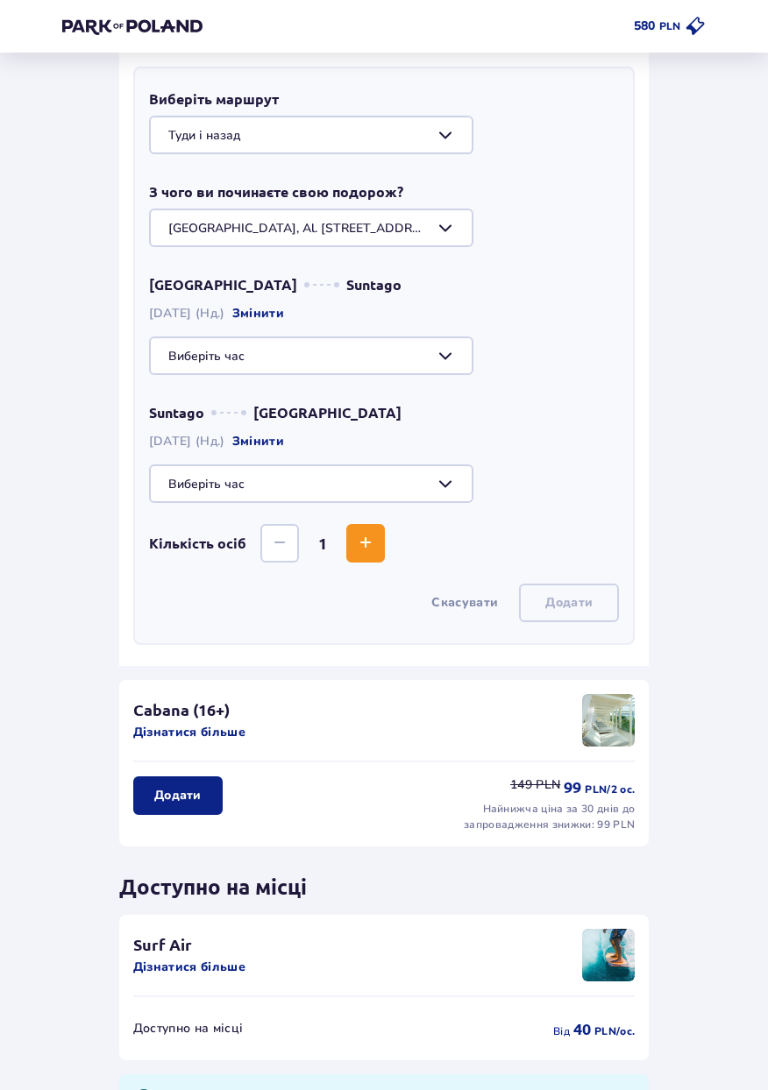
click at [424, 361] on div at bounding box center [384, 356] width 470 height 39
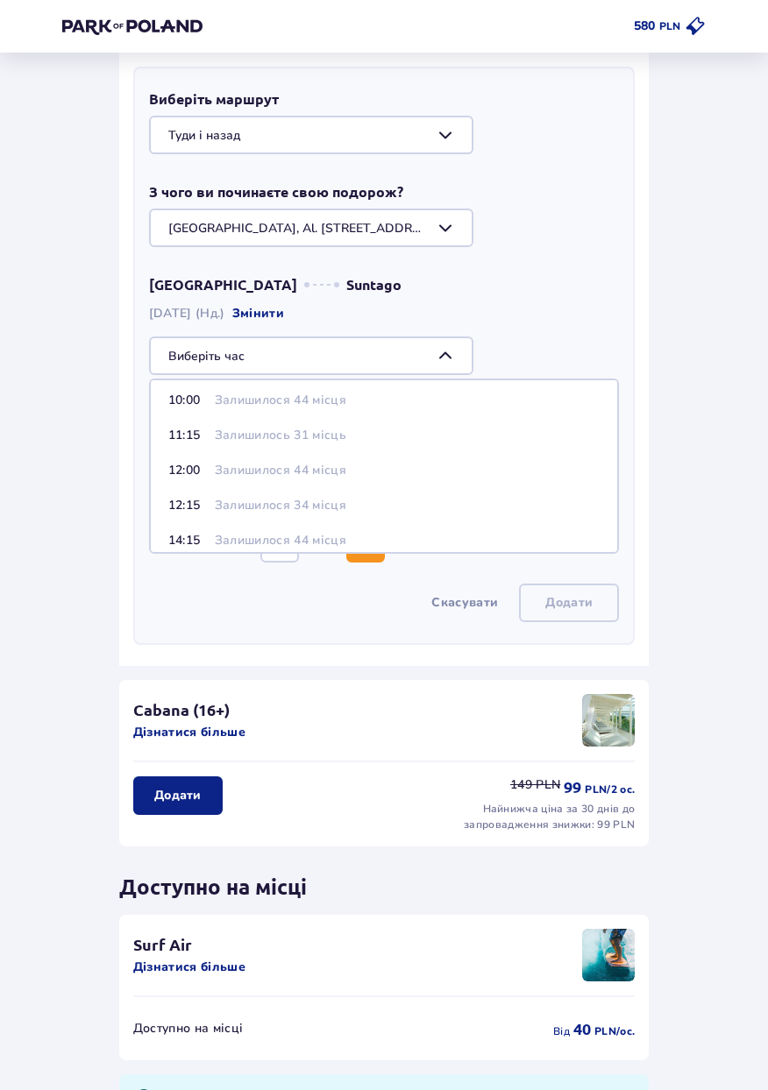
scroll to position [81, 0]
click at [358, 475] on span "12:00 Залишилося 44 місця" at bounding box center [384, 466] width 466 height 35
type input "12:00"
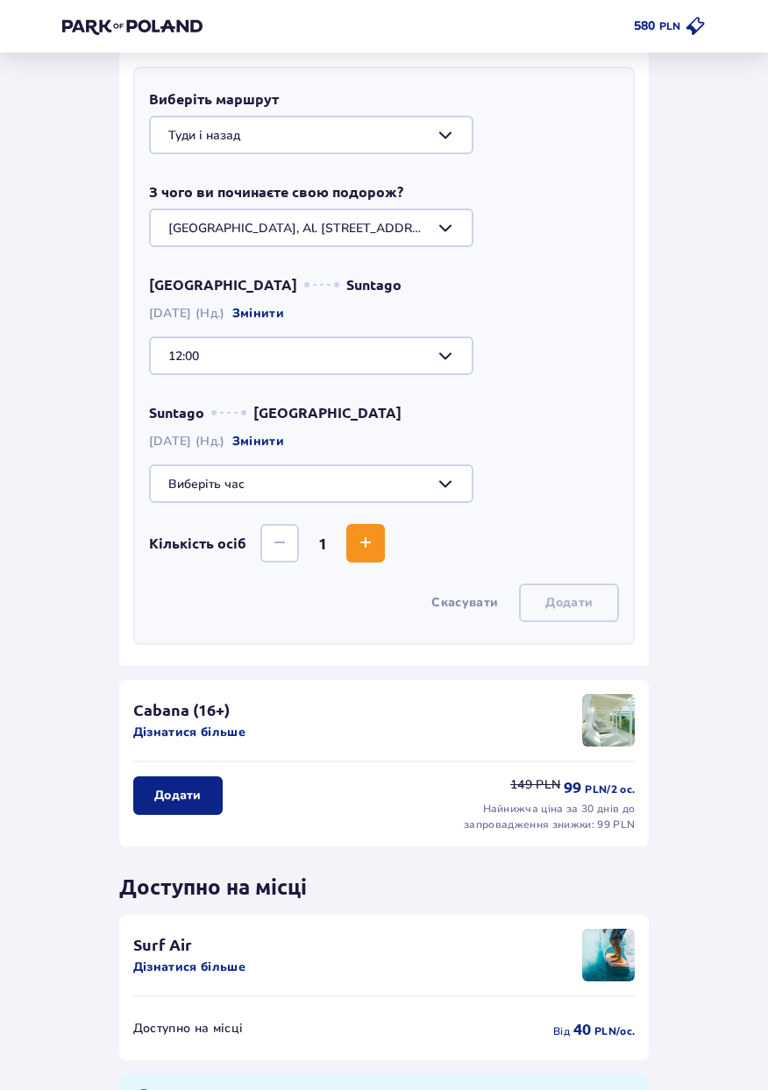
click at [386, 479] on div at bounding box center [384, 484] width 470 height 39
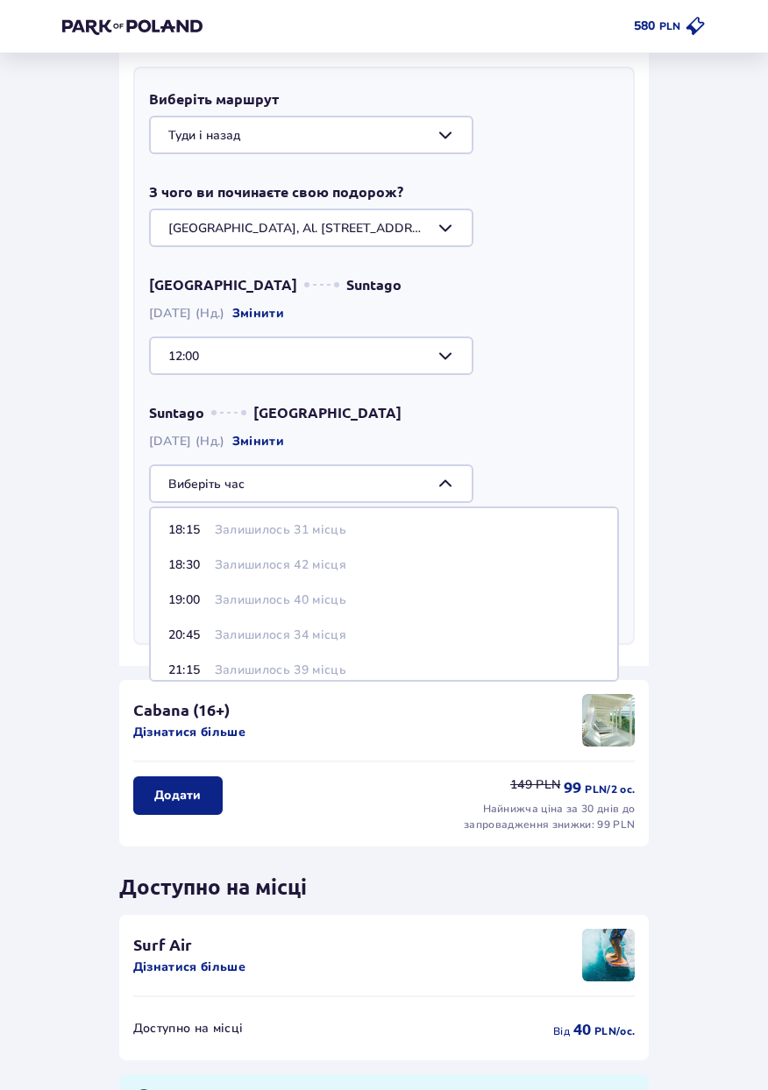
scroll to position [40, 0]
click at [386, 567] on div "18:30 Залишилося 42 місця" at bounding box center [383, 565] width 431 height 18
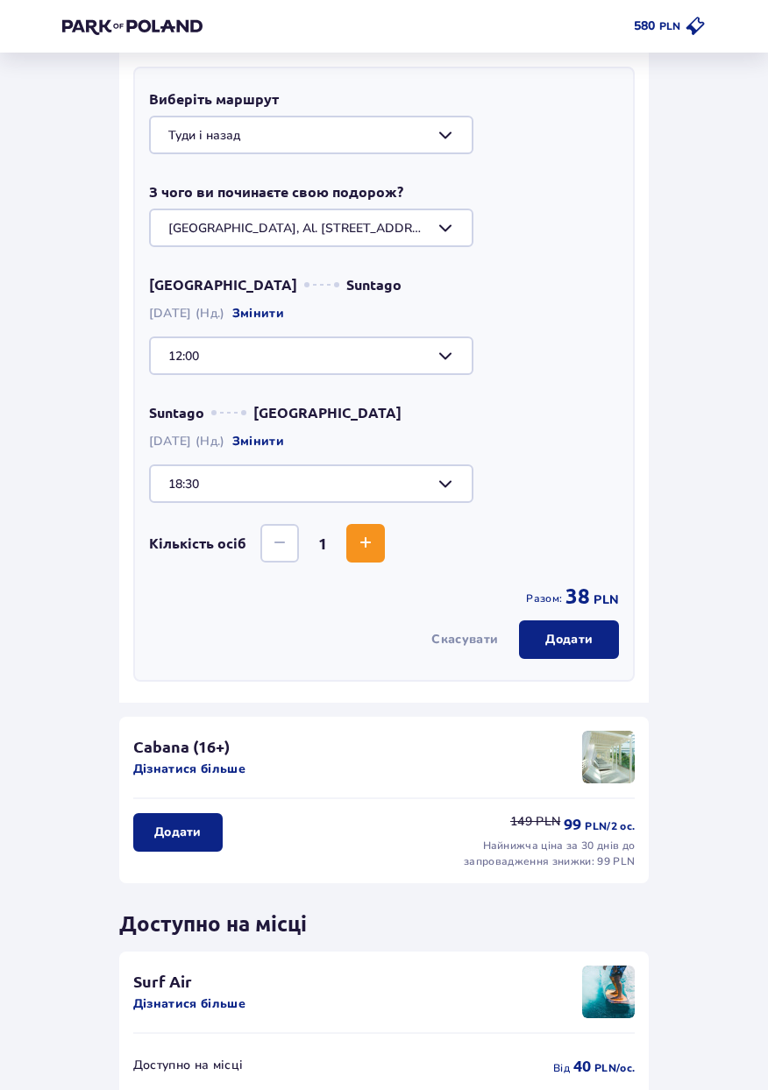
click at [396, 486] on div at bounding box center [384, 484] width 470 height 39
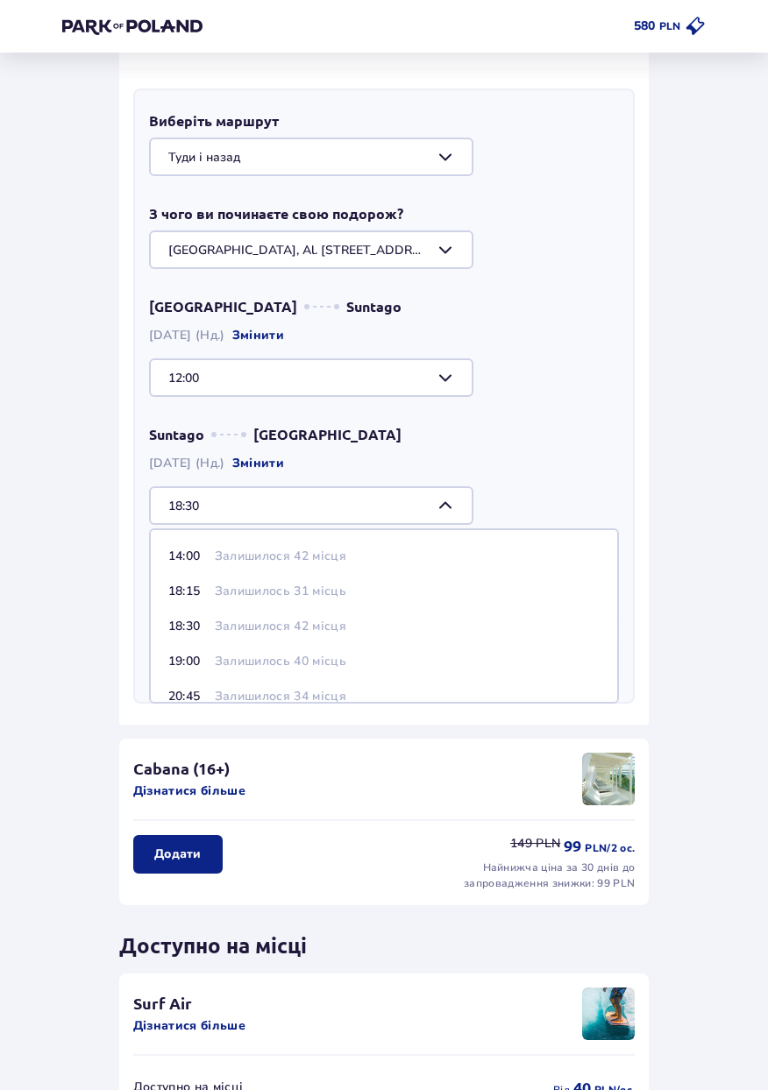
click at [355, 594] on div "18:15 Залишилось 31 місць" at bounding box center [383, 592] width 431 height 18
type input "18:15"
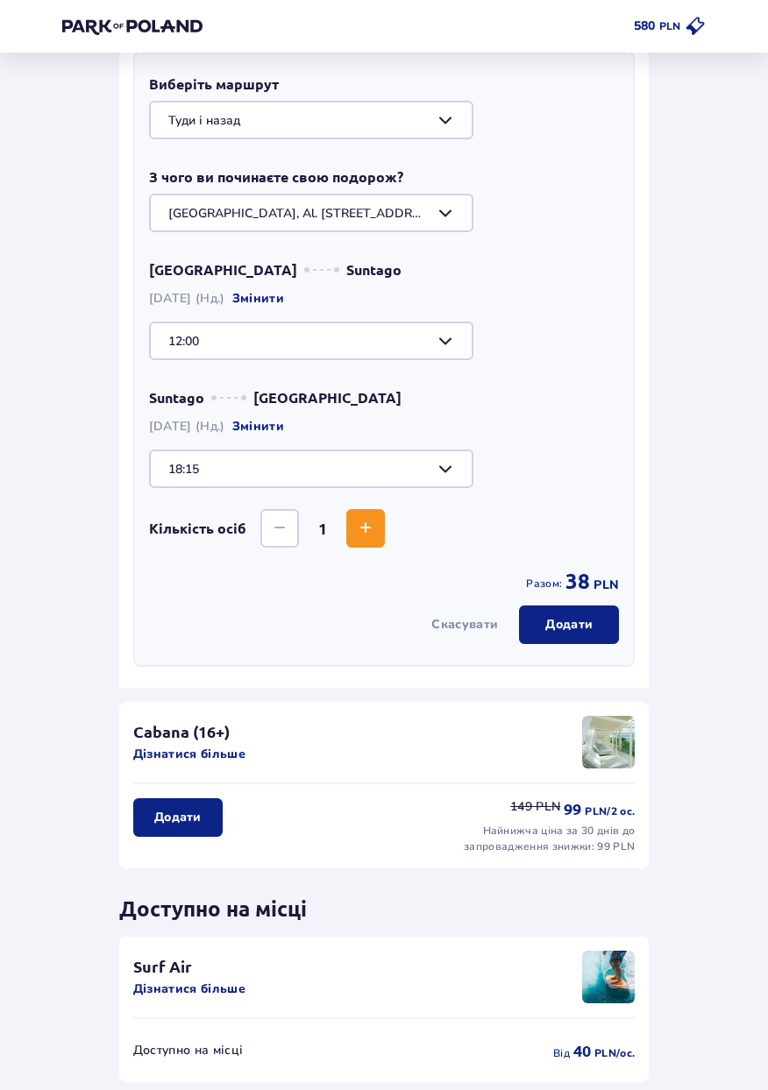
scroll to position [487, 0]
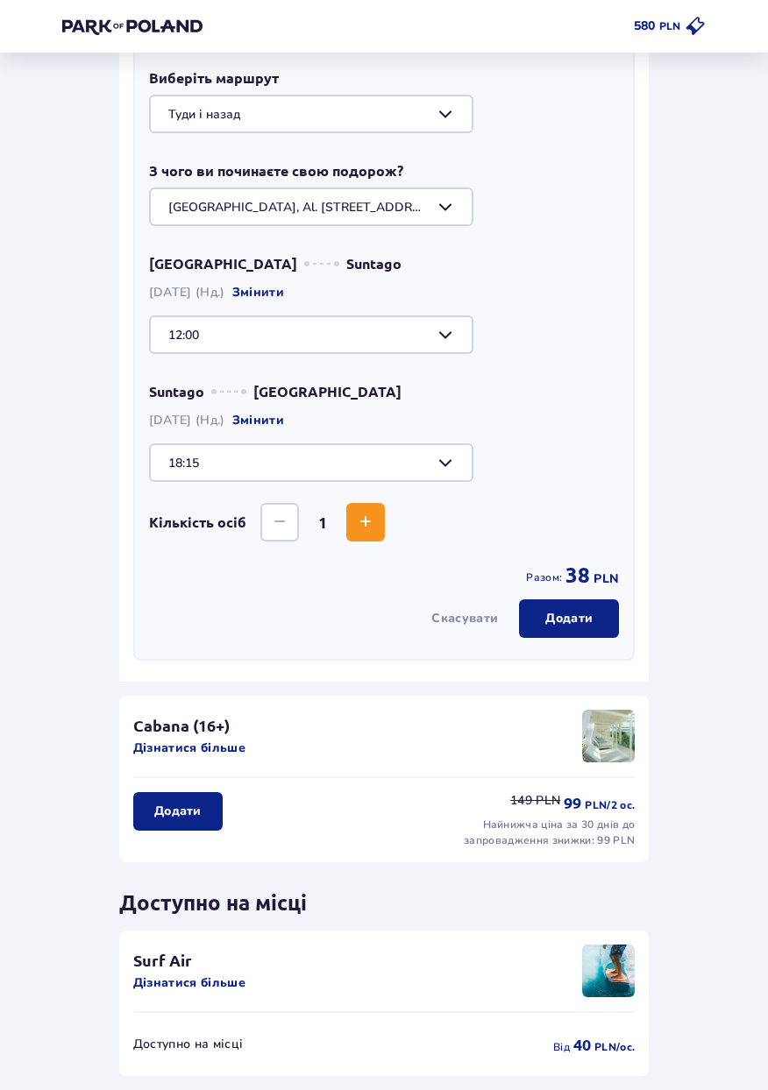
click at [372, 532] on span "Збільшити" at bounding box center [365, 522] width 21 height 21
click at [368, 525] on span "Збільшити" at bounding box center [365, 522] width 21 height 21
click at [373, 523] on span "Збільшити" at bounding box center [365, 522] width 21 height 21
click at [370, 524] on span "Збільшити" at bounding box center [365, 522] width 21 height 21
click at [285, 523] on span "Зменшити" at bounding box center [279, 522] width 21 height 21
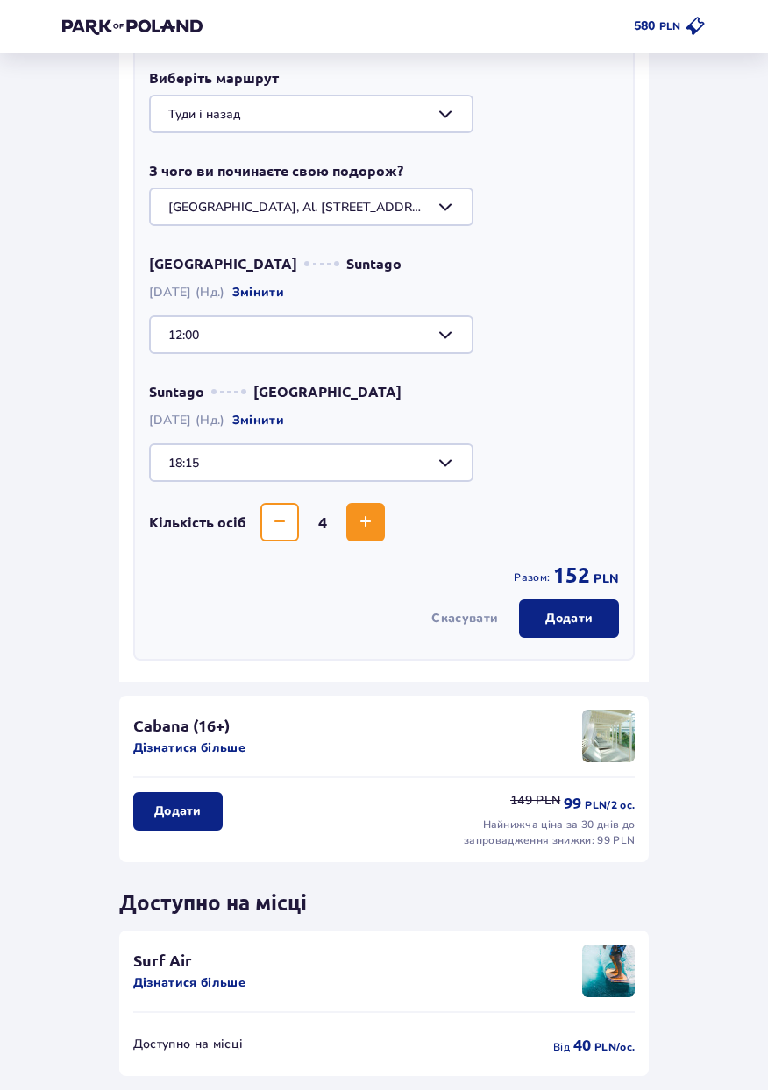
click at [588, 624] on p "Додати" at bounding box center [568, 619] width 47 height 18
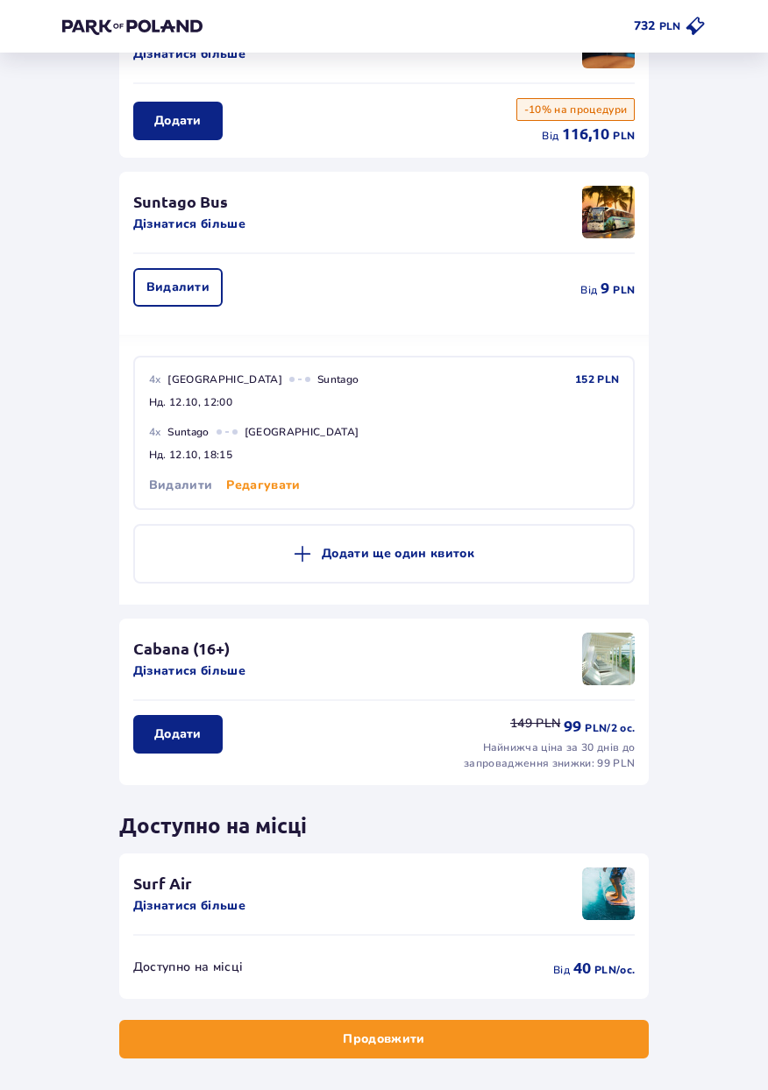
click at [488, 1045] on button "Продовжити" at bounding box center [383, 1039] width 529 height 39
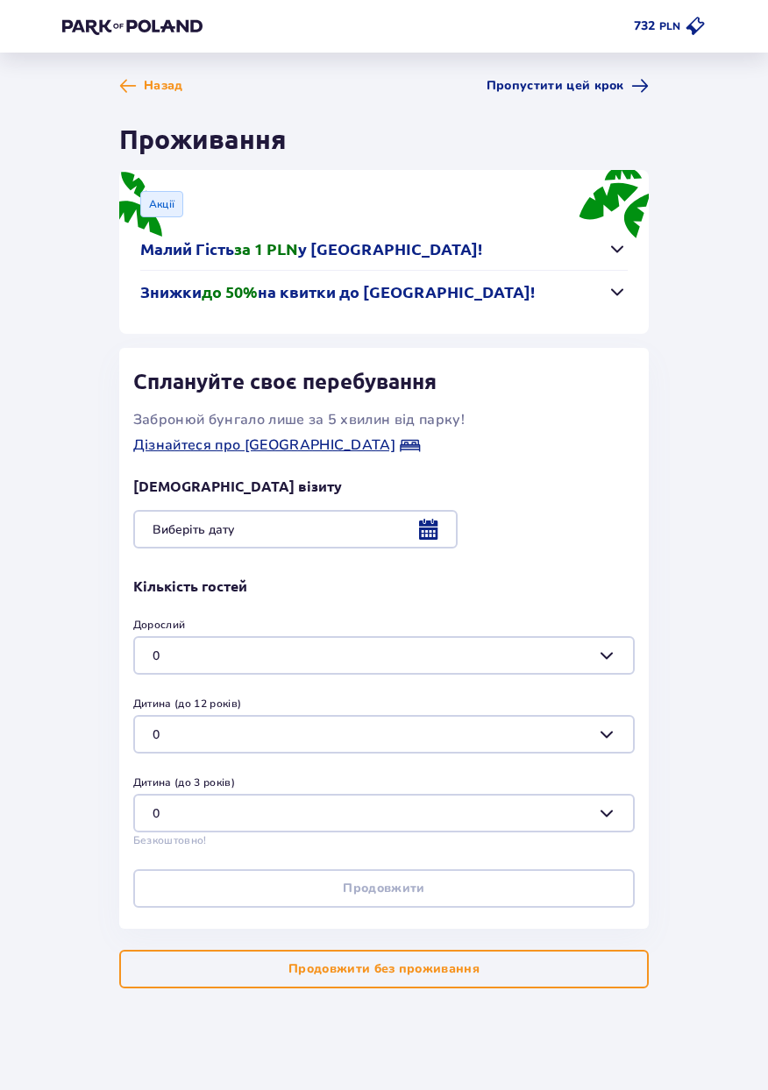
click at [174, 537] on div at bounding box center [383, 529] width 501 height 39
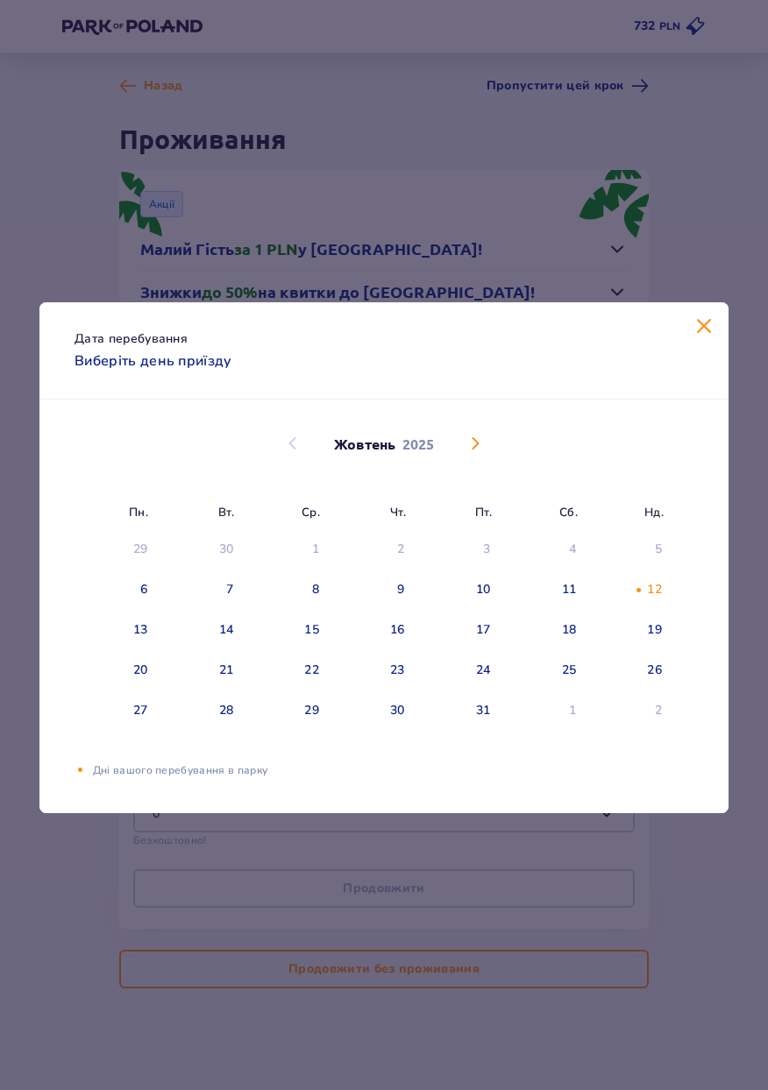
click at [708, 337] on span "Закрити" at bounding box center [703, 326] width 21 height 21
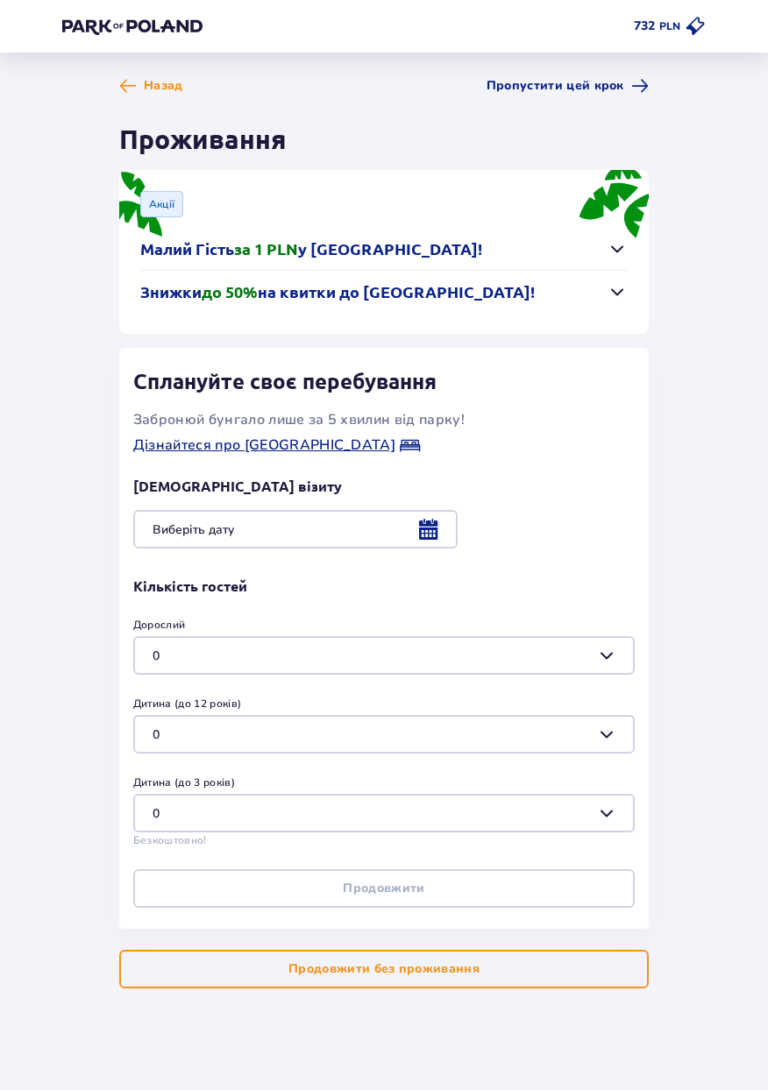
click at [433, 987] on button "Продовжити без проживання" at bounding box center [383, 969] width 529 height 39
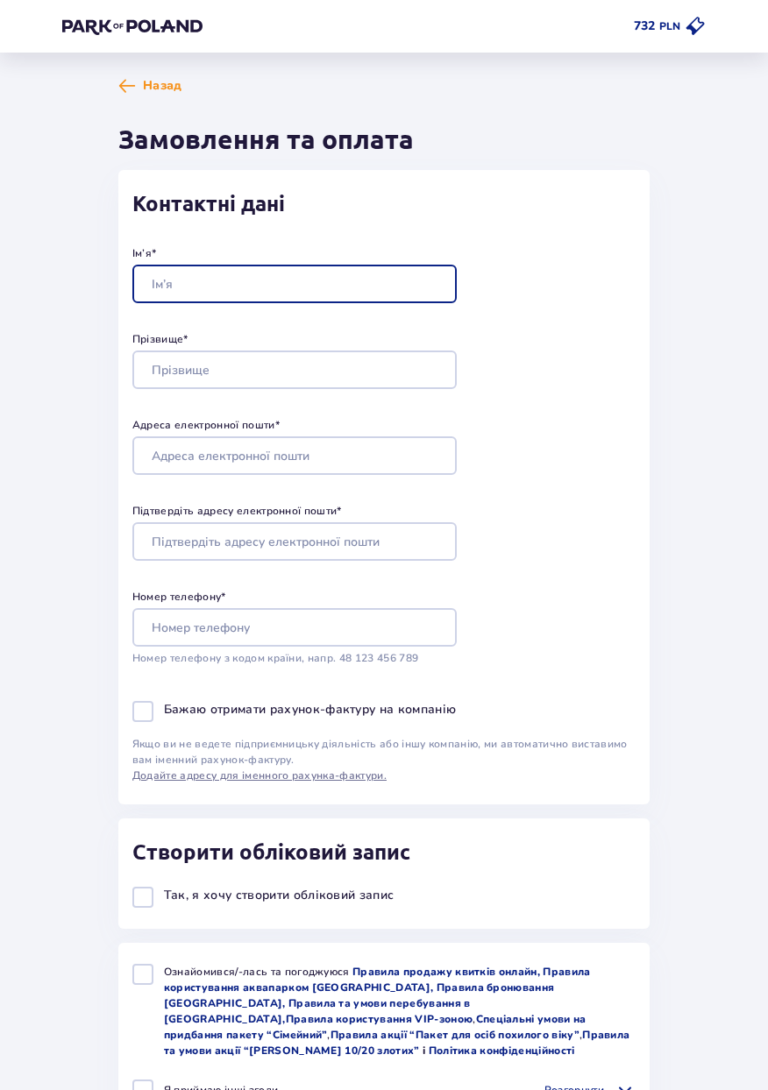
click at [173, 290] on input "Ім’я *" at bounding box center [294, 284] width 324 height 39
type input "Daria"
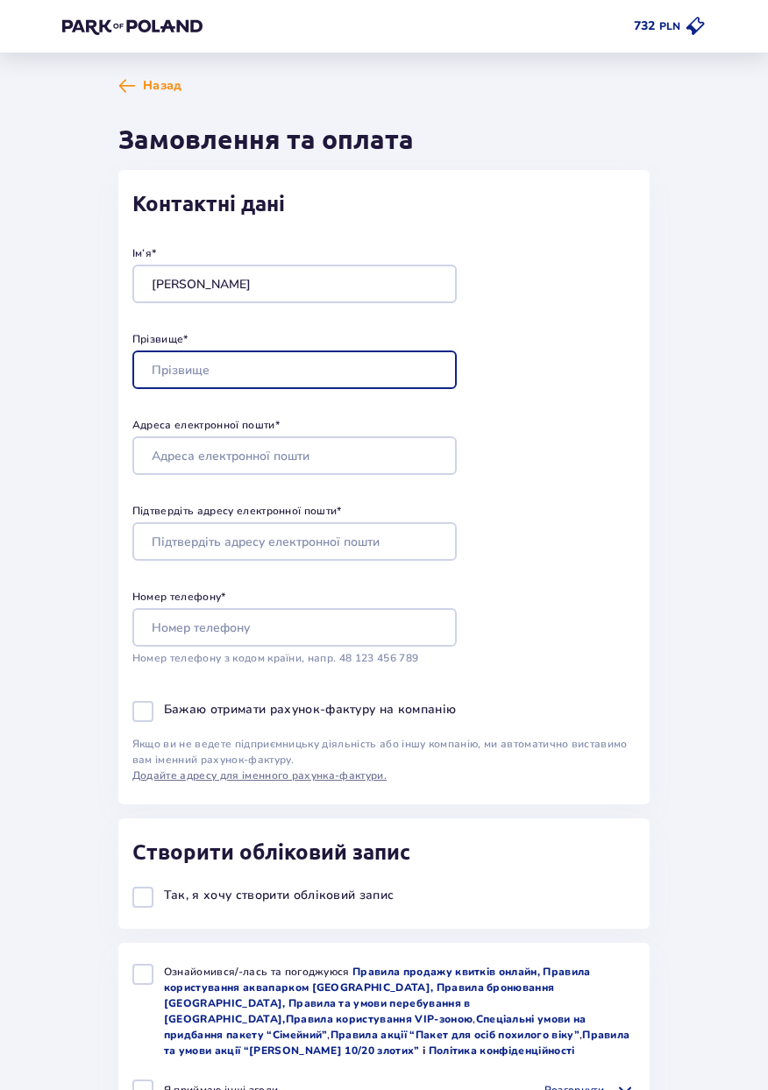
click at [188, 367] on input "Прізвище *" at bounding box center [294, 370] width 324 height 39
type input "Romanovska"
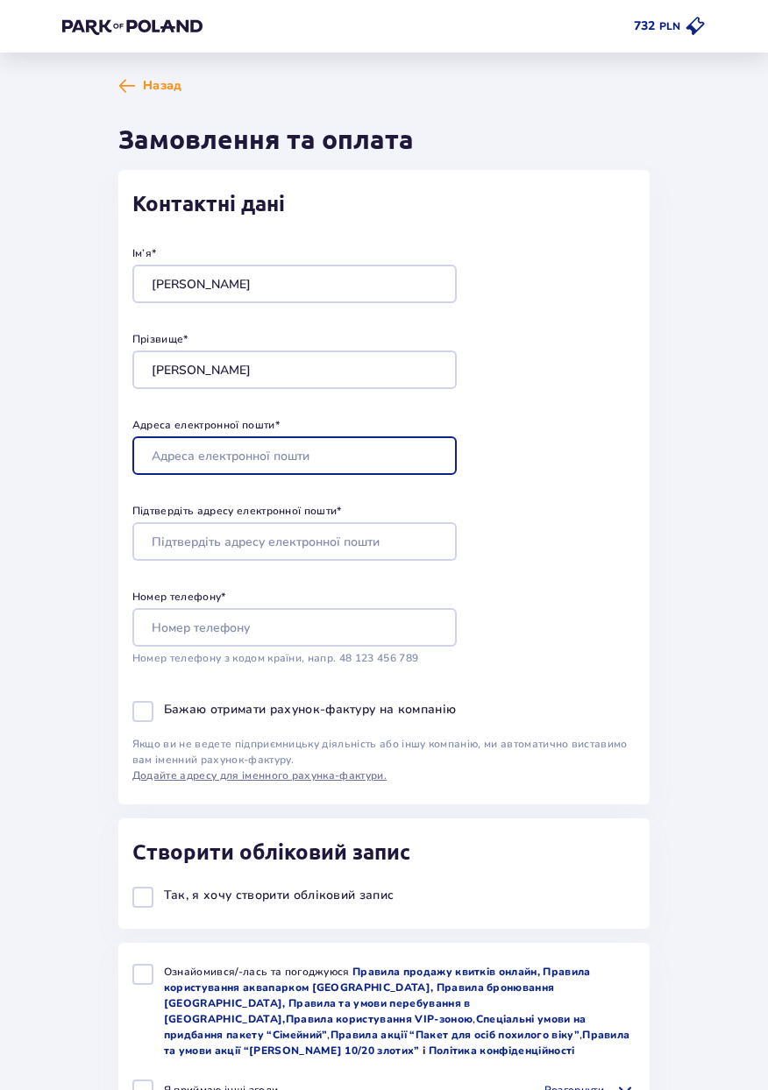
click at [198, 462] on input "Адреса електронної пошти *" at bounding box center [294, 455] width 324 height 39
type input "dashka.romanovskay@gmail.com"
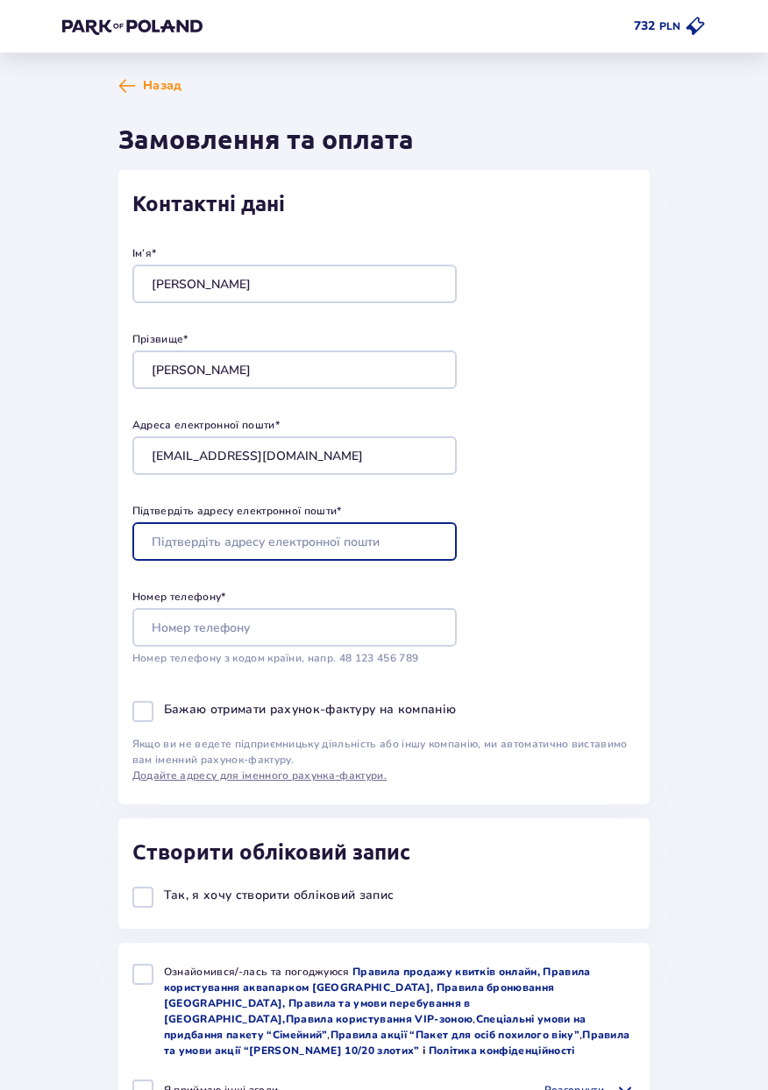
click at [184, 549] on input "Підтвердіть адресу електронної пошти *" at bounding box center [294, 541] width 324 height 39
type input "dashka.romanovskay@gmail.com"
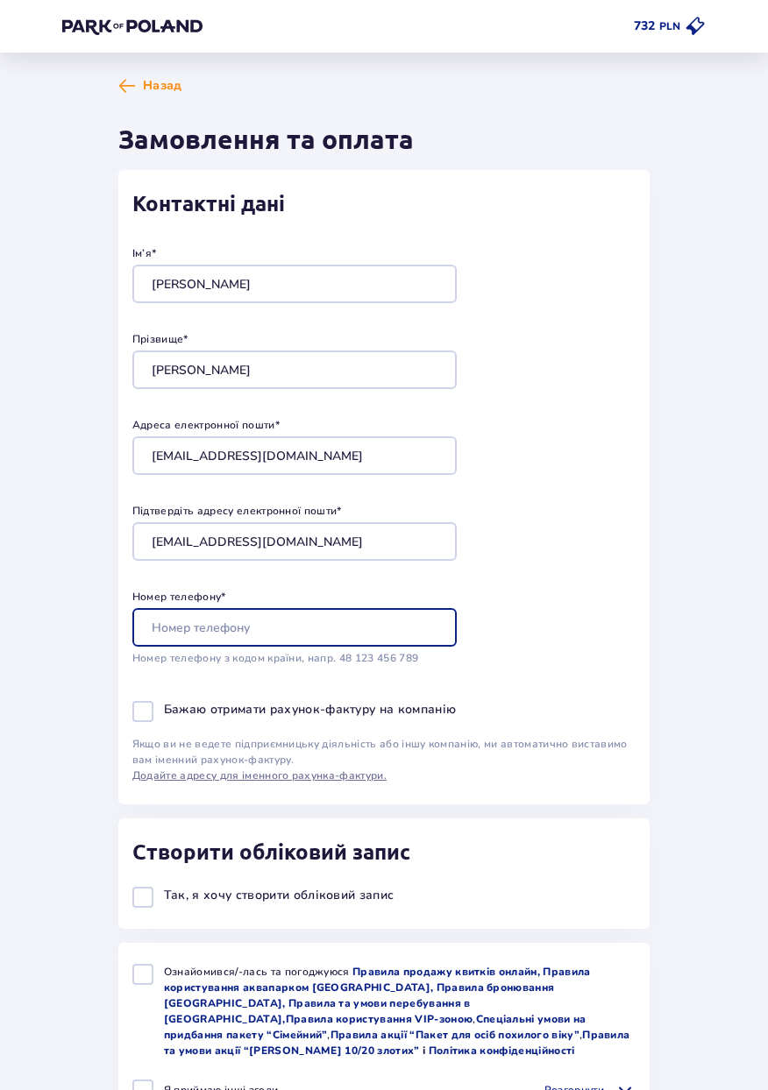
click at [174, 628] on input "Номер телефону *" at bounding box center [294, 627] width 324 height 39
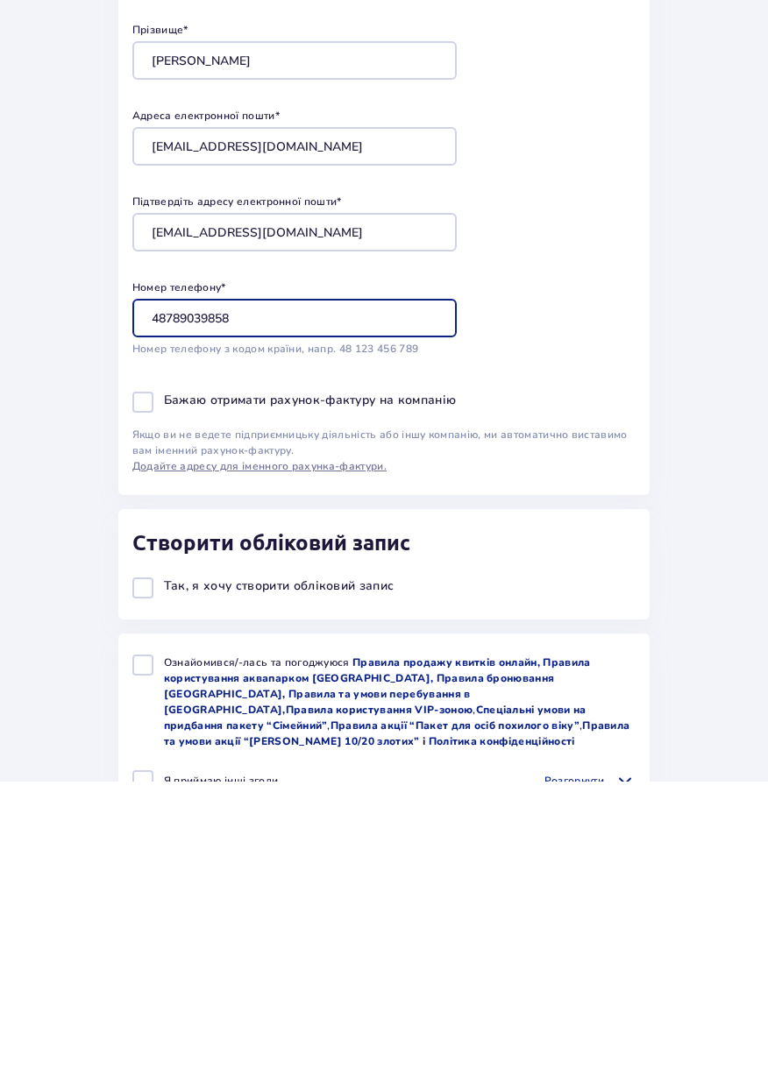
type input "48789039858"
click at [151, 900] on div at bounding box center [142, 897] width 21 height 21
checkbox input "true"
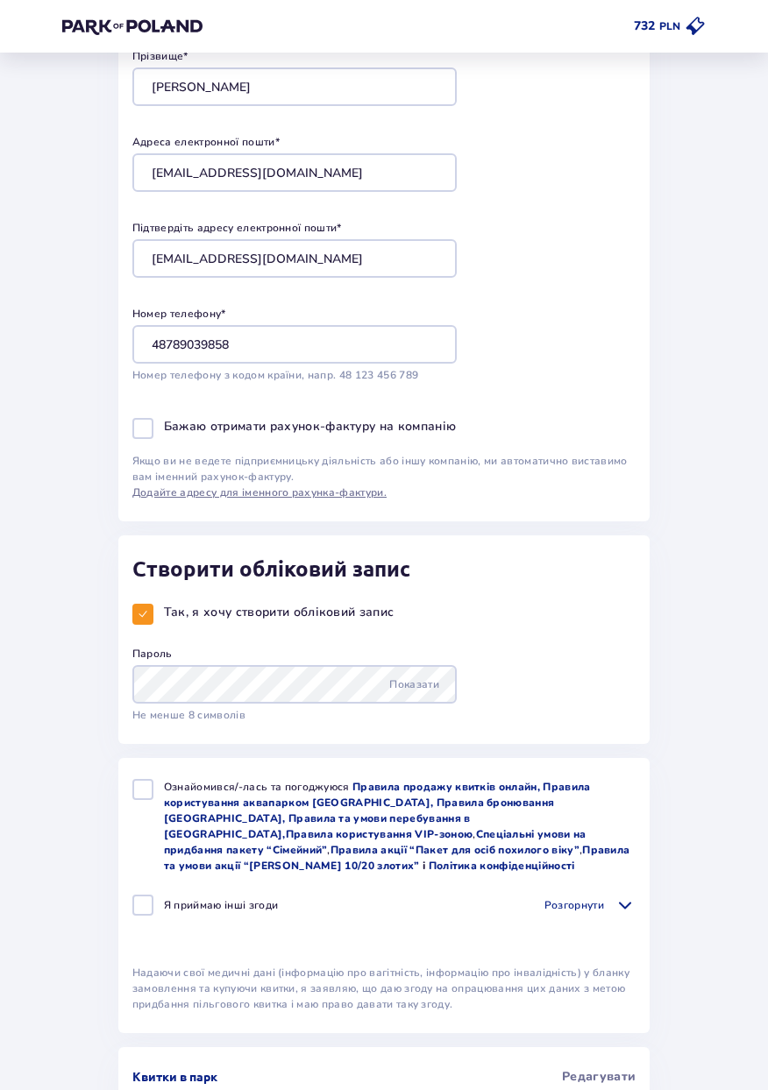
scroll to position [291, 0]
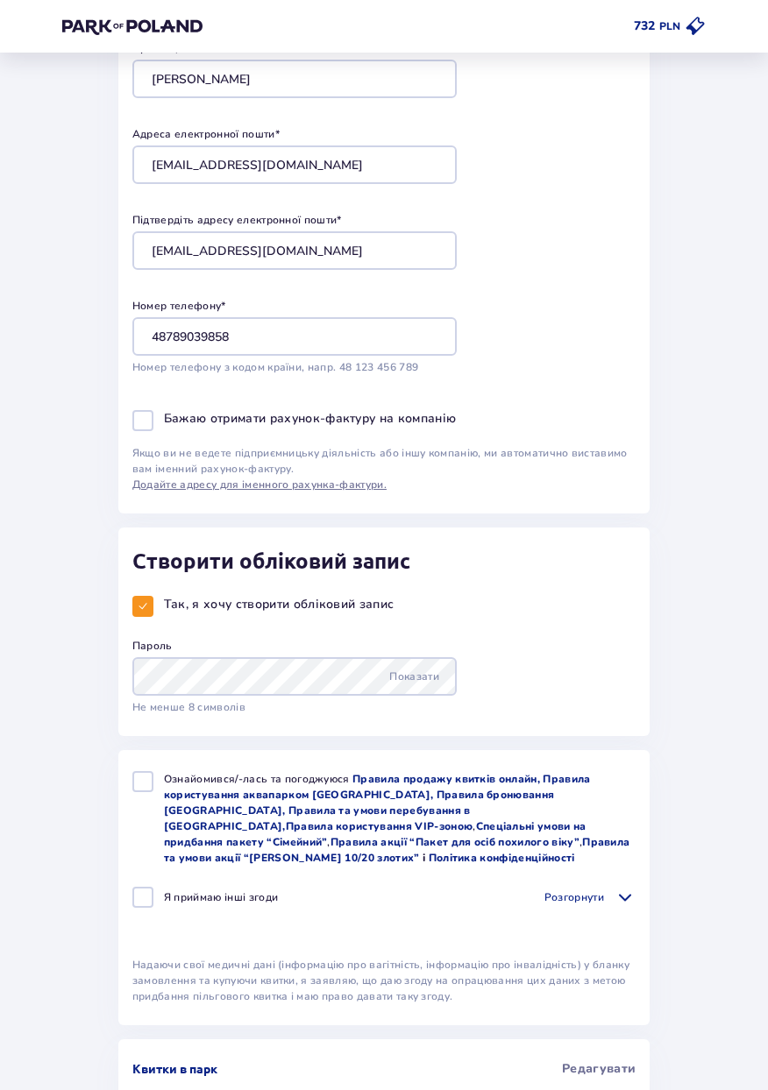
click at [133, 790] on div at bounding box center [142, 781] width 21 height 21
checkbox input "true"
click at [141, 614] on div at bounding box center [142, 606] width 21 height 21
checkbox input "false"
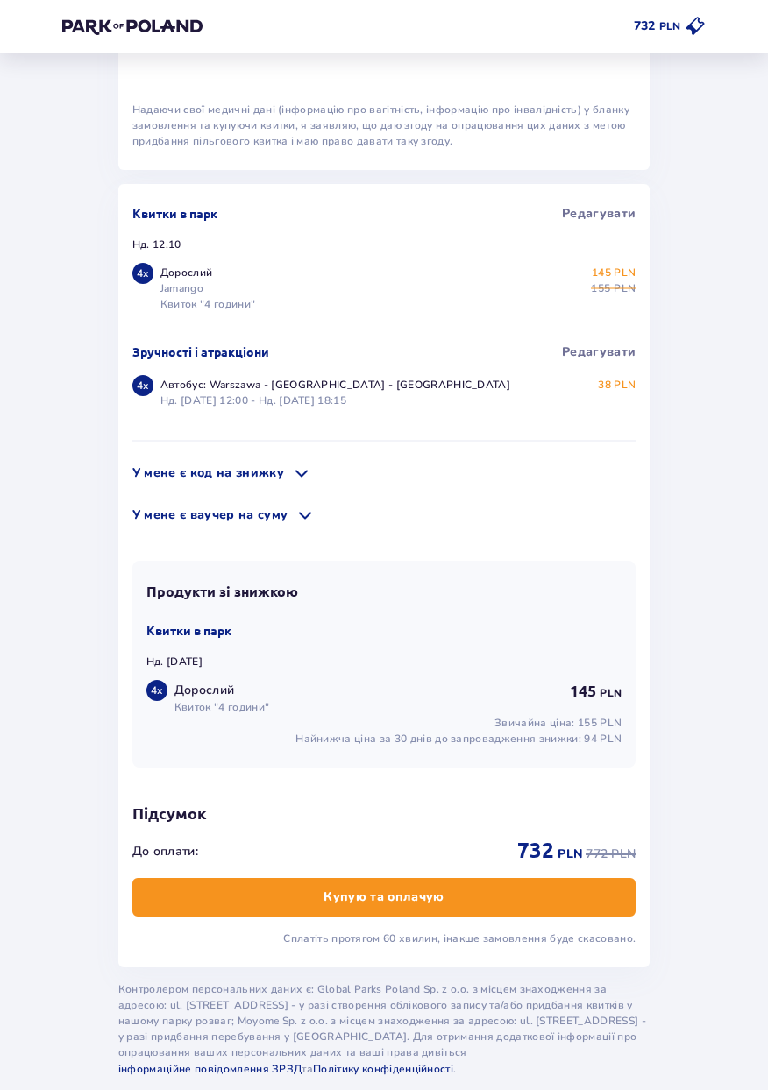
scroll to position [1055, 0]
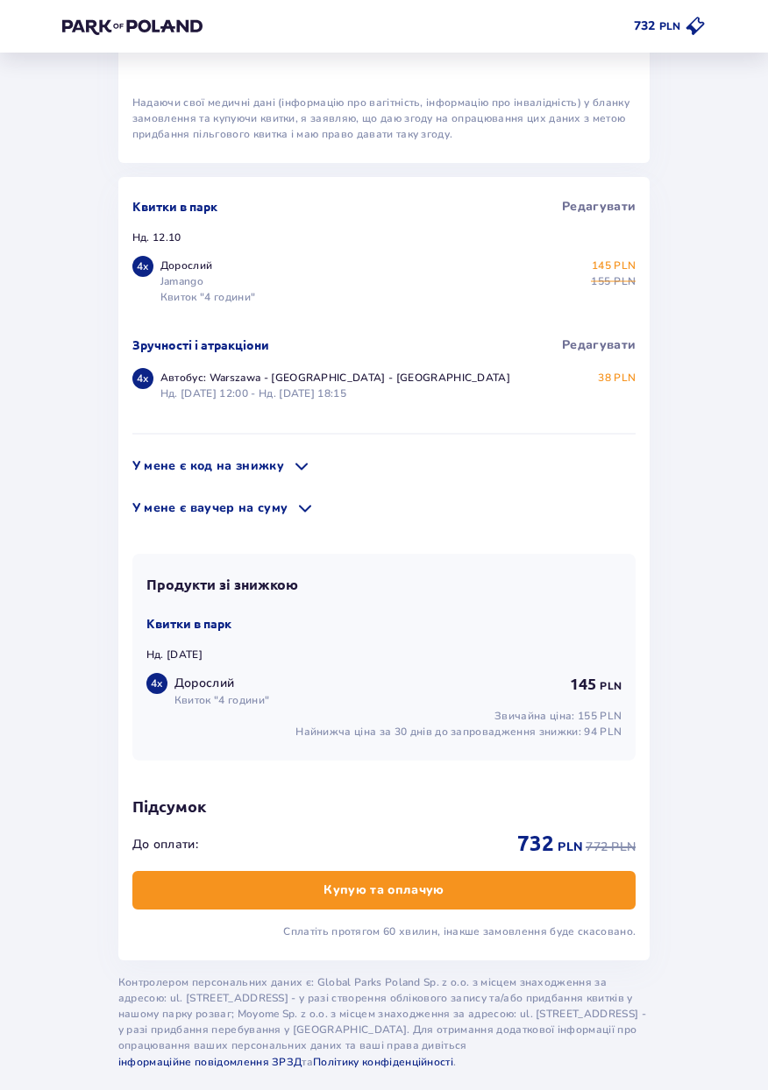
click at [446, 905] on button "Купую та оплачую" at bounding box center [383, 890] width 503 height 39
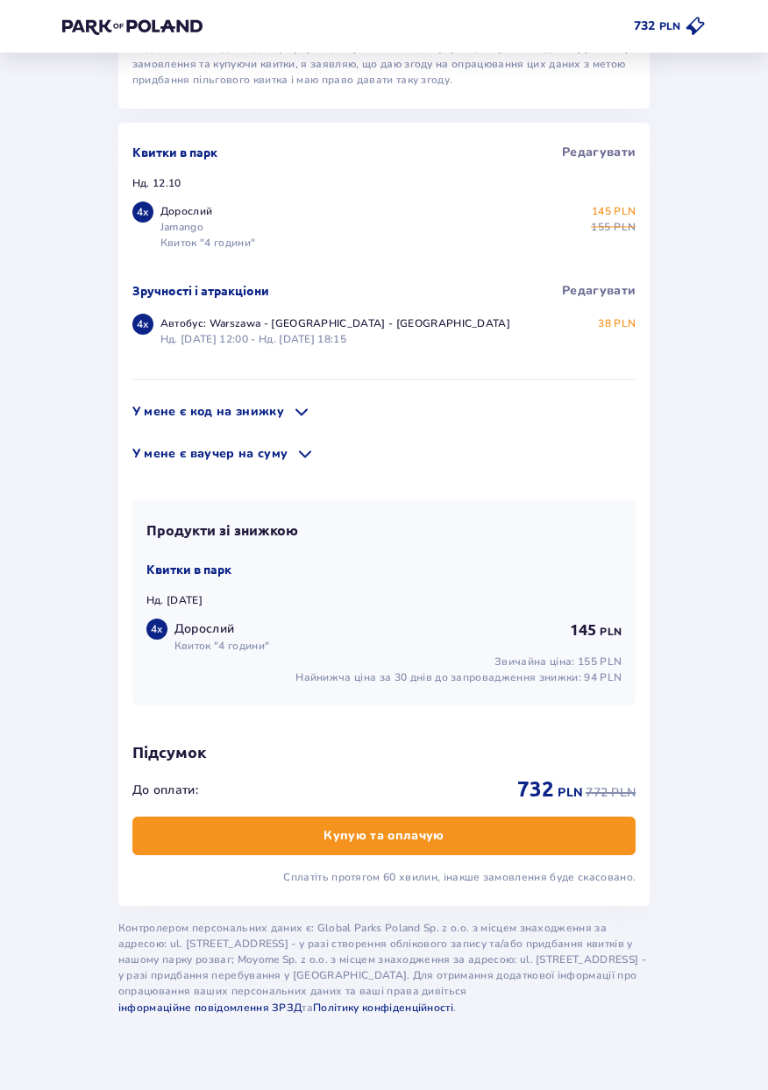
scroll to position [0, 0]
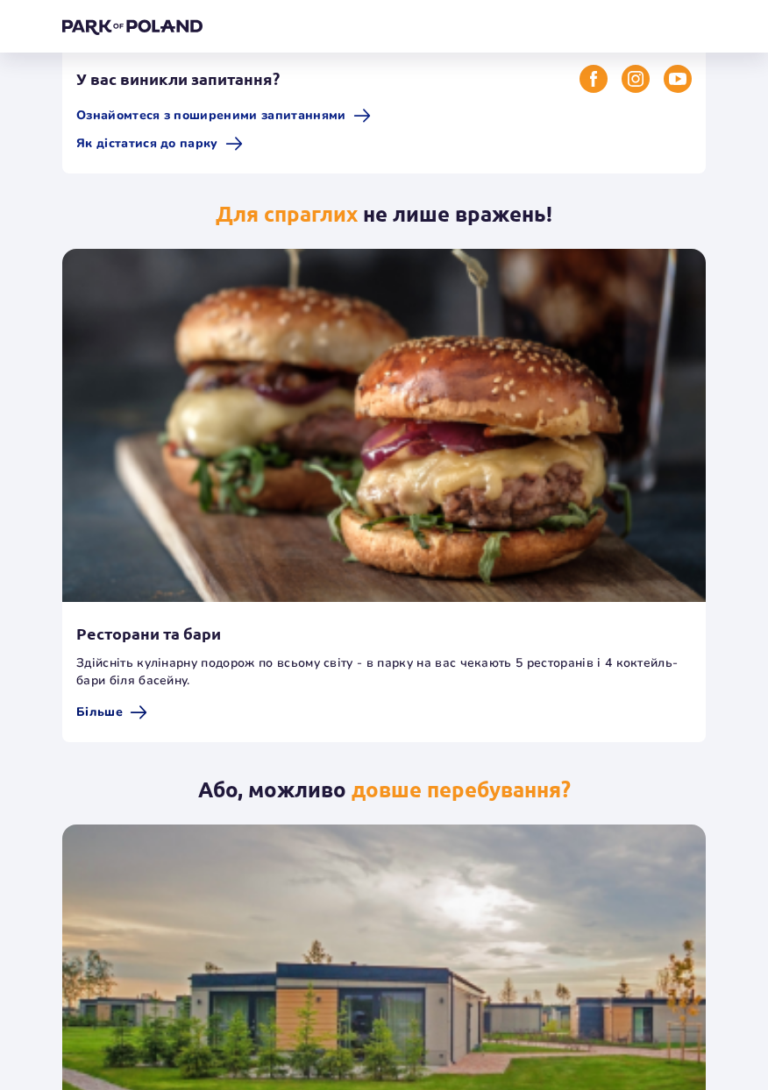
click at [119, 717] on span "Більше" at bounding box center [99, 713] width 46 height 18
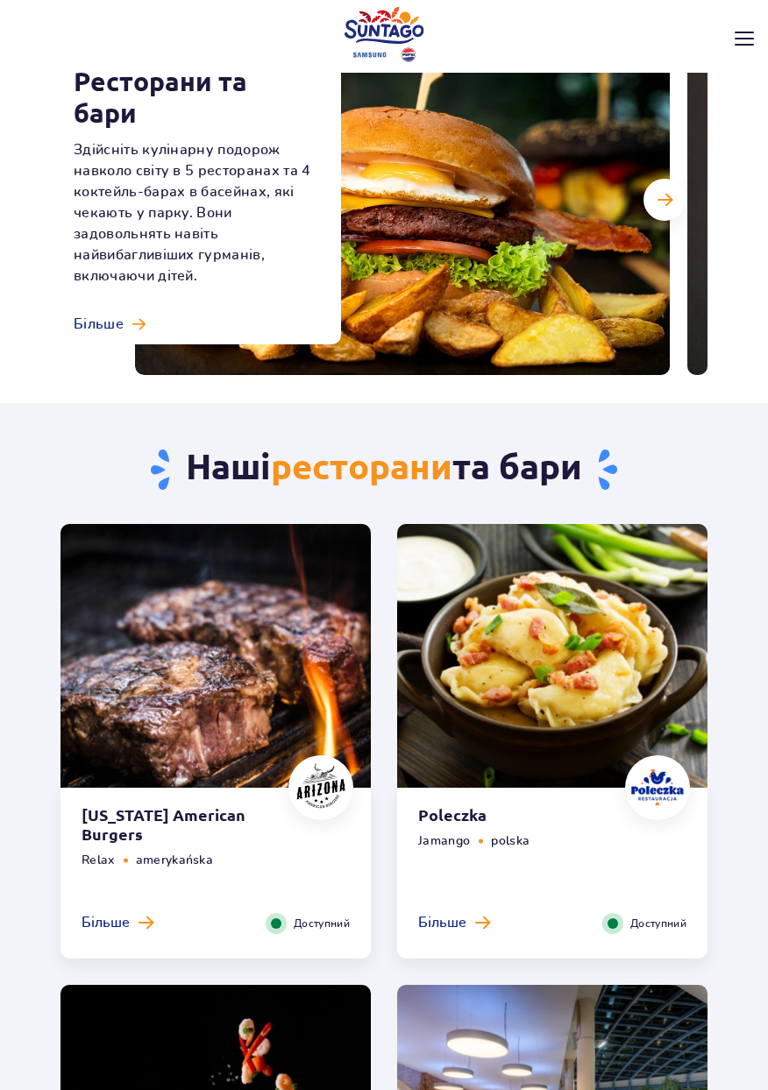
click at [141, 705] on img at bounding box center [215, 661] width 310 height 274
